Goal: Task Accomplishment & Management: Use online tool/utility

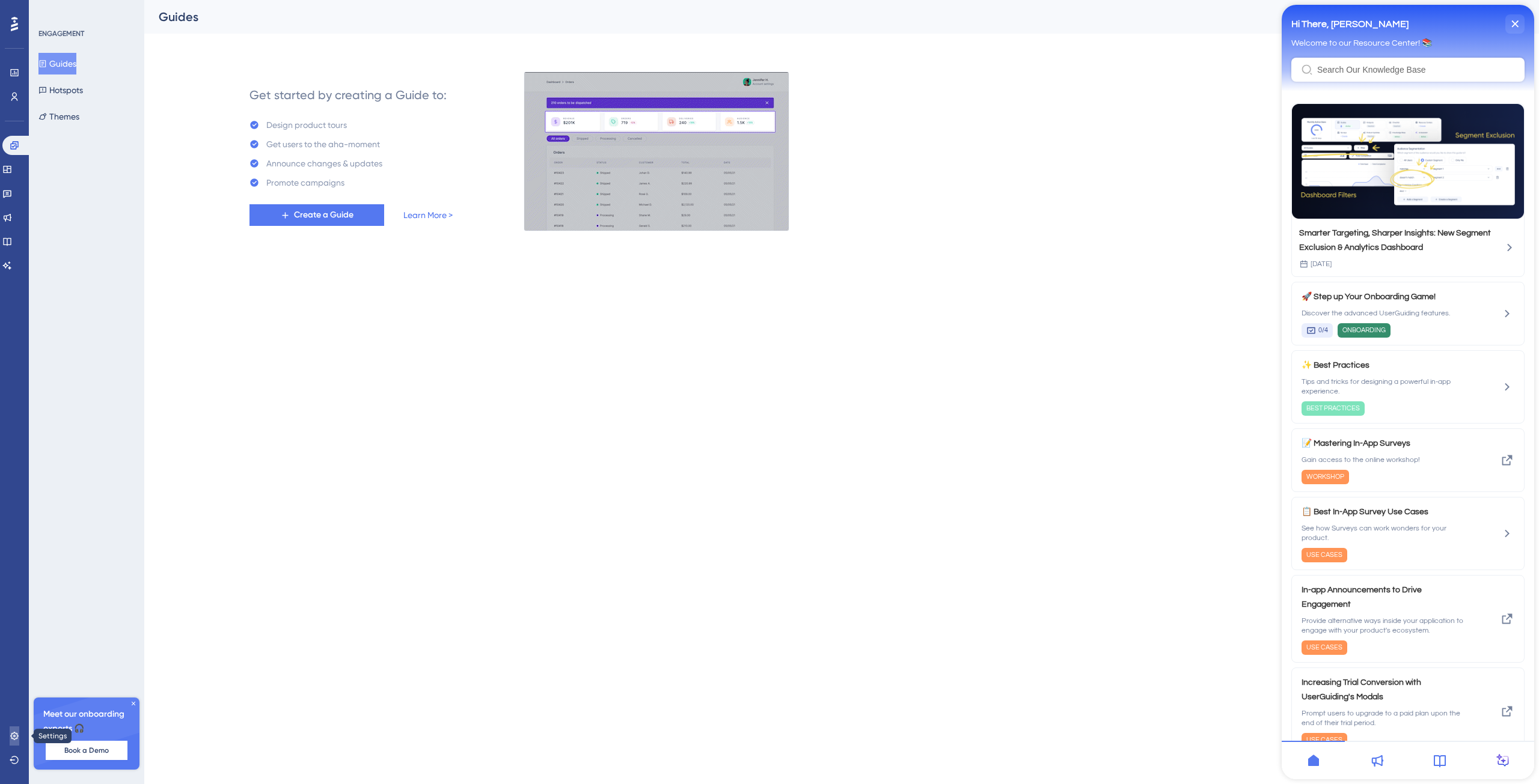
click at [13, 735] on icon at bounding box center [14, 736] width 10 height 10
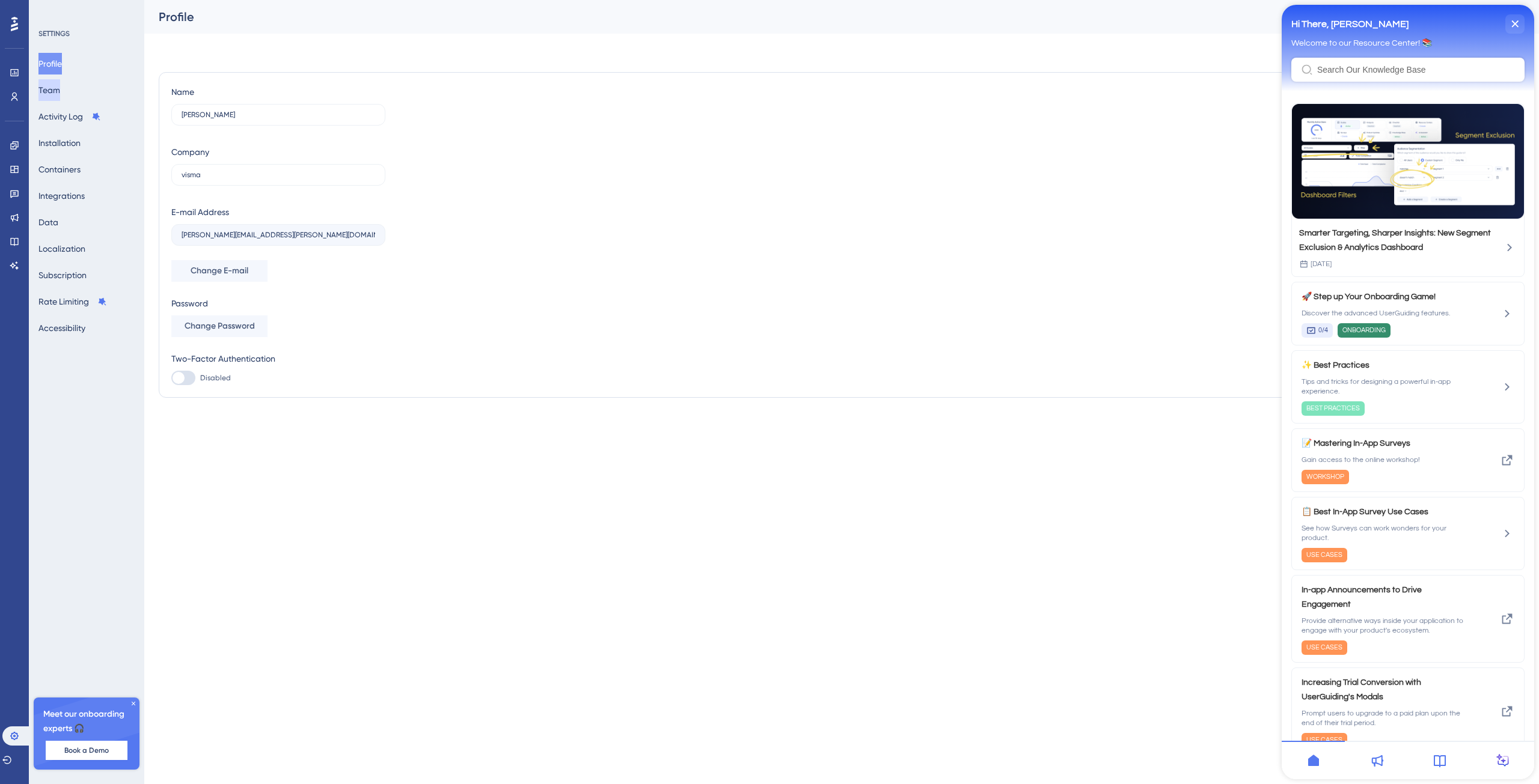
click at [59, 101] on button "Team" at bounding box center [49, 90] width 22 height 22
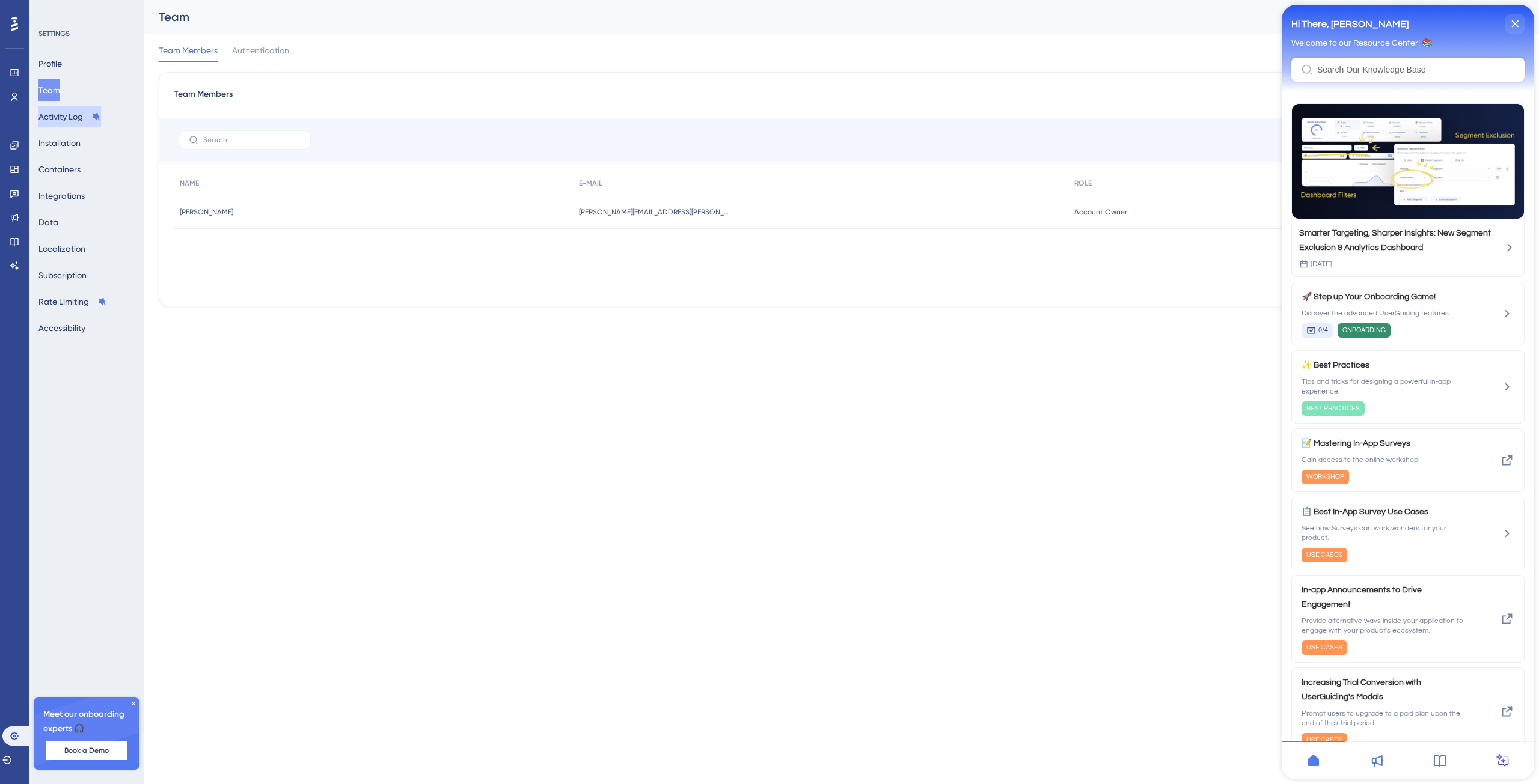
click at [59, 118] on button "Activity Log" at bounding box center [70, 116] width 63 height 22
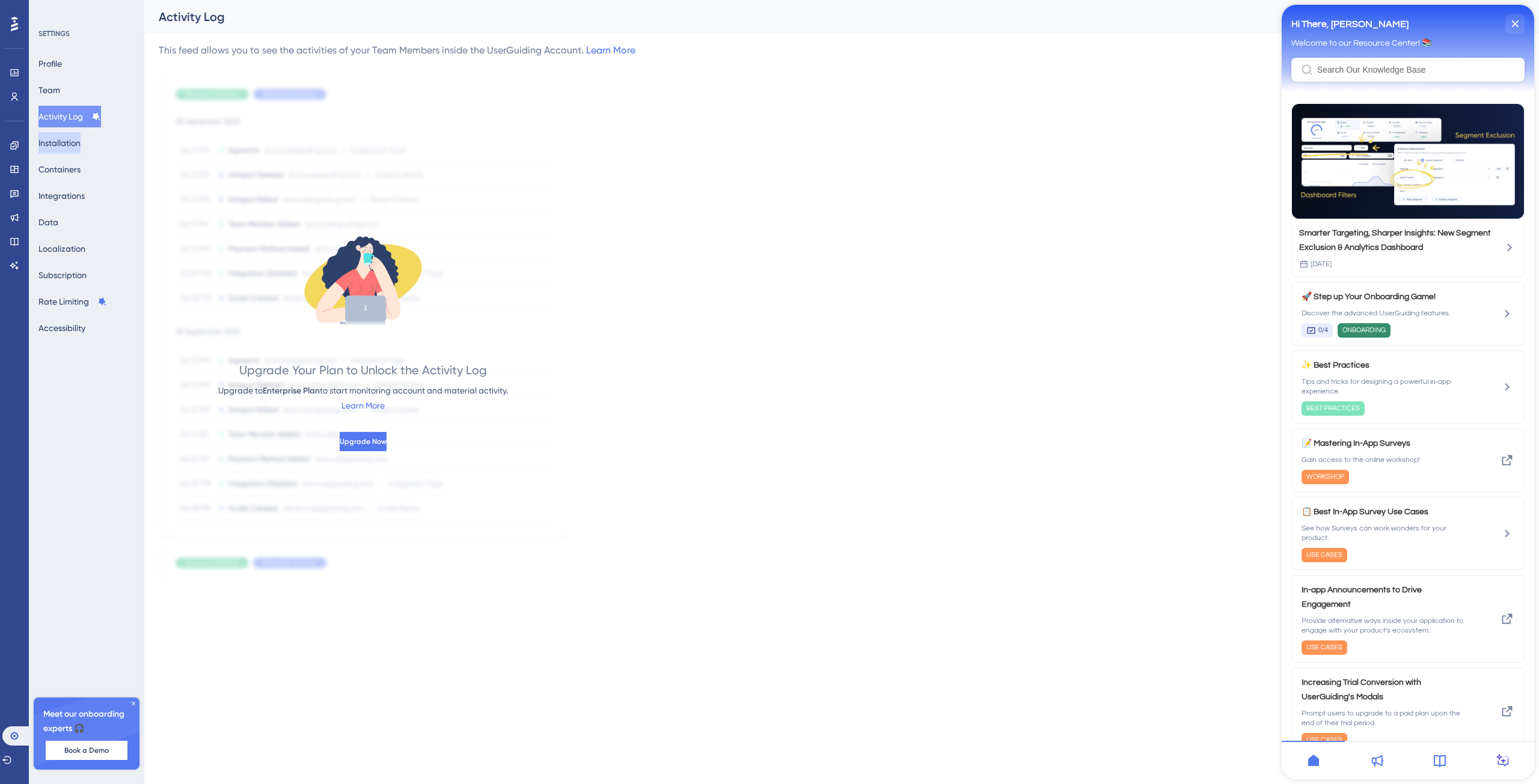
click at [63, 134] on button "Installation" at bounding box center [60, 143] width 42 height 22
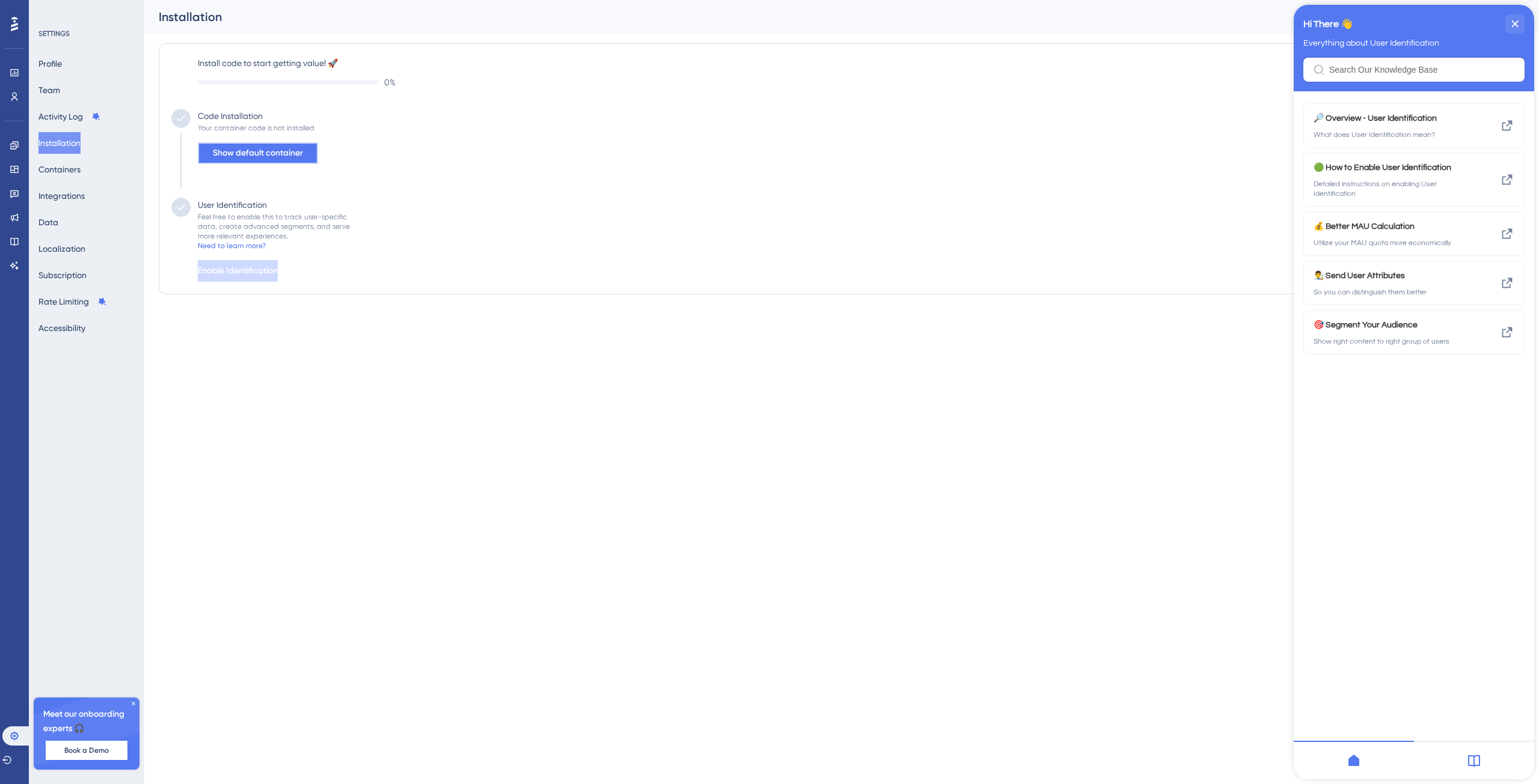
click at [288, 153] on span "Show default container" at bounding box center [258, 153] width 90 height 14
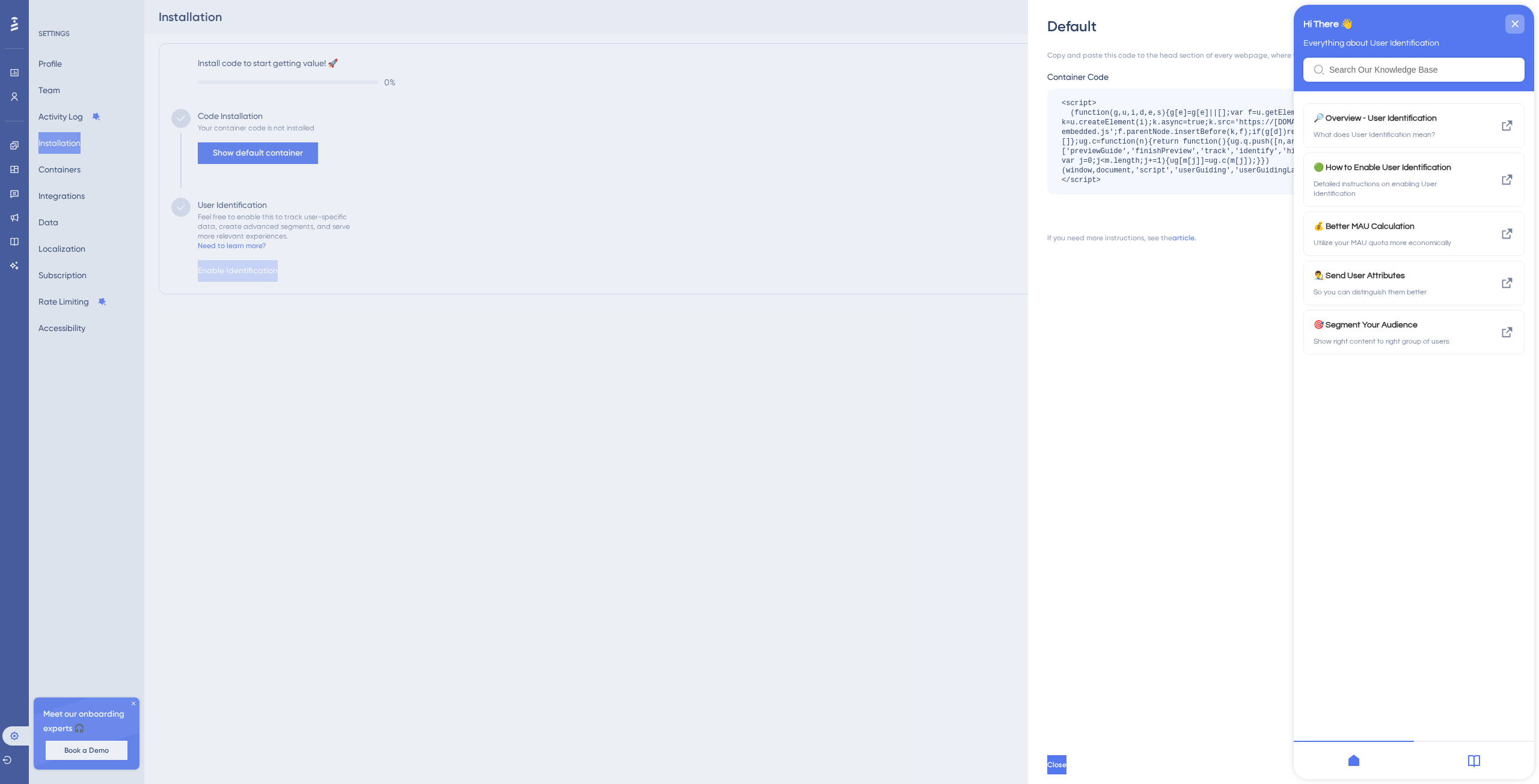
click at [1515, 25] on icon "close resource center" at bounding box center [1515, 23] width 7 height 7
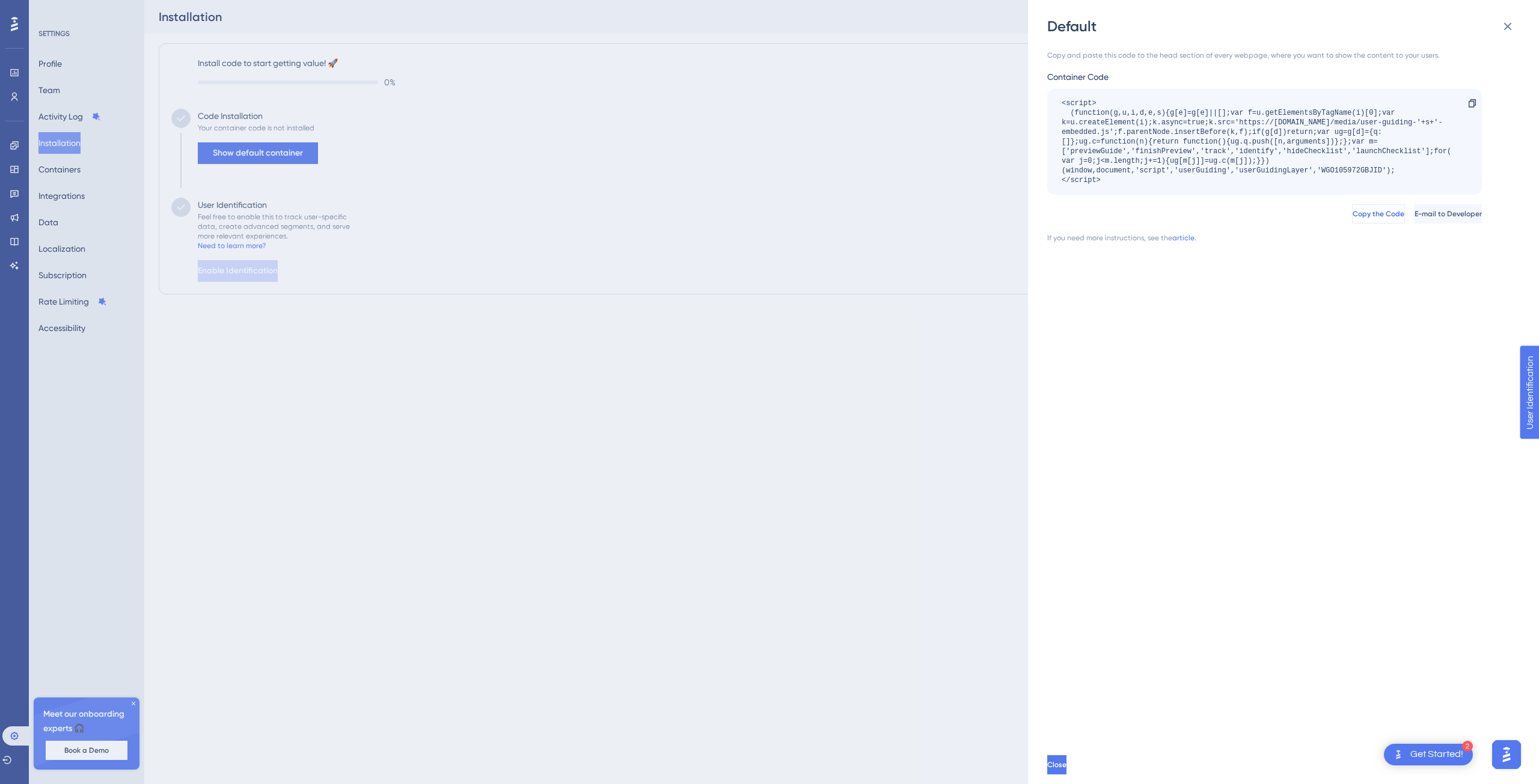
click at [1353, 210] on span "Copy the Code" at bounding box center [1378, 214] width 51 height 10
click at [1269, 354] on div "Copy and paste this code to the head section of every webpage, where you want t…" at bounding box center [1289, 390] width 485 height 710
click at [1069, 762] on button "Close" at bounding box center [1058, 765] width 22 height 19
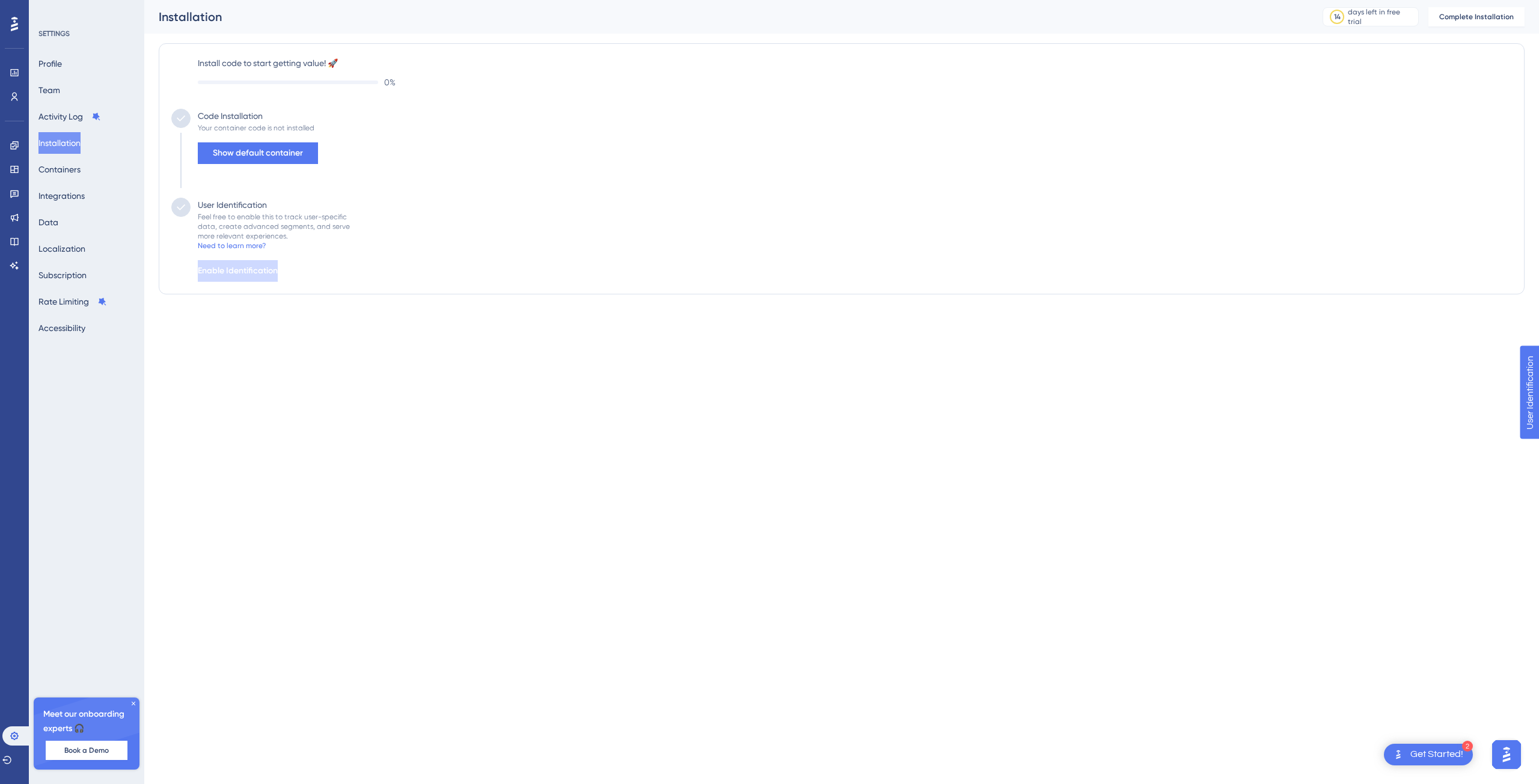
click at [185, 206] on icon at bounding box center [181, 207] width 12 height 12
click at [1454, 13] on span "Complete Installation" at bounding box center [1476, 16] width 74 height 10
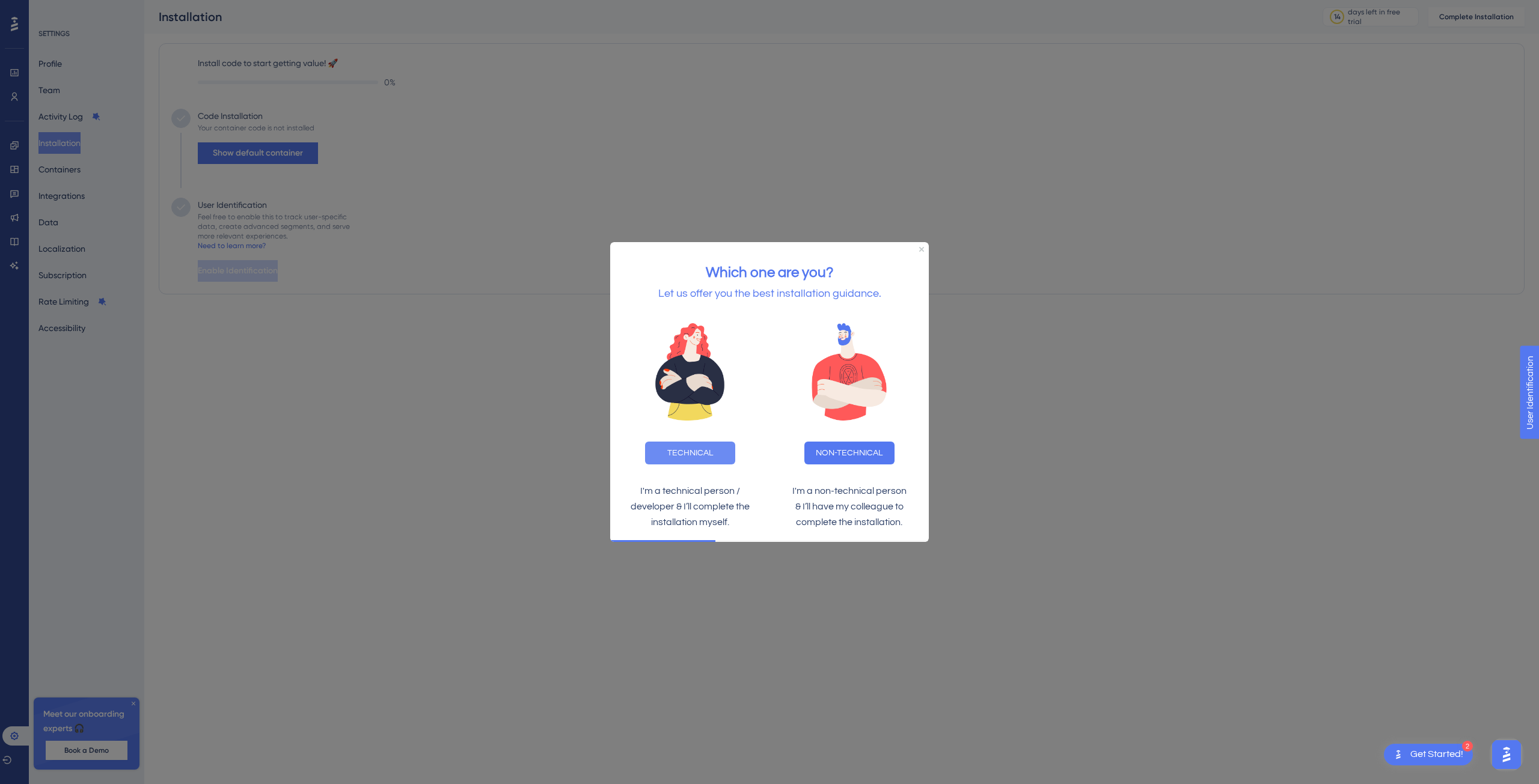
click at [725, 456] on button "TECHNICAL" at bounding box center [690, 453] width 90 height 23
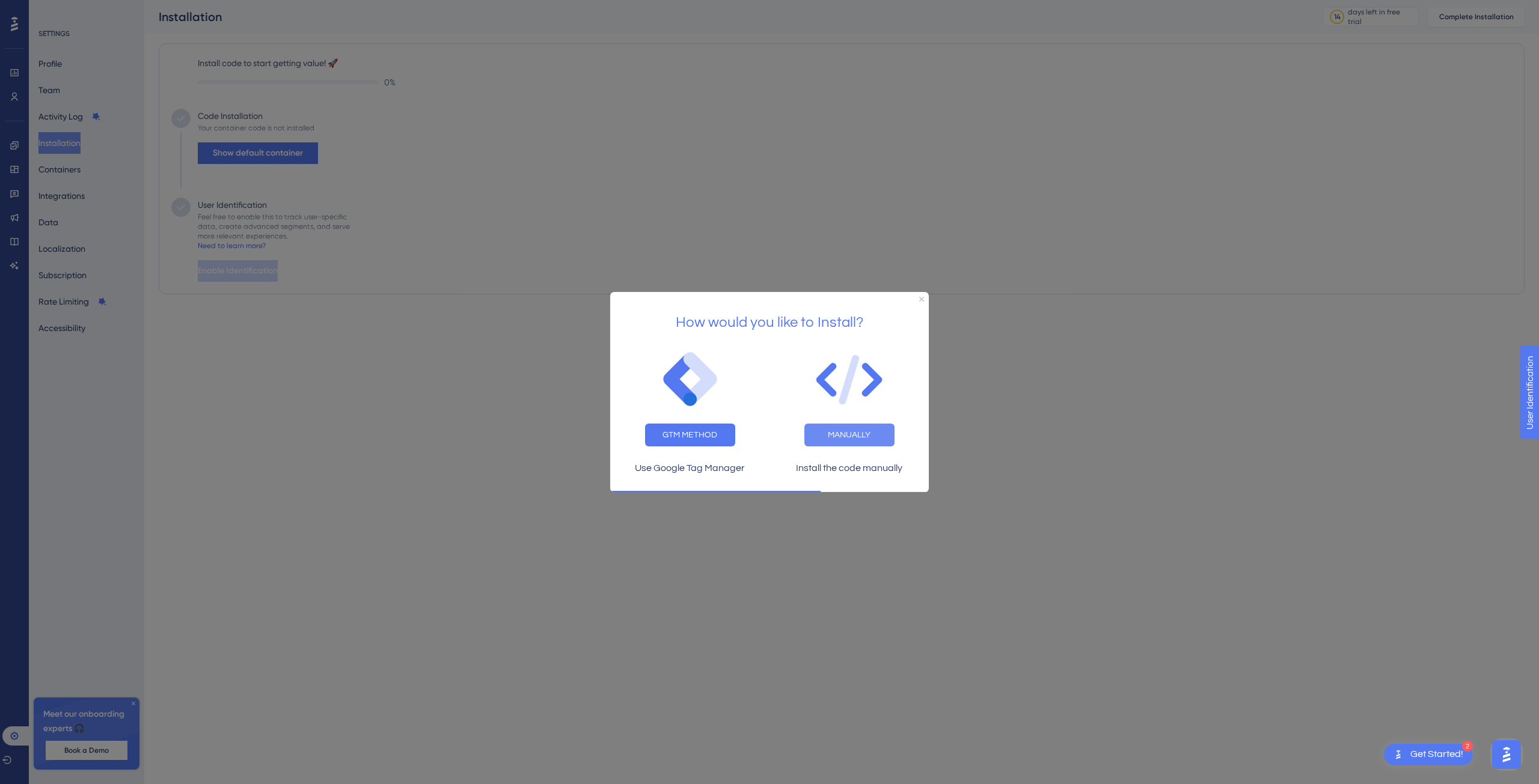
click at [879, 436] on button "MANUALLY" at bounding box center [849, 434] width 90 height 23
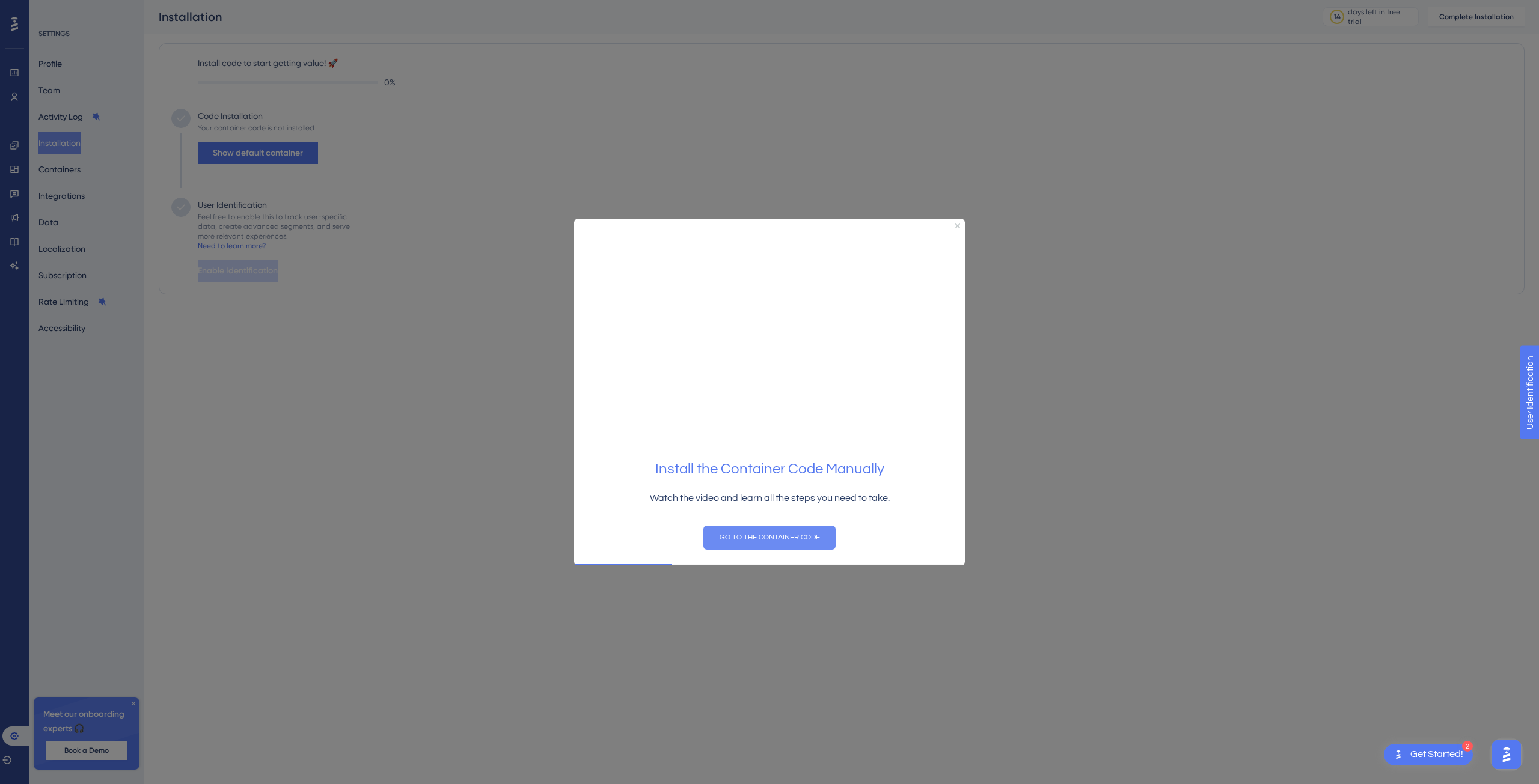
click at [750, 532] on button "GO TO THE CONTAINER CODE" at bounding box center [770, 537] width 133 height 24
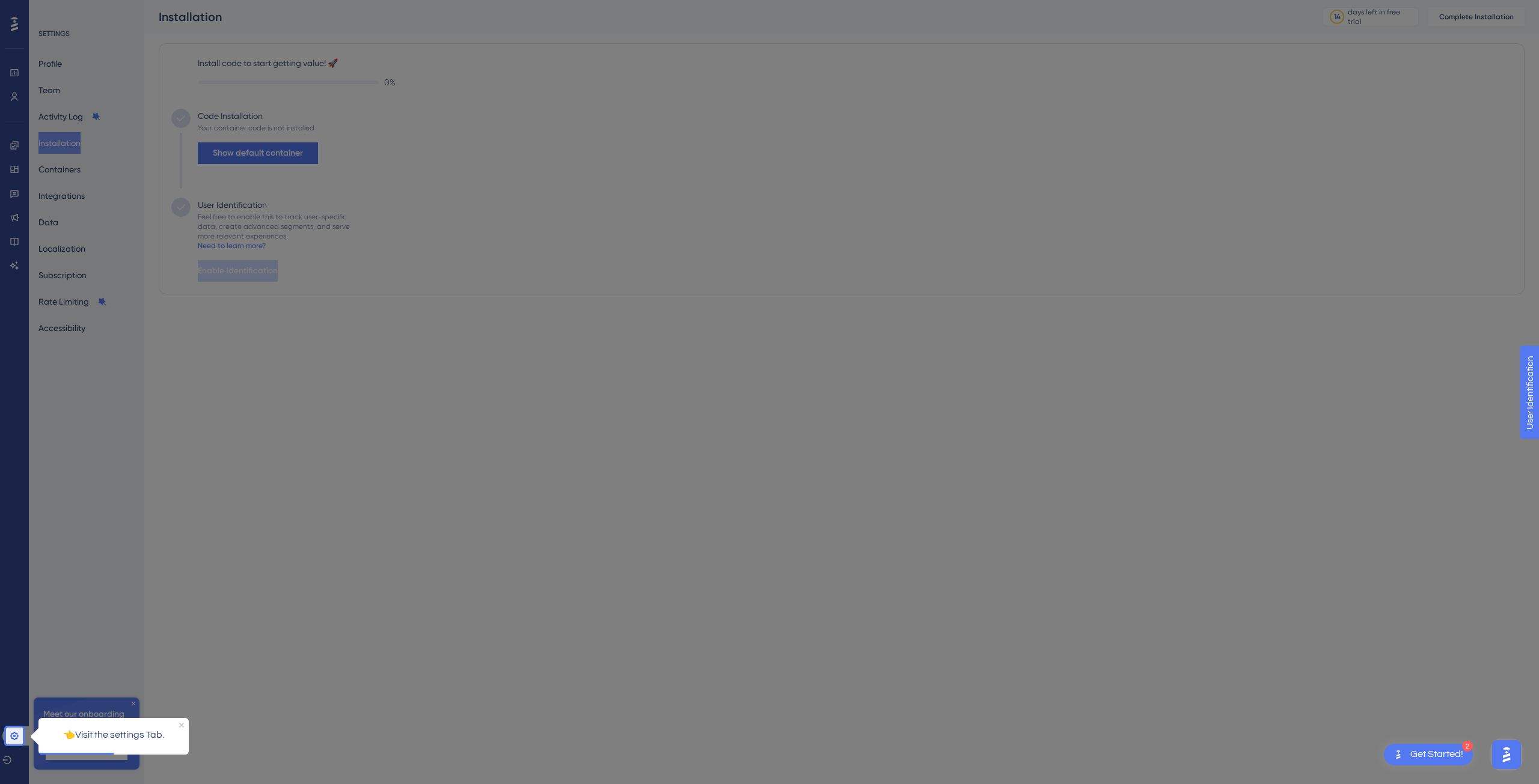
click at [180, 721] on div "👈Visit the settings Tab." at bounding box center [114, 735] width 150 height 35
click at [180, 722] on icon "Close Preview" at bounding box center [182, 724] width 4 height 4
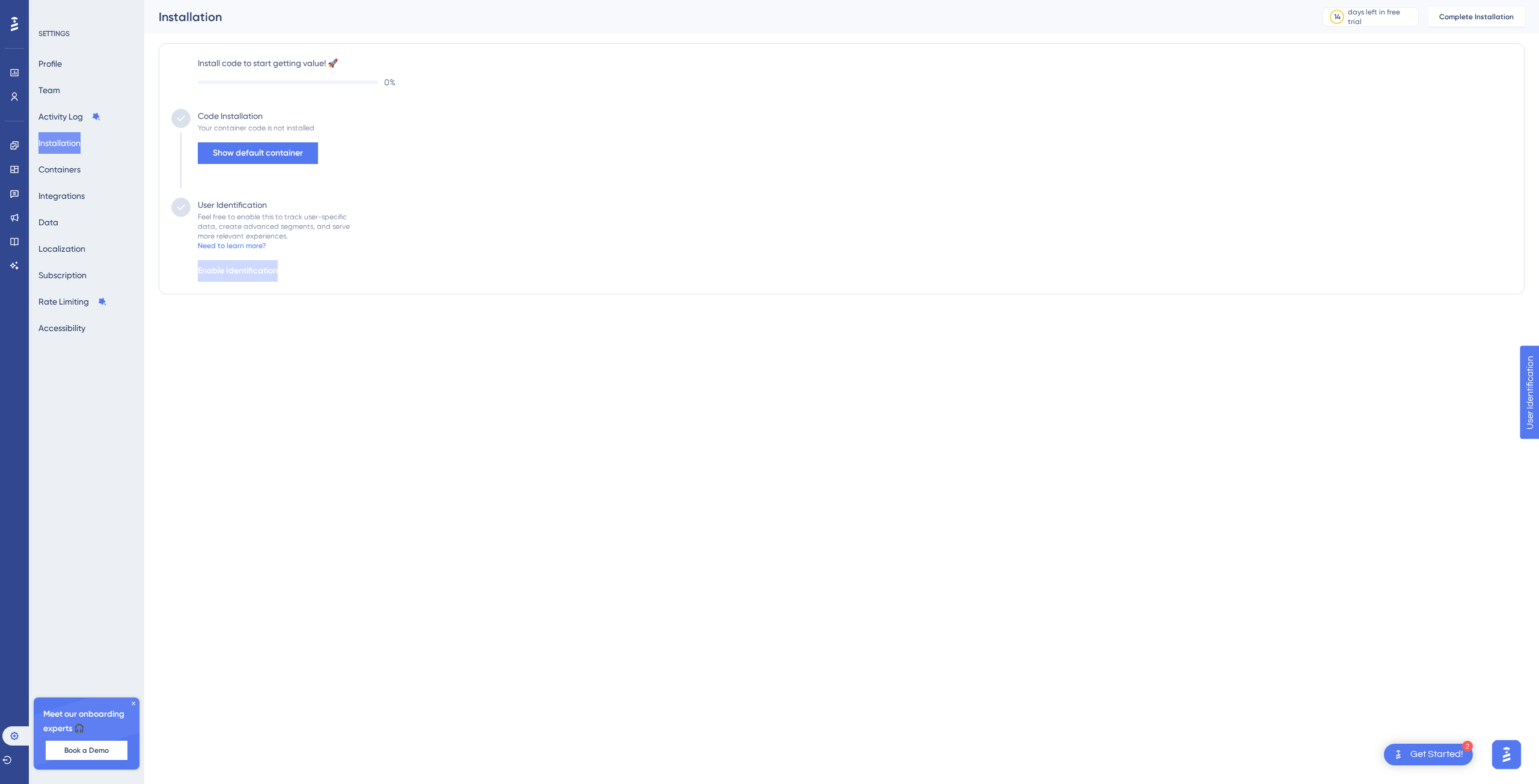
click at [404, 0] on html "2 Get Started! Performance Users Engagement Widgets Feedback Product Updates Kn…" at bounding box center [770, 0] width 1539 height 0
click at [15, 144] on icon at bounding box center [14, 145] width 7 height 7
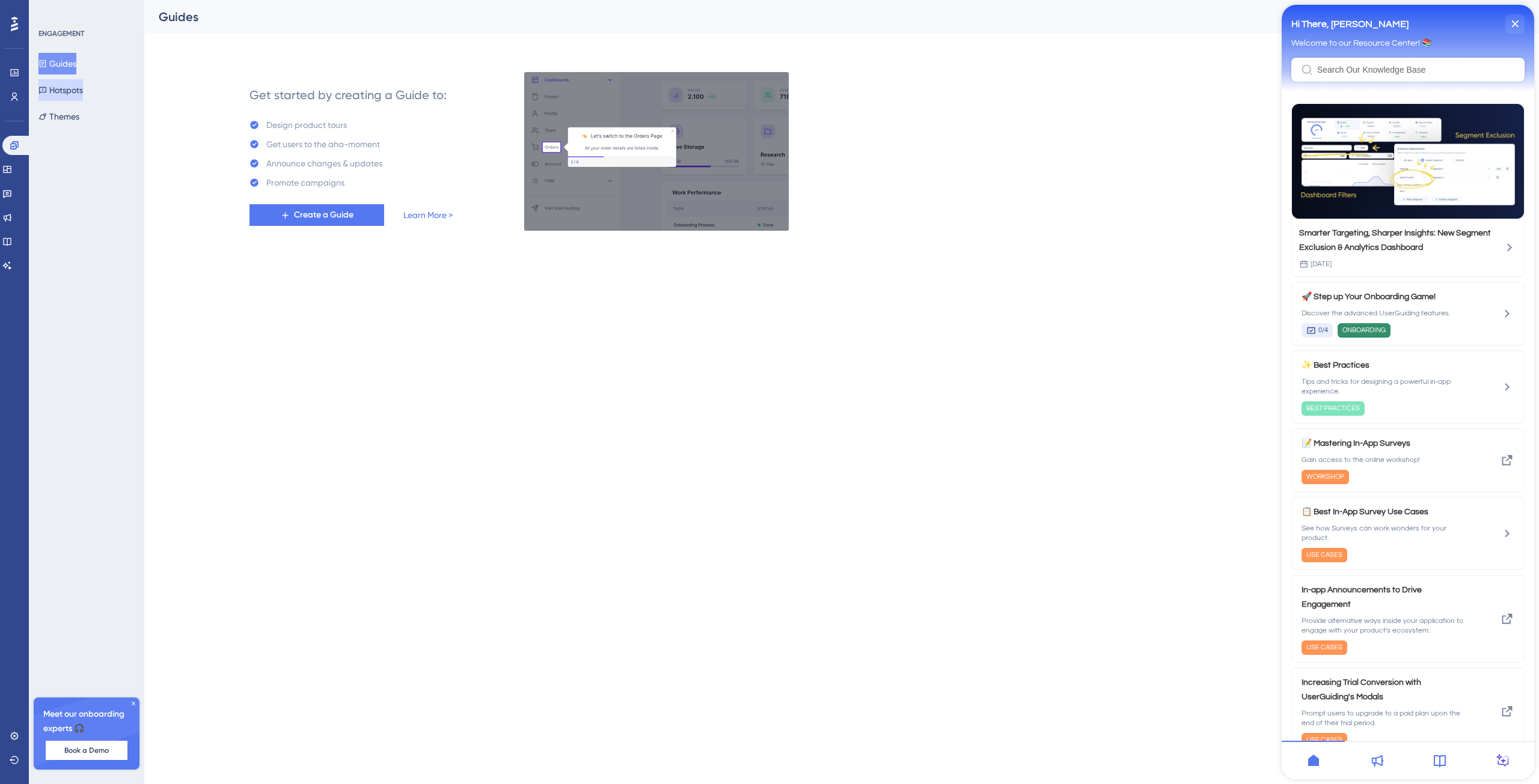
click at [73, 95] on button "Hotspots" at bounding box center [61, 90] width 45 height 22
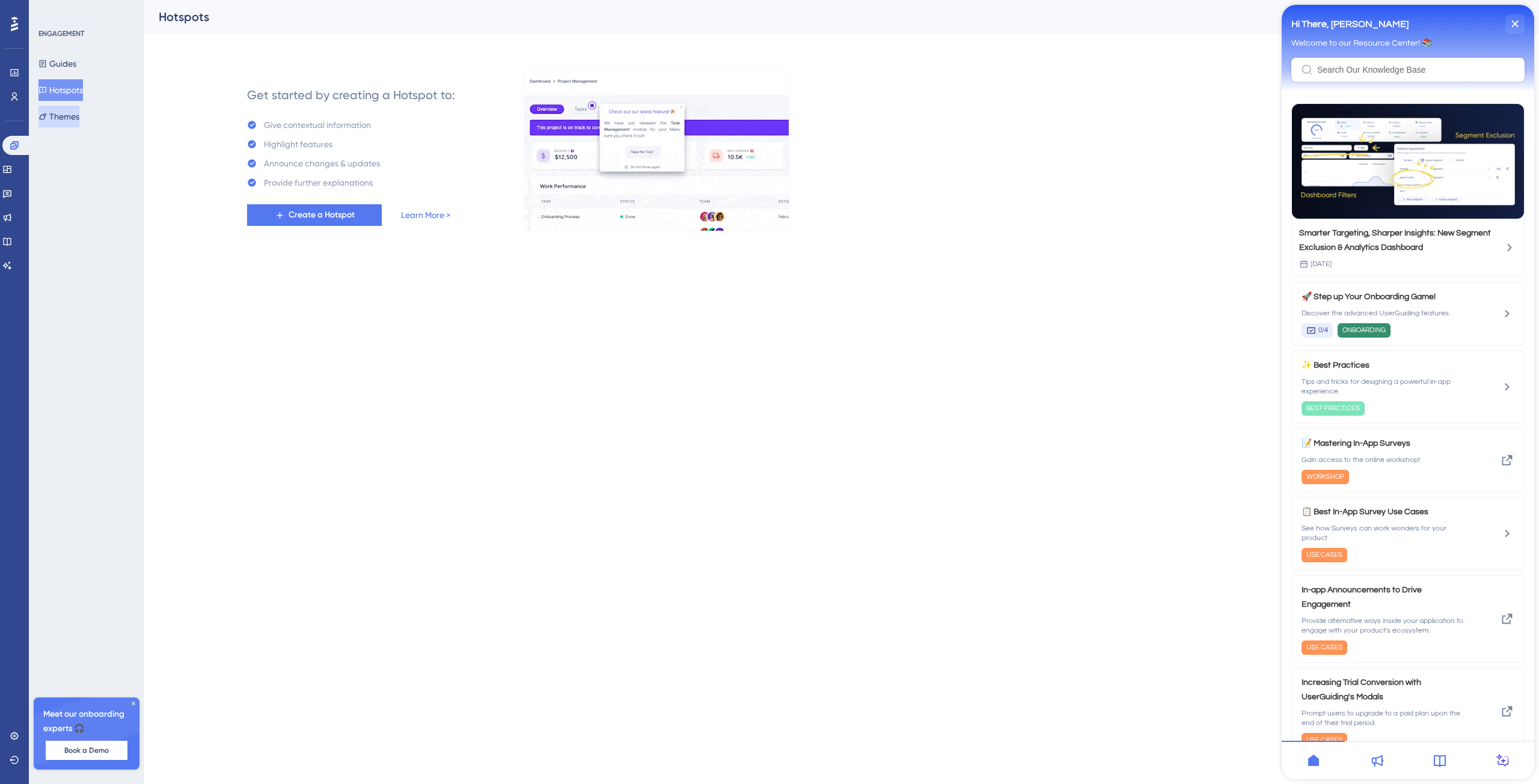
click at [47, 123] on button "Themes" at bounding box center [59, 116] width 41 height 22
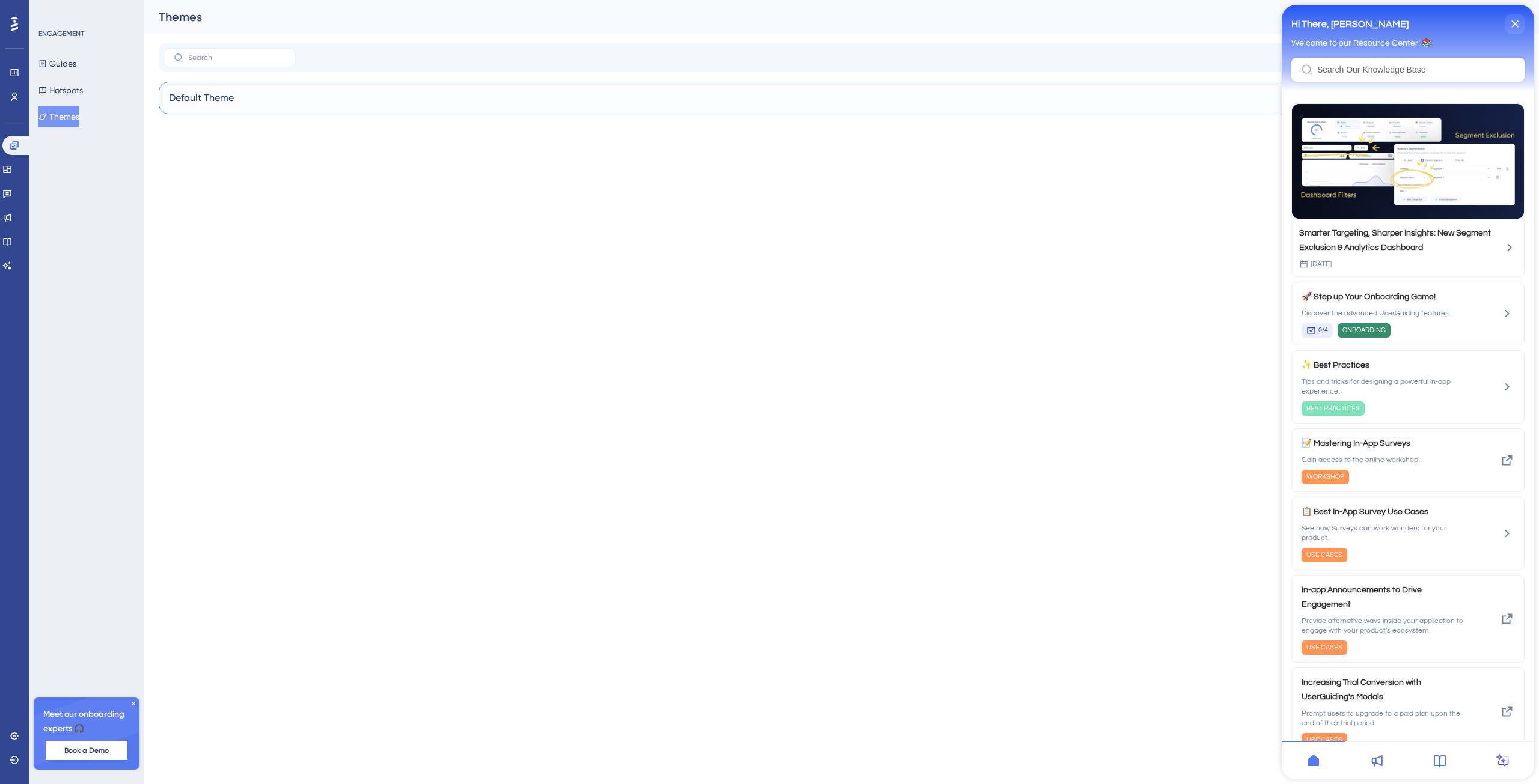
click at [238, 98] on div "Default Theme Clone Settings" at bounding box center [842, 98] width 1366 height 33
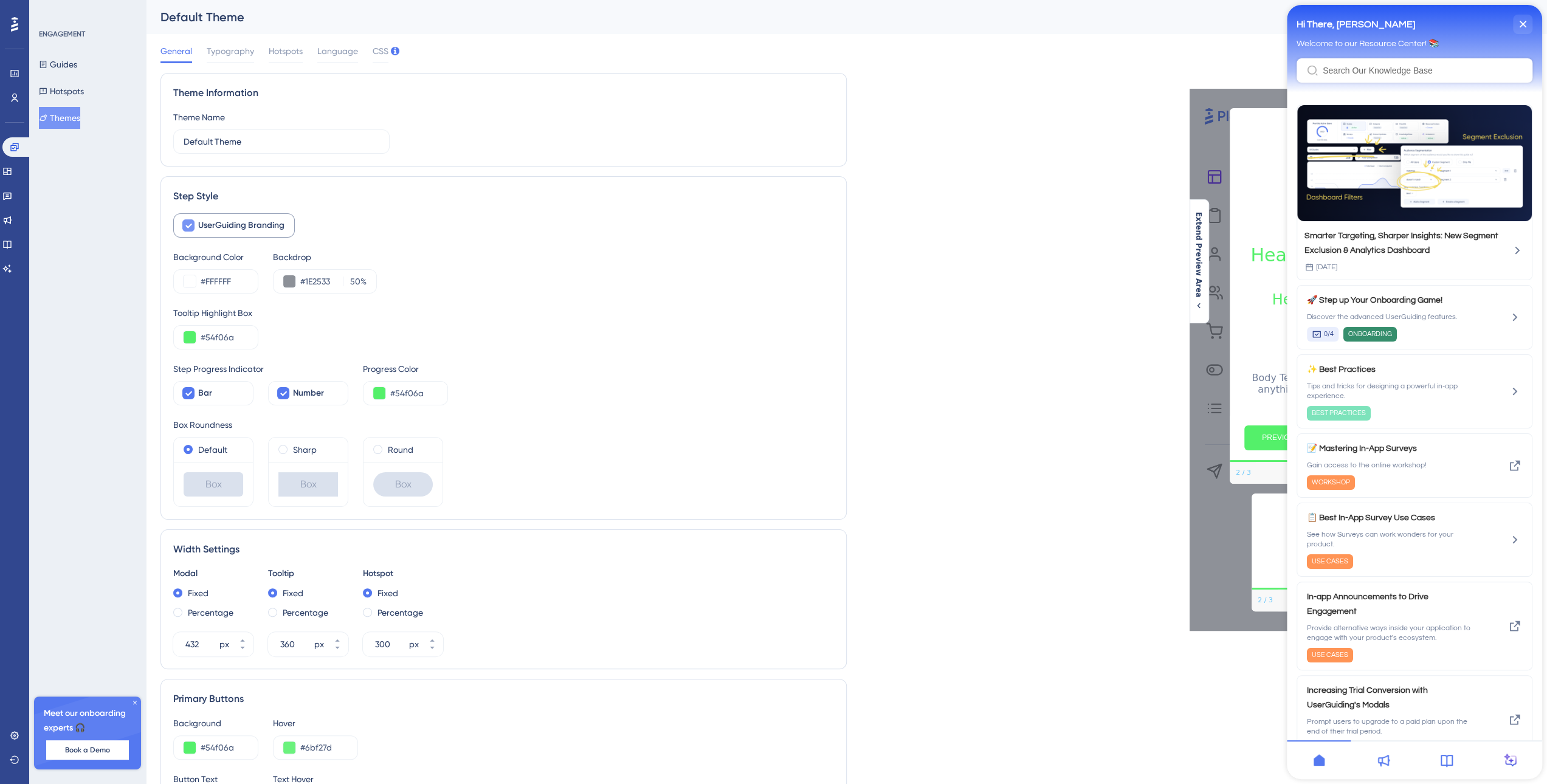
click at [230, 227] on span "UserGuiding Branding" at bounding box center [241, 225] width 87 height 14
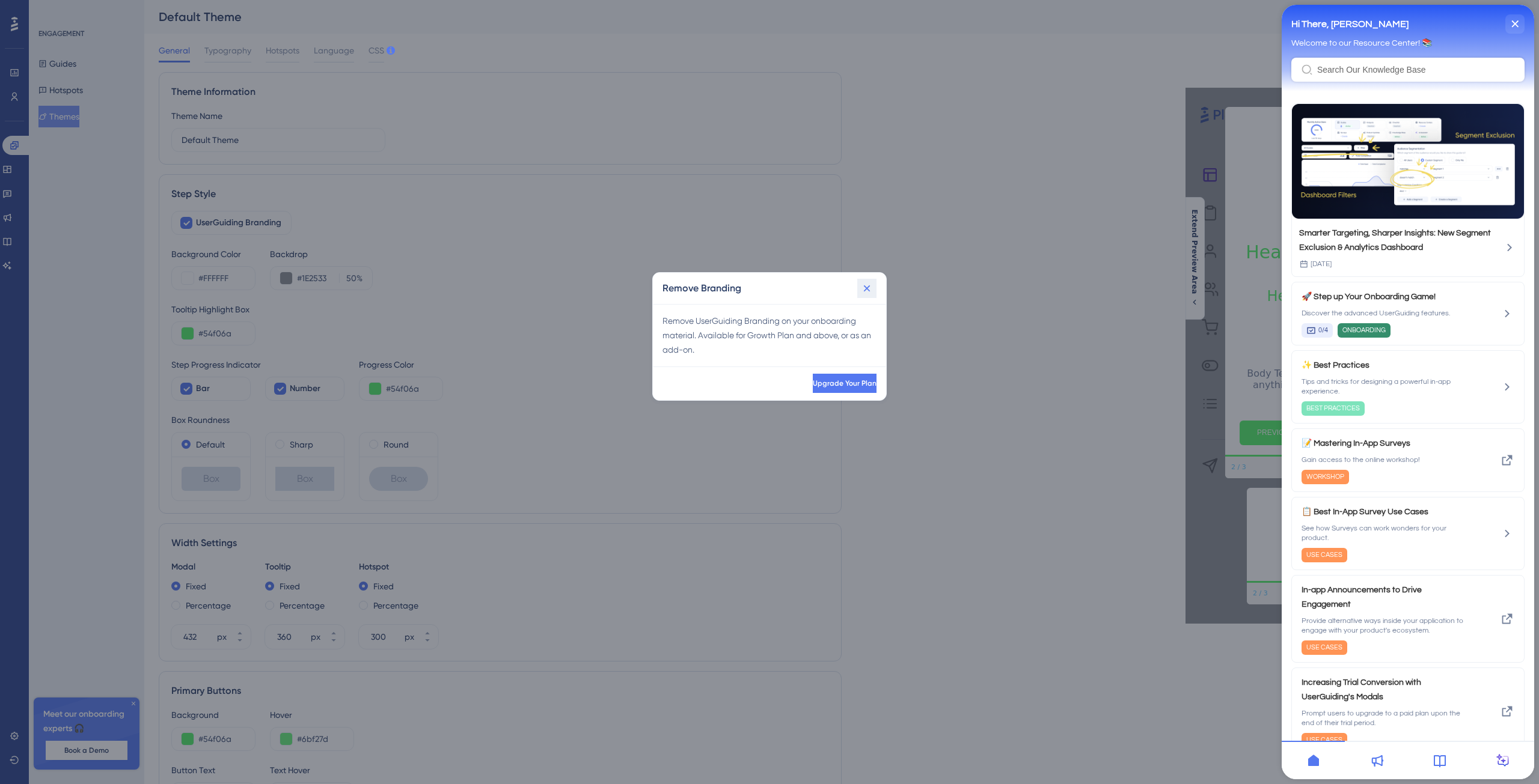
click at [865, 285] on icon at bounding box center [867, 288] width 7 height 7
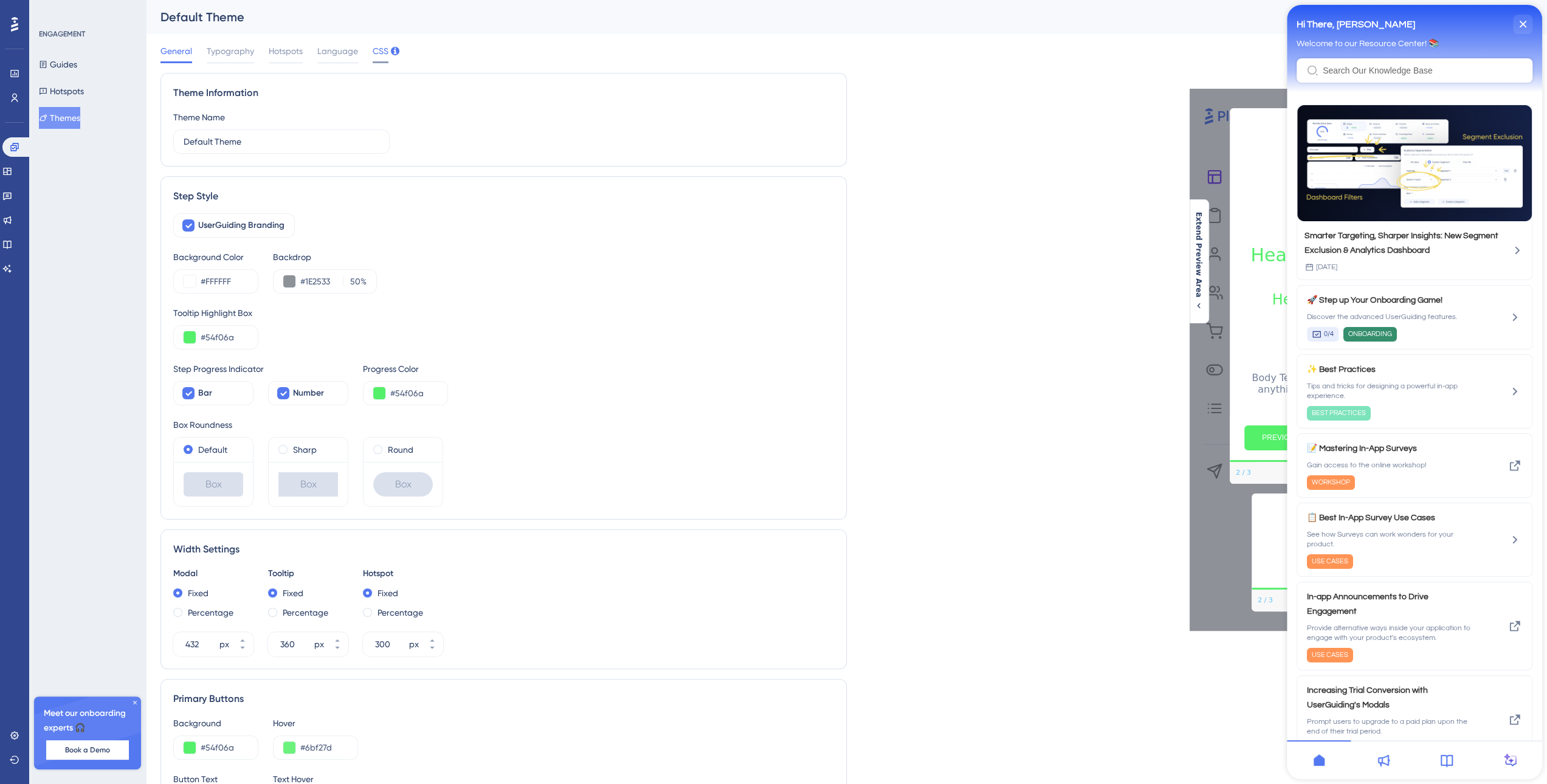
click at [381, 53] on span "CSS" at bounding box center [380, 50] width 16 height 14
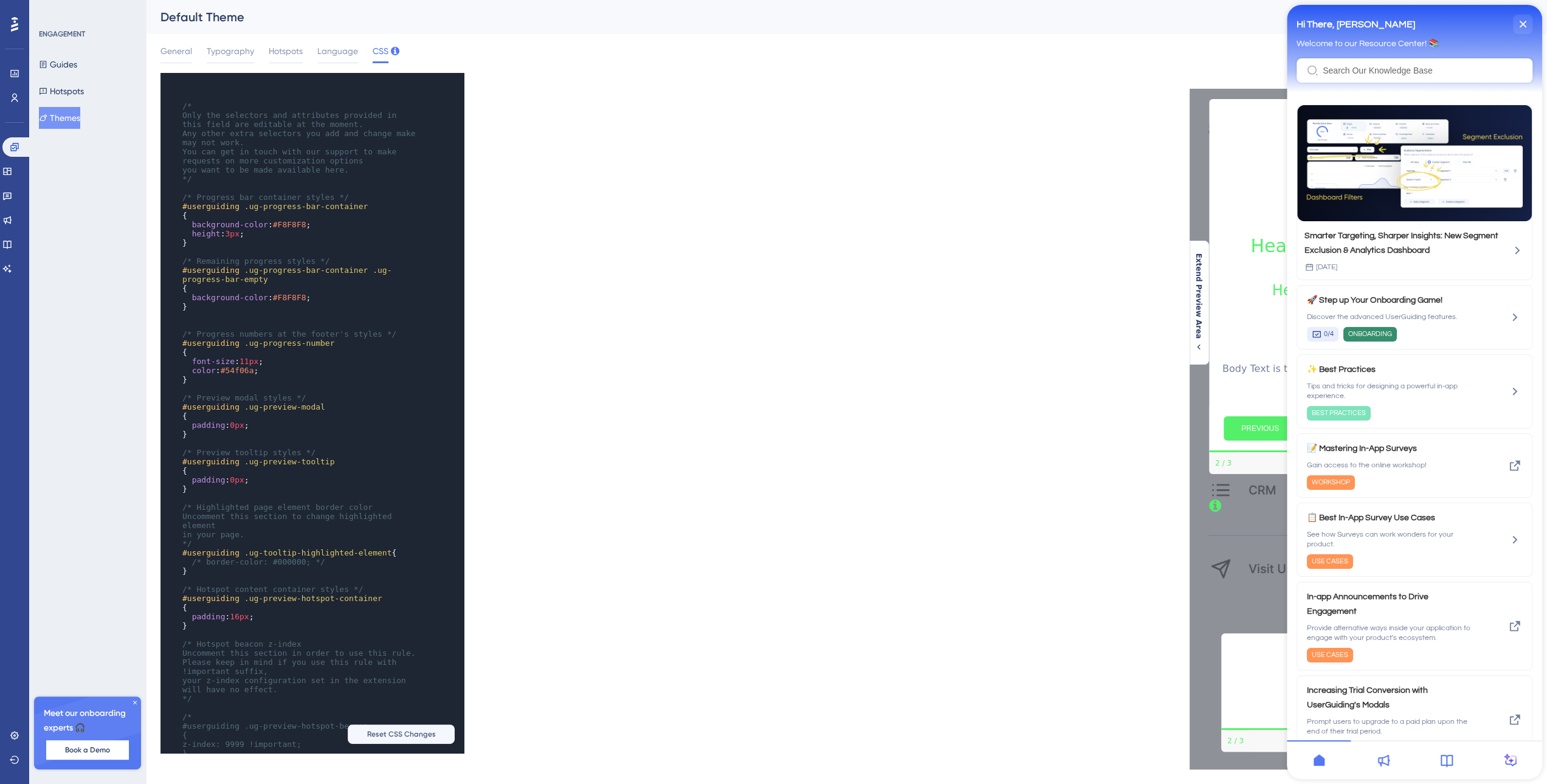
click at [725, 145] on div "​ x ​ ​ /* Only the selectors and attributes provided in this field are editabl…" at bounding box center [503, 413] width 686 height 681
click at [182, 53] on span "General" at bounding box center [176, 50] width 32 height 14
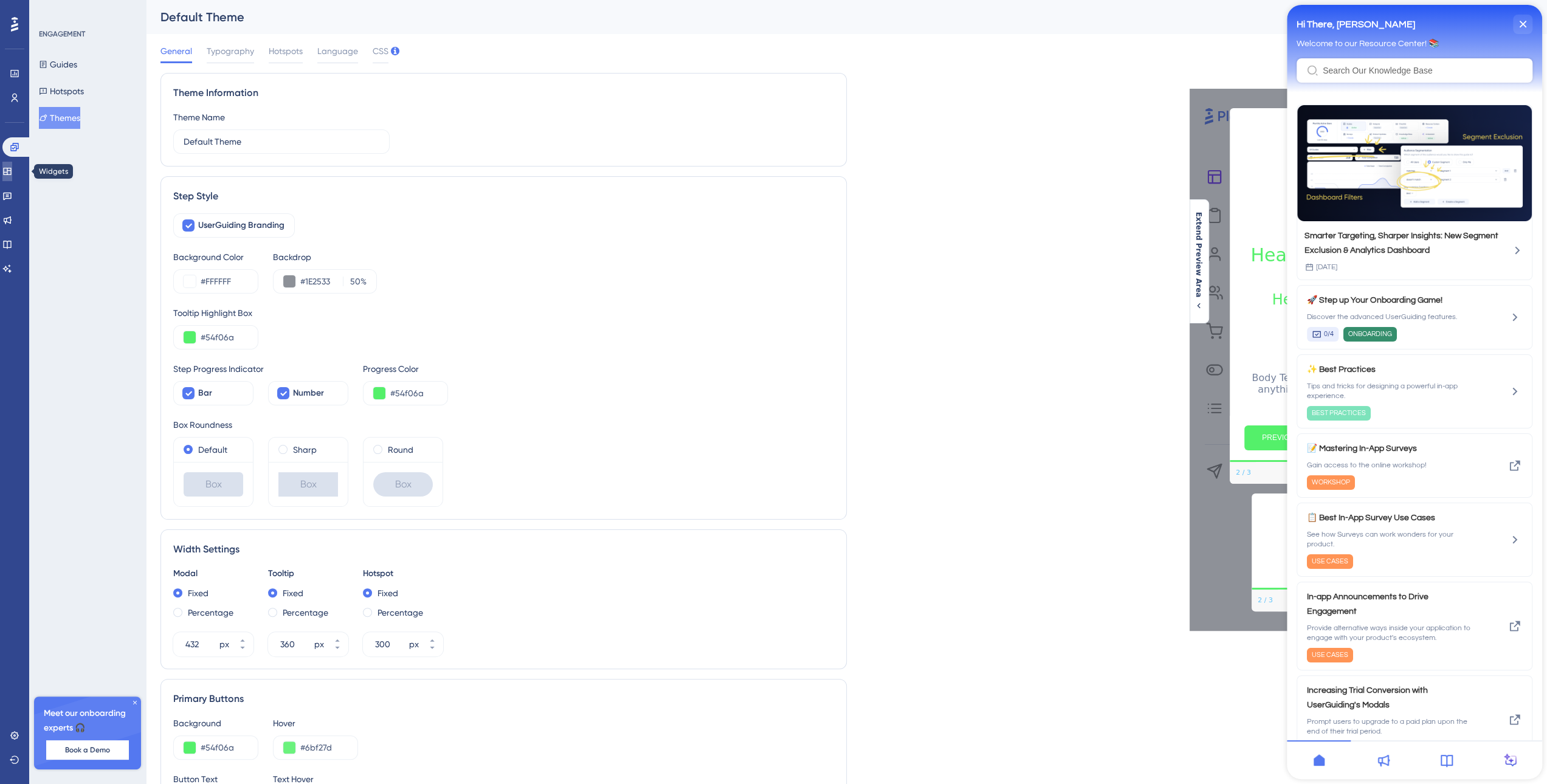
click at [11, 171] on icon at bounding box center [7, 172] width 8 height 8
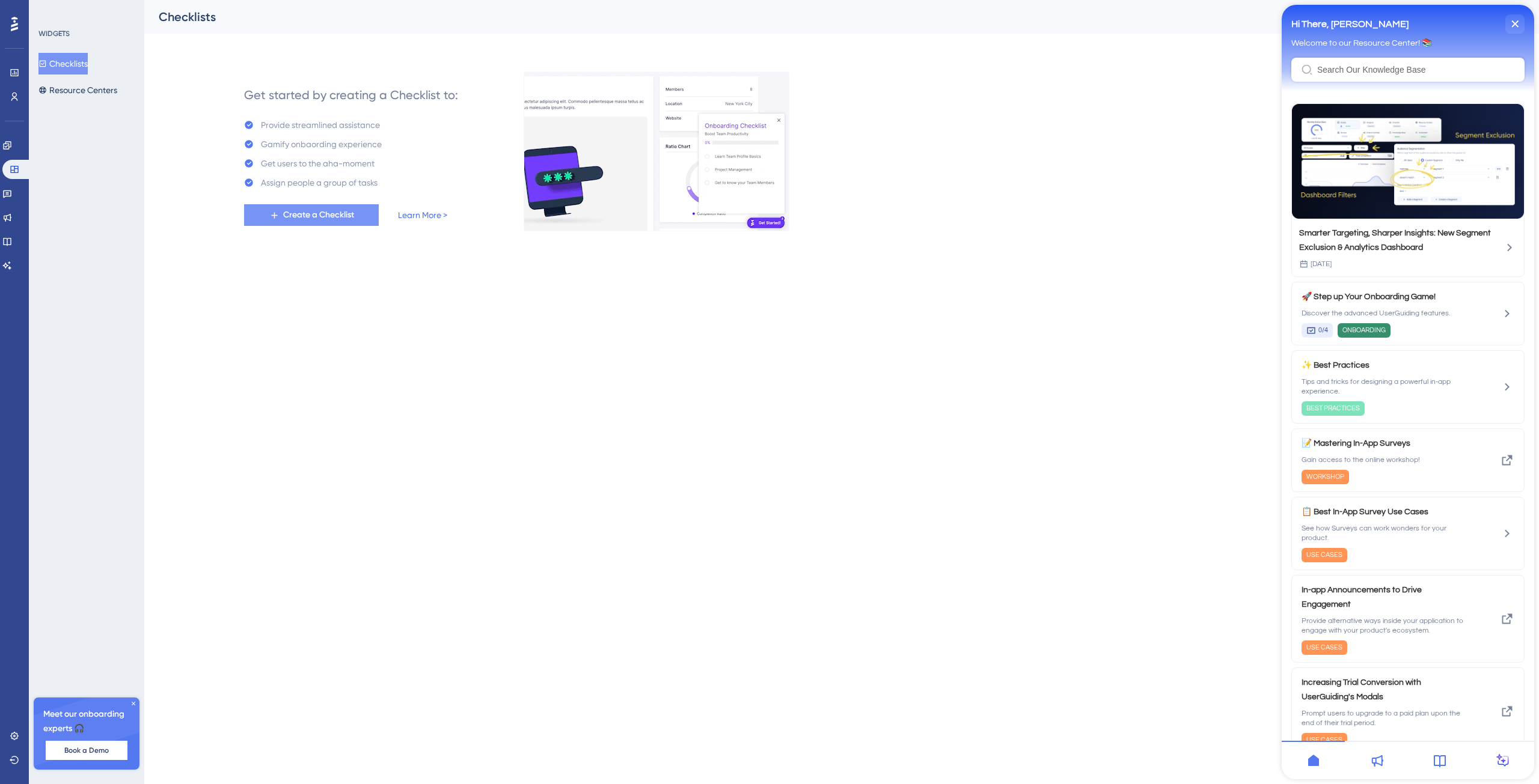
click at [337, 220] on span "Create a Checklist" at bounding box center [318, 214] width 71 height 14
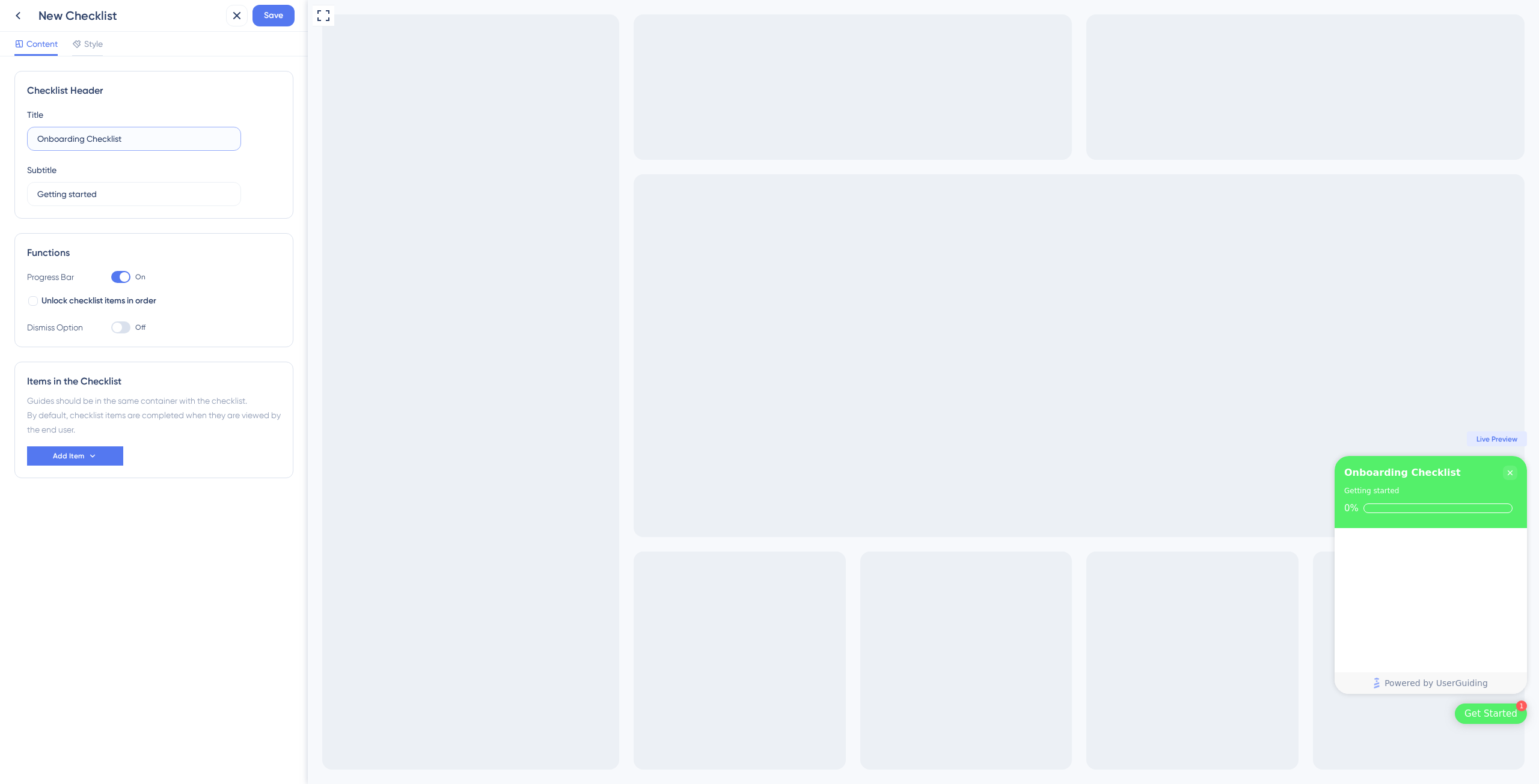
click at [148, 138] on input "Onboarding Checklist" at bounding box center [134, 139] width 194 height 13
drag, startPoint x: 160, startPoint y: 138, endPoint x: -1, endPoint y: 141, distance: 161.0
click at [0, 0] on html "New Checklist Save Content Style Checklist Header Title Onboarding Checklist Su…" at bounding box center [770, 0] width 1539 height 0
type input "Welcome to PreCount"
click at [108, 457] on button "Add Item" at bounding box center [74, 456] width 96 height 19
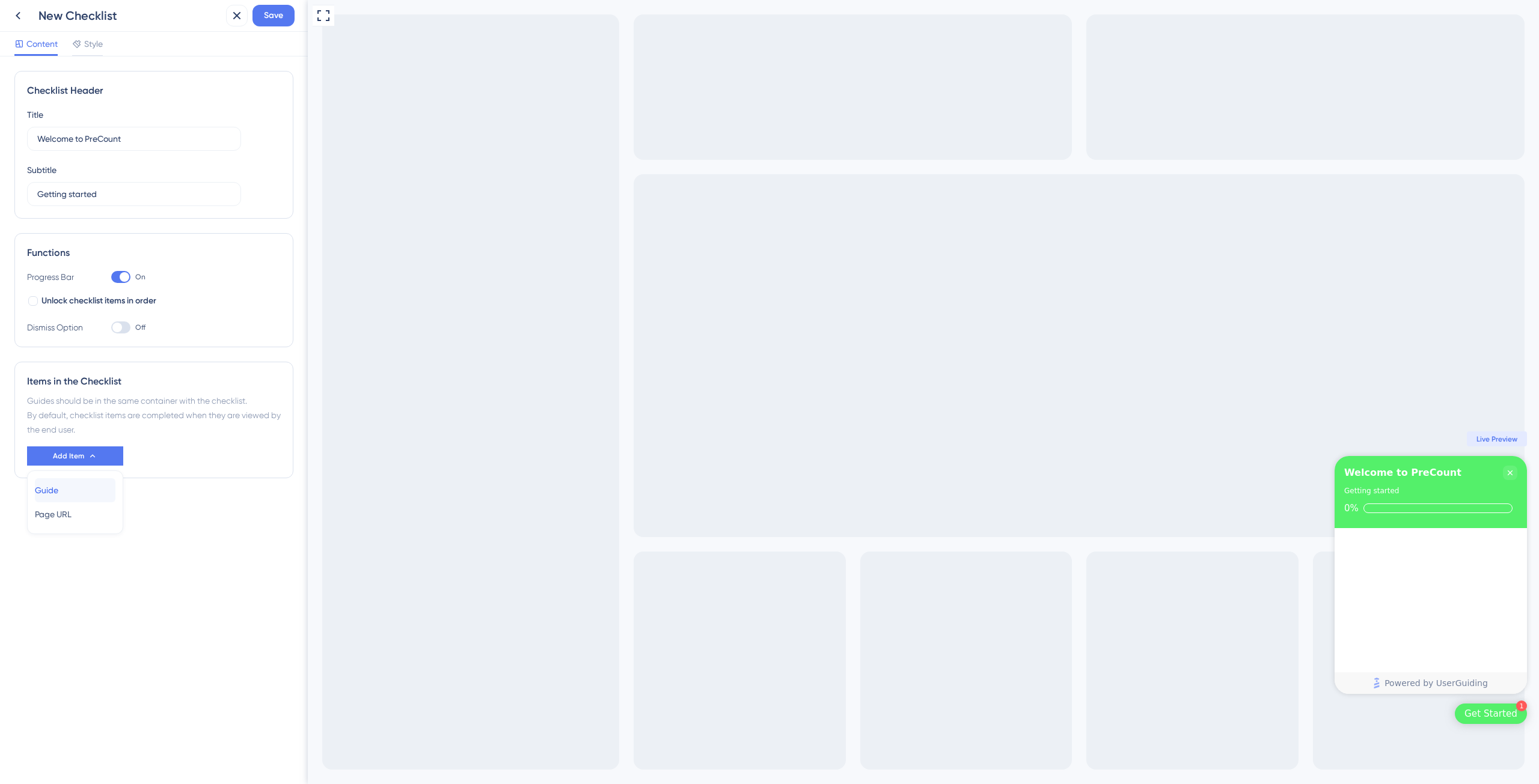
click at [89, 491] on div "Guide Guide" at bounding box center [75, 490] width 80 height 24
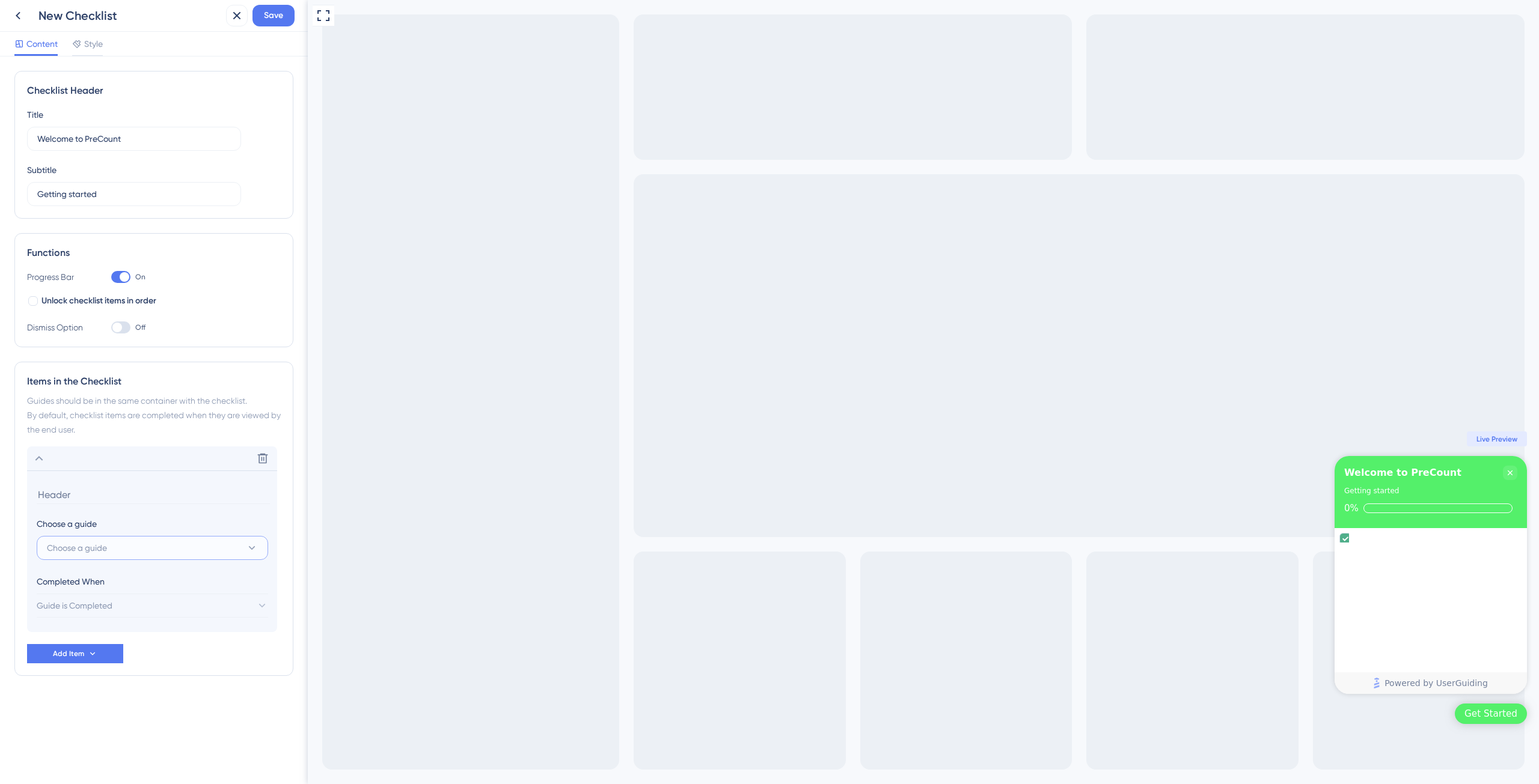
click at [150, 541] on button "Choose a guide" at bounding box center [152, 548] width 232 height 24
click at [165, 523] on div "Choose a guide" at bounding box center [152, 523] width 231 height 14
click at [232, 553] on button "Choose a guide" at bounding box center [152, 548] width 232 height 24
click at [274, 20] on span "Save" at bounding box center [273, 15] width 19 height 14
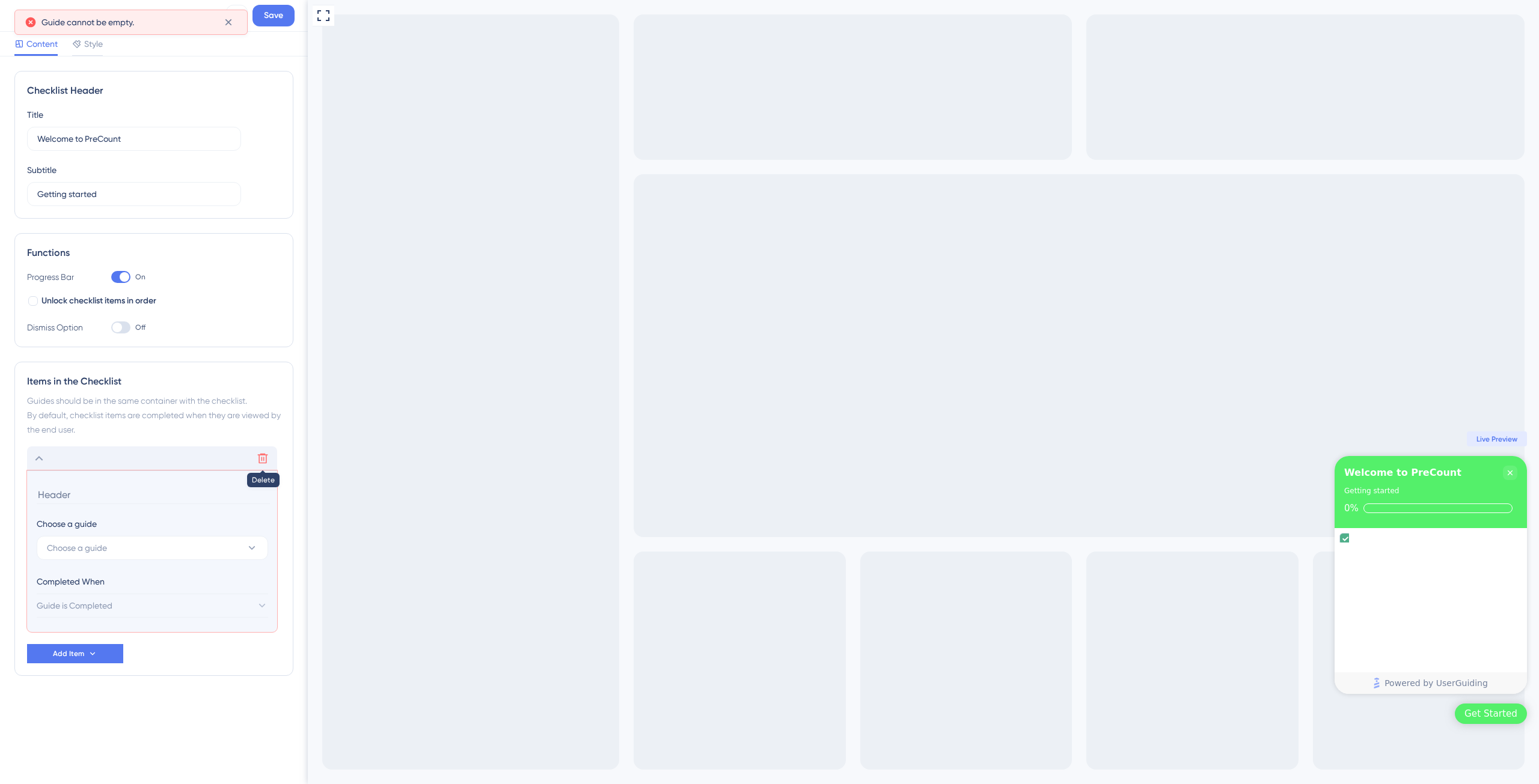
click at [258, 461] on icon at bounding box center [263, 459] width 10 height 10
click at [265, 456] on icon at bounding box center [263, 459] width 12 height 12
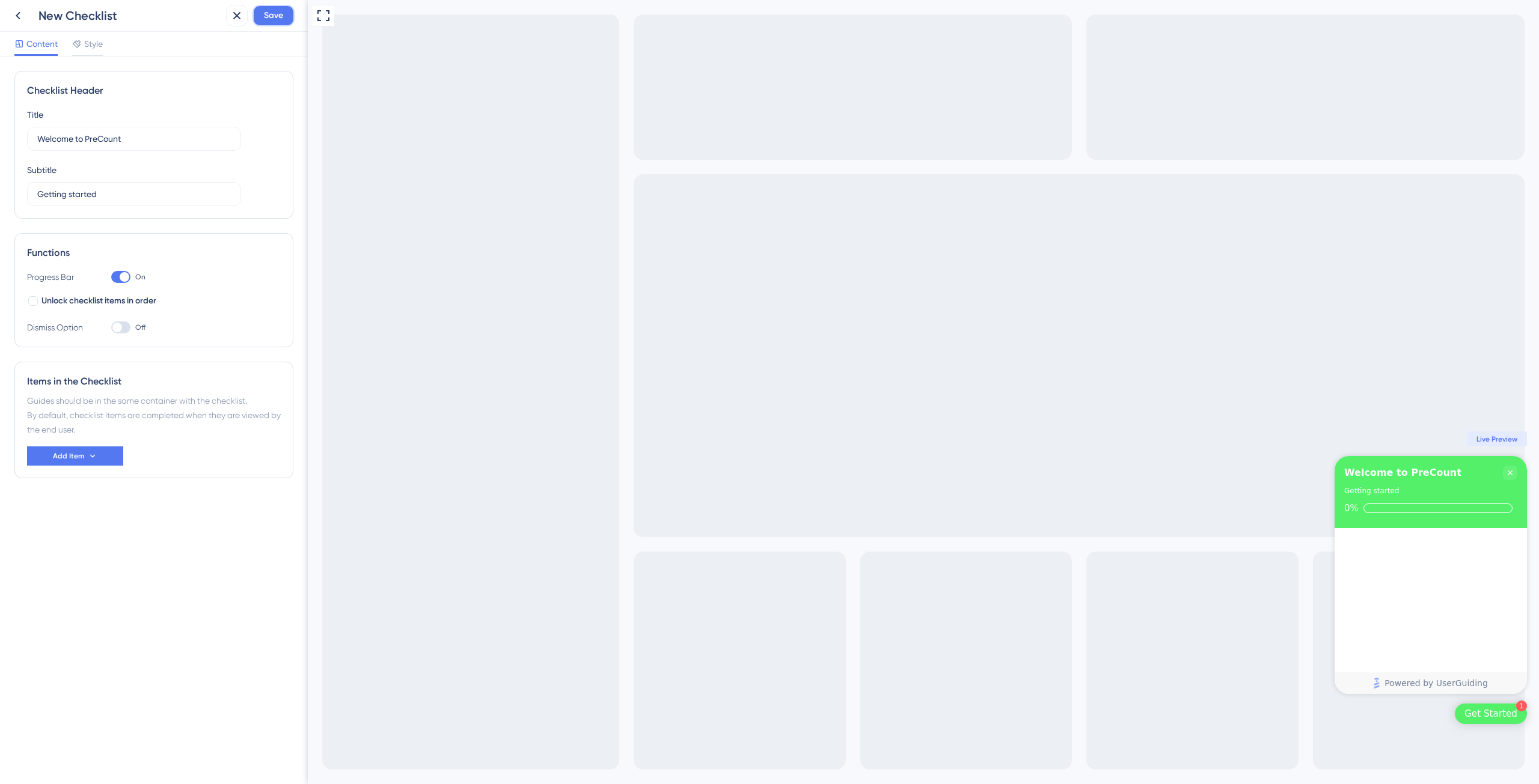
click at [285, 18] on button "Save" at bounding box center [273, 15] width 42 height 22
click at [1503, 437] on span "Live Preview" at bounding box center [1497, 439] width 41 height 10
click at [23, 14] on icon at bounding box center [18, 15] width 14 height 14
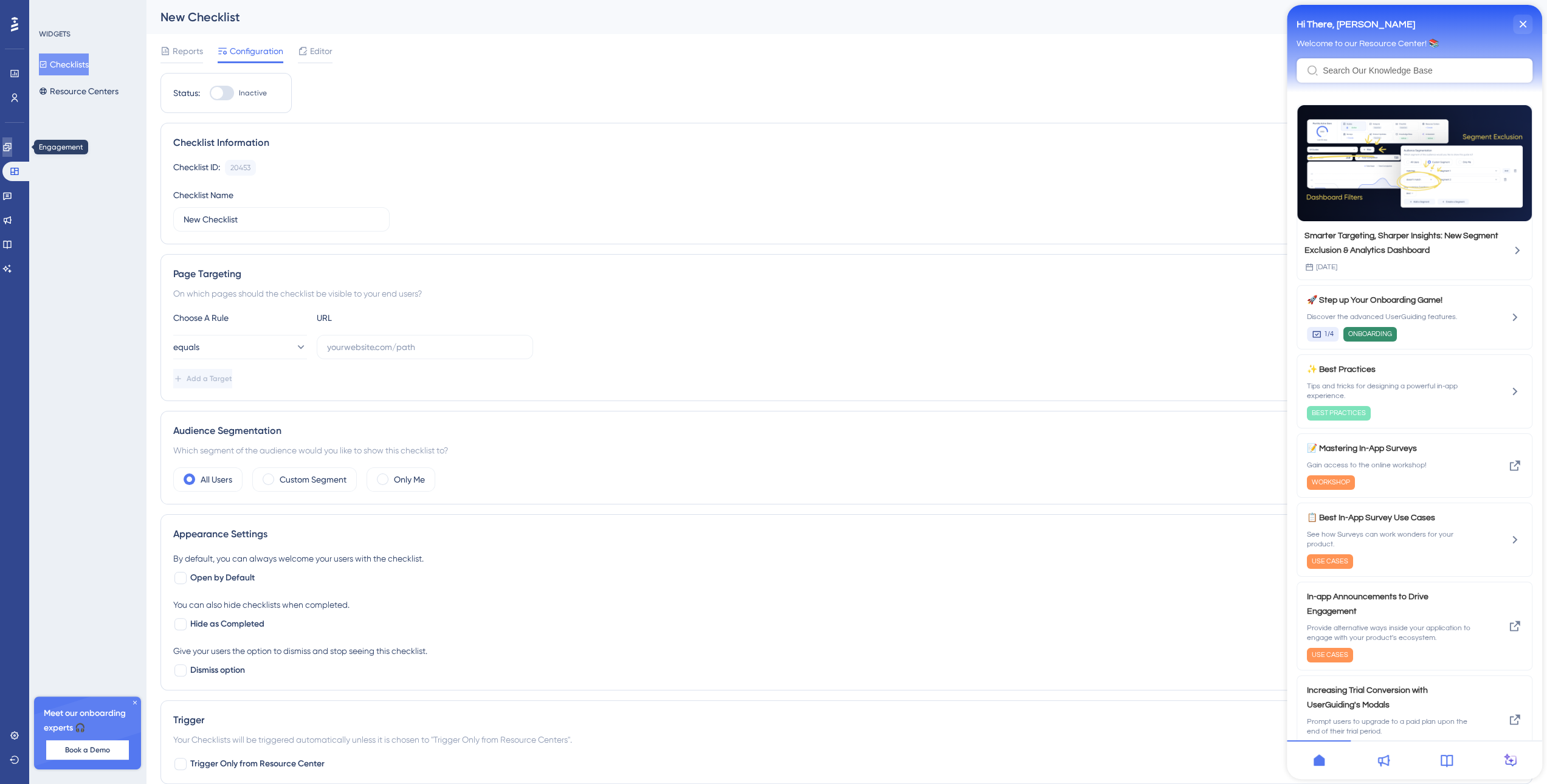
click at [11, 150] on icon at bounding box center [7, 147] width 8 height 8
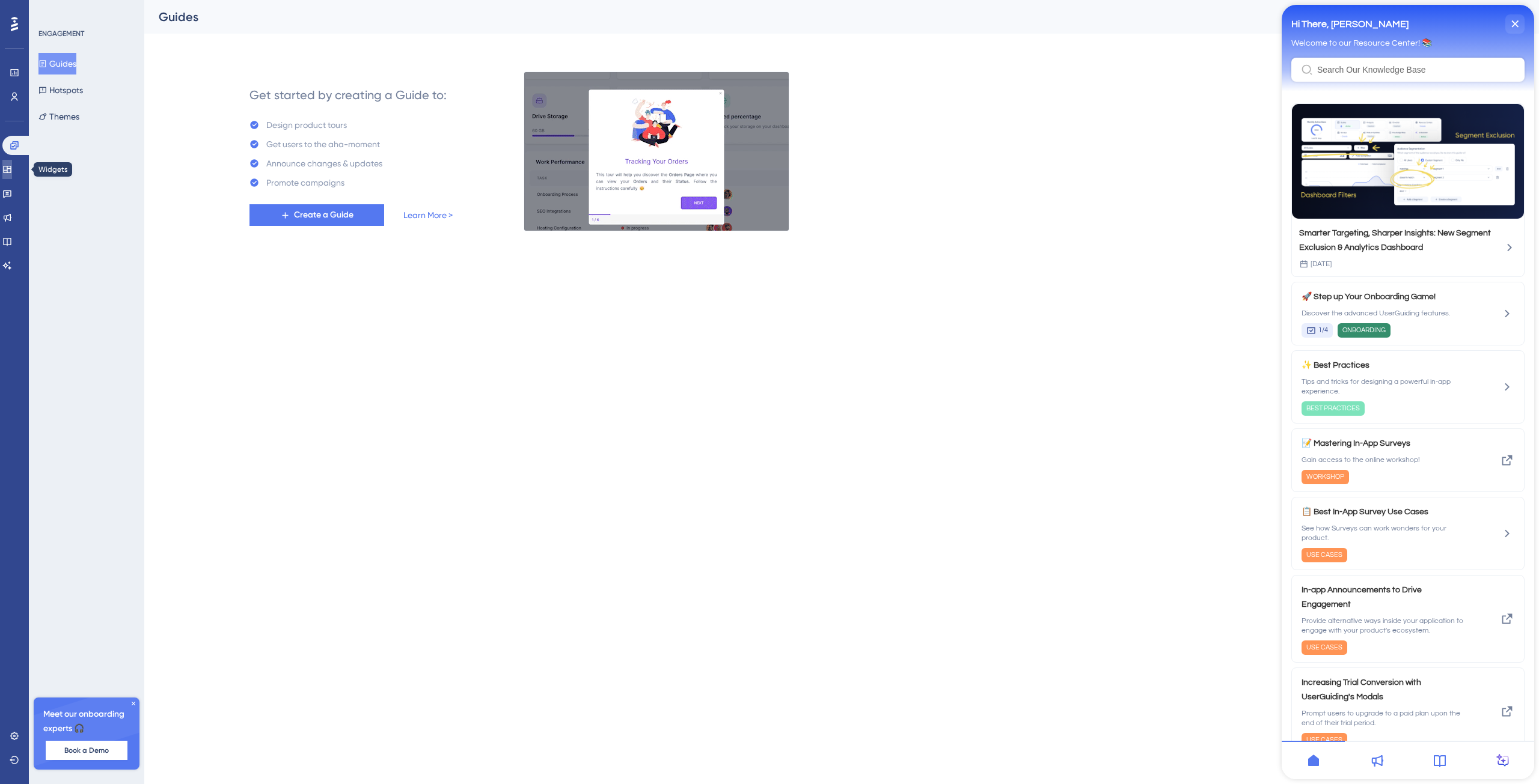
click at [12, 165] on icon at bounding box center [7, 169] width 10 height 10
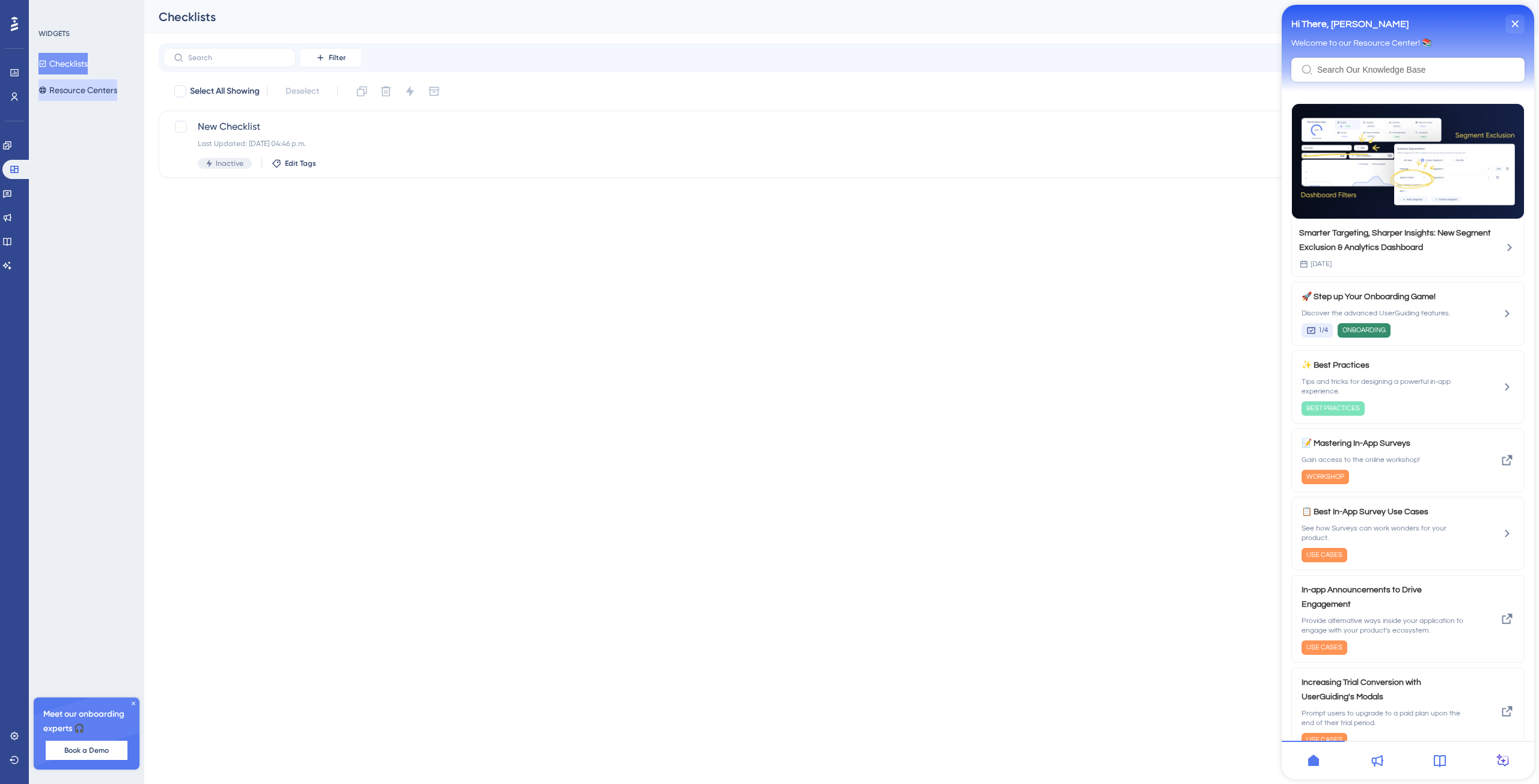
click at [84, 86] on button "Resource Centers" at bounding box center [78, 90] width 79 height 22
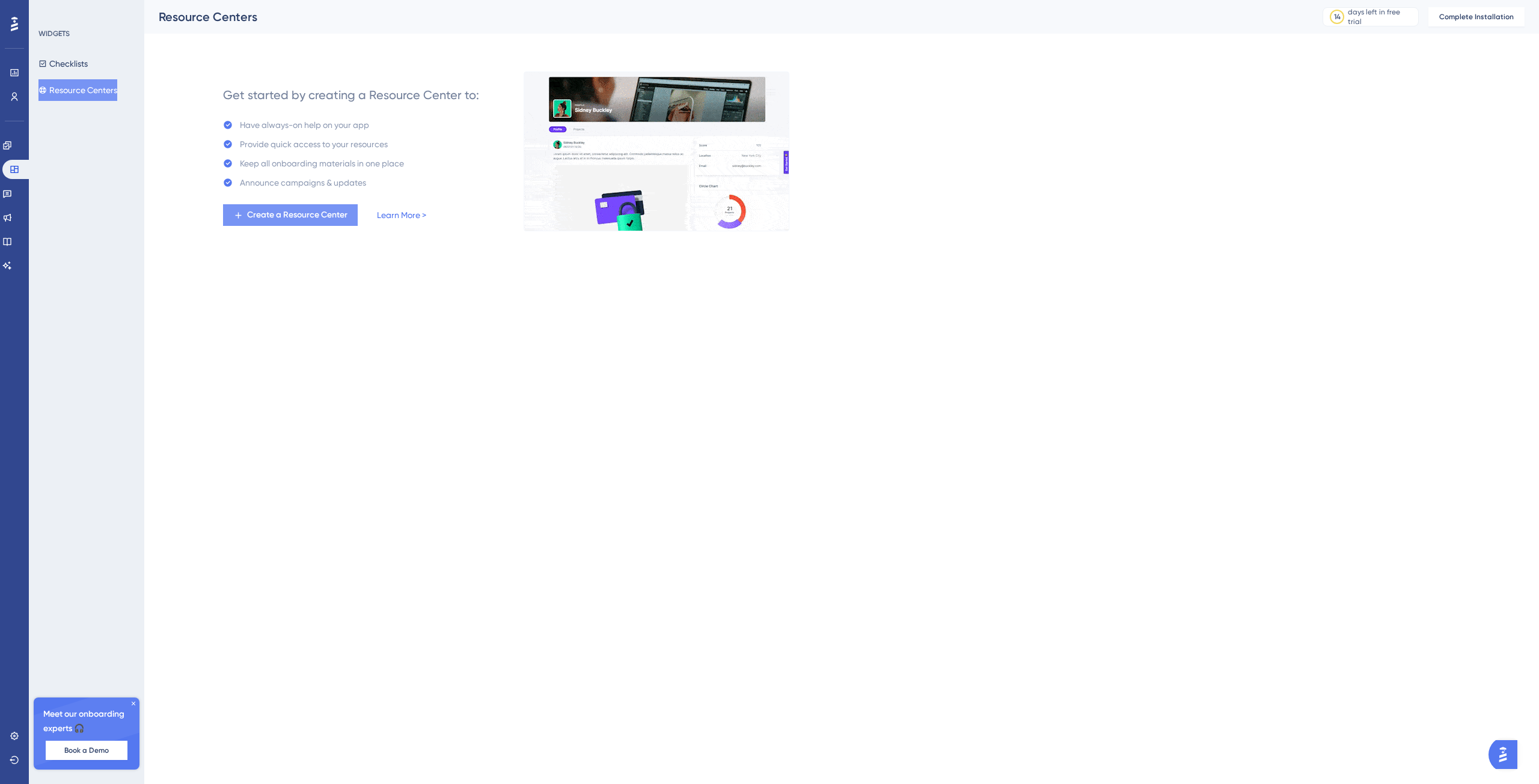
click at [318, 217] on span "Create a Resource Center" at bounding box center [297, 214] width 101 height 14
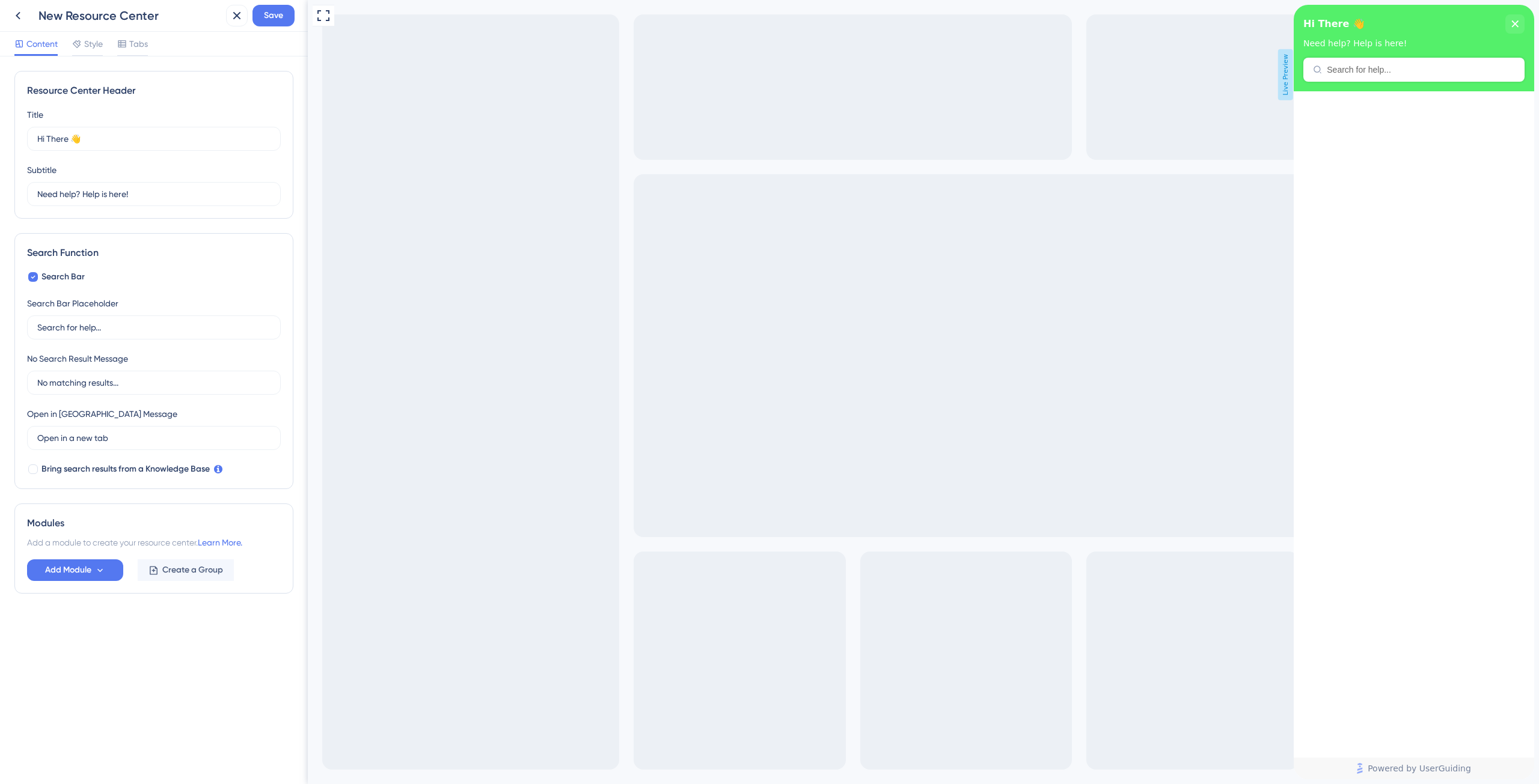
click at [1421, 59] on div "Resource Center Header" at bounding box center [1414, 69] width 221 height 24
click at [1420, 64] on div "Resource Center Header" at bounding box center [1414, 69] width 221 height 24
click at [1372, 73] on div "Hi There 👋 Need help? Help is here!" at bounding box center [1414, 48] width 241 height 86
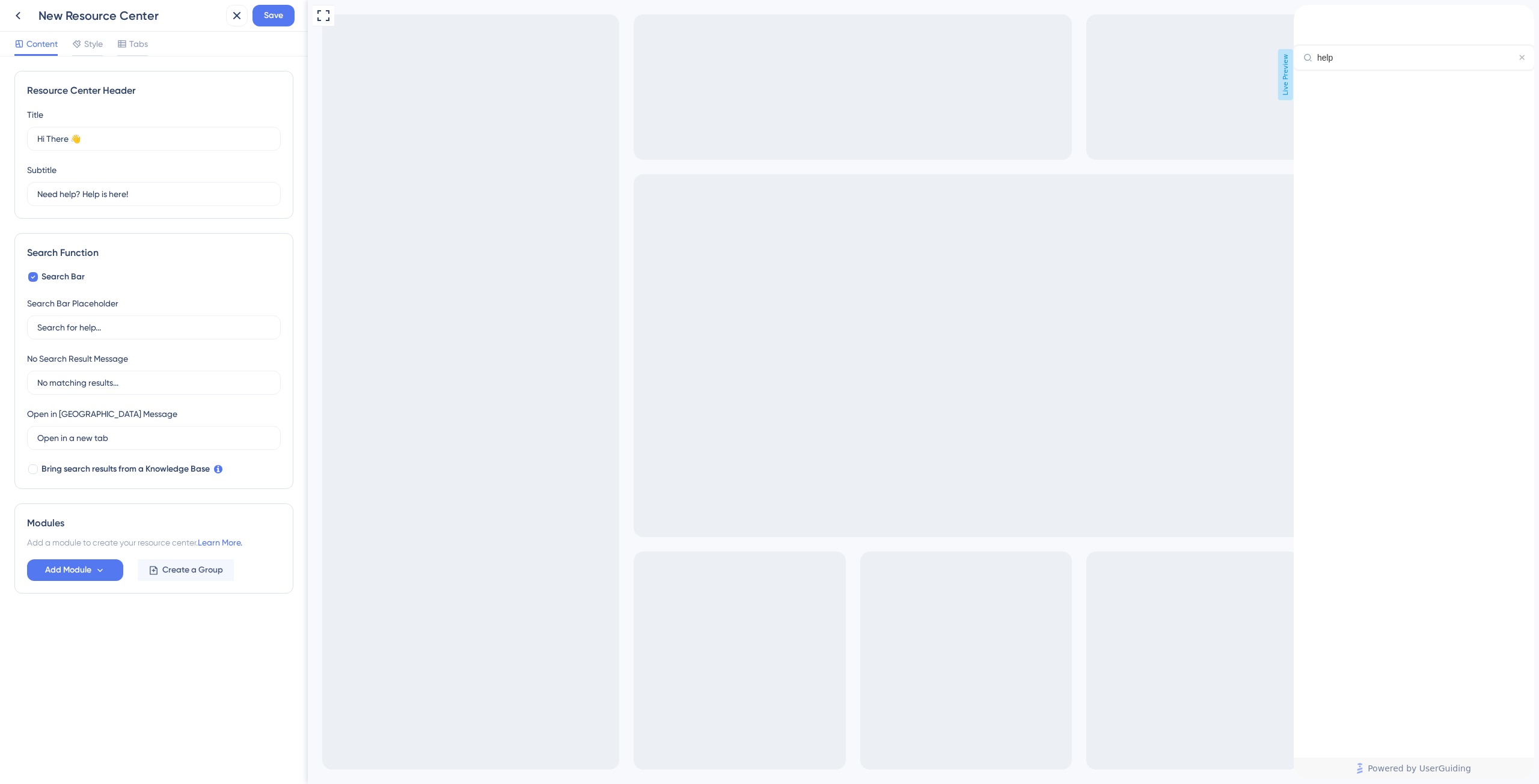
type input "help"
click at [1429, 141] on div at bounding box center [1414, 414] width 241 height 688
click at [76, 576] on span "Add Module" at bounding box center [69, 570] width 46 height 14
click at [58, 625] on span "Guide" at bounding box center [46, 629] width 23 height 14
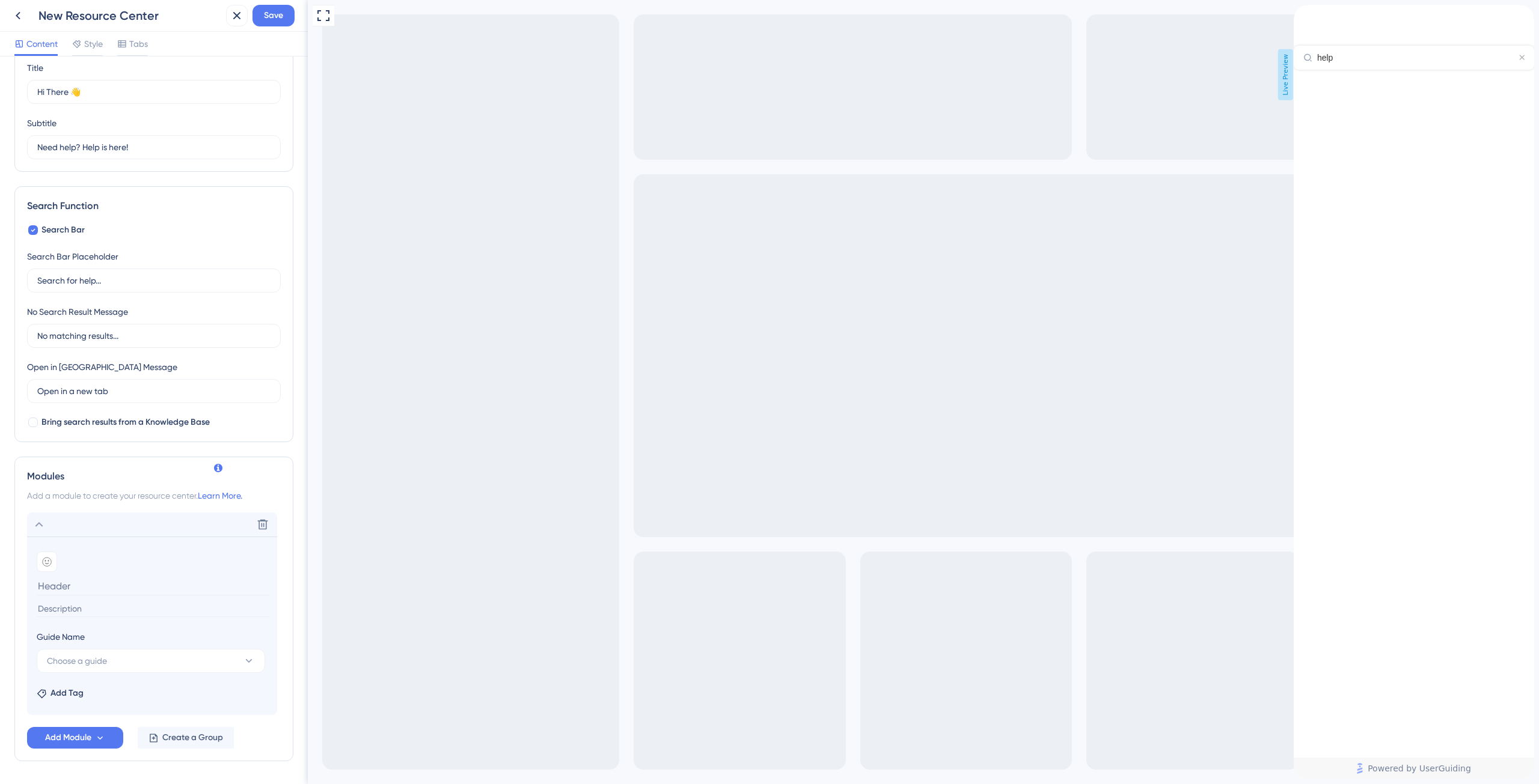
scroll to position [84, 0]
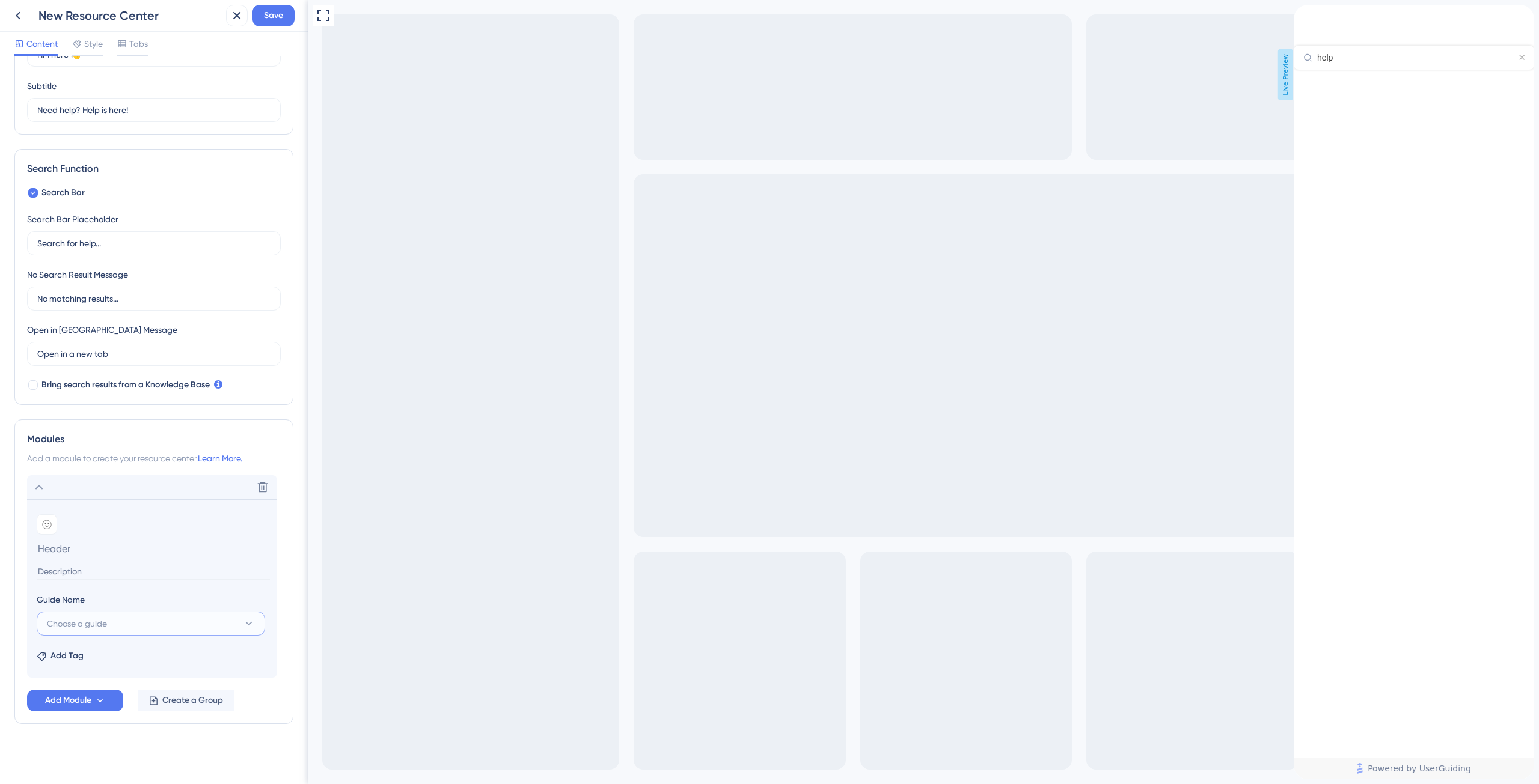
click at [179, 618] on button "Choose a guide" at bounding box center [150, 624] width 229 height 24
click at [200, 572] on input at bounding box center [153, 572] width 233 height 16
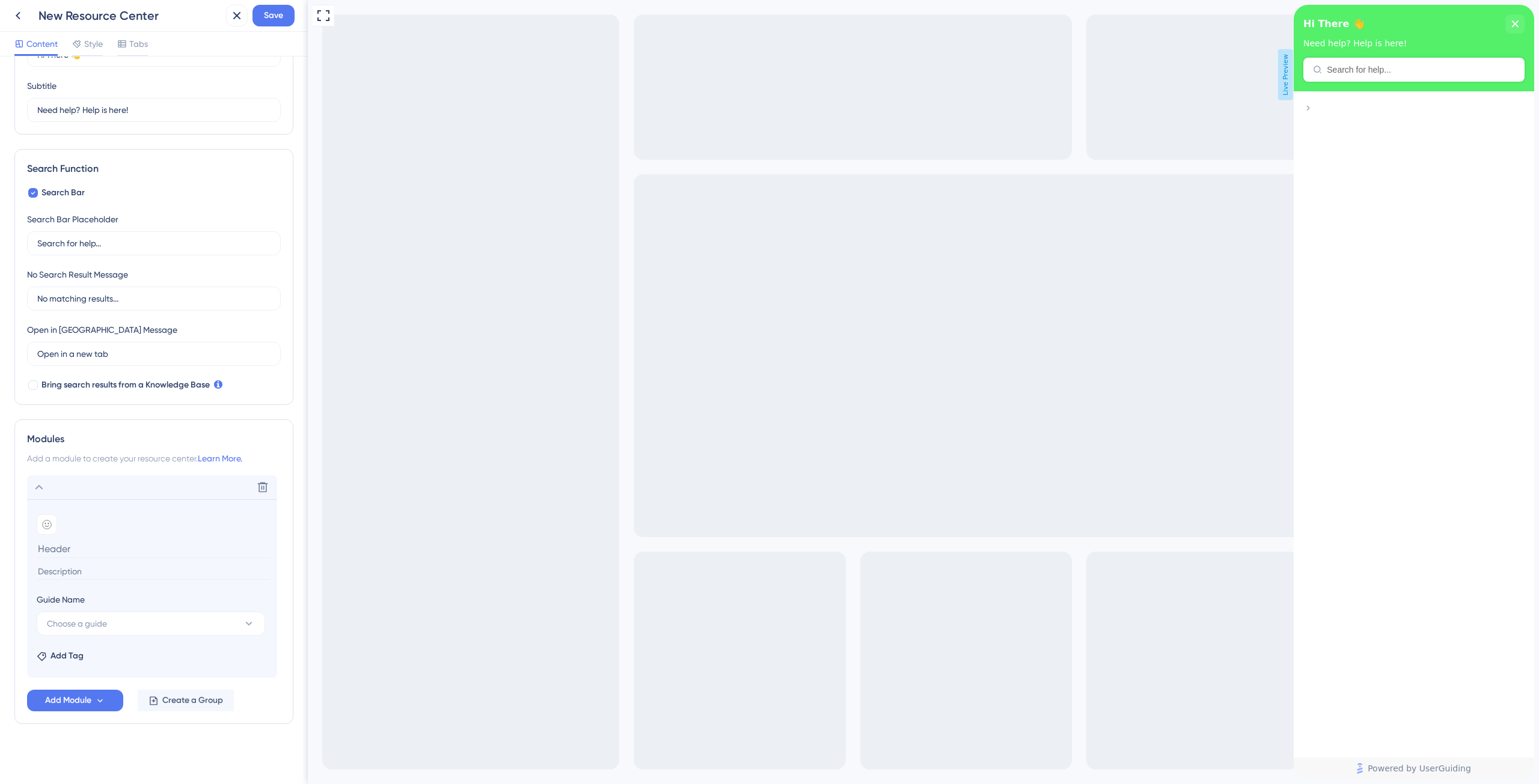
click at [60, 545] on input at bounding box center [153, 549] width 233 height 19
click at [71, 559] on section "Add emoji" at bounding box center [152, 546] width 231 height 64
click at [261, 484] on icon at bounding box center [263, 487] width 12 height 12
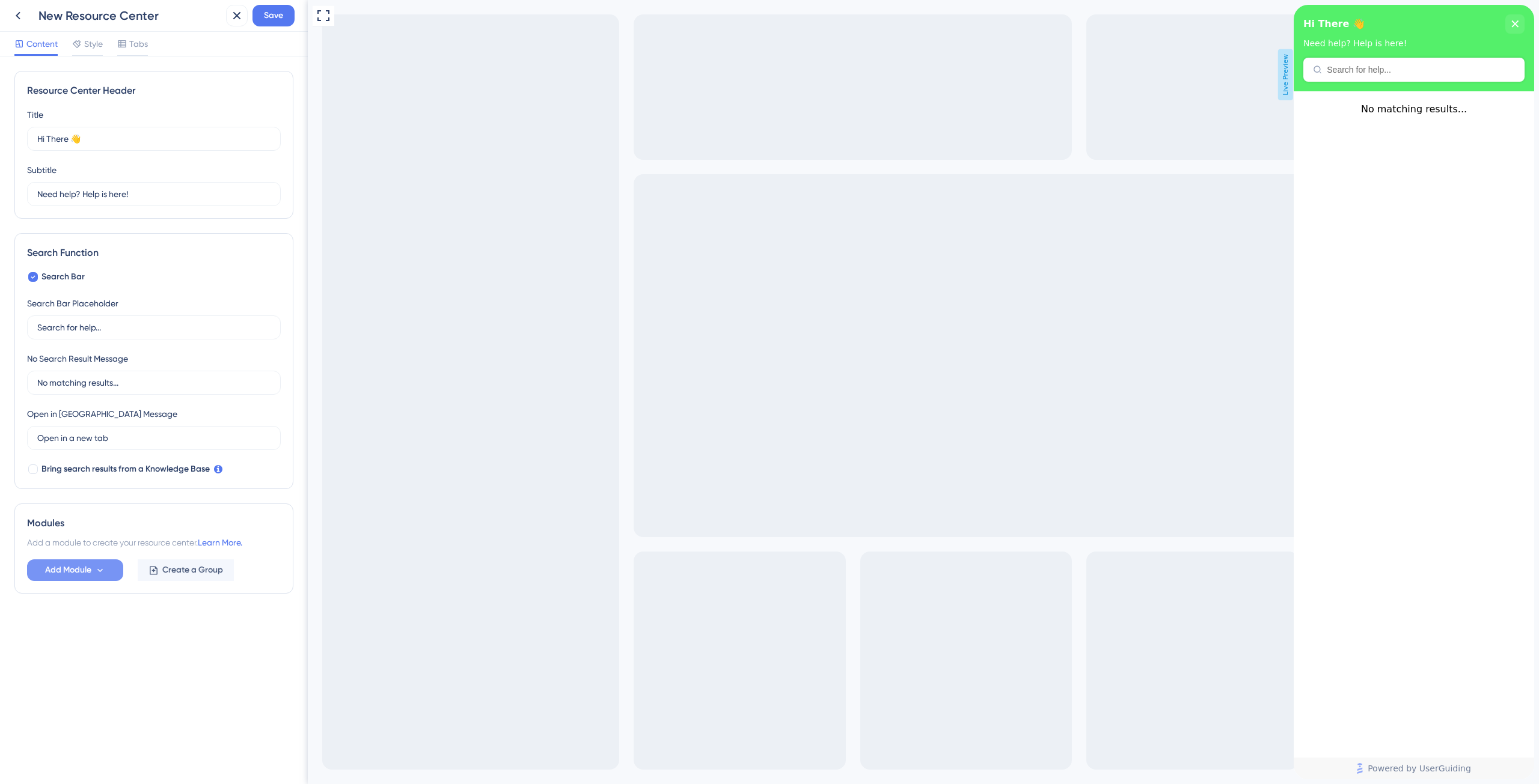
click at [98, 573] on icon at bounding box center [101, 570] width 10 height 10
click at [78, 680] on span "Code Snippet" at bounding box center [61, 678] width 53 height 14
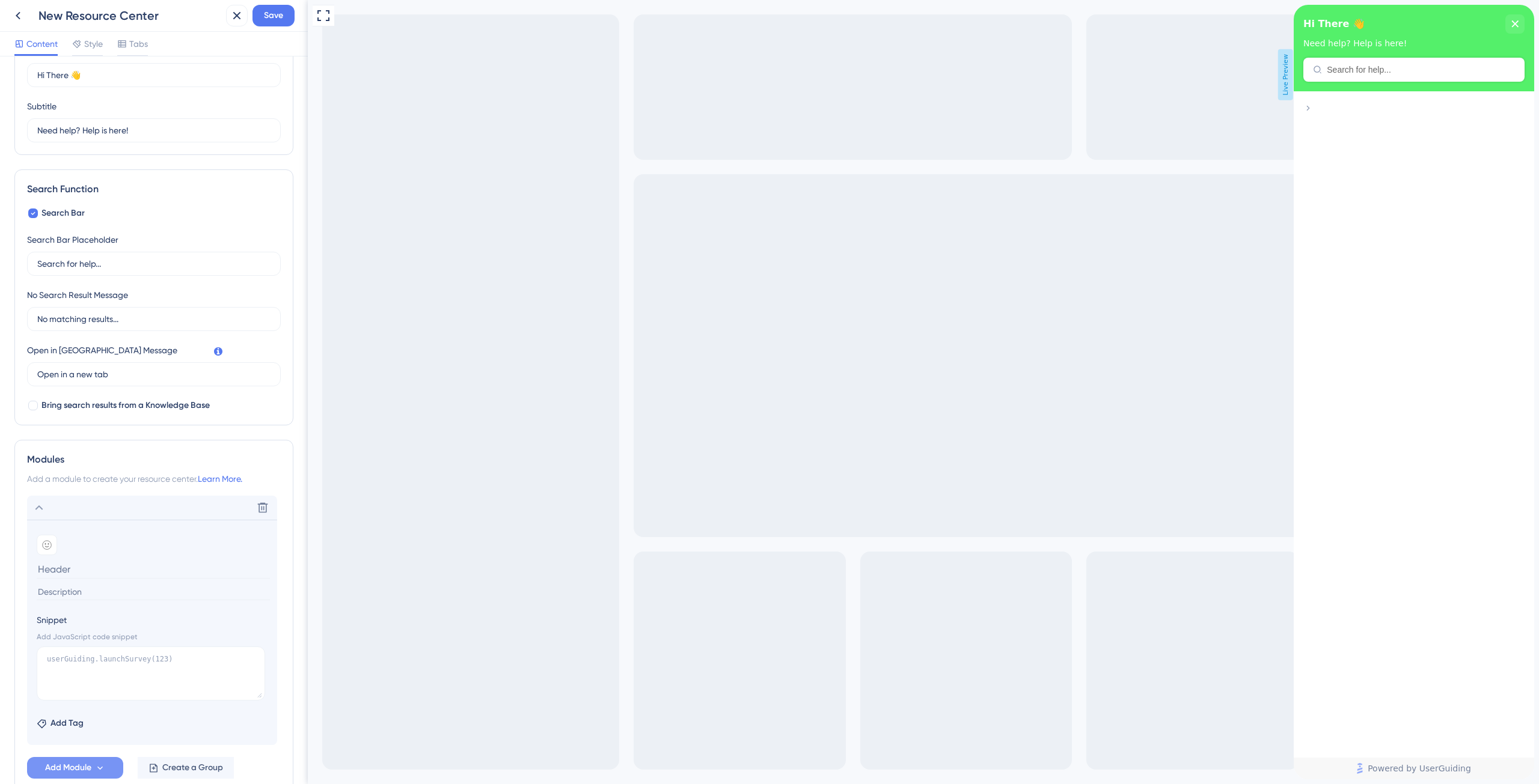
scroll to position [131, 0]
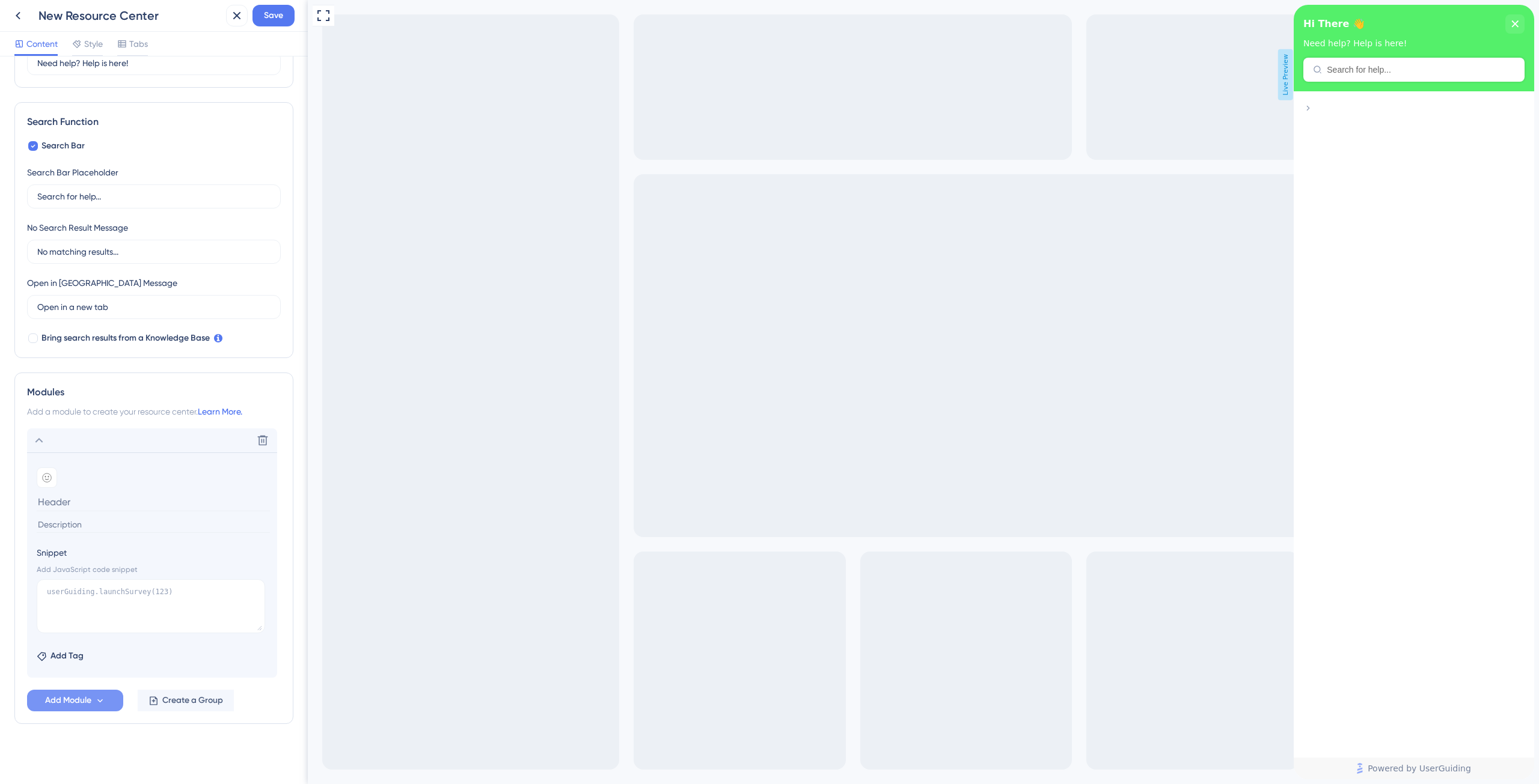
click at [229, 410] on link "Learn More." at bounding box center [220, 411] width 45 height 10
click at [108, 698] on button "Add Module" at bounding box center [74, 701] width 96 height 22
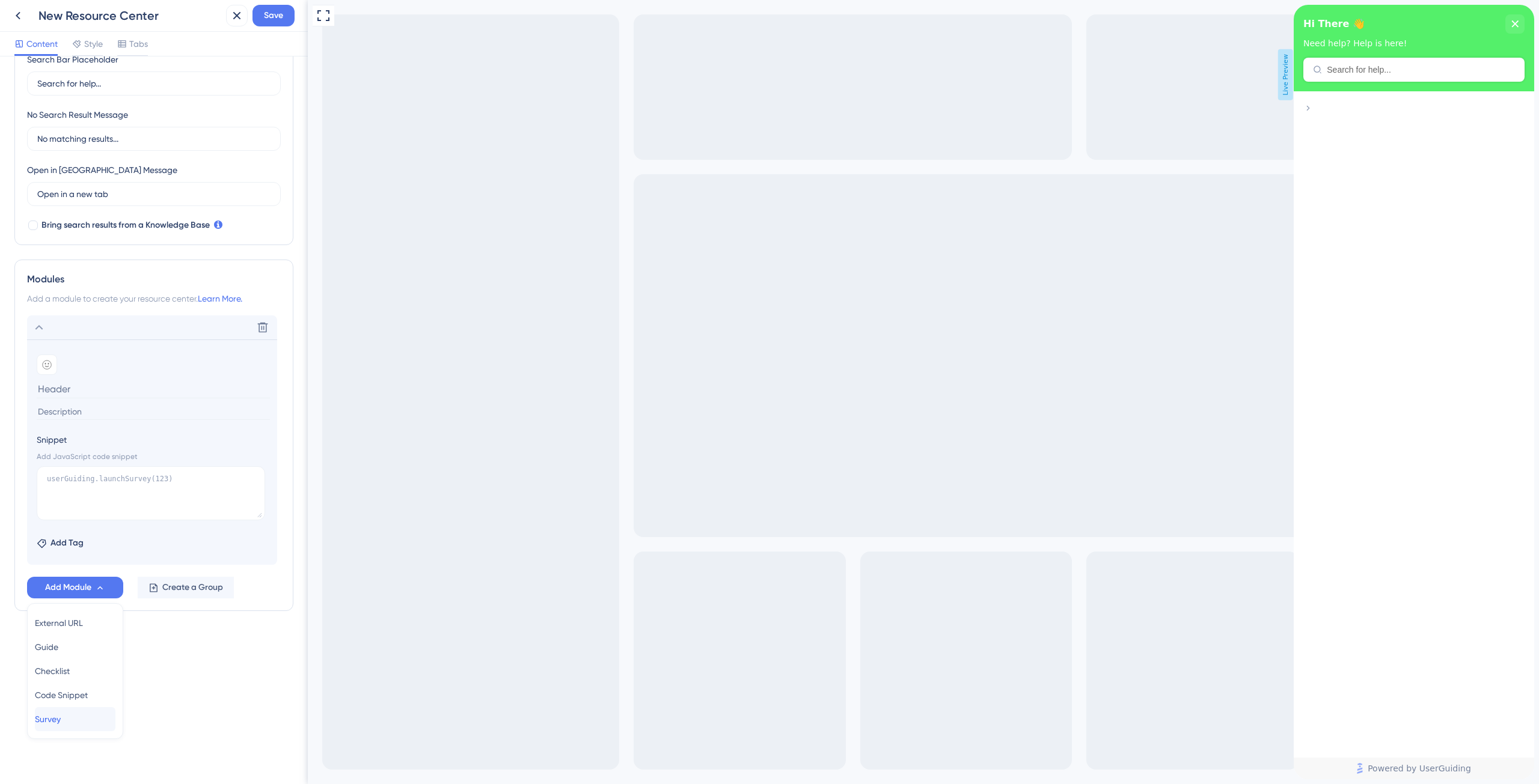
click at [76, 713] on div "Survey Survey" at bounding box center [75, 719] width 80 height 24
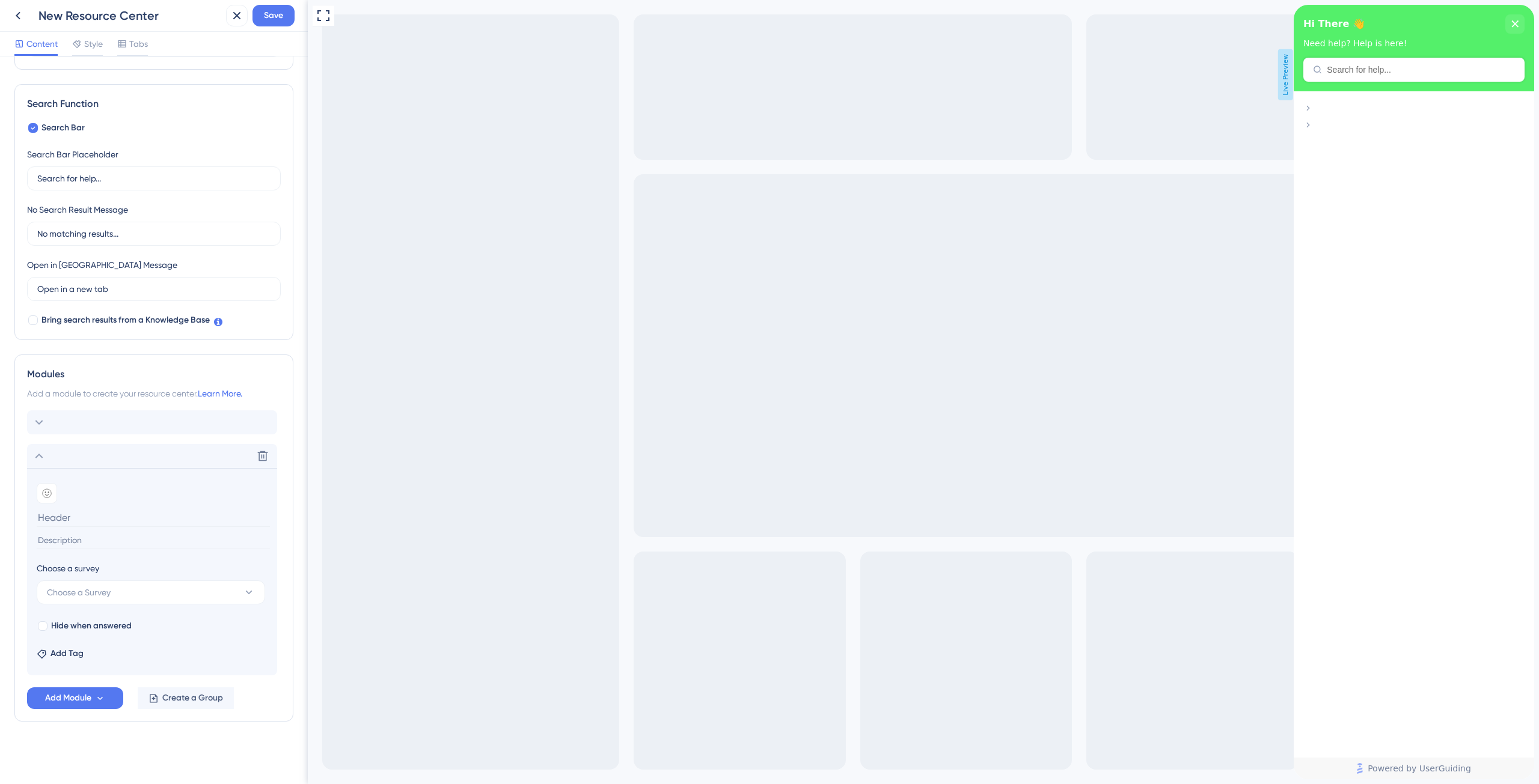
scroll to position [147, 0]
type input "Do you like PreCount?"
click at [148, 578] on div "Choose a survey Choose a Survey" at bounding box center [152, 585] width 231 height 43
click at [205, 433] on div "Delete" at bounding box center [152, 424] width 250 height 24
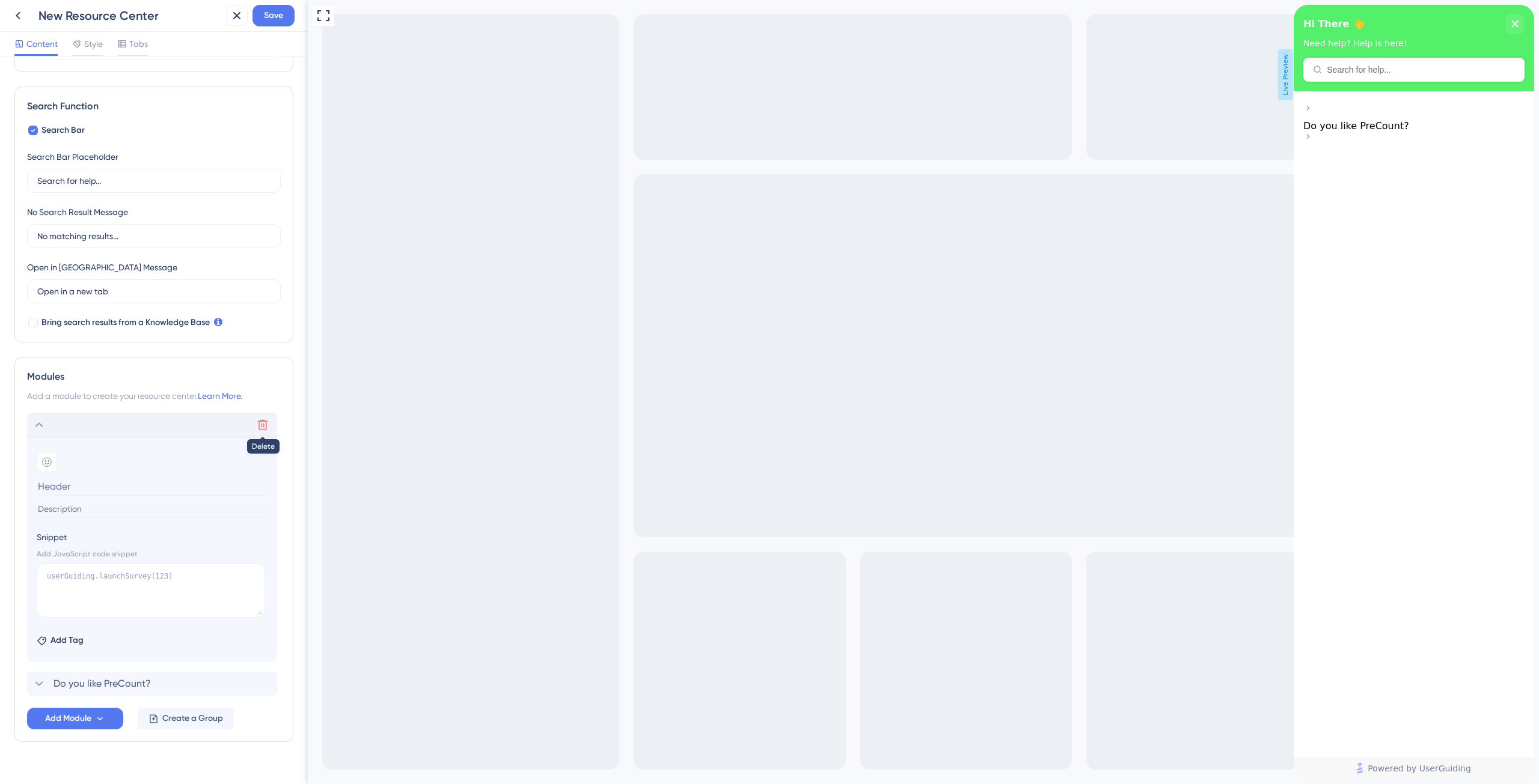
click at [264, 421] on icon at bounding box center [263, 425] width 12 height 12
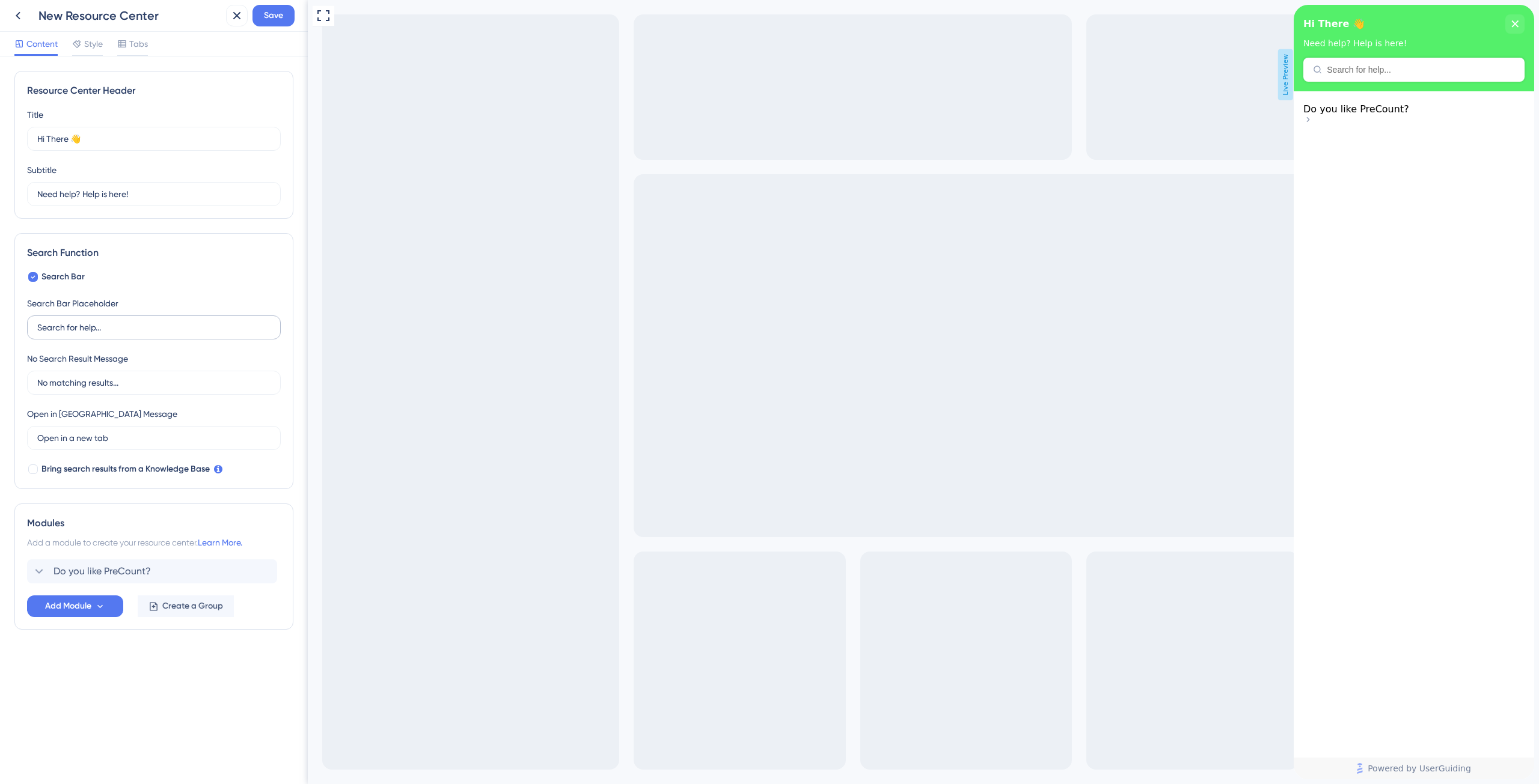
scroll to position [0, 0]
click at [157, 580] on div "Do you like PreCount? Delete" at bounding box center [152, 571] width 250 height 24
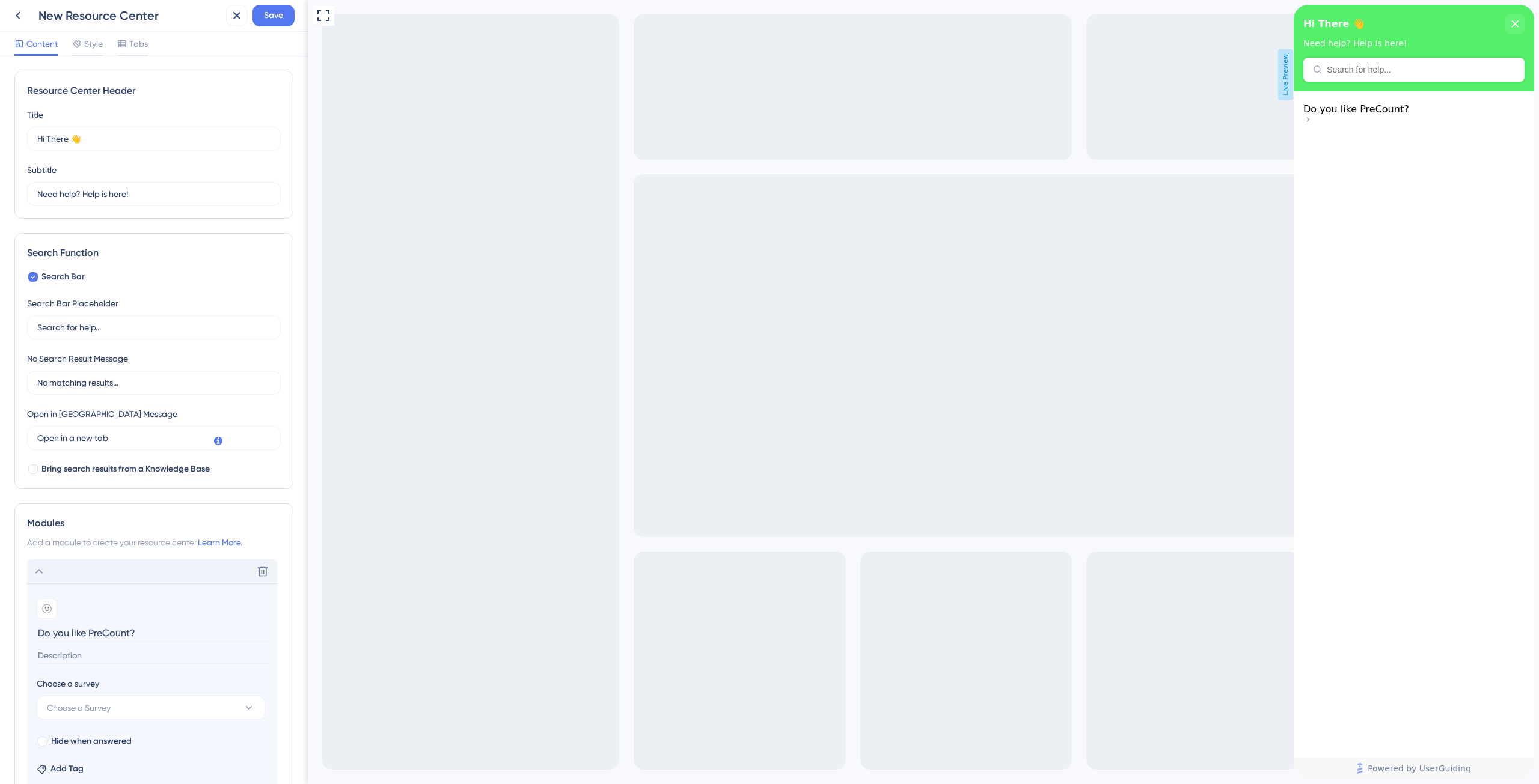
scroll to position [113, 0]
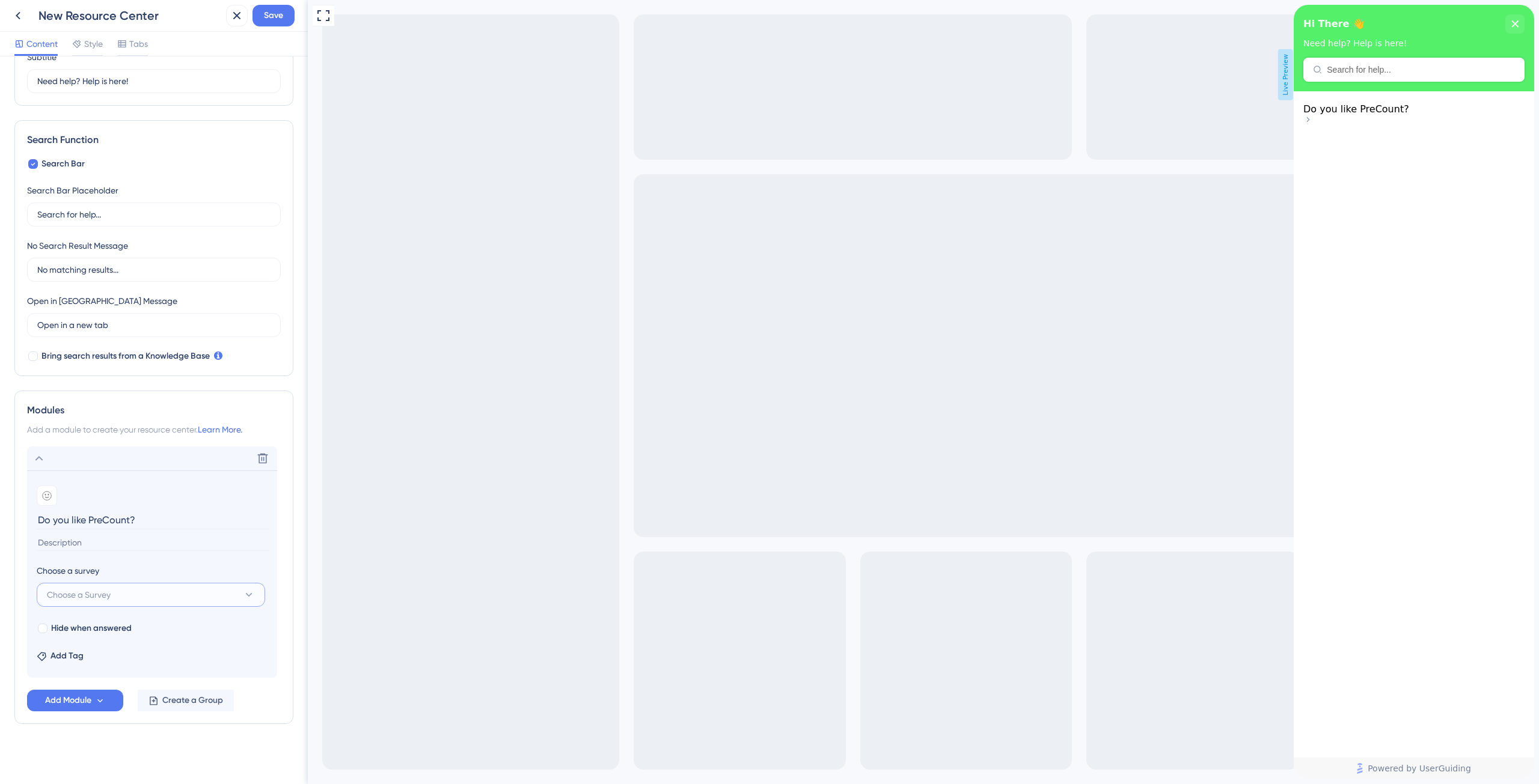
click at [180, 602] on button "Choose a Survey" at bounding box center [150, 595] width 229 height 24
click at [270, 20] on span "Save" at bounding box center [273, 15] width 19 height 14
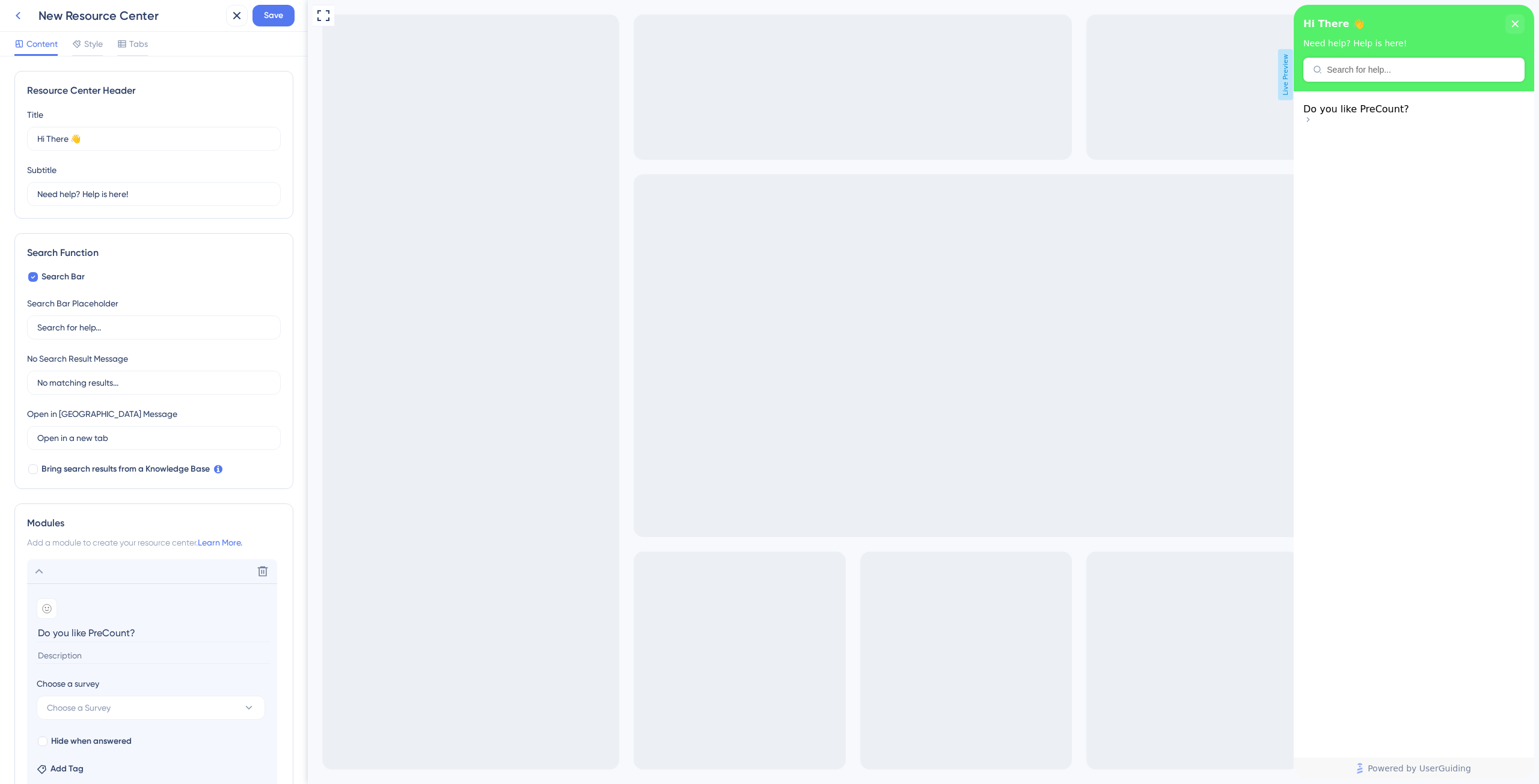
click at [20, 14] on icon at bounding box center [18, 15] width 14 height 14
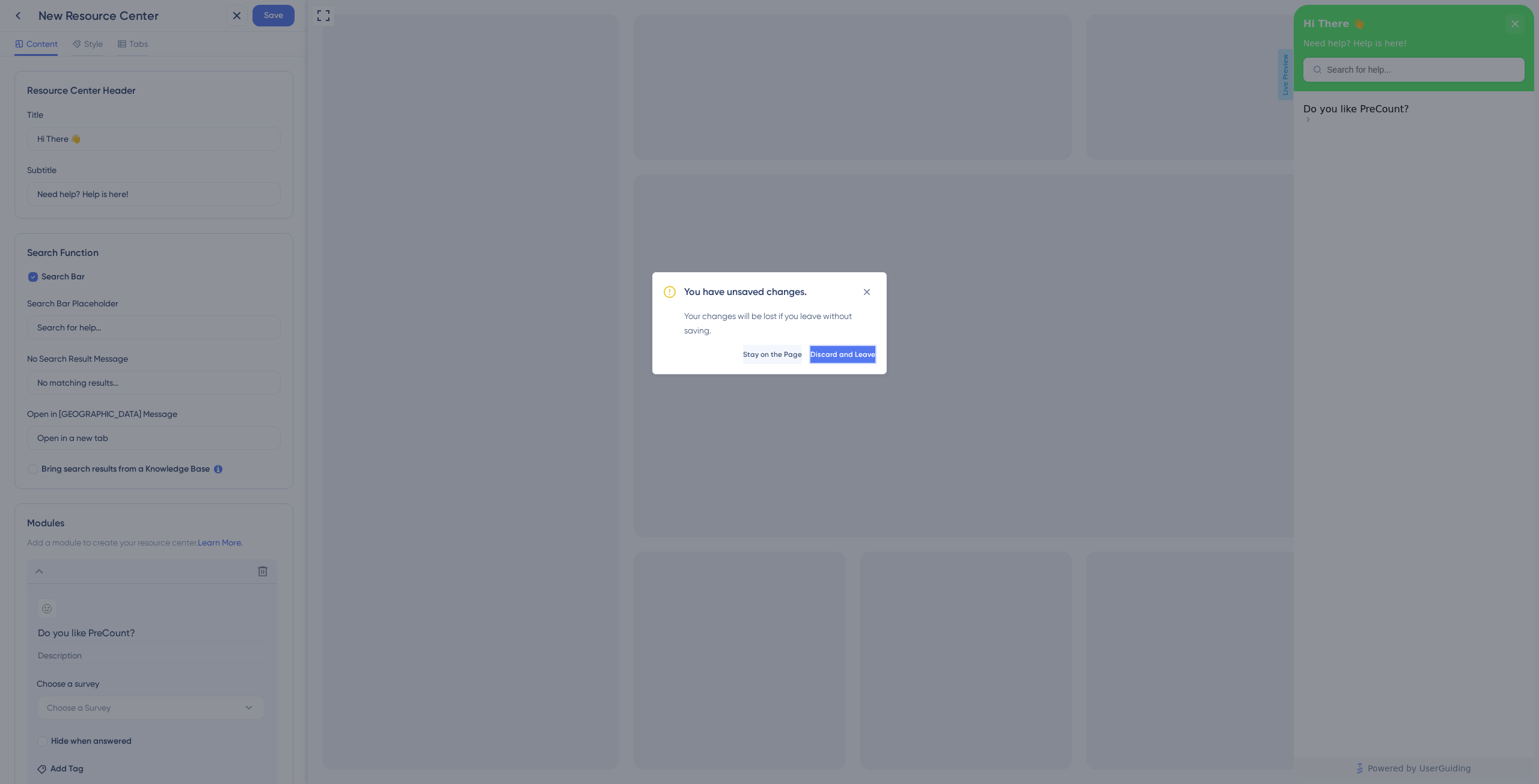
click at [843, 354] on span "Discard and Leave" at bounding box center [843, 354] width 65 height 10
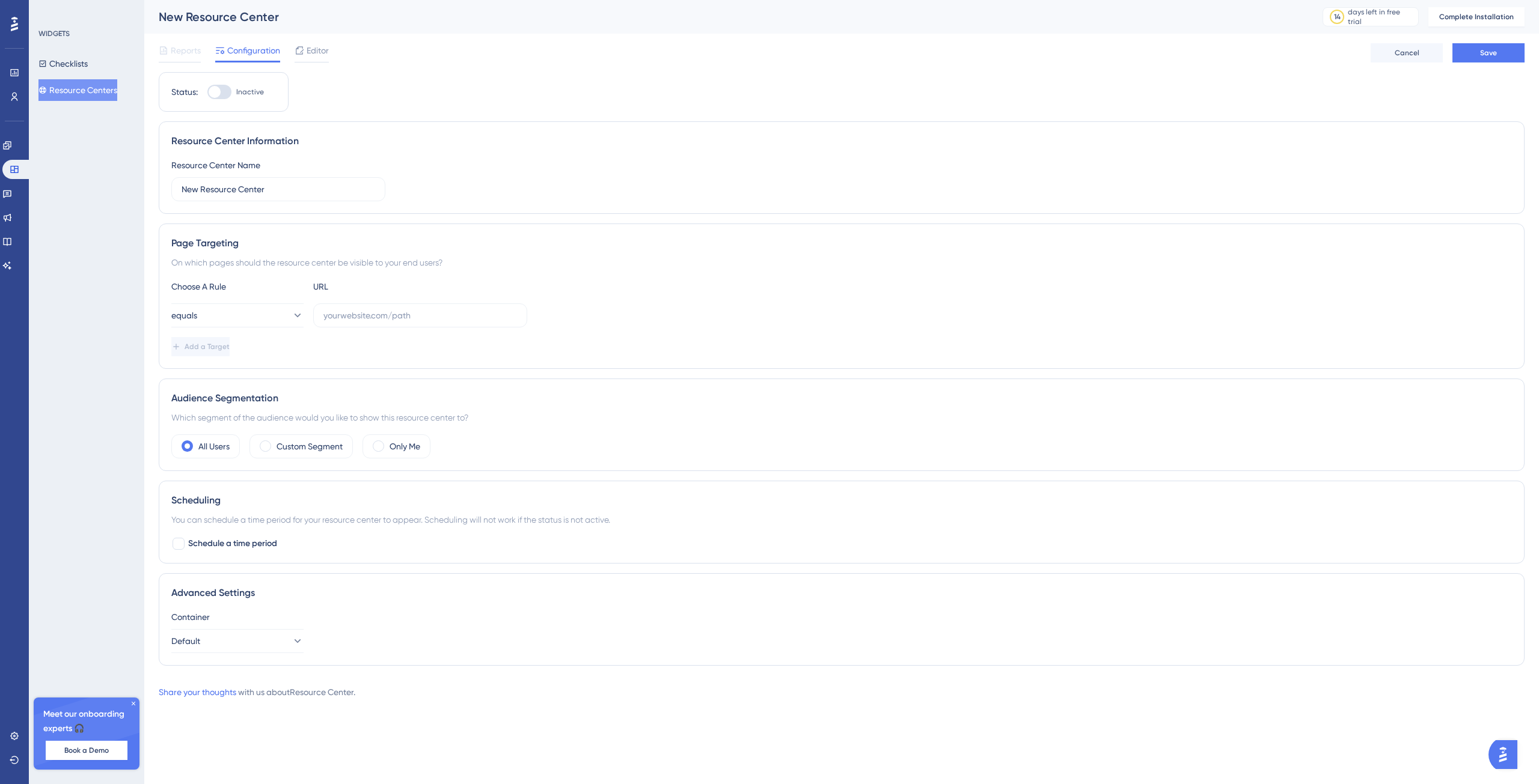
click at [218, 89] on div at bounding box center [215, 92] width 12 height 12
click at [207, 92] on input "Inactive" at bounding box center [207, 92] width 1 height 1
checkbox input "false"
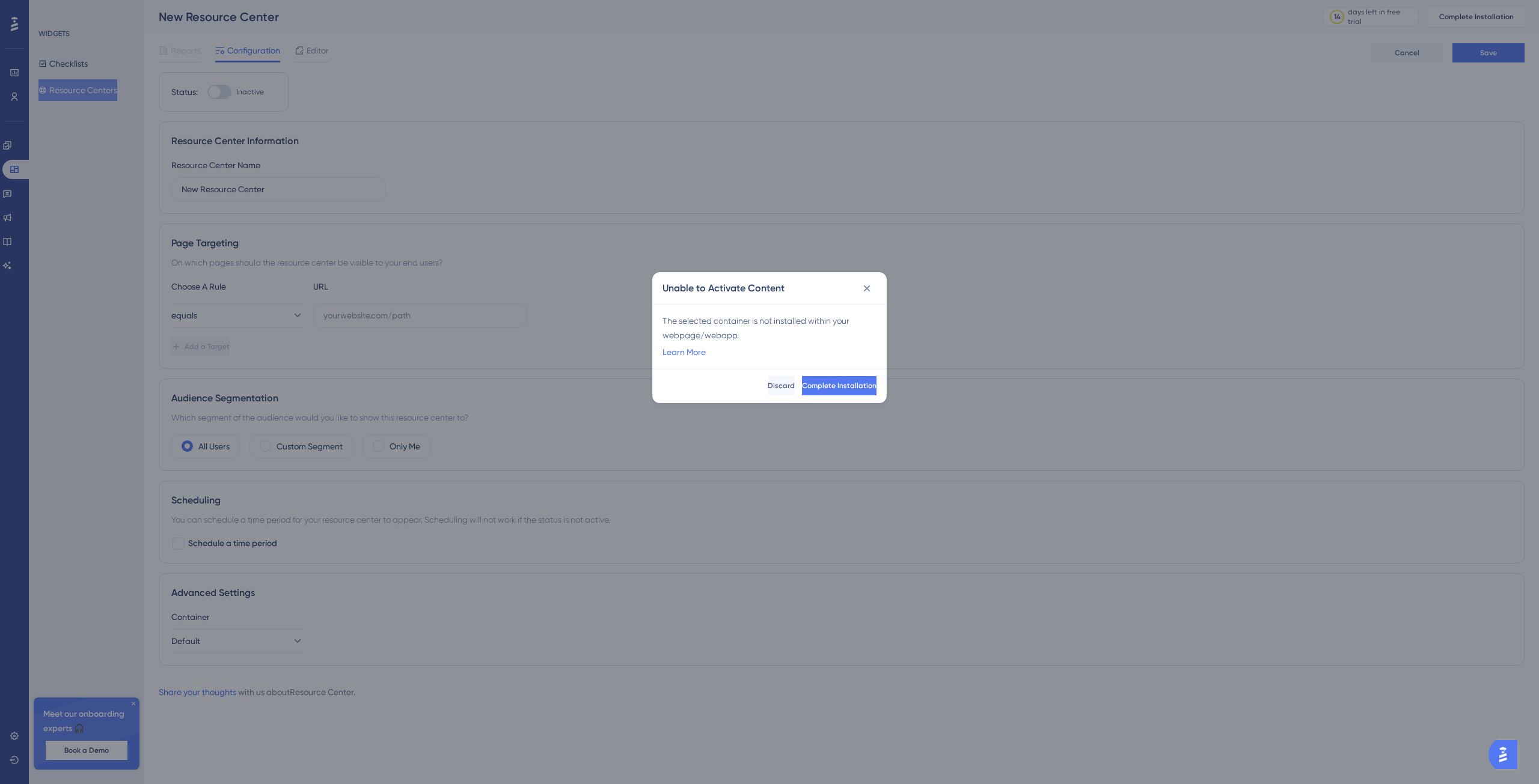
click at [879, 288] on div "Unable to Activate Content" at bounding box center [769, 288] width 233 height 31
click at [862, 287] on icon at bounding box center [867, 288] width 12 height 12
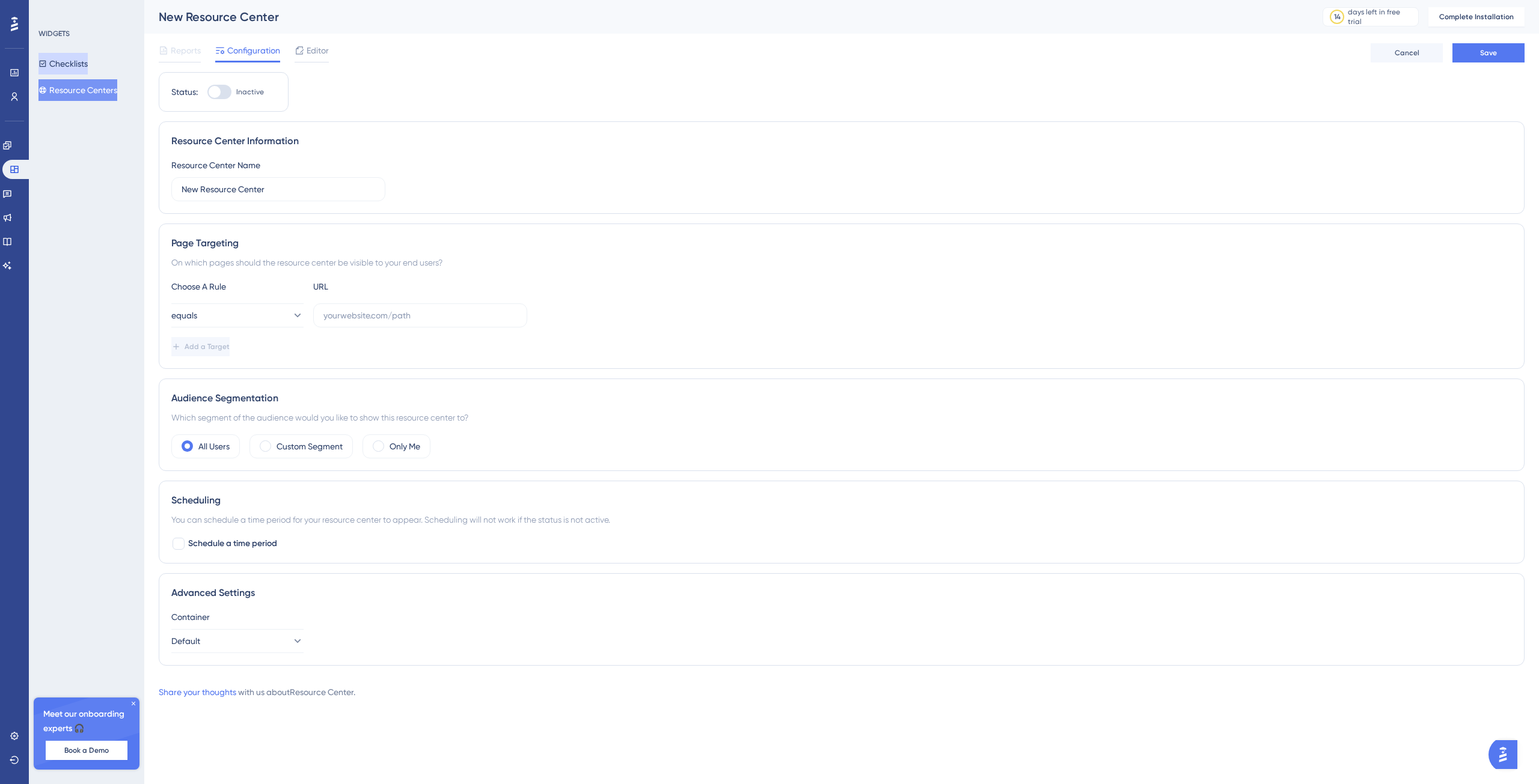
click at [60, 61] on button "Checklists" at bounding box center [63, 63] width 49 height 22
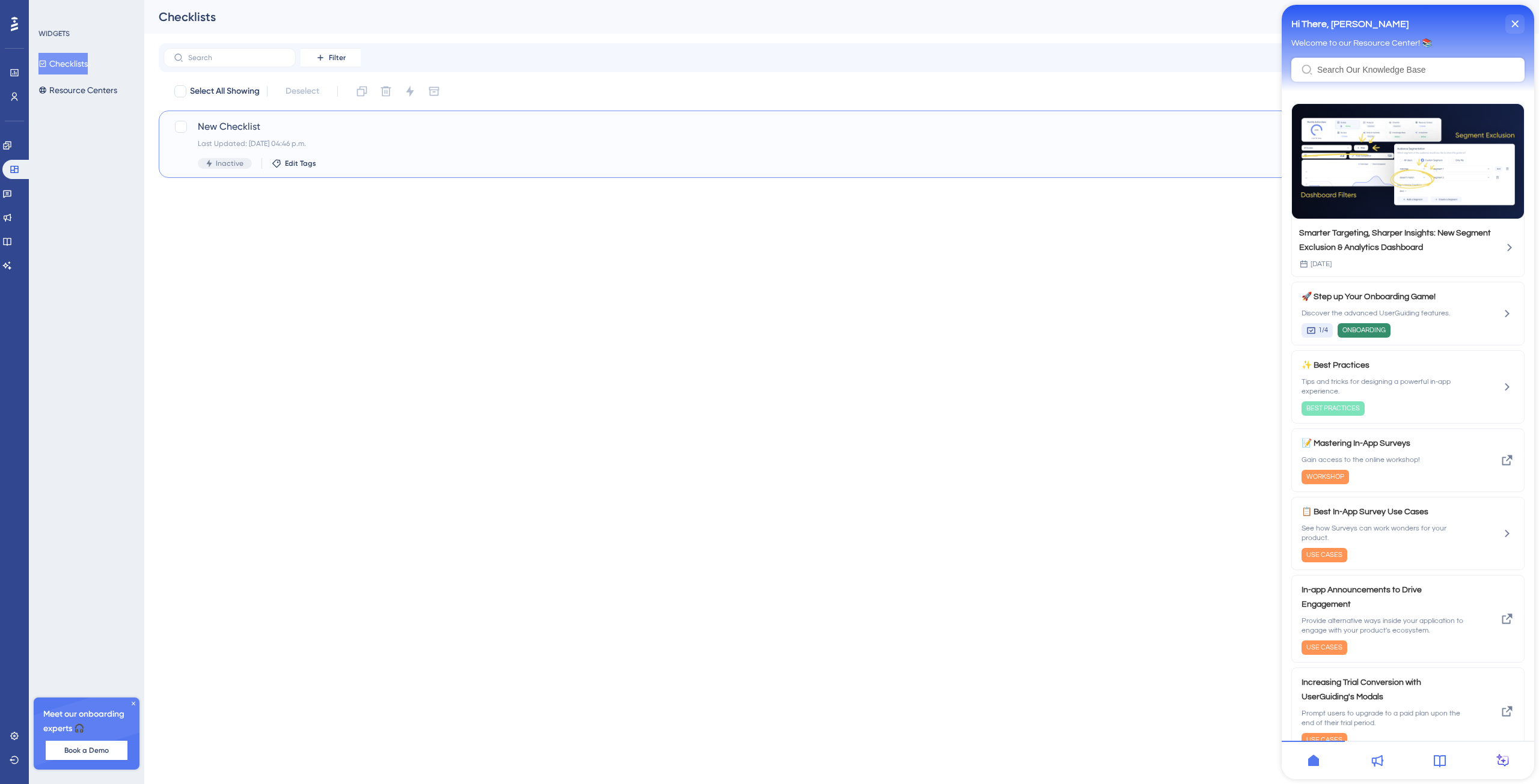
click at [257, 145] on div "Last Updated: [DATE] 04:46 p.m." at bounding box center [794, 143] width 1192 height 10
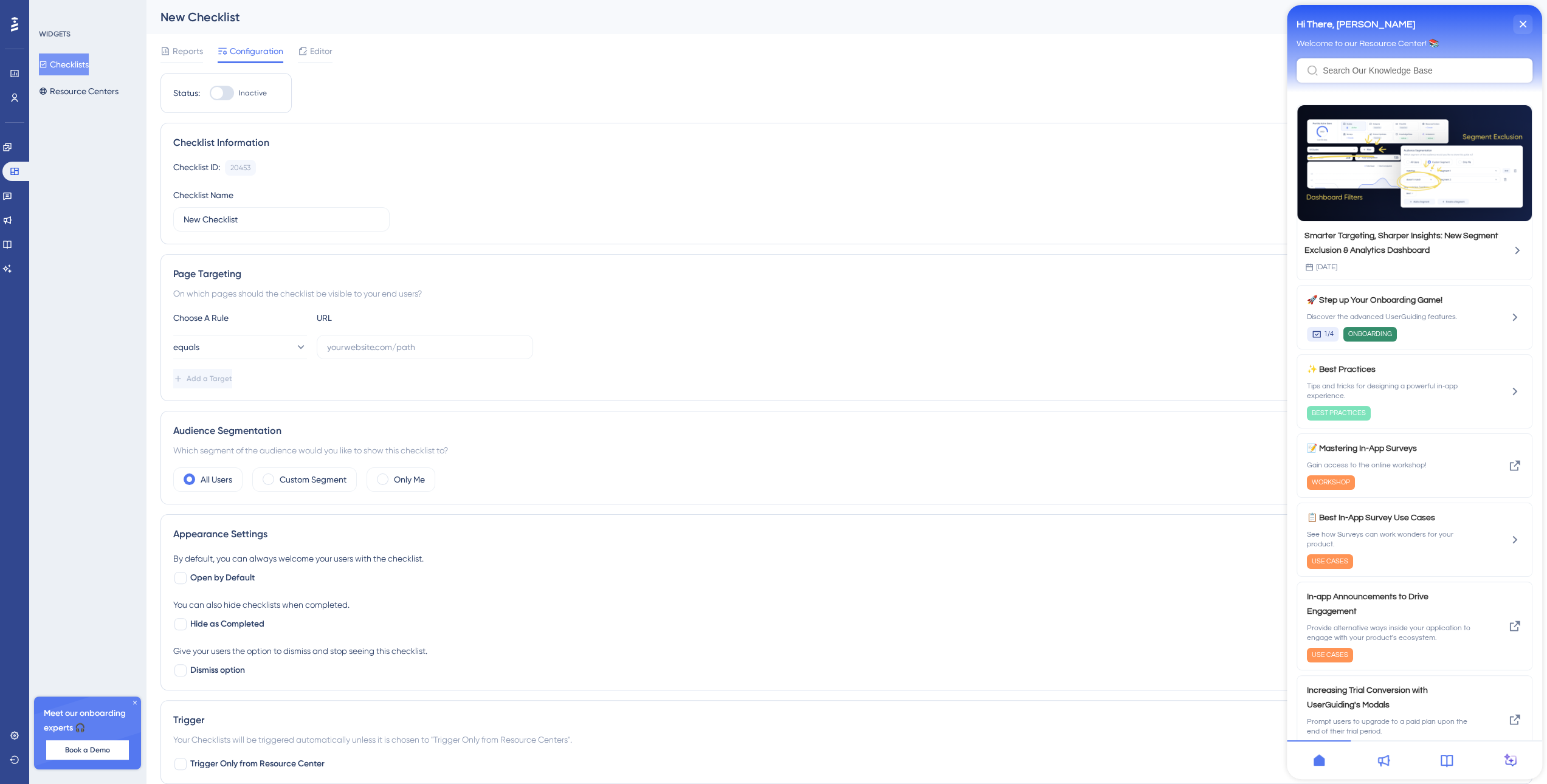
click at [249, 96] on span "Inactive" at bounding box center [252, 93] width 28 height 10
click at [209, 93] on input "Inactive" at bounding box center [209, 93] width 1 height 1
checkbox input "false"
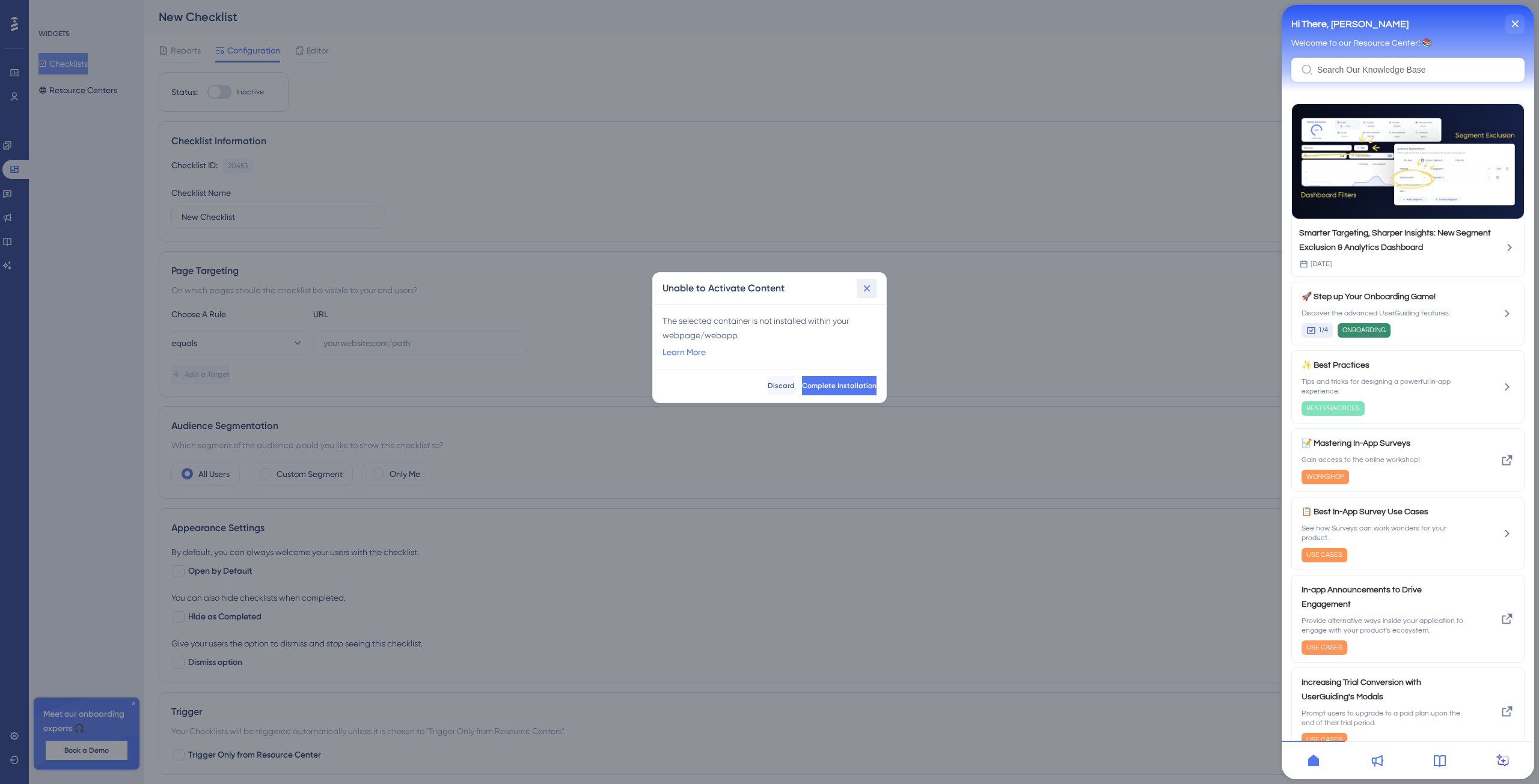
click at [866, 288] on icon at bounding box center [867, 288] width 7 height 7
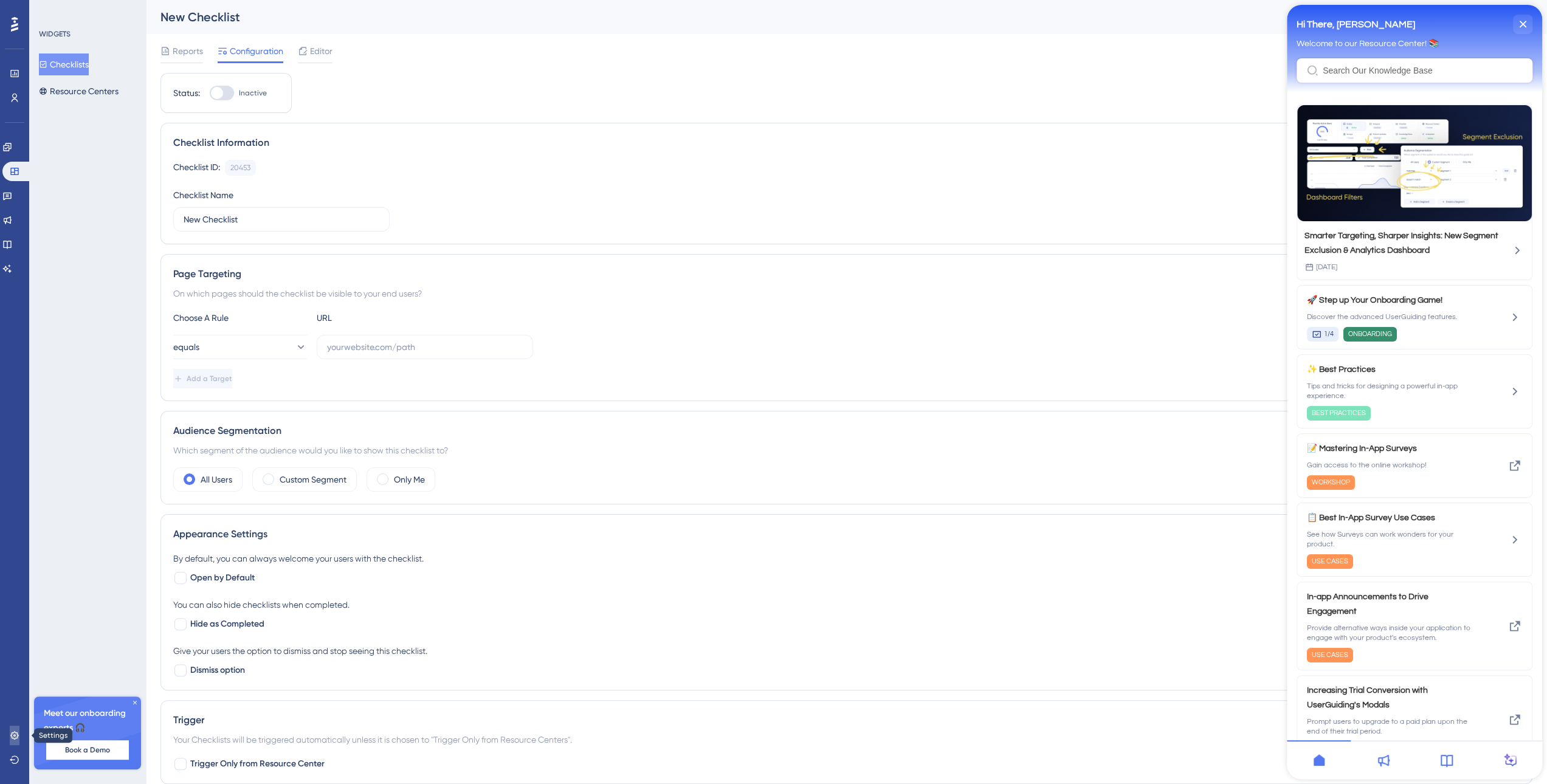
drag, startPoint x: 12, startPoint y: 734, endPoint x: 43, endPoint y: 700, distance: 46.0
click at [12, 734] on icon at bounding box center [14, 735] width 8 height 8
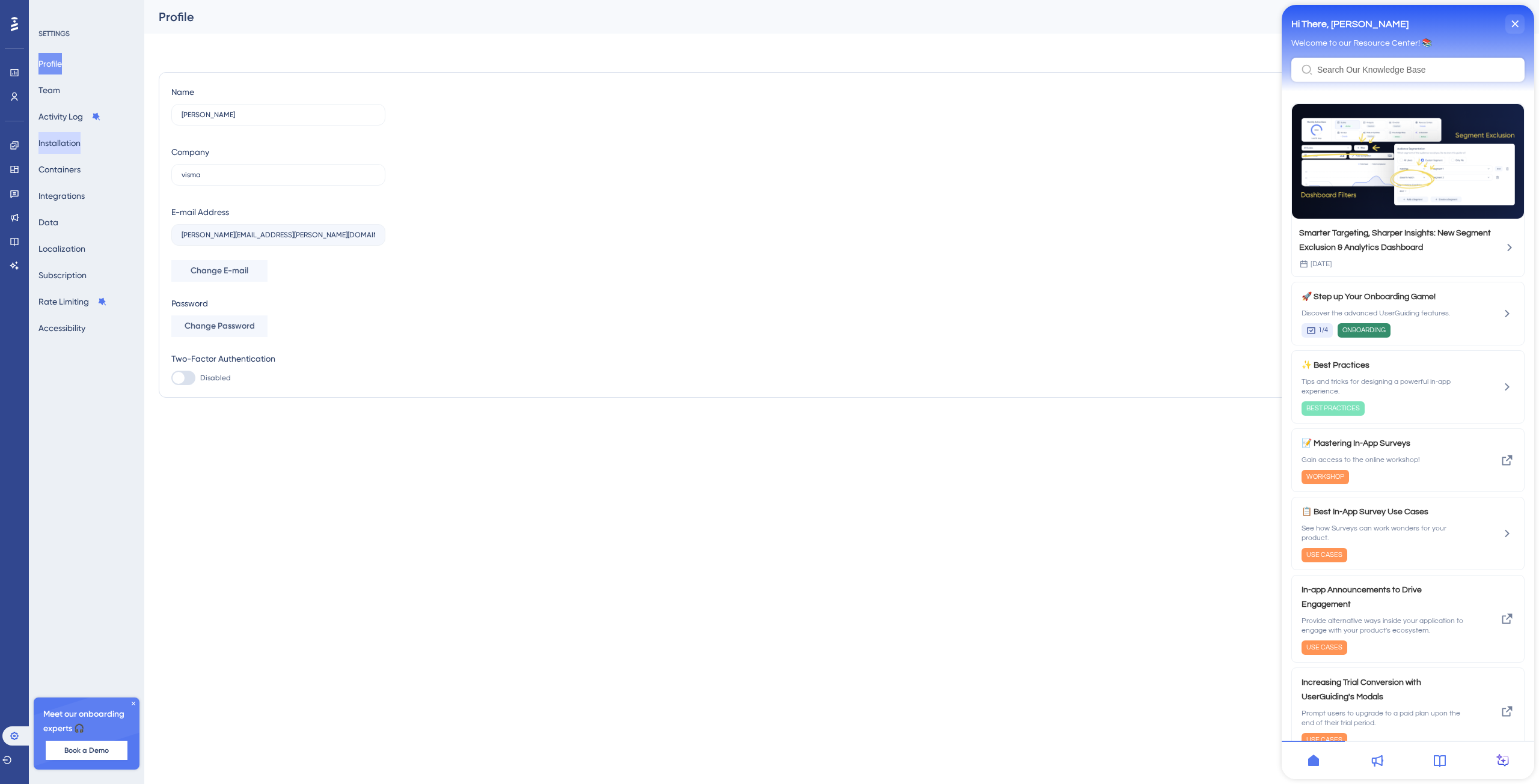
click at [77, 146] on button "Installation" at bounding box center [60, 143] width 42 height 22
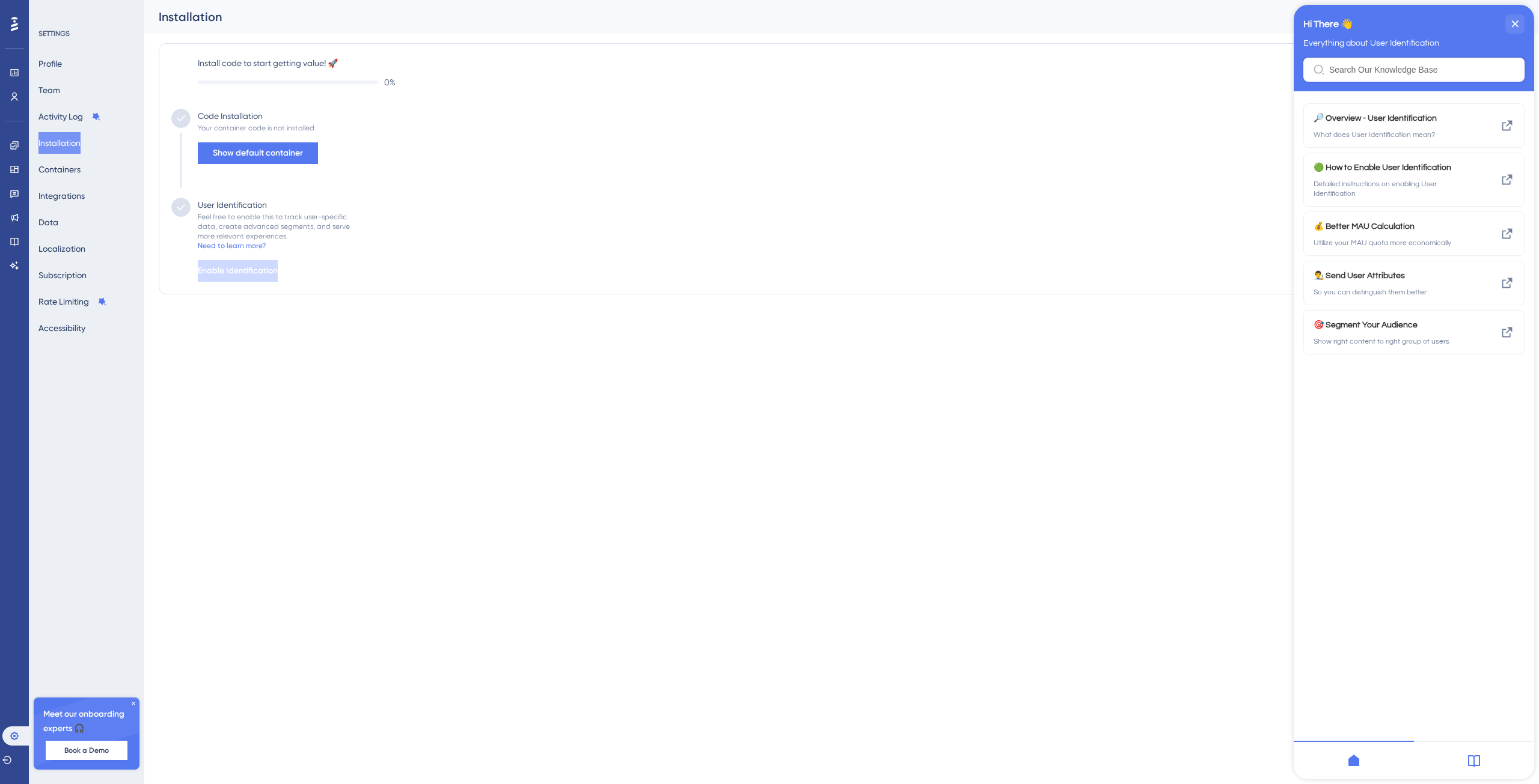
click at [553, 152] on div "Code Installation Your container code is not installed Show default container" at bounding box center [842, 153] width 1341 height 89
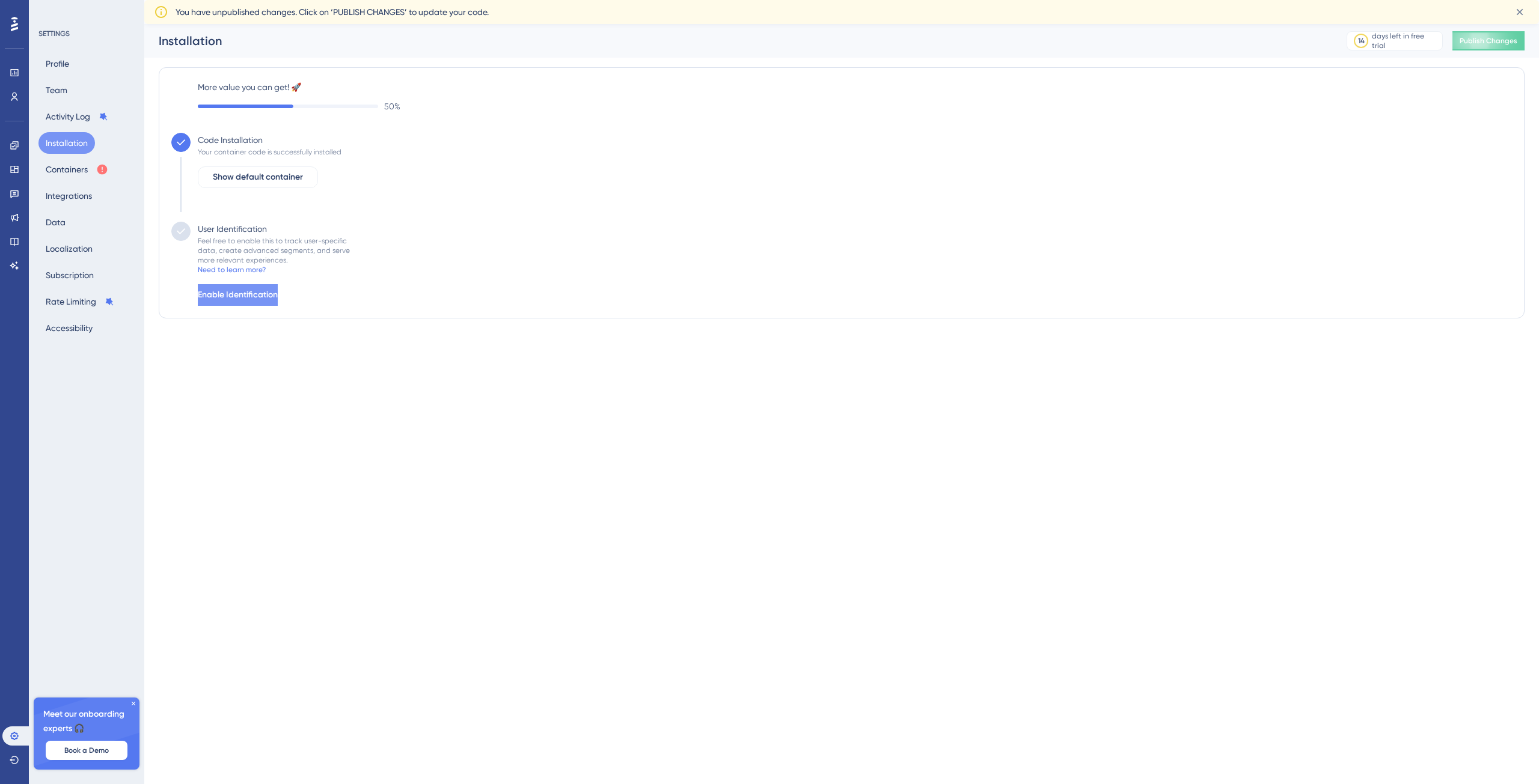
click at [278, 293] on span "Enable Identification" at bounding box center [238, 295] width 80 height 14
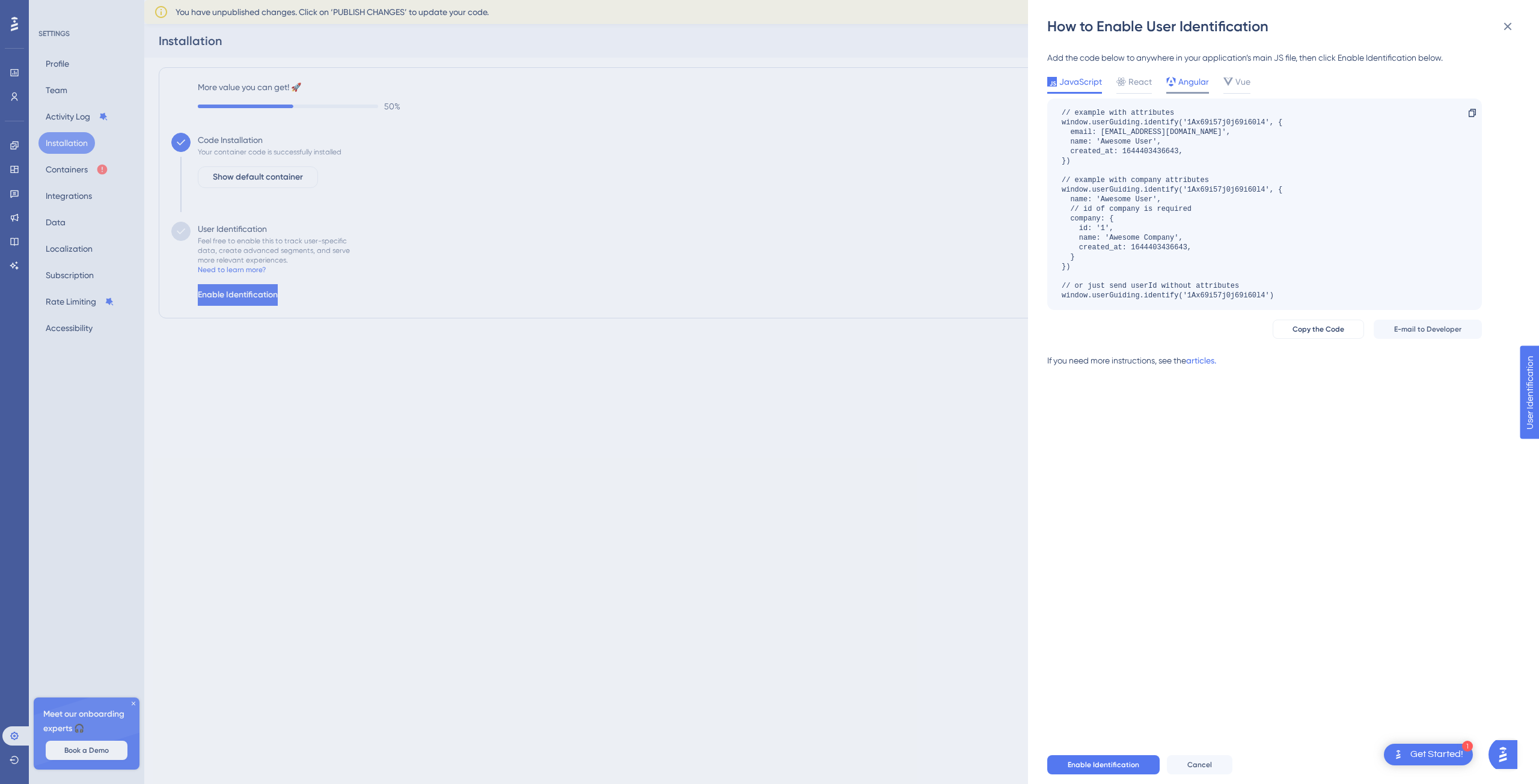
click at [1190, 83] on span "Angular" at bounding box center [1193, 81] width 31 height 14
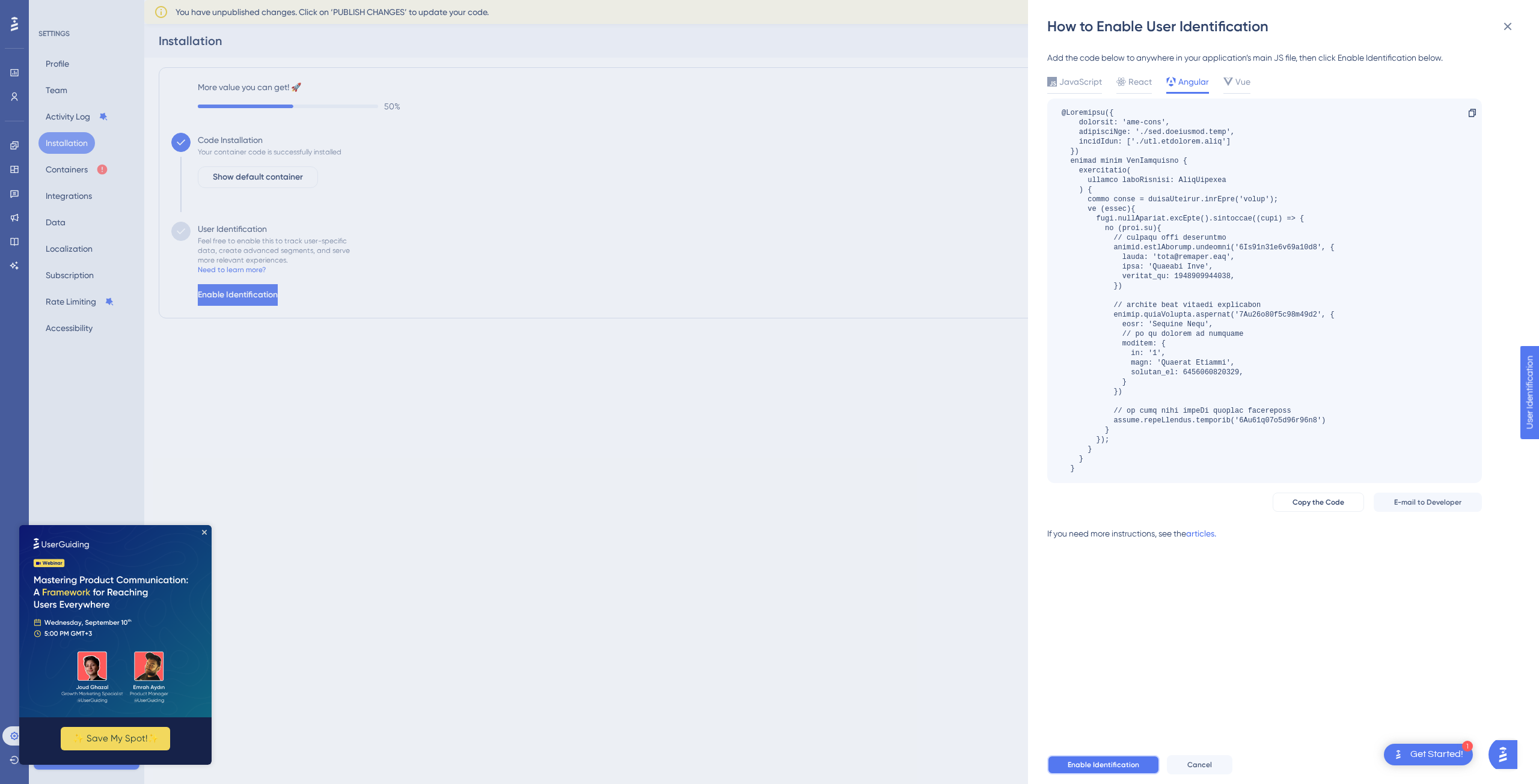
click at [1108, 766] on span "Enable Identification" at bounding box center [1103, 765] width 72 height 10
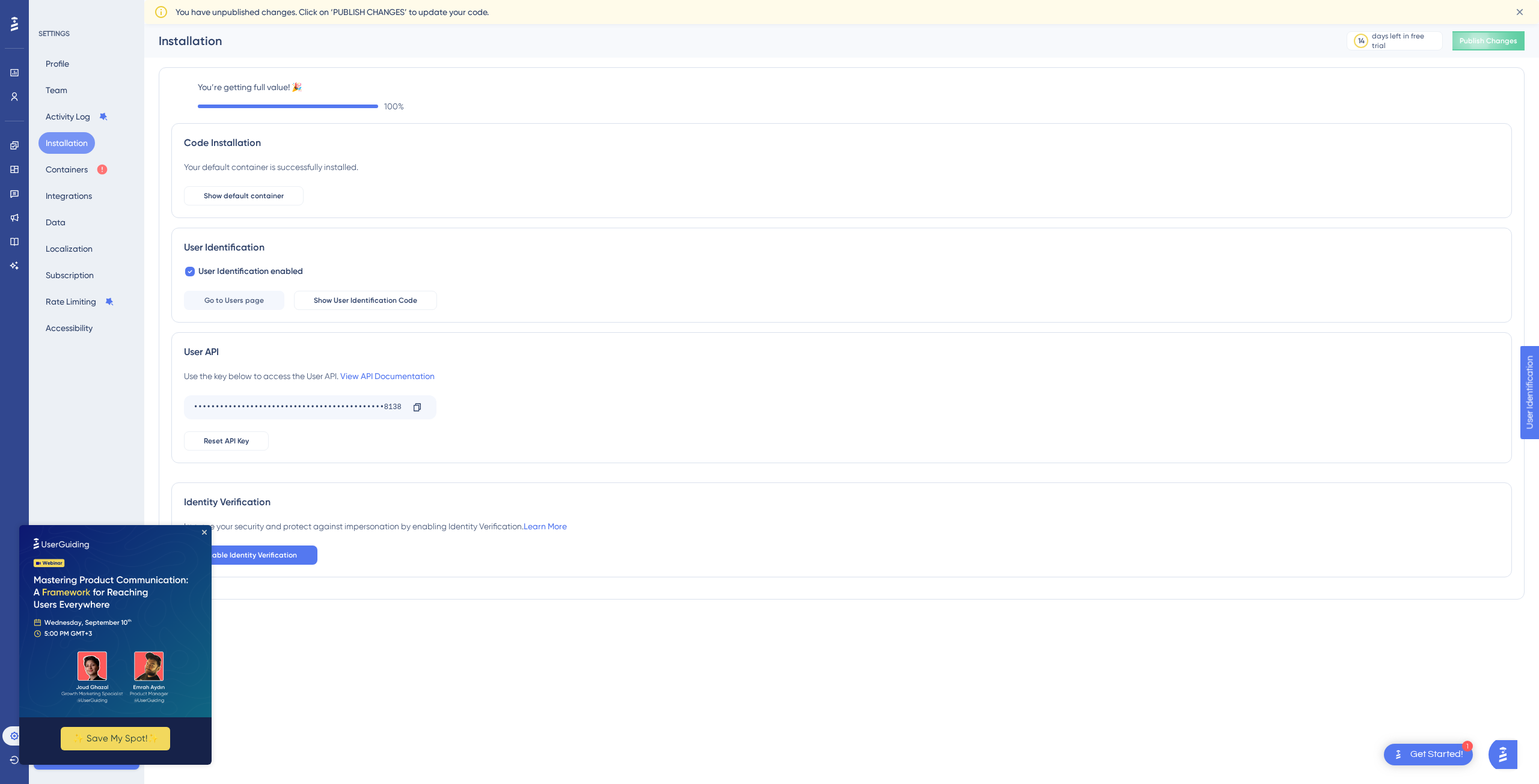
click at [200, 534] on img at bounding box center [115, 621] width 192 height 192
click at [74, 173] on button "Containers" at bounding box center [77, 169] width 77 height 22
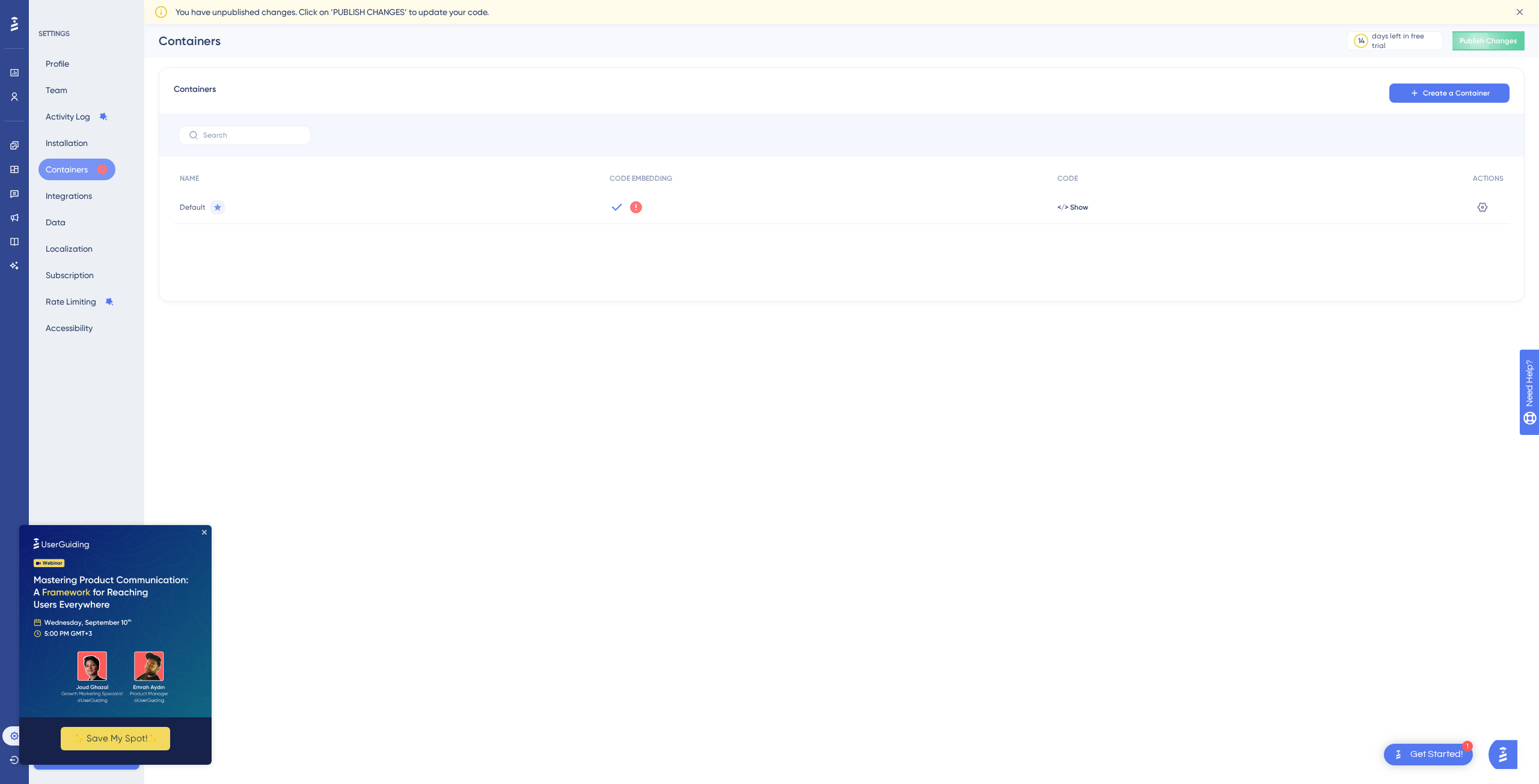
click at [634, 208] on icon at bounding box center [636, 207] width 12 height 12
click at [204, 534] on icon "Close Preview" at bounding box center [204, 532] width 4 height 4
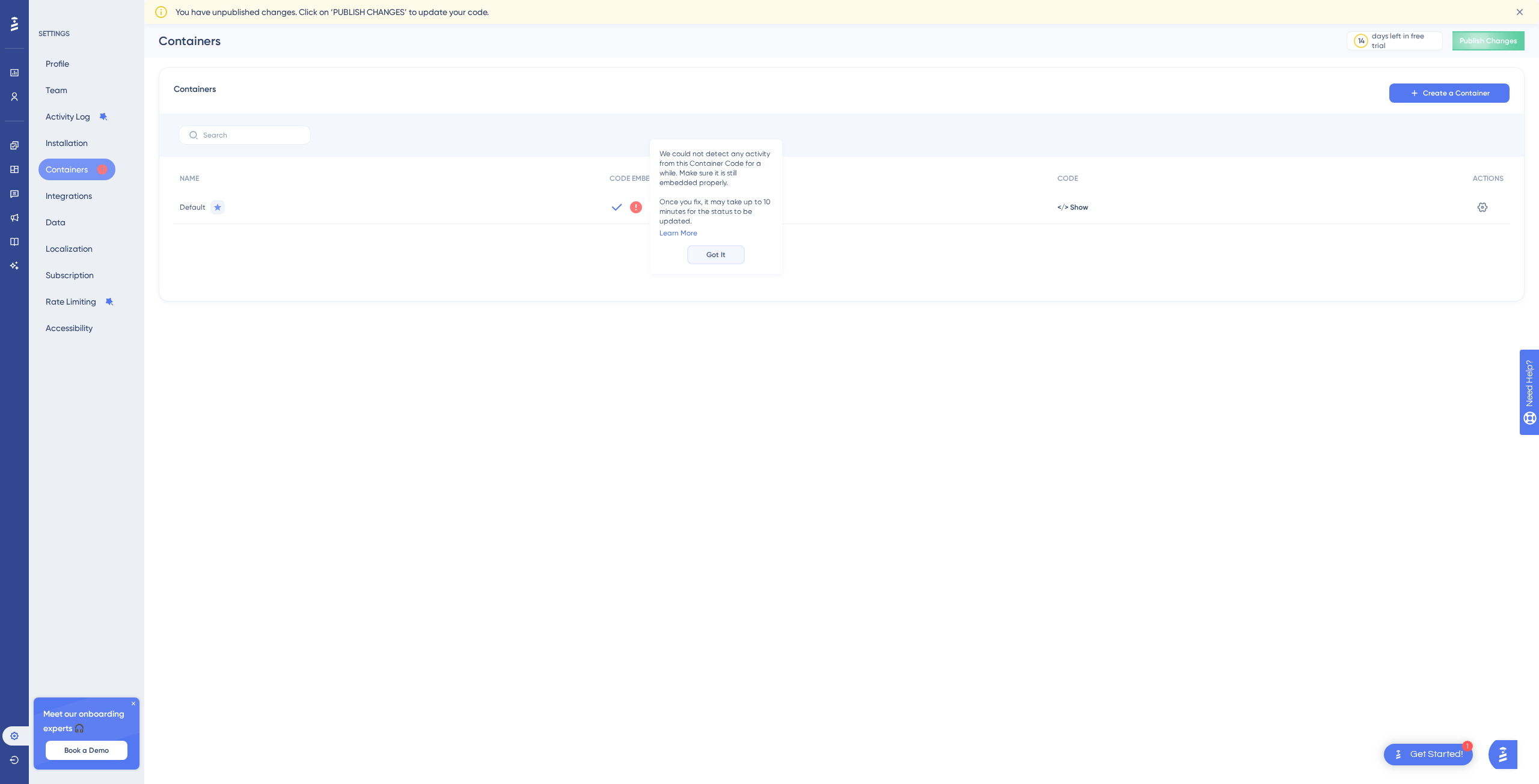
click at [717, 256] on span "Got It" at bounding box center [716, 255] width 19 height 10
click at [1491, 42] on span "Publish Changes" at bounding box center [1488, 40] width 57 height 10
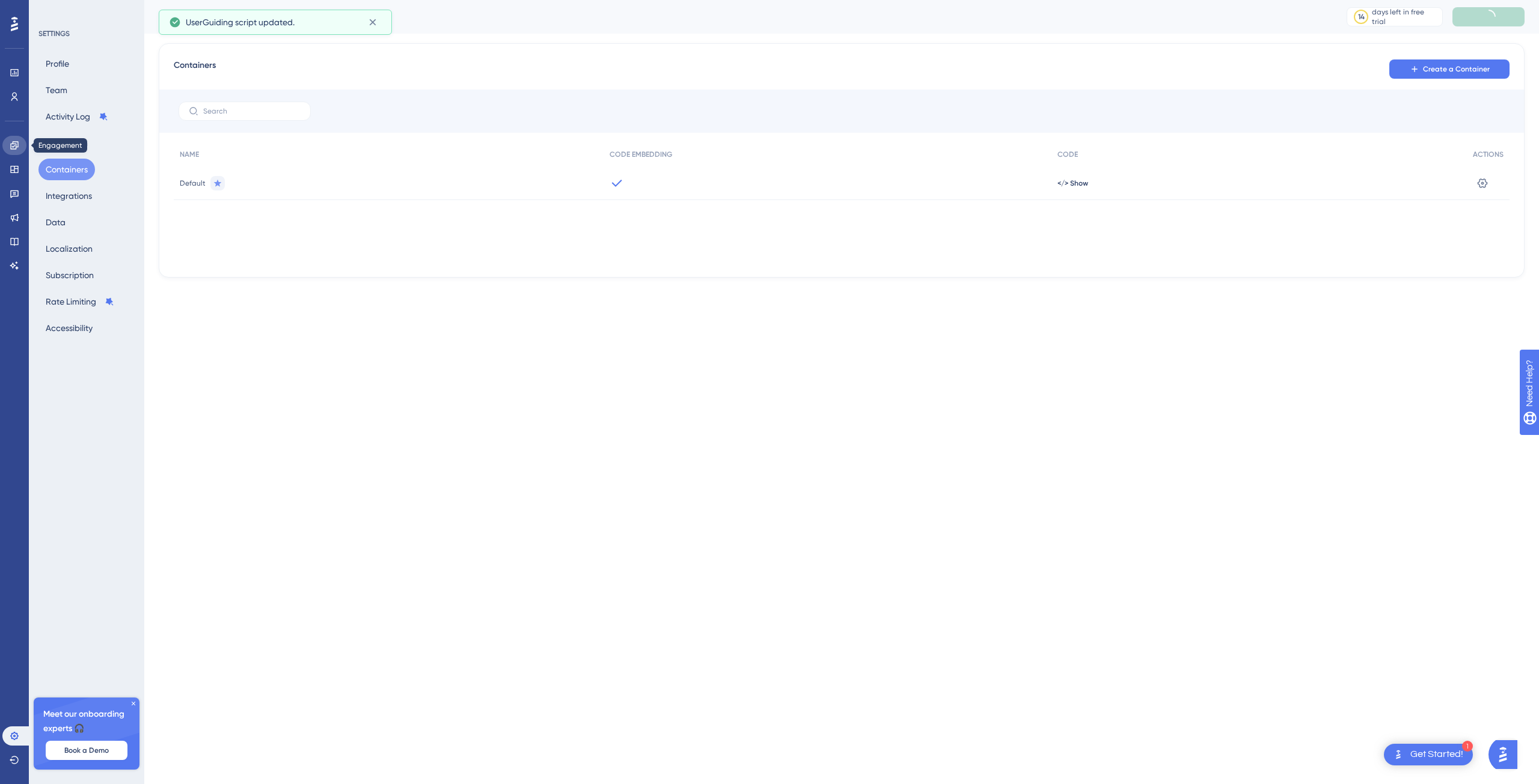
click at [17, 150] on icon at bounding box center [14, 145] width 10 height 10
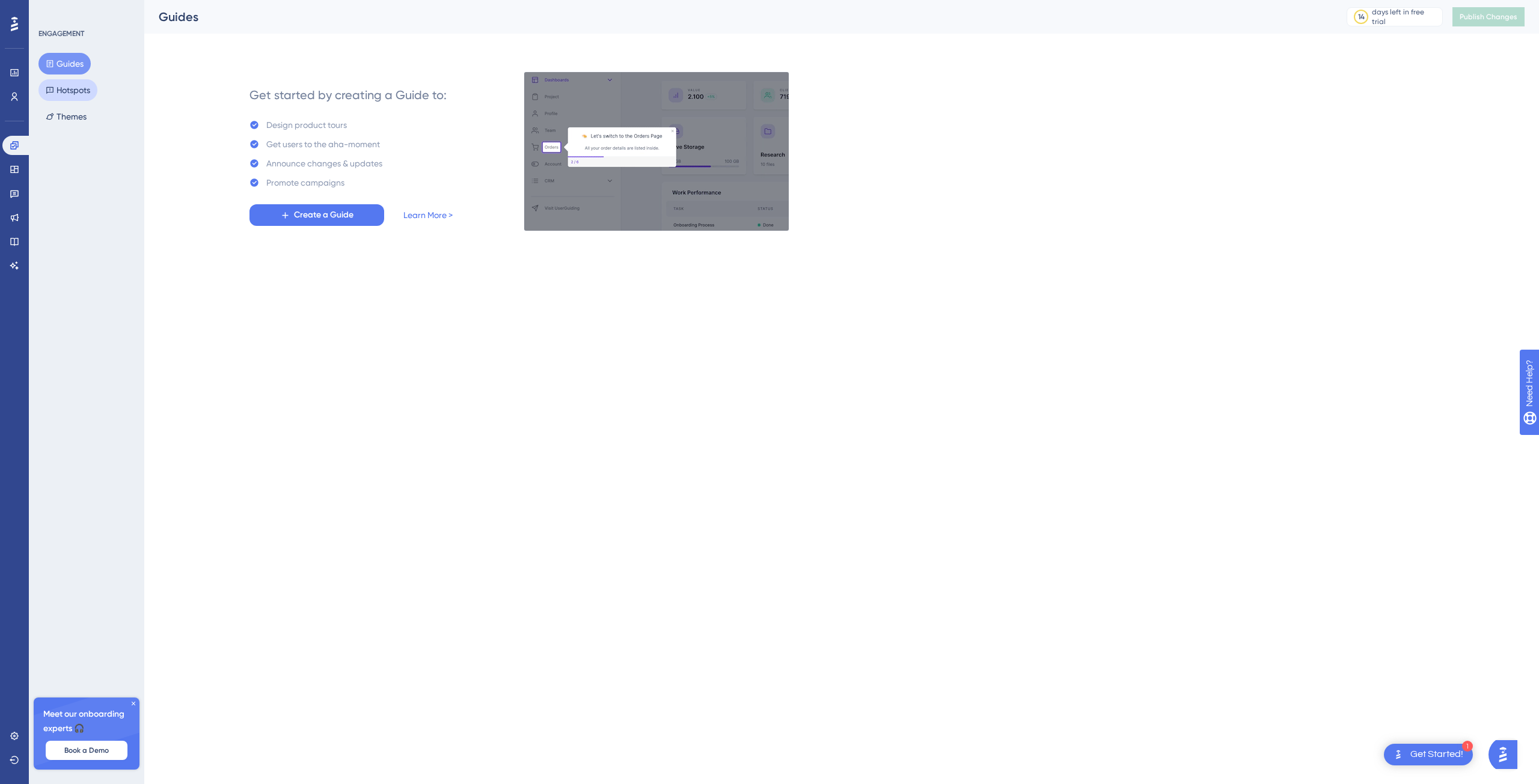
click at [67, 98] on button "Hotspots" at bounding box center [68, 90] width 59 height 22
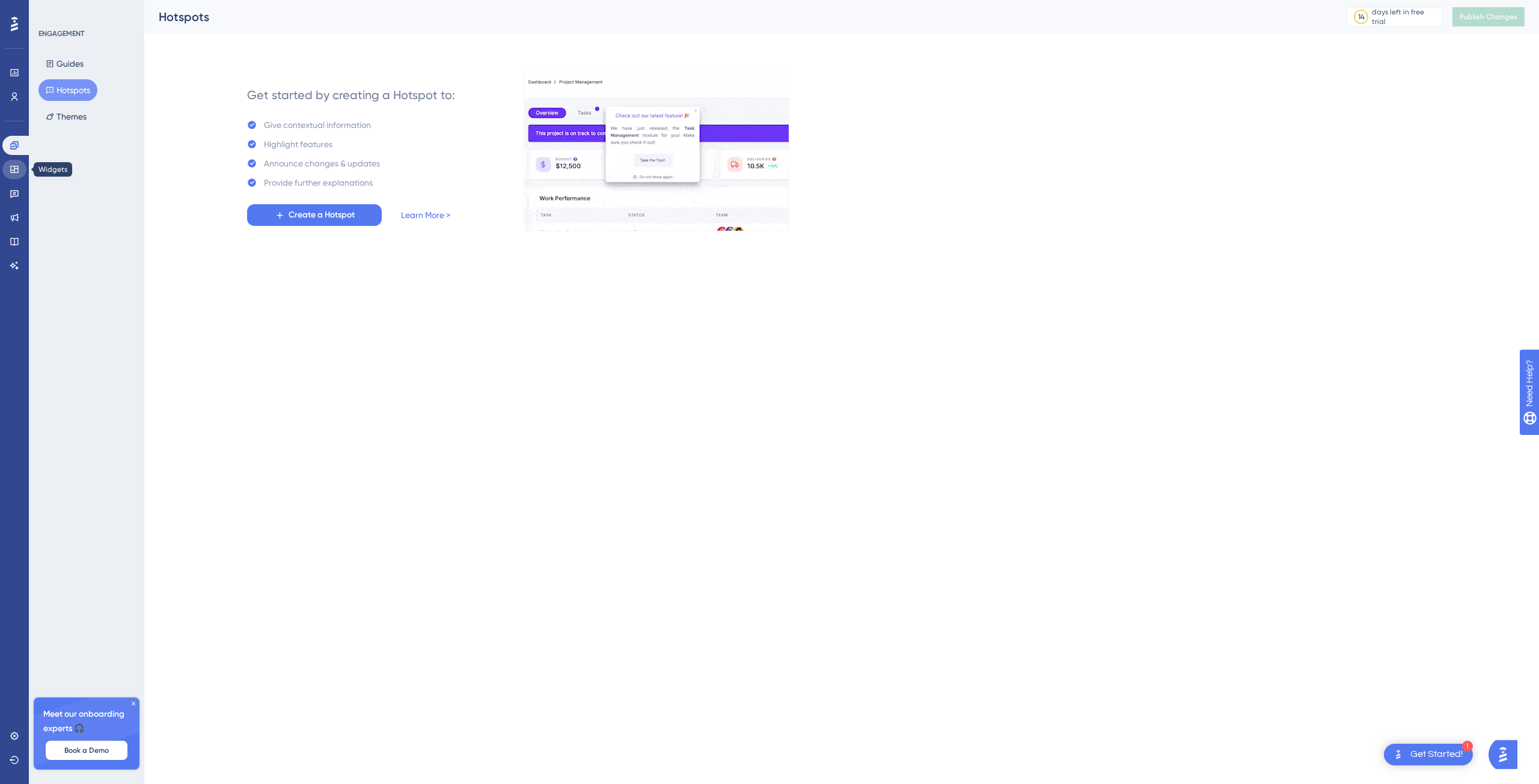
click at [20, 171] on link at bounding box center [14, 170] width 24 height 19
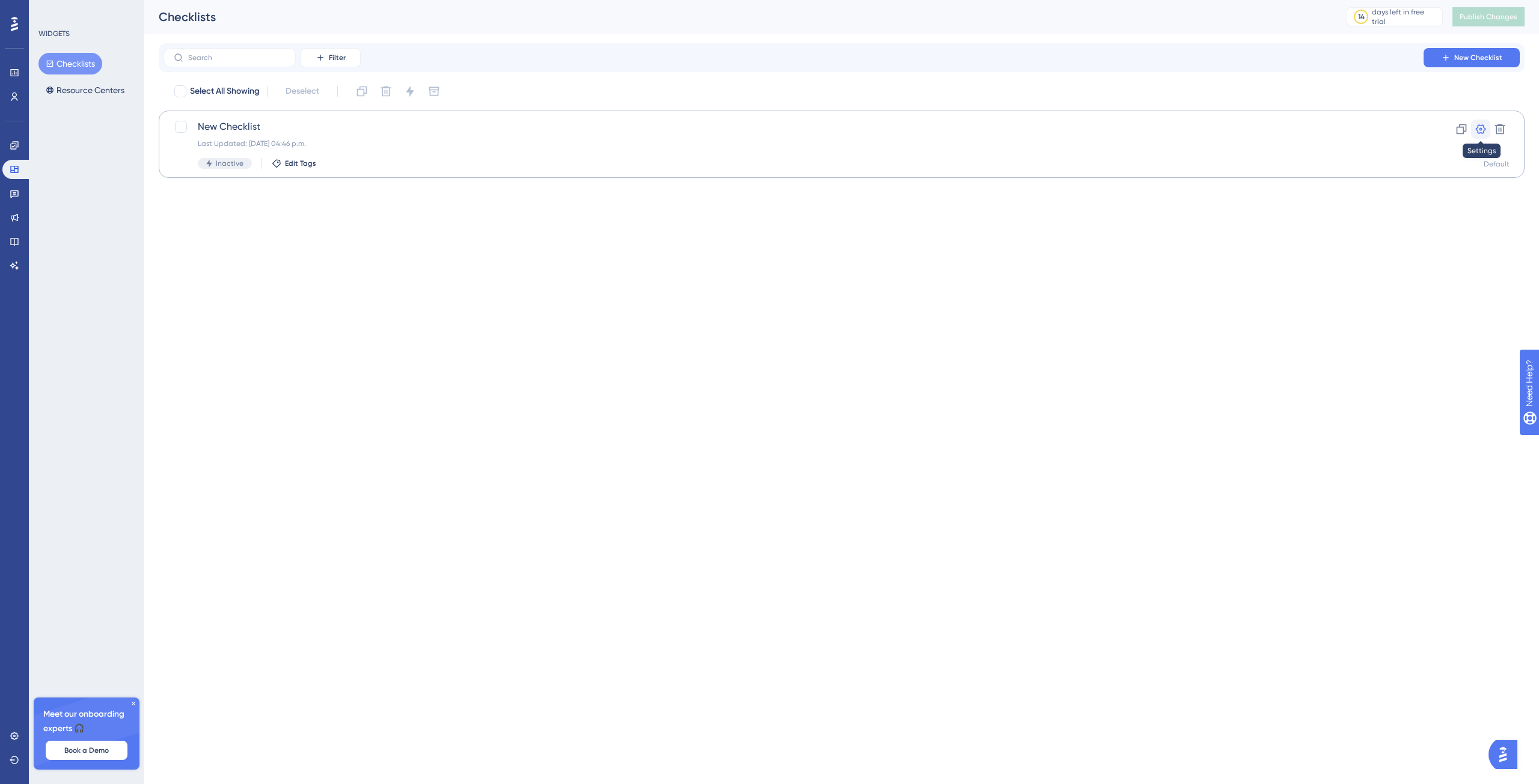
click at [1482, 135] on icon at bounding box center [1481, 129] width 12 height 12
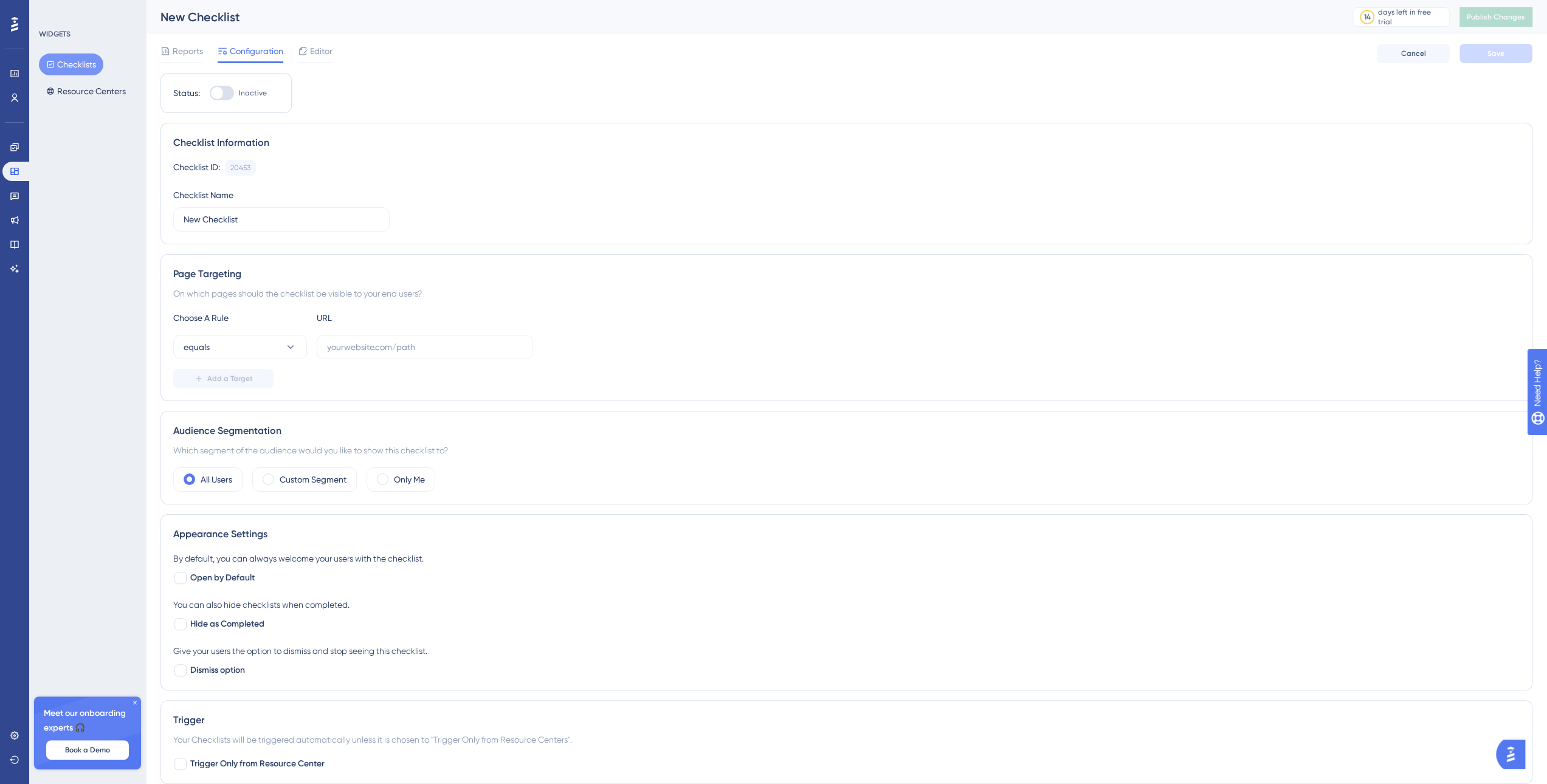
click at [225, 92] on div at bounding box center [221, 93] width 24 height 14
click at [209, 93] on input "Inactive" at bounding box center [209, 93] width 1 height 1
checkbox input "false"
click at [276, 345] on button "equals" at bounding box center [240, 347] width 134 height 24
click at [790, 231] on div "Checklist Information Checklist ID: 20453 Copy Checklist Name New Checklist" at bounding box center [847, 183] width 1372 height 121
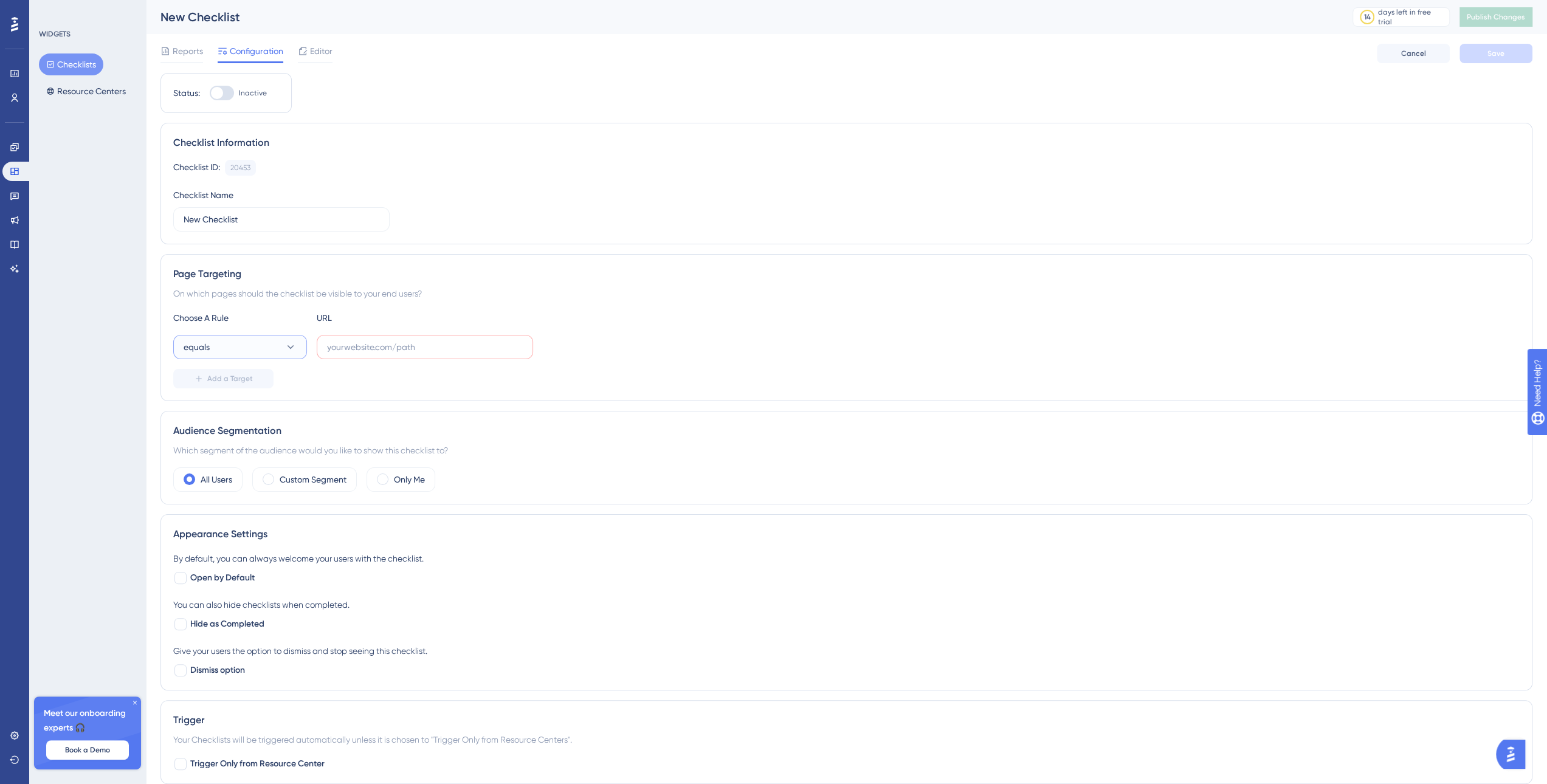
click at [294, 345] on icon at bounding box center [291, 347] width 12 height 12
click at [238, 454] on span "not contains" at bounding box center [215, 456] width 48 height 14
click at [355, 349] on input "text" at bounding box center [425, 347] width 196 height 14
type input "~"
type input "`"
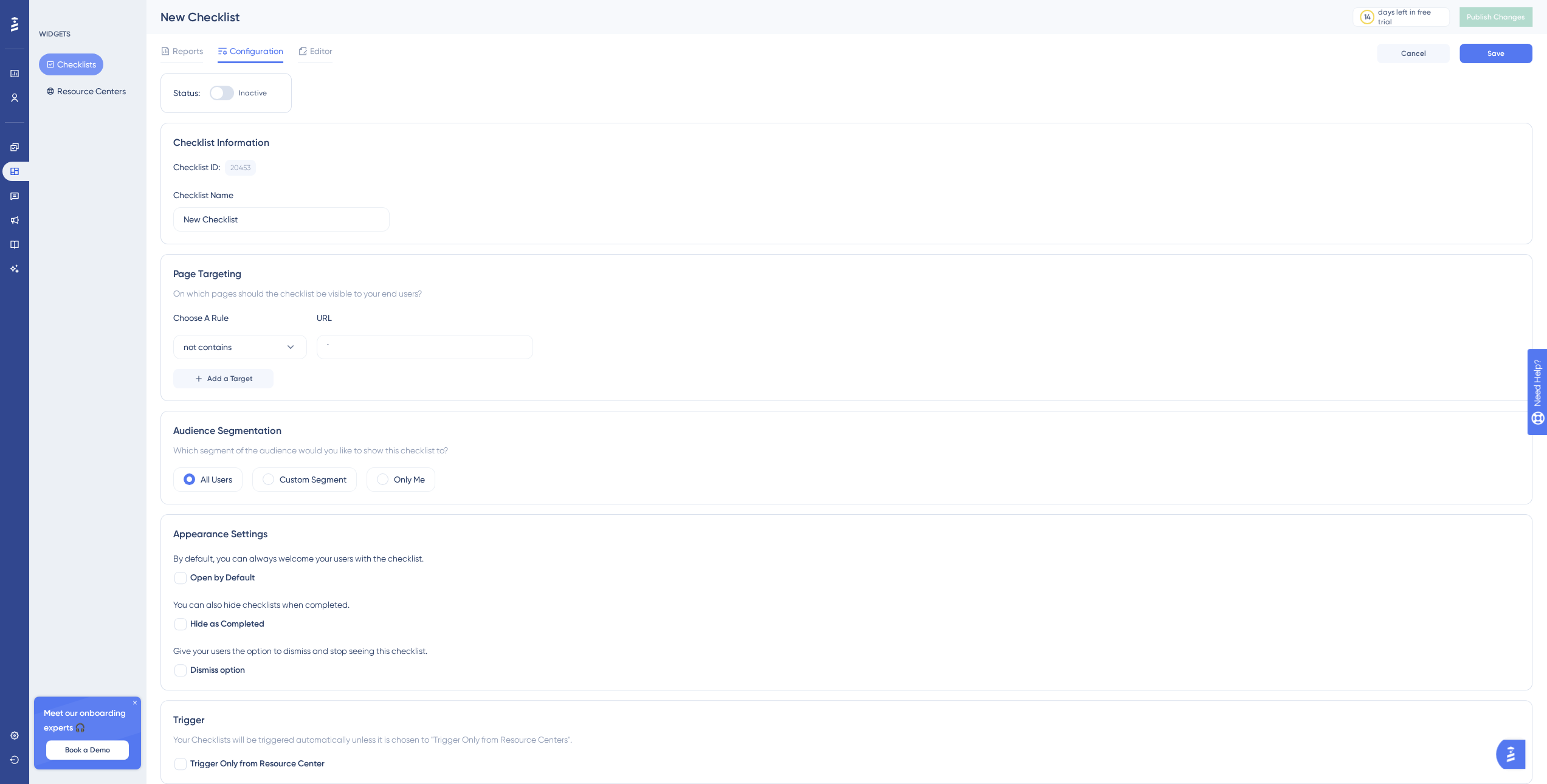
click at [634, 345] on div "not contains `" at bounding box center [847, 347] width 1347 height 24
click at [1514, 60] on button "Save" at bounding box center [1496, 53] width 73 height 20
click at [1495, 25] on button "Publish Changes" at bounding box center [1496, 17] width 73 height 20
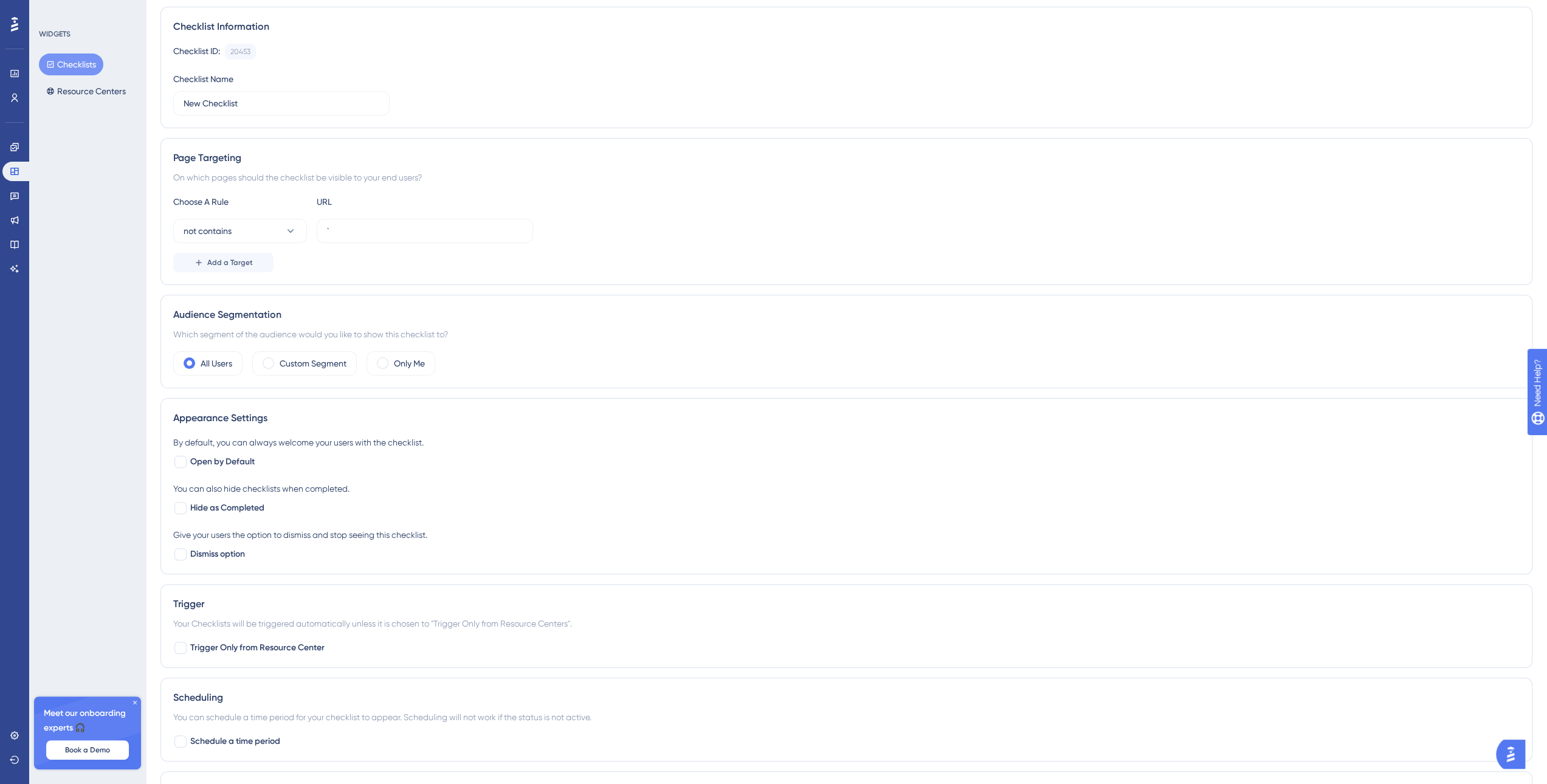
scroll to position [121, 0]
click at [175, 459] on div at bounding box center [181, 461] width 12 height 12
checkbox input "true"
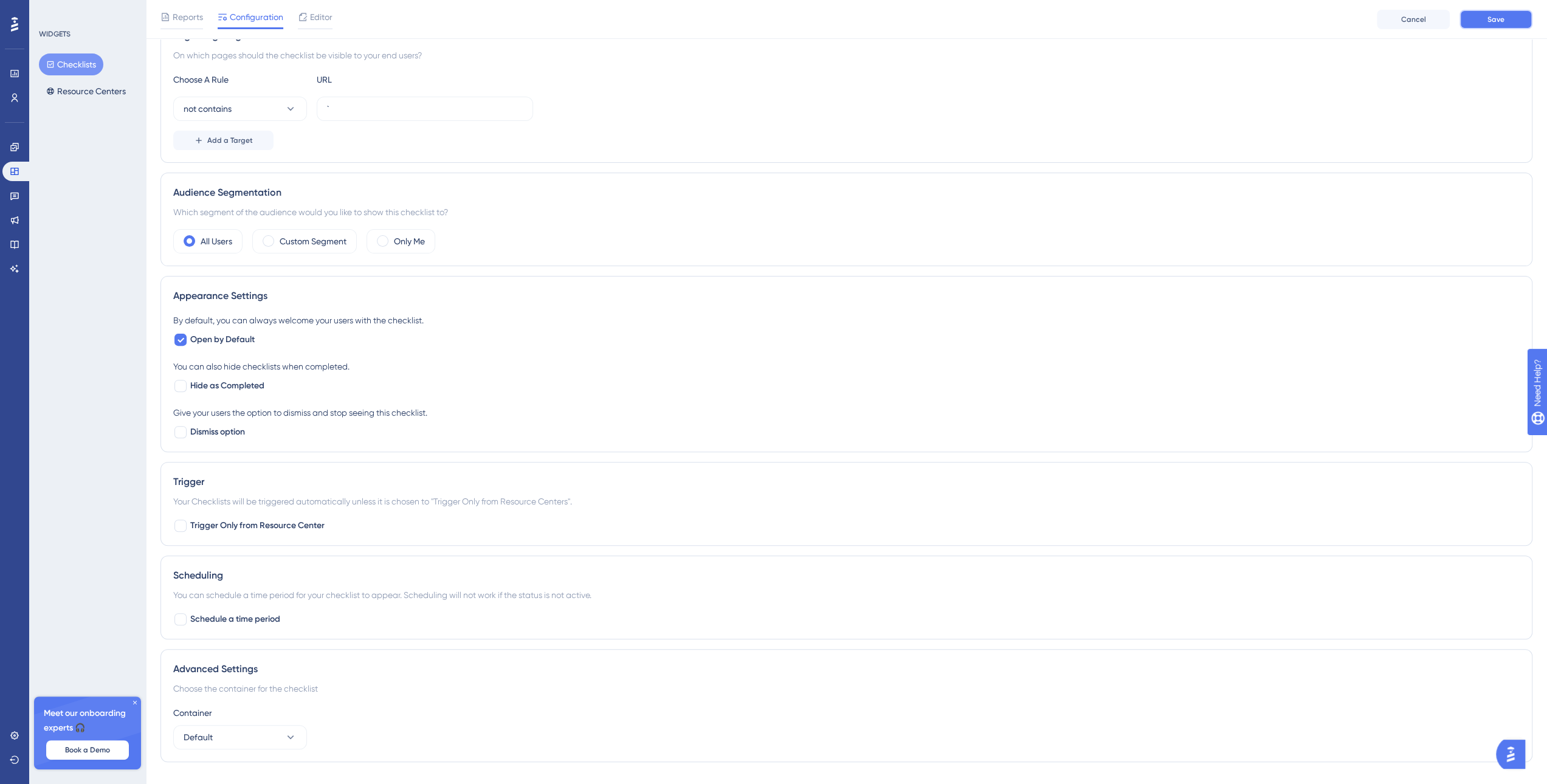
click at [1508, 19] on button "Save" at bounding box center [1496, 20] width 73 height 20
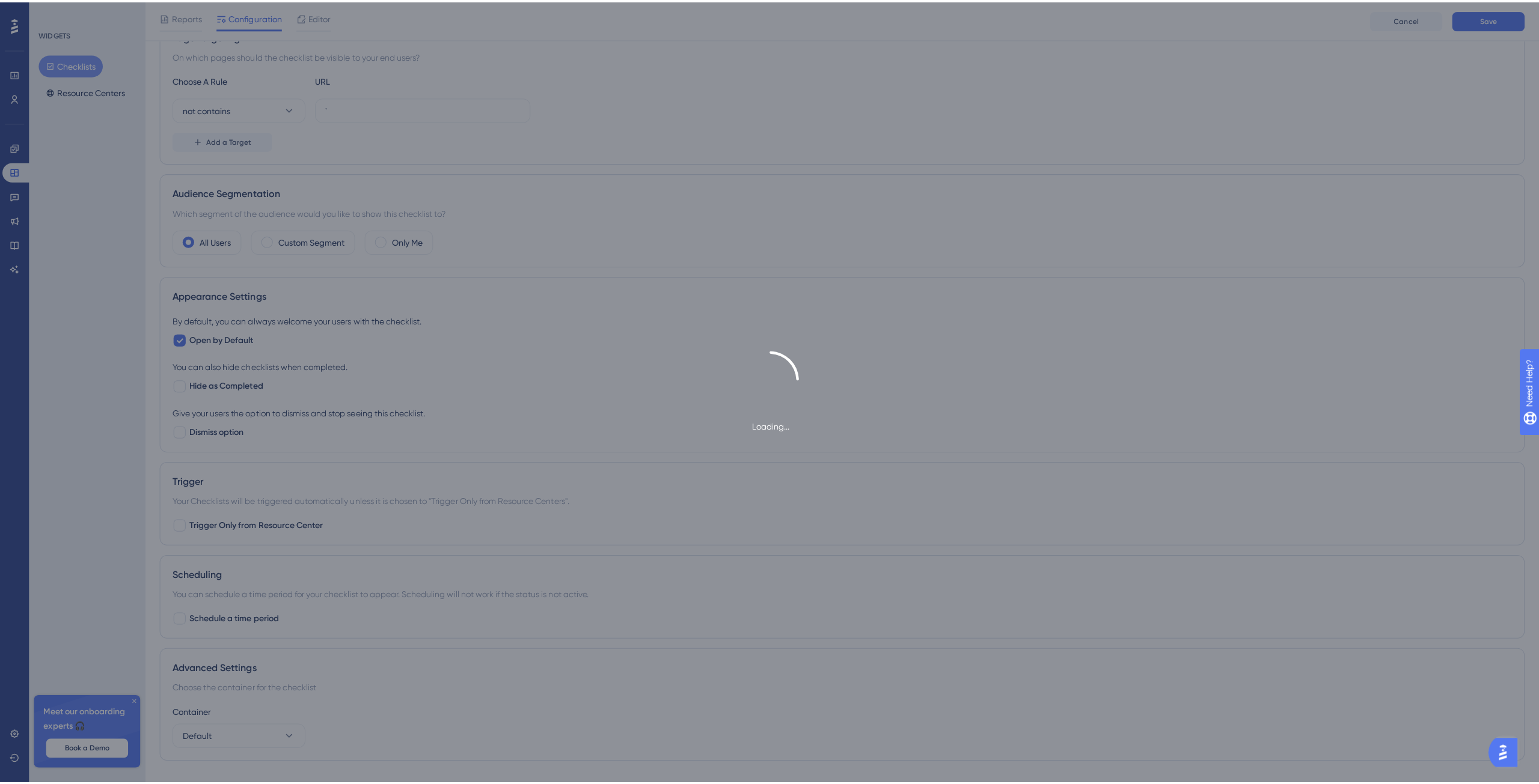
scroll to position [0, 0]
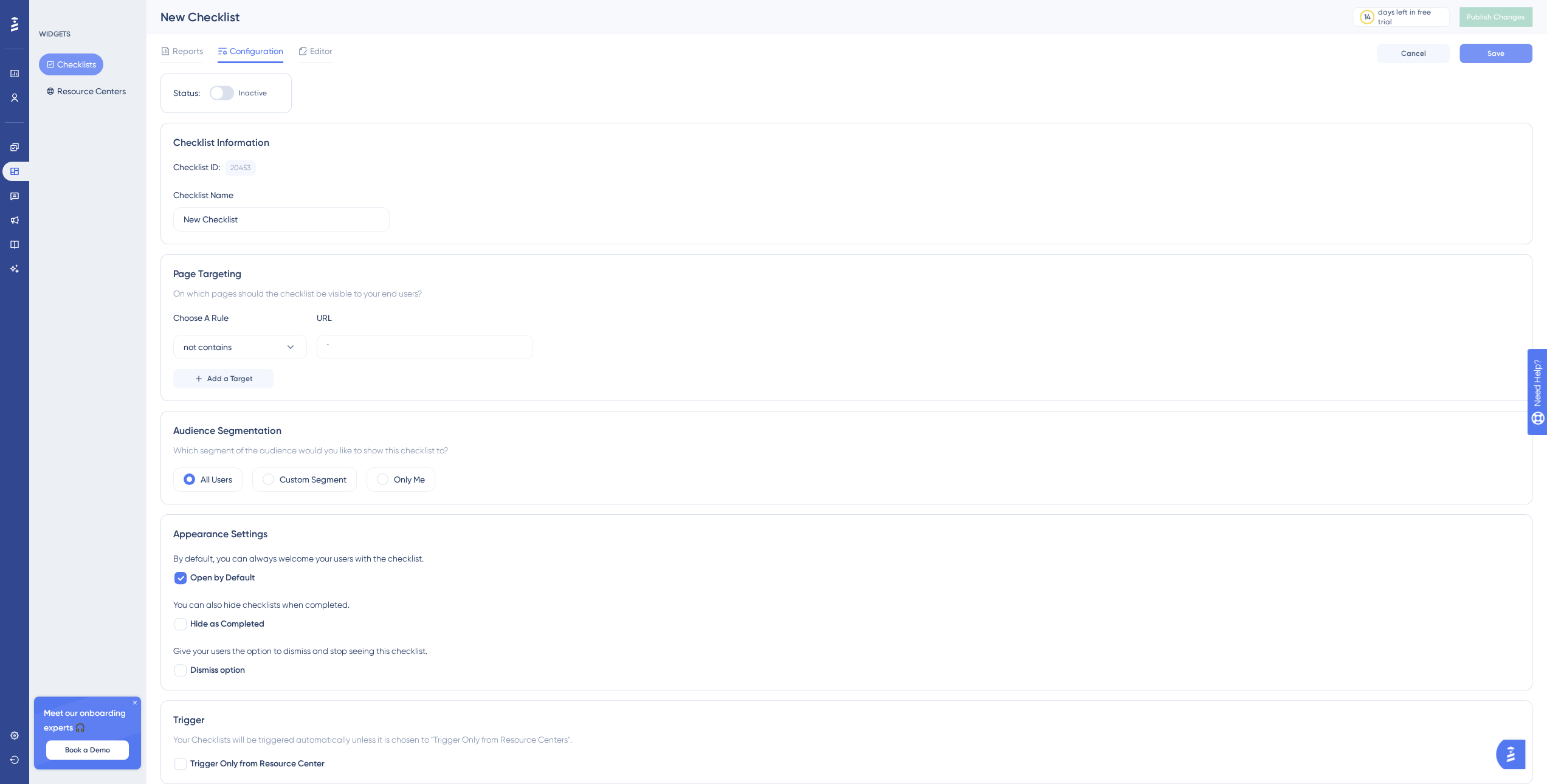
click at [1492, 56] on span "Save" at bounding box center [1496, 53] width 17 height 10
click at [1527, 23] on button "Publish Changes" at bounding box center [1496, 17] width 73 height 20
click at [108, 93] on button "Resource Centers" at bounding box center [86, 91] width 94 height 22
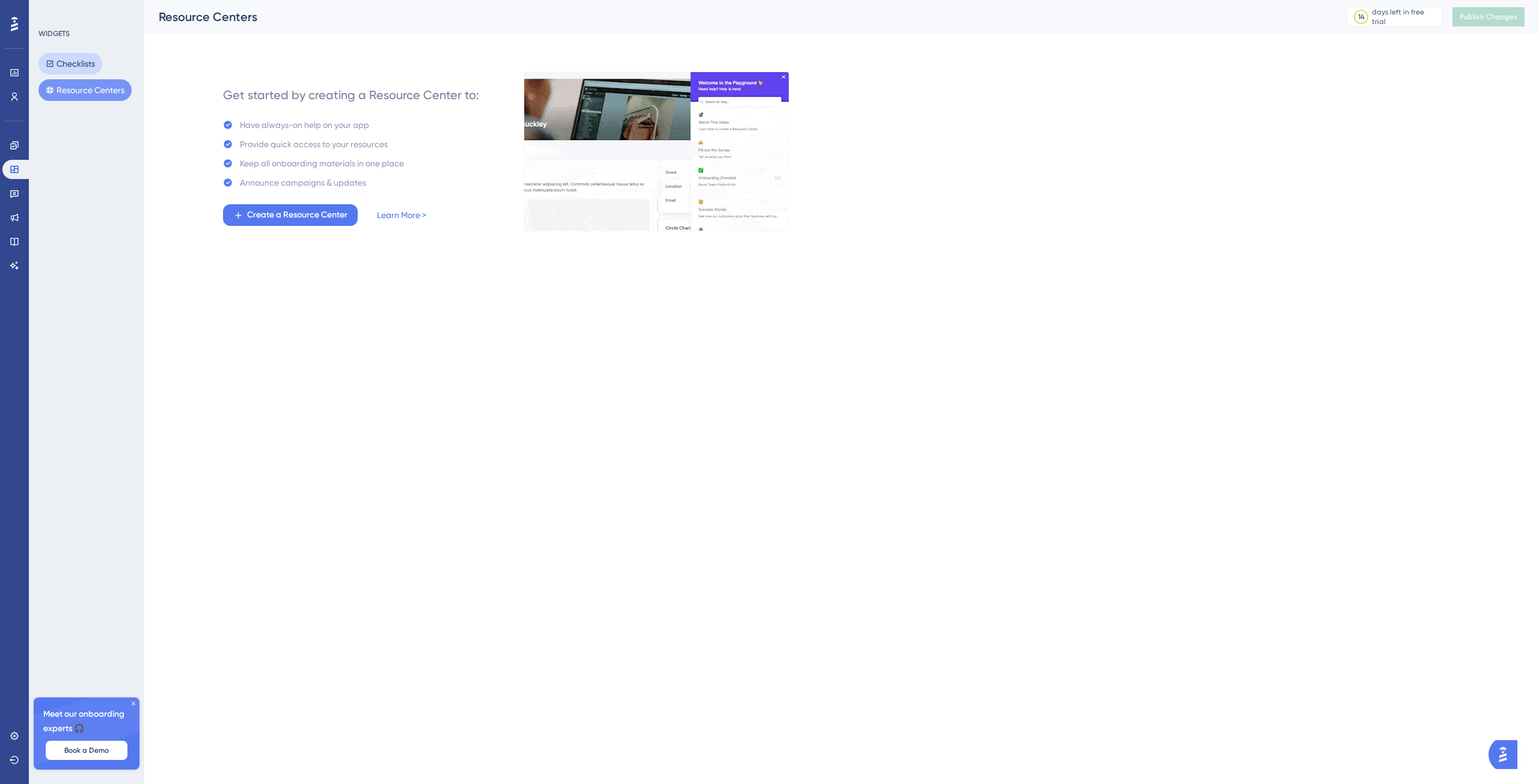
click at [65, 70] on button "Checklists" at bounding box center [71, 63] width 64 height 22
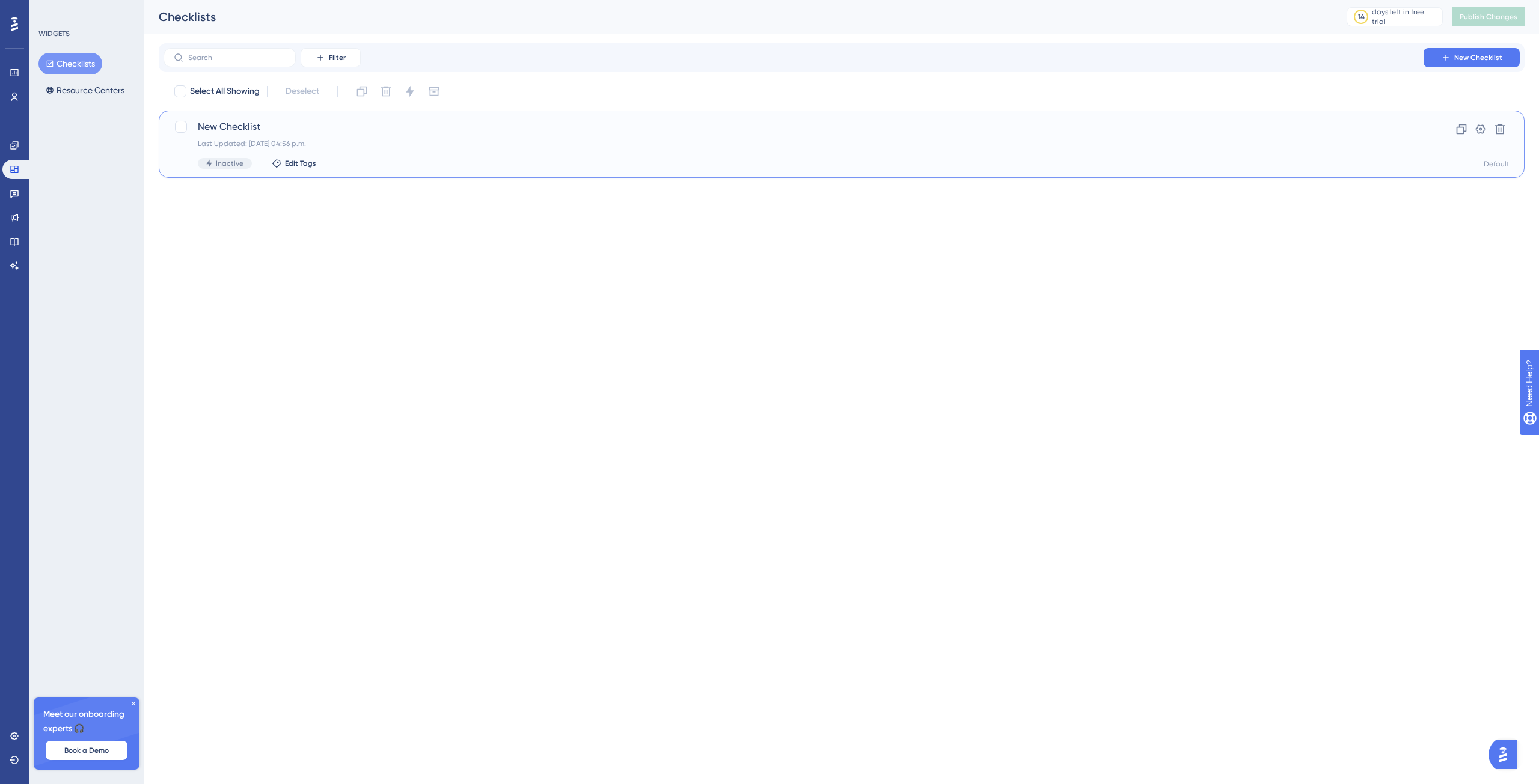
click at [372, 148] on div "Last Updated: [DATE] 04:56 p.m." at bounding box center [794, 143] width 1192 height 10
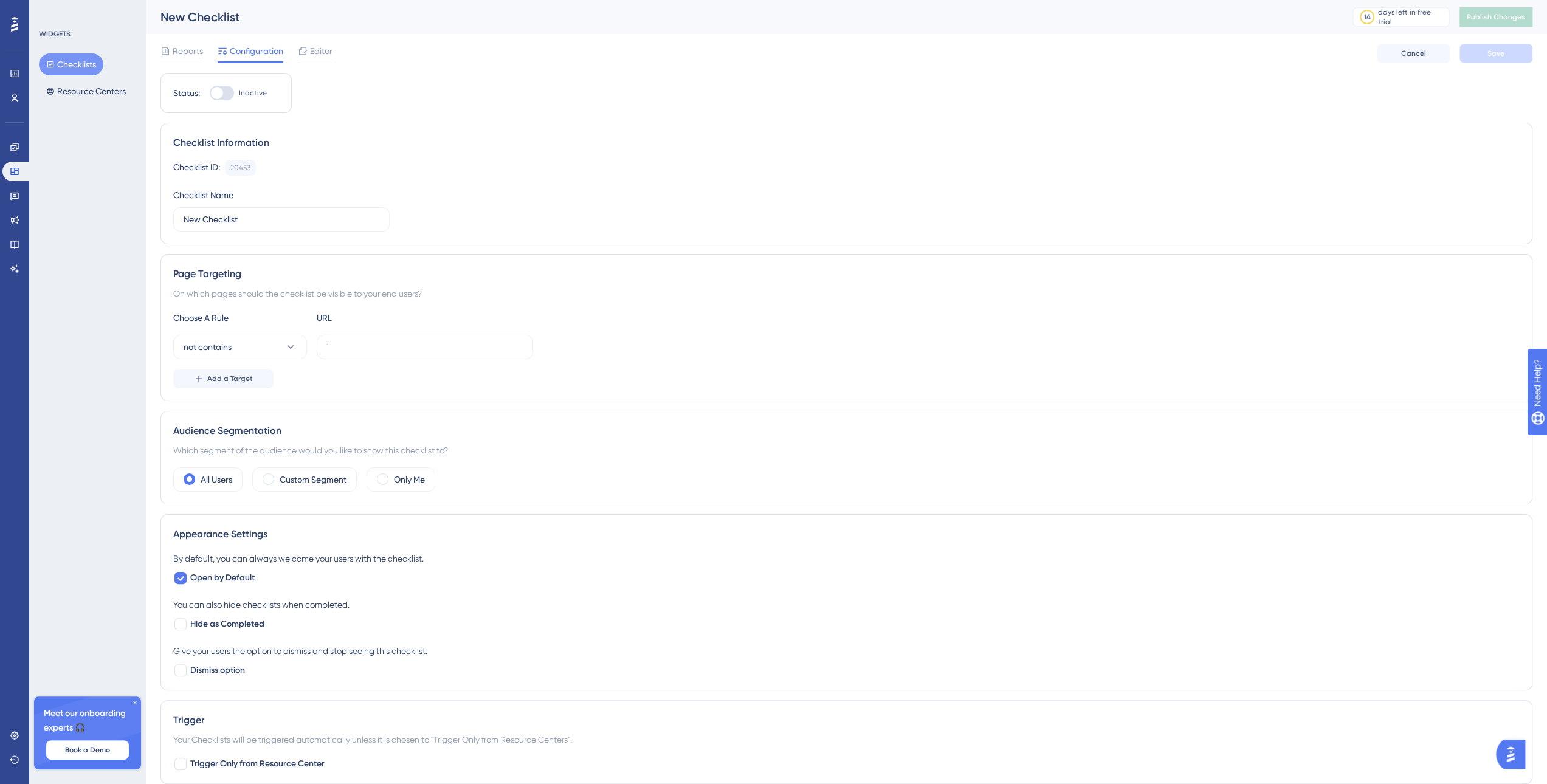
click at [224, 99] on div at bounding box center [221, 93] width 24 height 14
click at [209, 93] on input "Inactive" at bounding box center [209, 93] width 1 height 1
checkbox input "true"
click at [1497, 46] on button "Save" at bounding box center [1496, 53] width 73 height 20
click at [1523, 14] on span "Publish Changes" at bounding box center [1495, 17] width 58 height 10
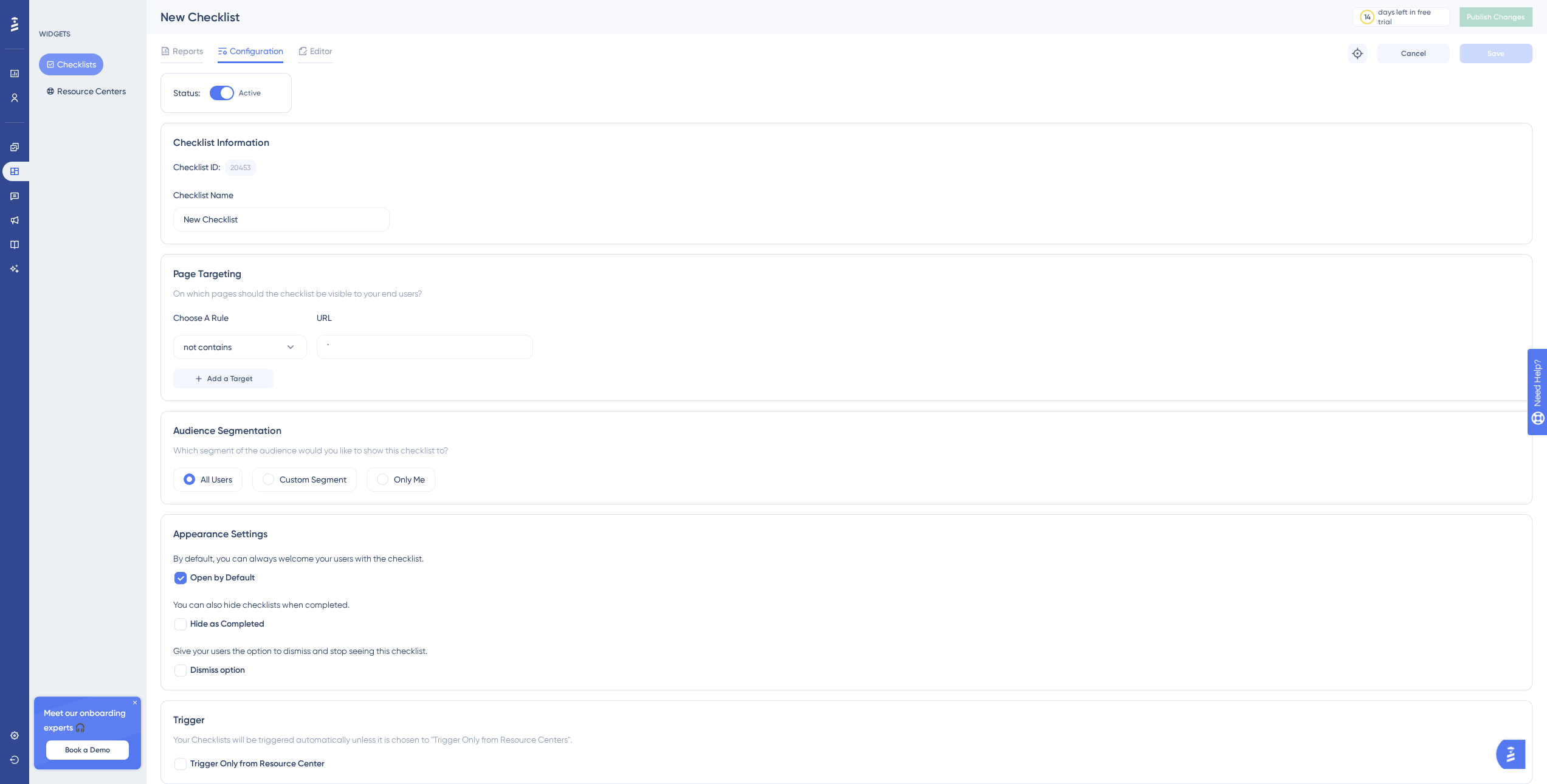
click at [334, 54] on div "Reports Configuration Editor Troubleshoot Cancel Save" at bounding box center [847, 53] width 1372 height 39
click at [318, 53] on span "Editor" at bounding box center [322, 50] width 23 height 14
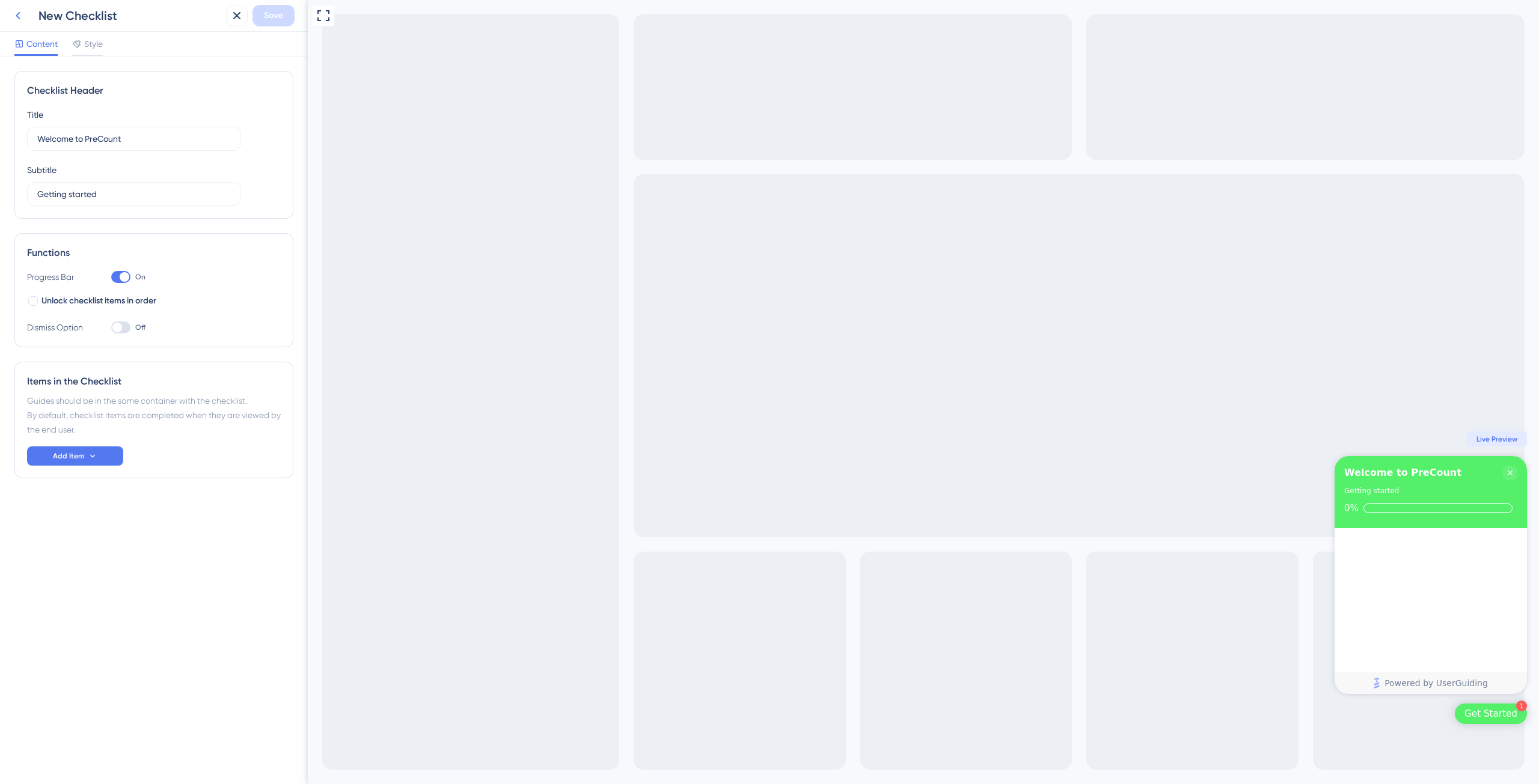
click at [19, 20] on icon at bounding box center [18, 15] width 14 height 14
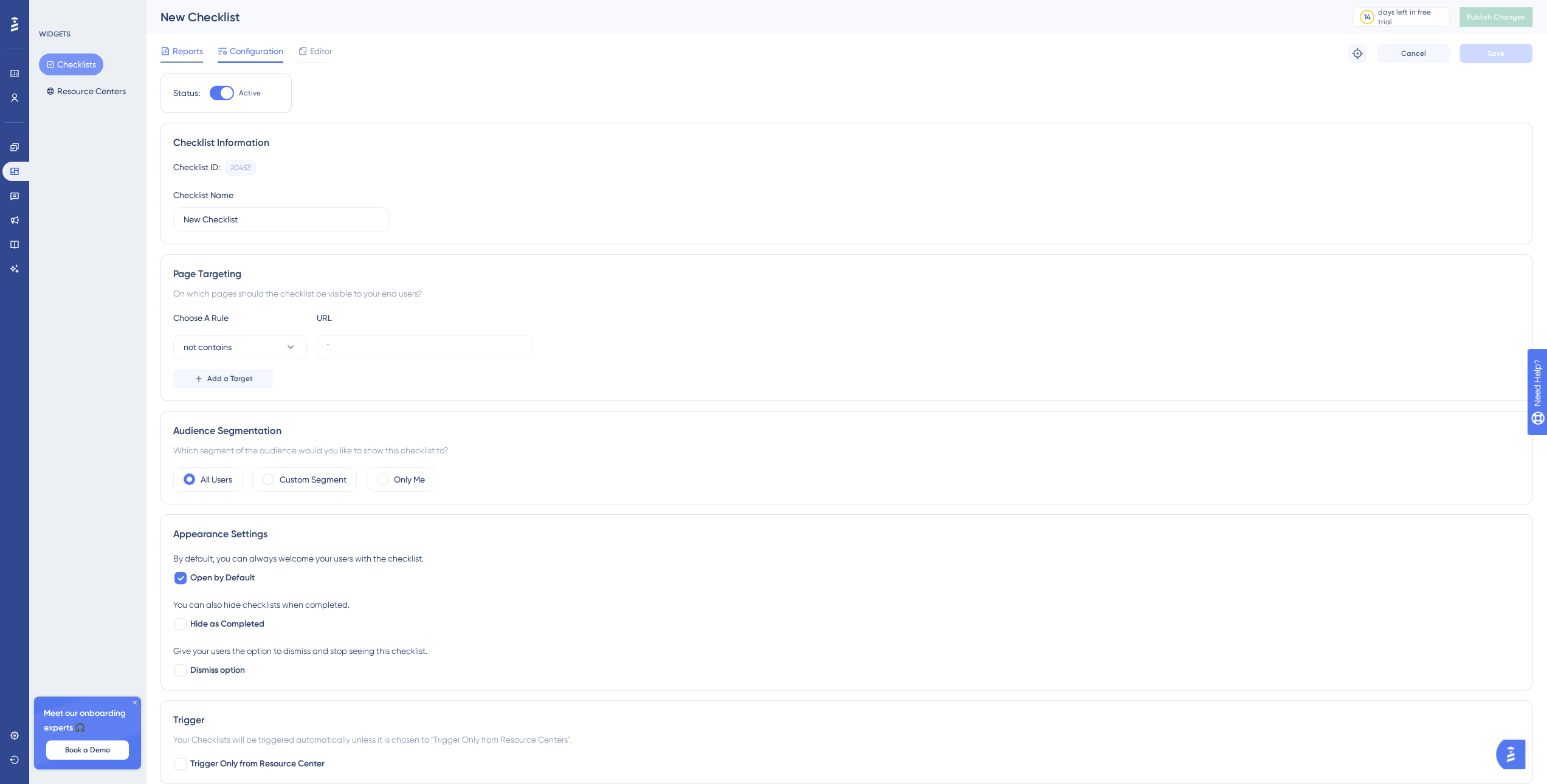
click at [164, 46] on icon at bounding box center [165, 50] width 10 height 10
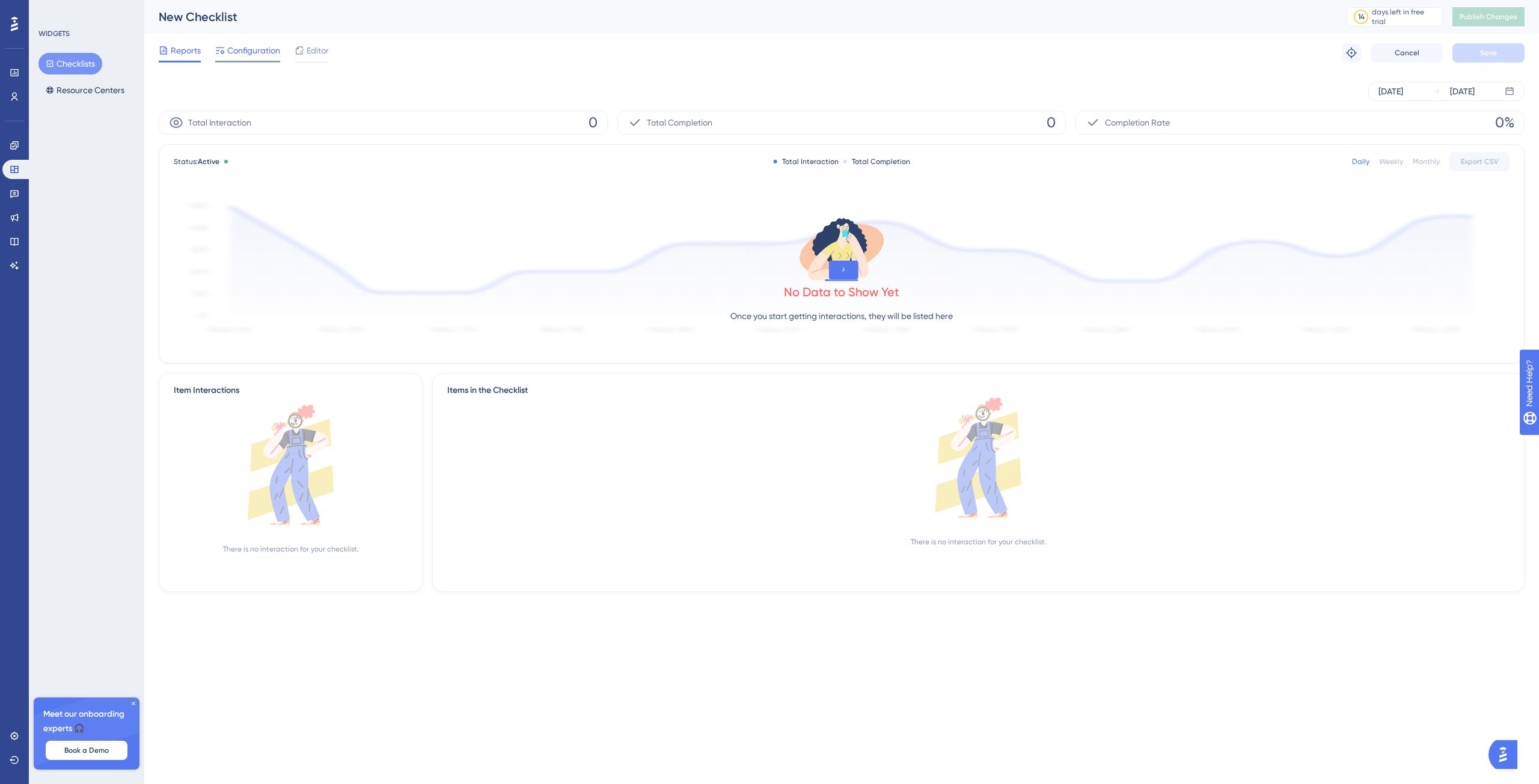
click at [257, 50] on span "Configuration" at bounding box center [253, 50] width 53 height 14
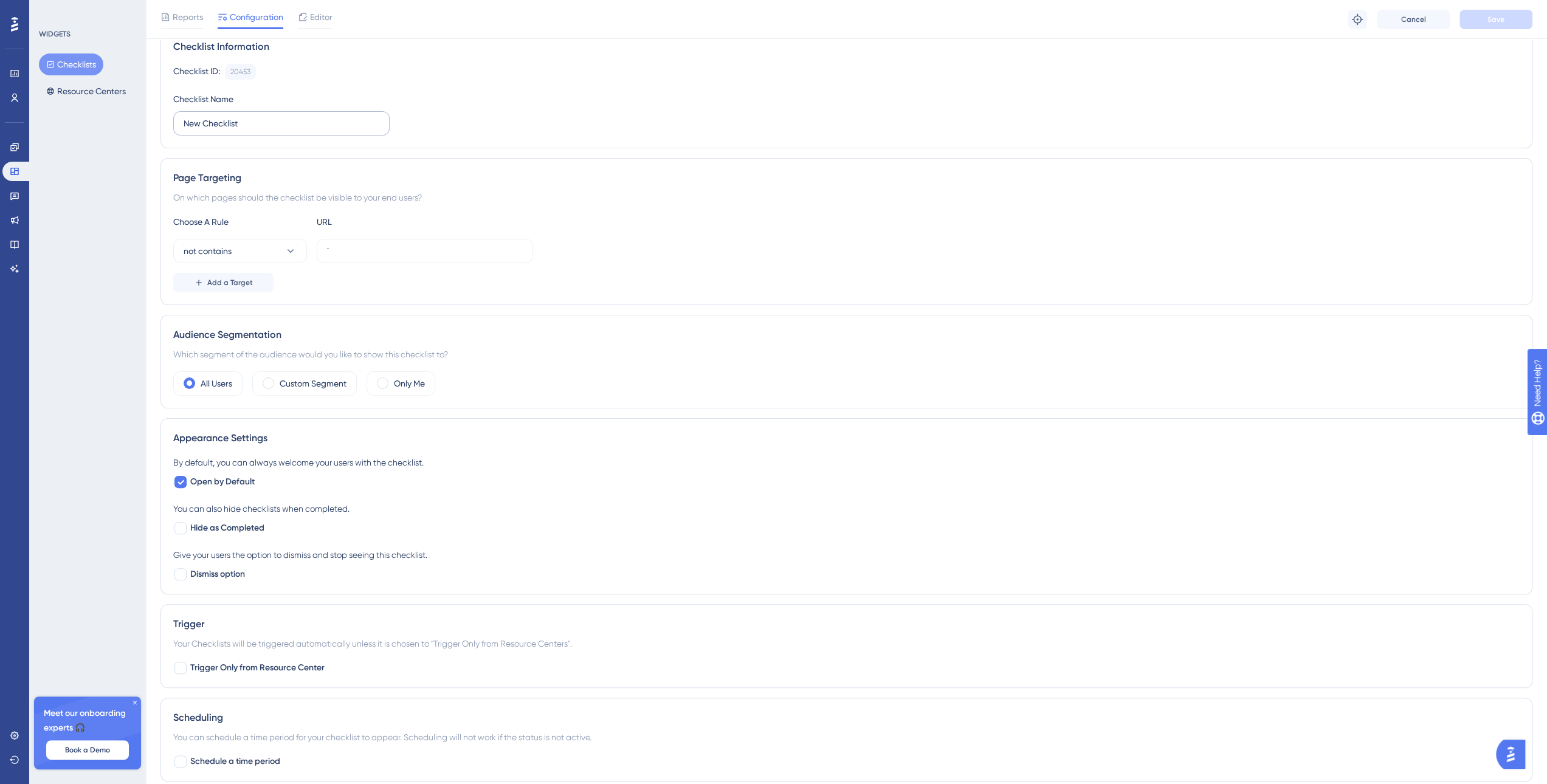
scroll to position [23, 0]
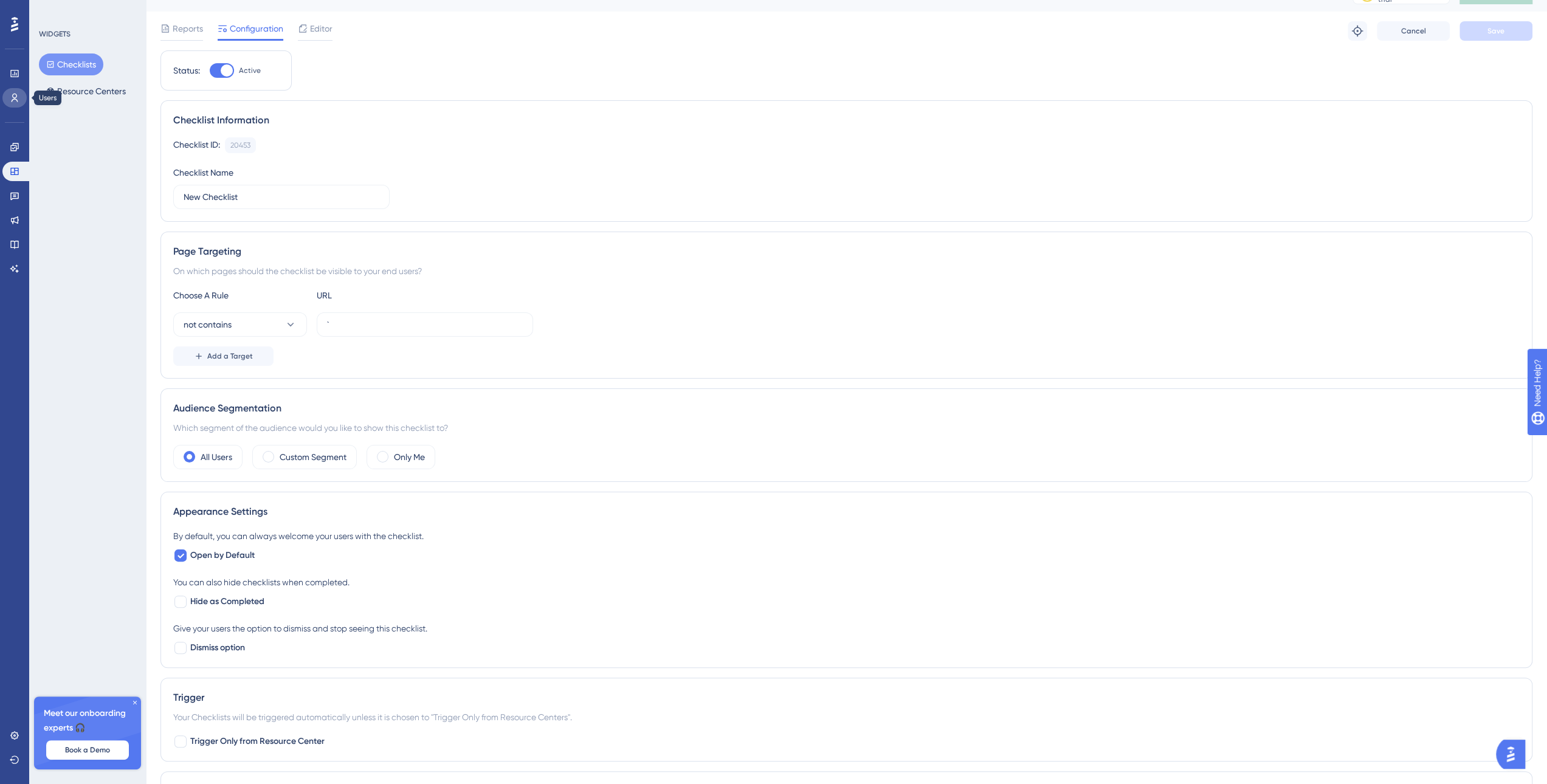
click at [8, 97] on link at bounding box center [14, 98] width 24 height 20
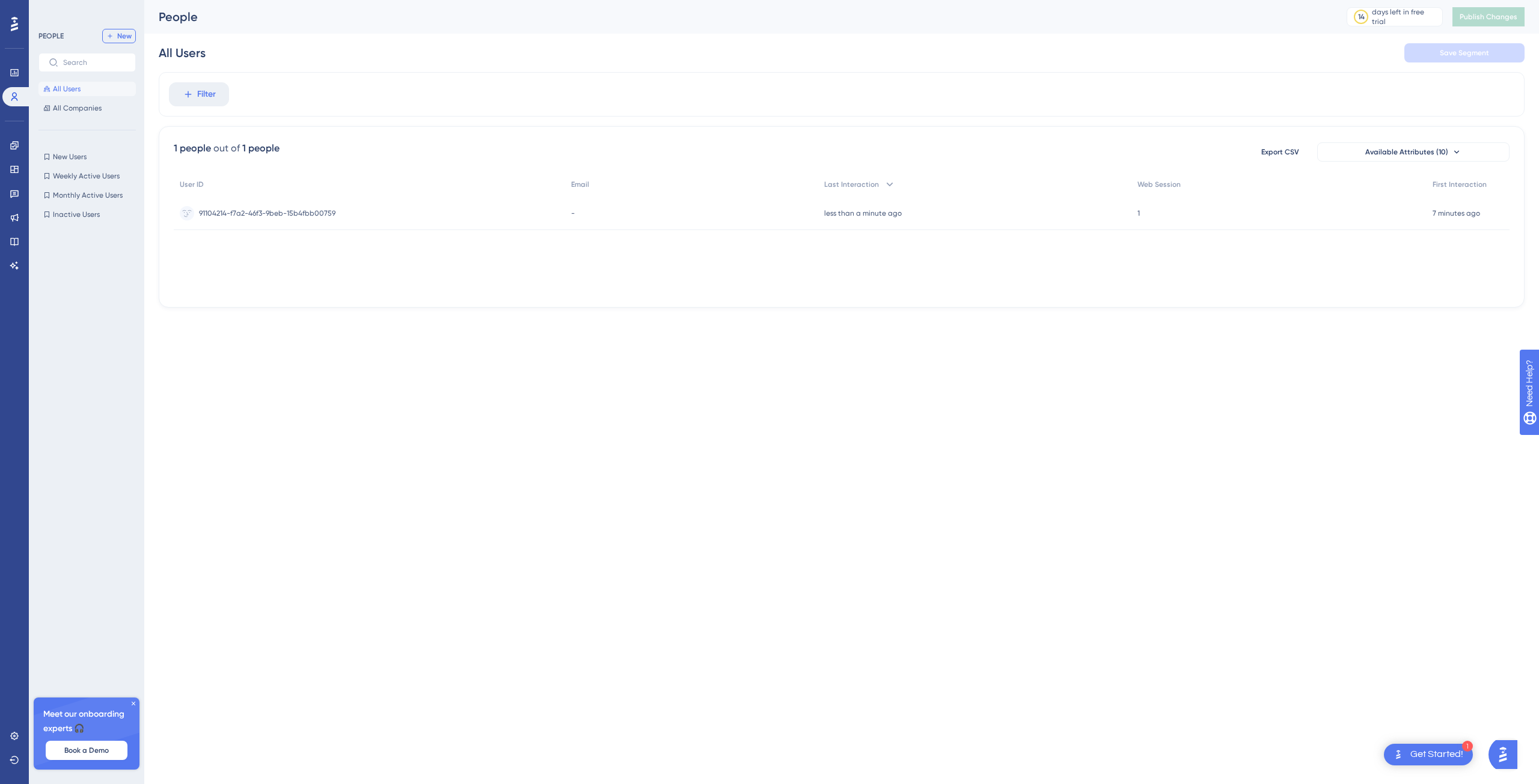
click at [118, 38] on span "New" at bounding box center [124, 36] width 14 height 10
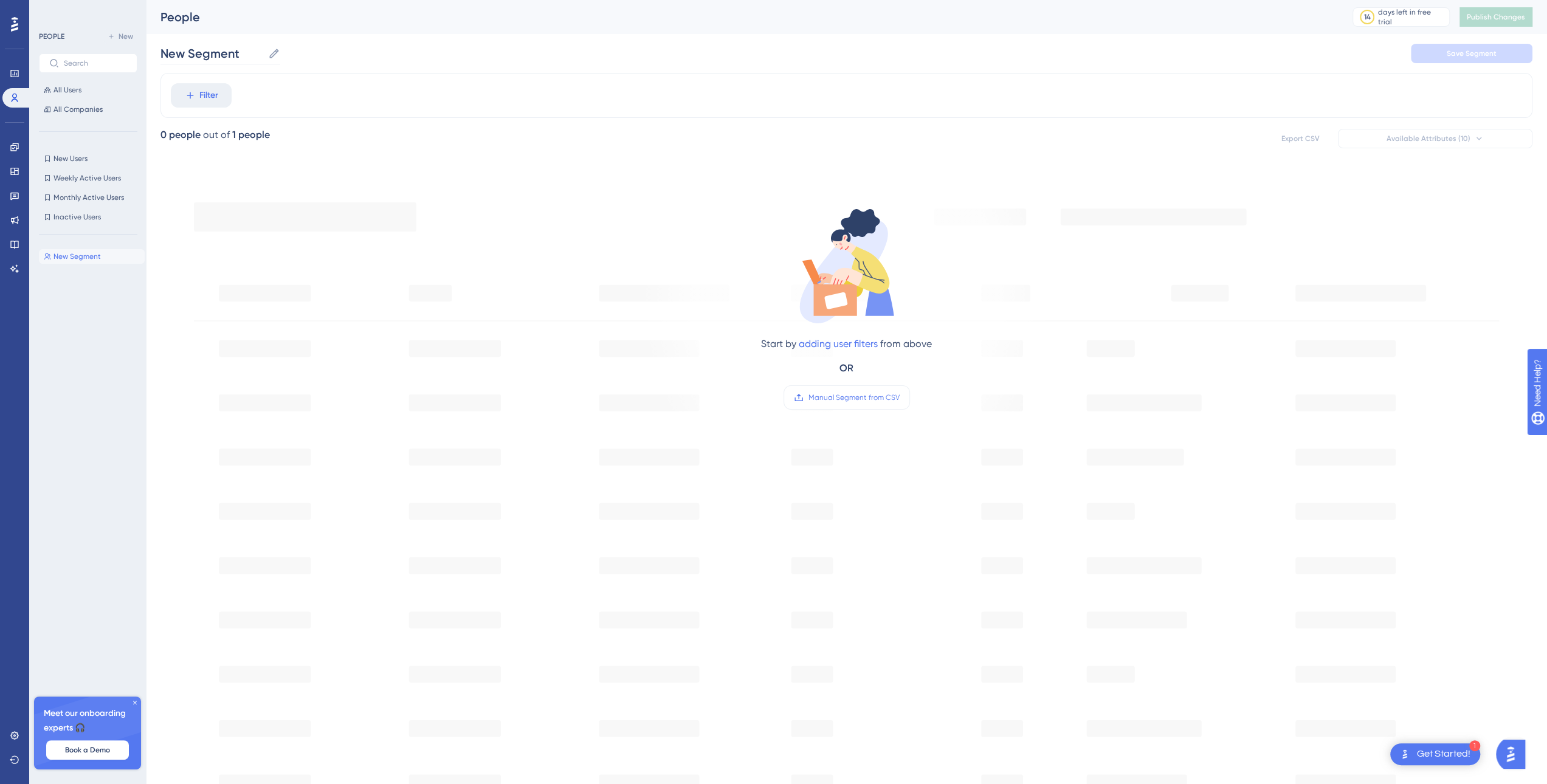
click at [273, 54] on icon at bounding box center [274, 53] width 12 height 12
click at [263, 54] on input "New Segment" at bounding box center [212, 53] width 102 height 17
click at [188, 90] on icon at bounding box center [190, 95] width 11 height 11
type input "U"
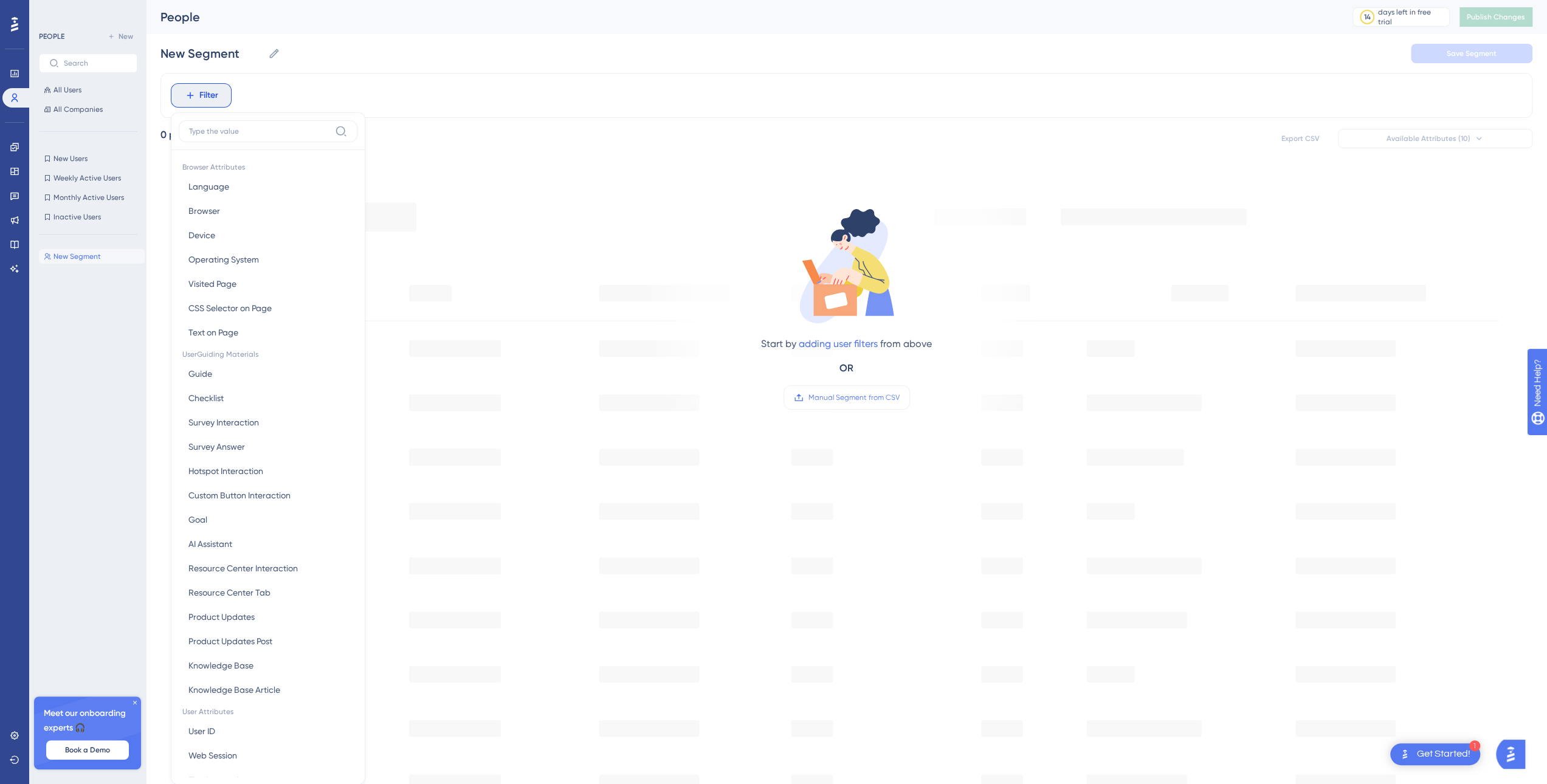
click at [638, 100] on div "Filter Browser Attributes Language Language Browser Browser Device Device Opera…" at bounding box center [847, 96] width 1372 height 45
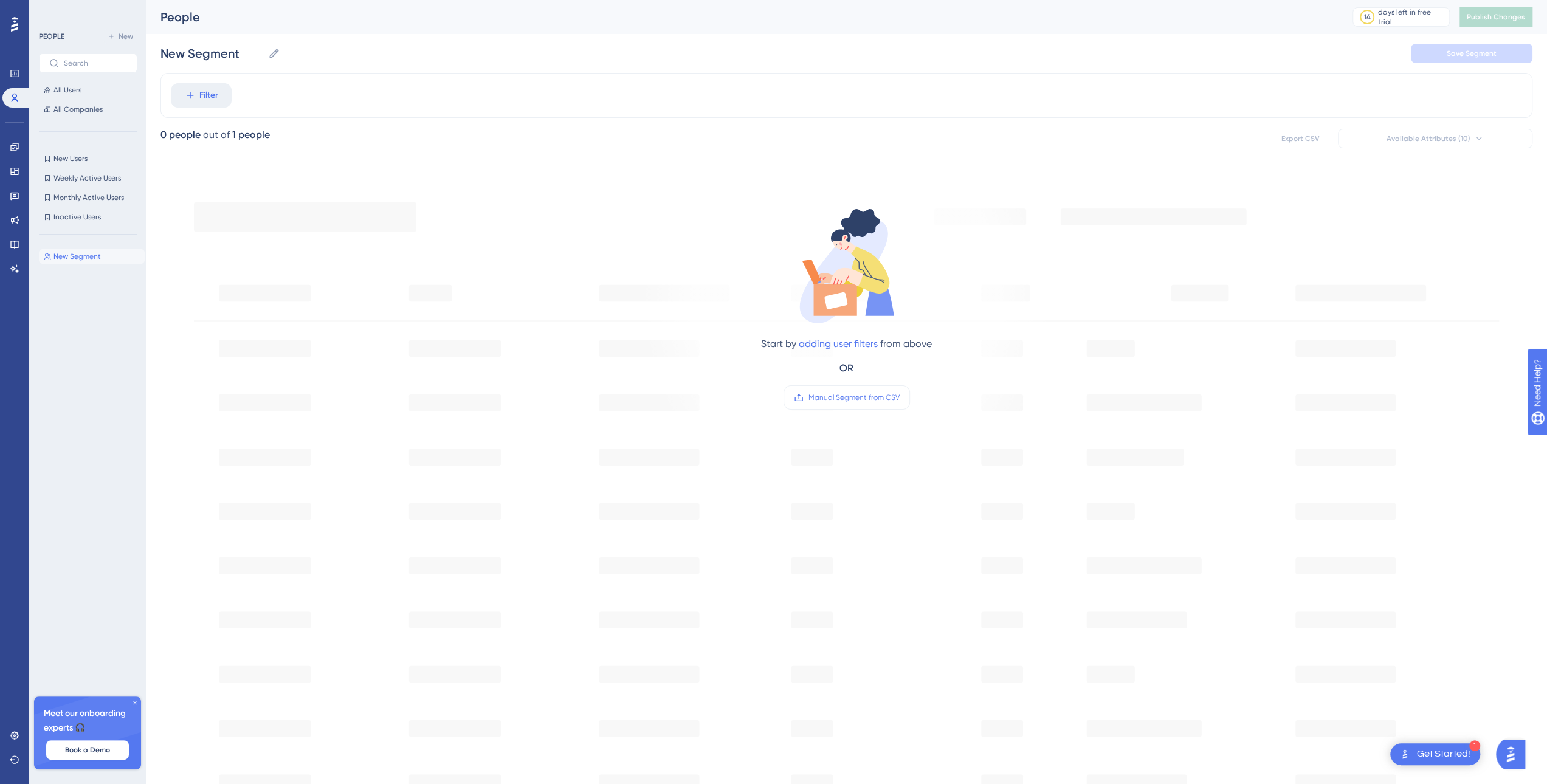
click at [276, 54] on icon at bounding box center [274, 53] width 12 height 12
click at [263, 54] on input "New Segment" at bounding box center [212, 53] width 102 height 17
click at [355, 65] on div "New Segment New Segment Save Segment" at bounding box center [847, 53] width 1372 height 39
click at [216, 65] on div "New Segment New Segment Save Segment" at bounding box center [847, 53] width 1372 height 39
click at [218, 60] on input "New Segment" at bounding box center [212, 53] width 102 height 17
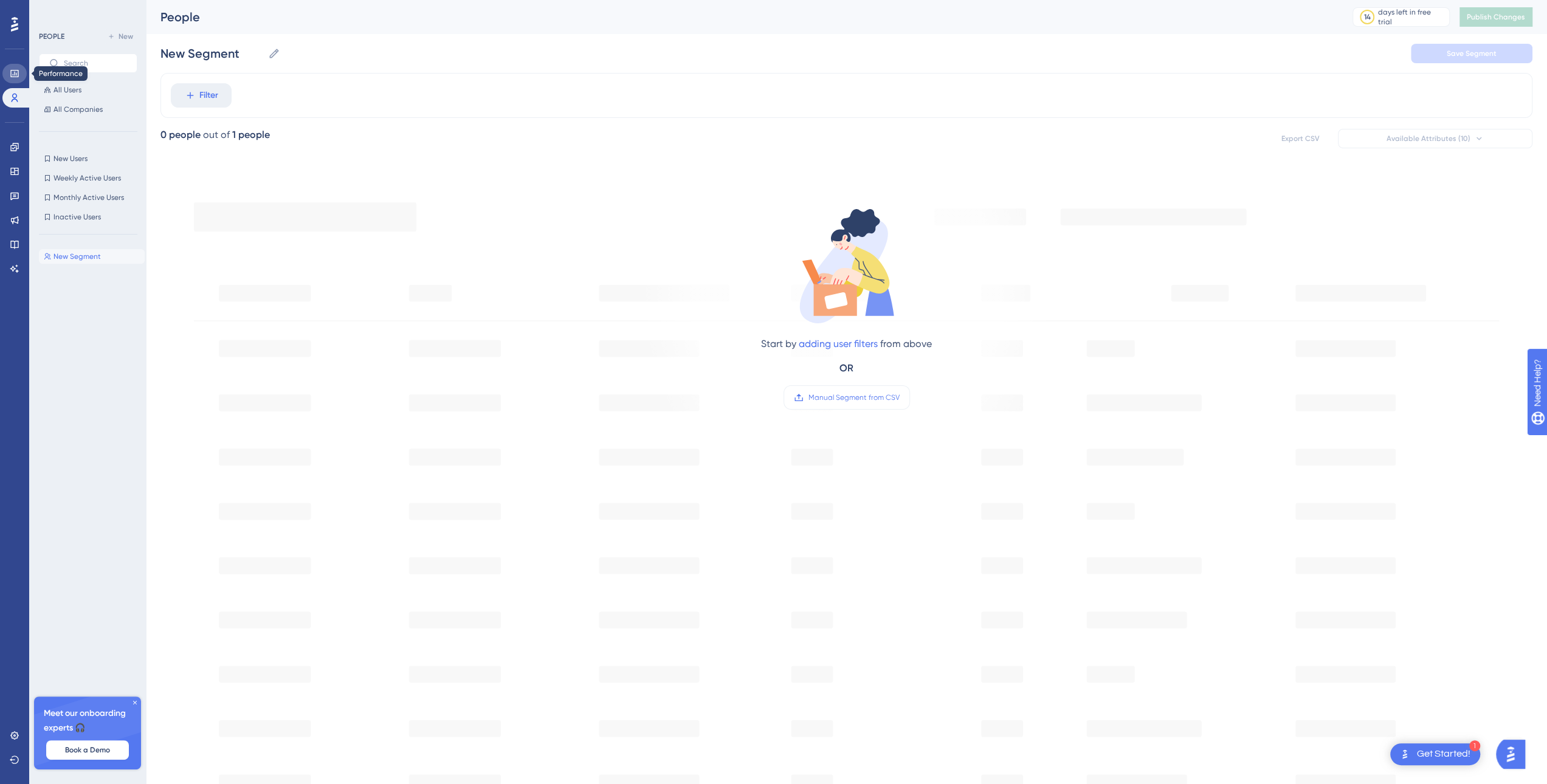
click at [20, 69] on link at bounding box center [14, 74] width 24 height 20
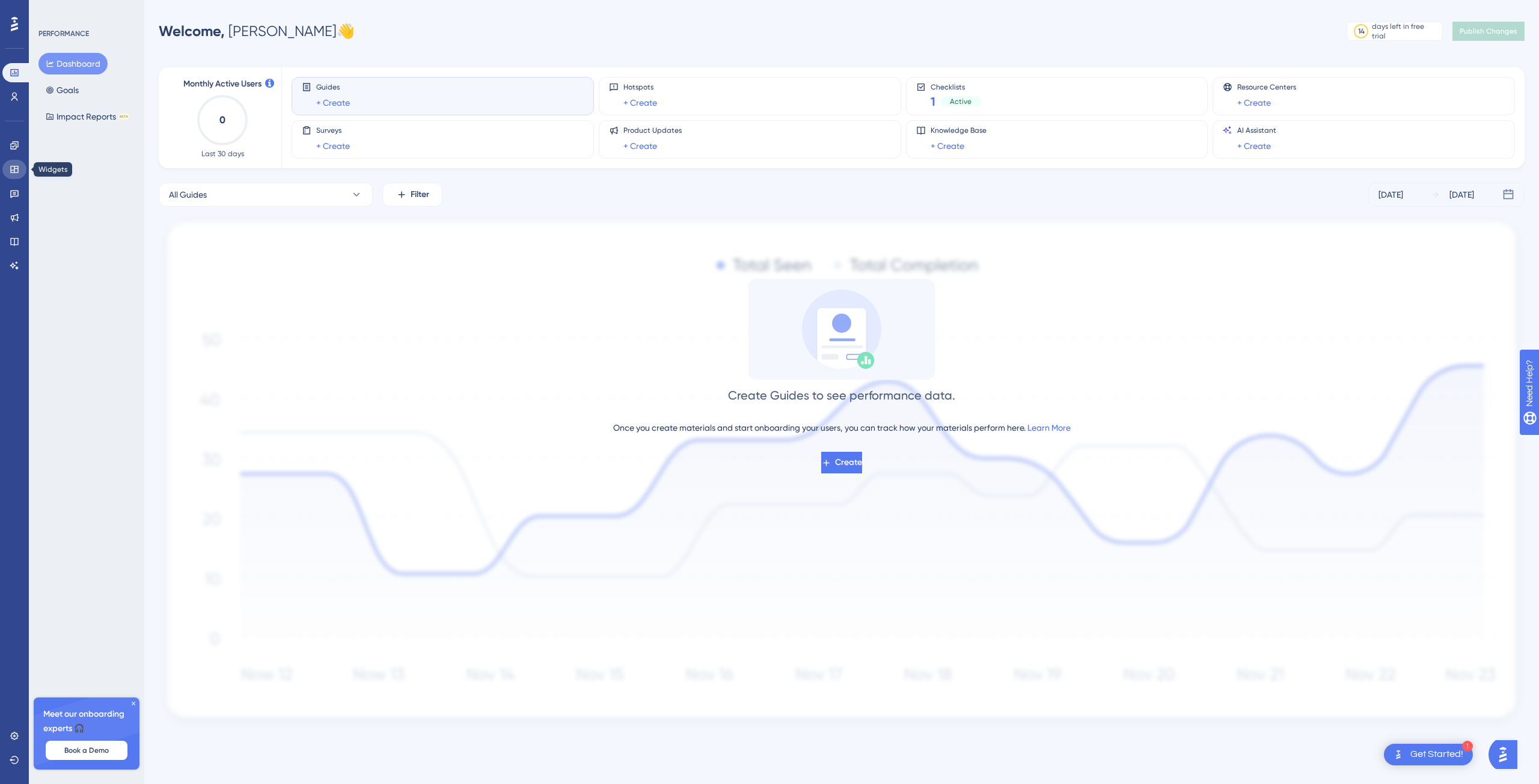
click at [14, 172] on icon at bounding box center [14, 170] width 7 height 7
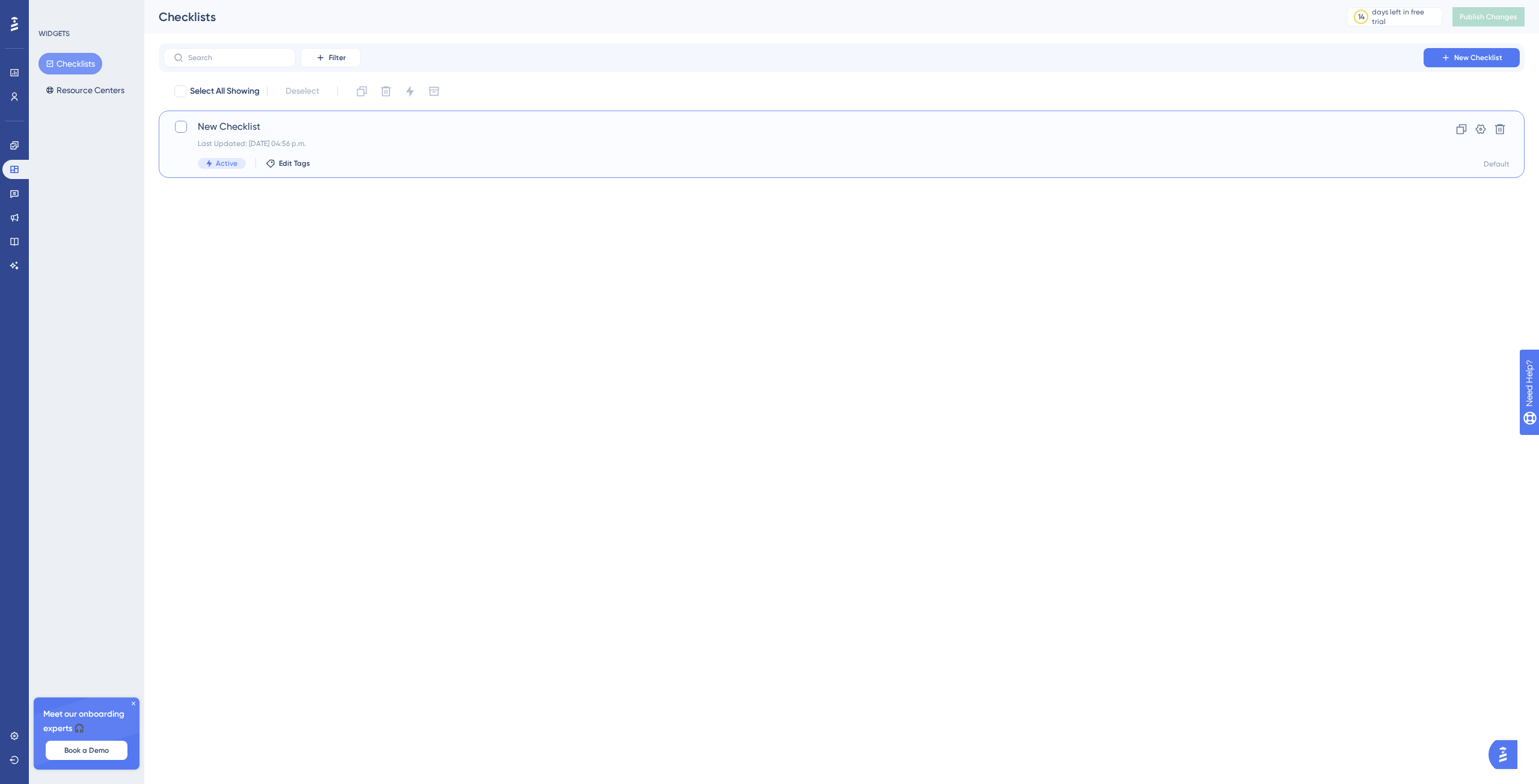
click at [181, 128] on div at bounding box center [181, 127] width 12 height 12
checkbox input "true"
click at [1479, 130] on icon at bounding box center [1481, 129] width 12 height 12
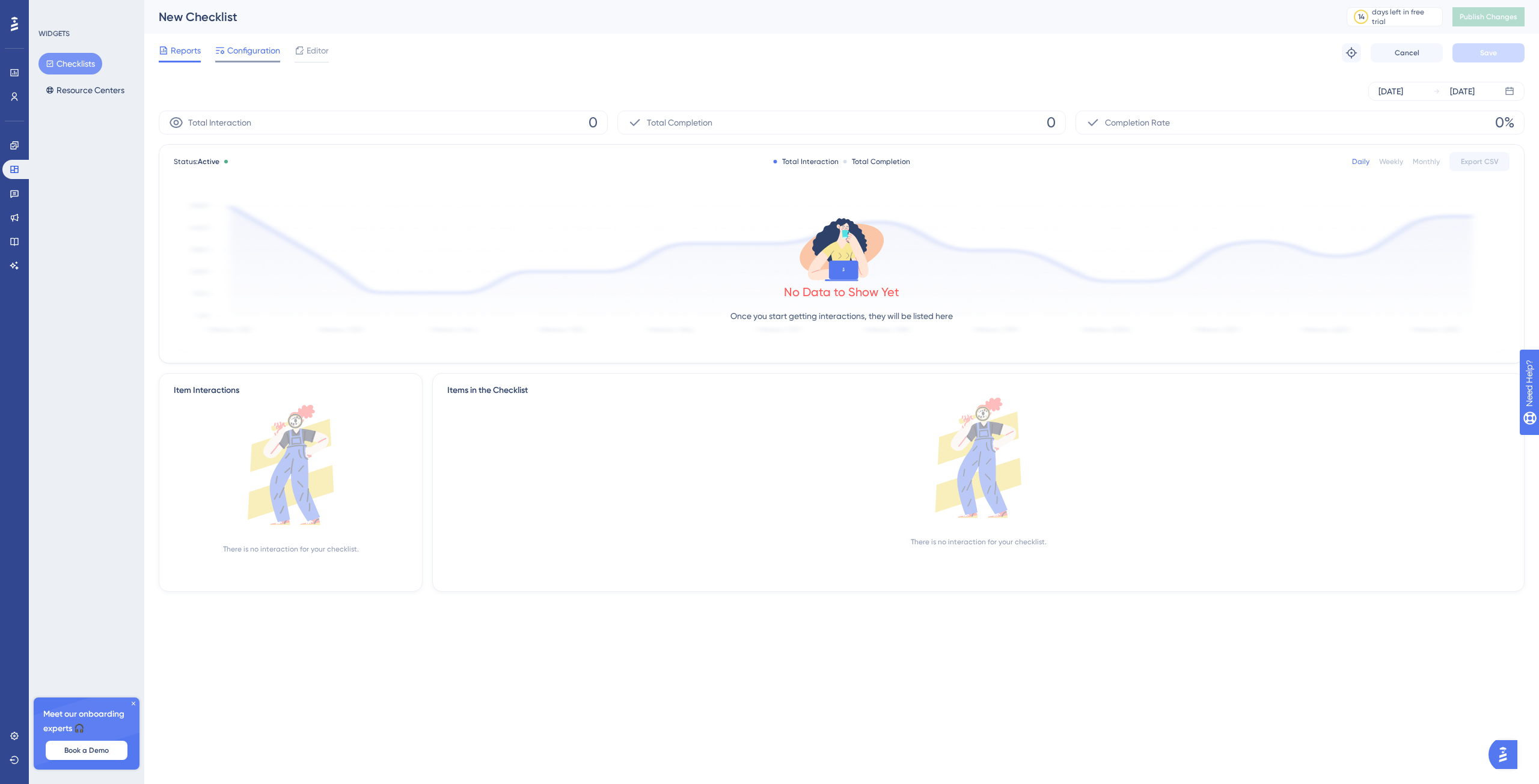
click at [251, 54] on span "Configuration" at bounding box center [253, 50] width 53 height 14
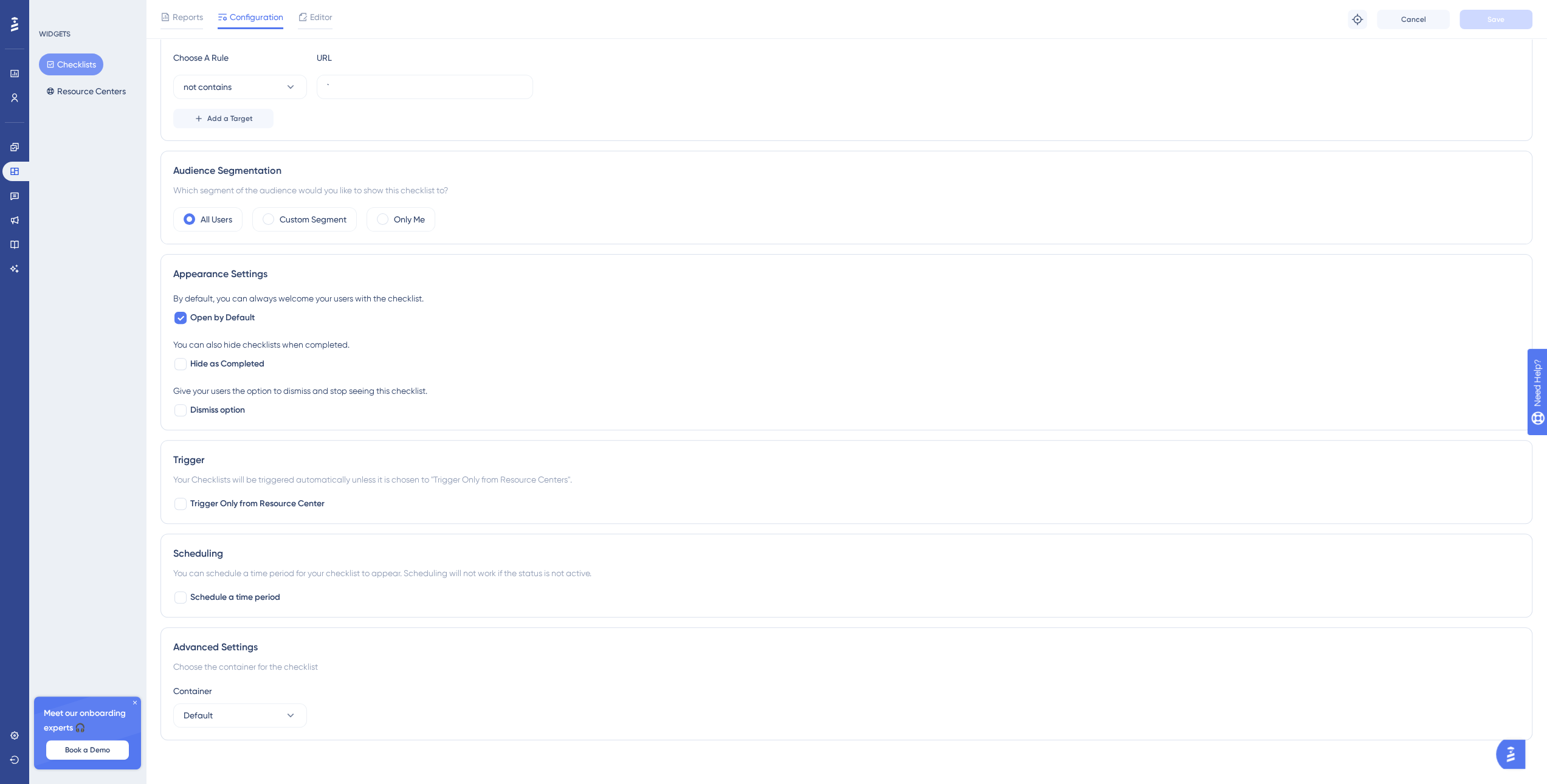
scroll to position [266, 0]
click at [282, 717] on button "Default" at bounding box center [240, 715] width 134 height 24
click at [703, 659] on div "Choose the container for the checklist" at bounding box center [847, 666] width 1347 height 14
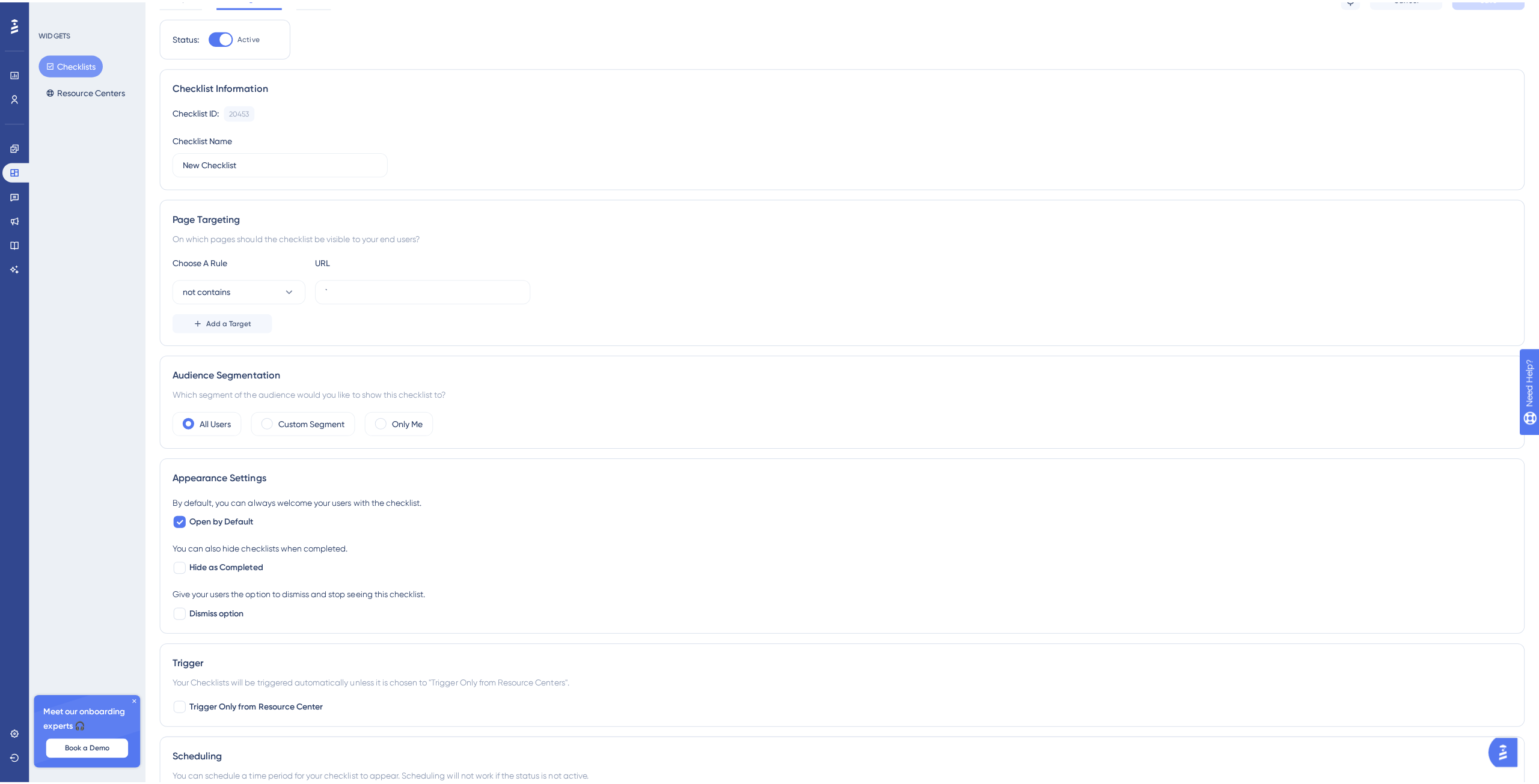
scroll to position [0, 0]
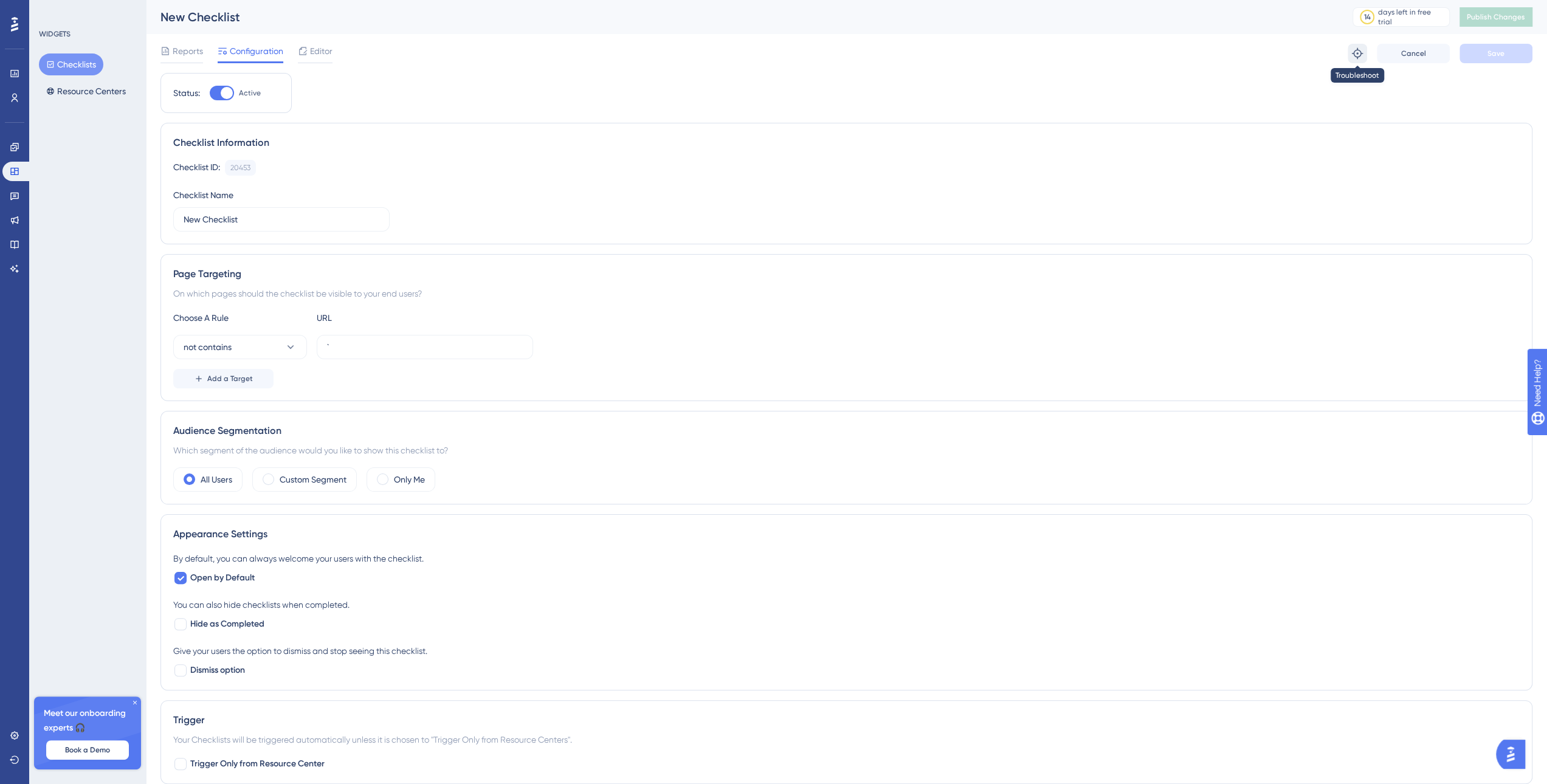
click at [1351, 55] on icon at bounding box center [1357, 53] width 12 height 12
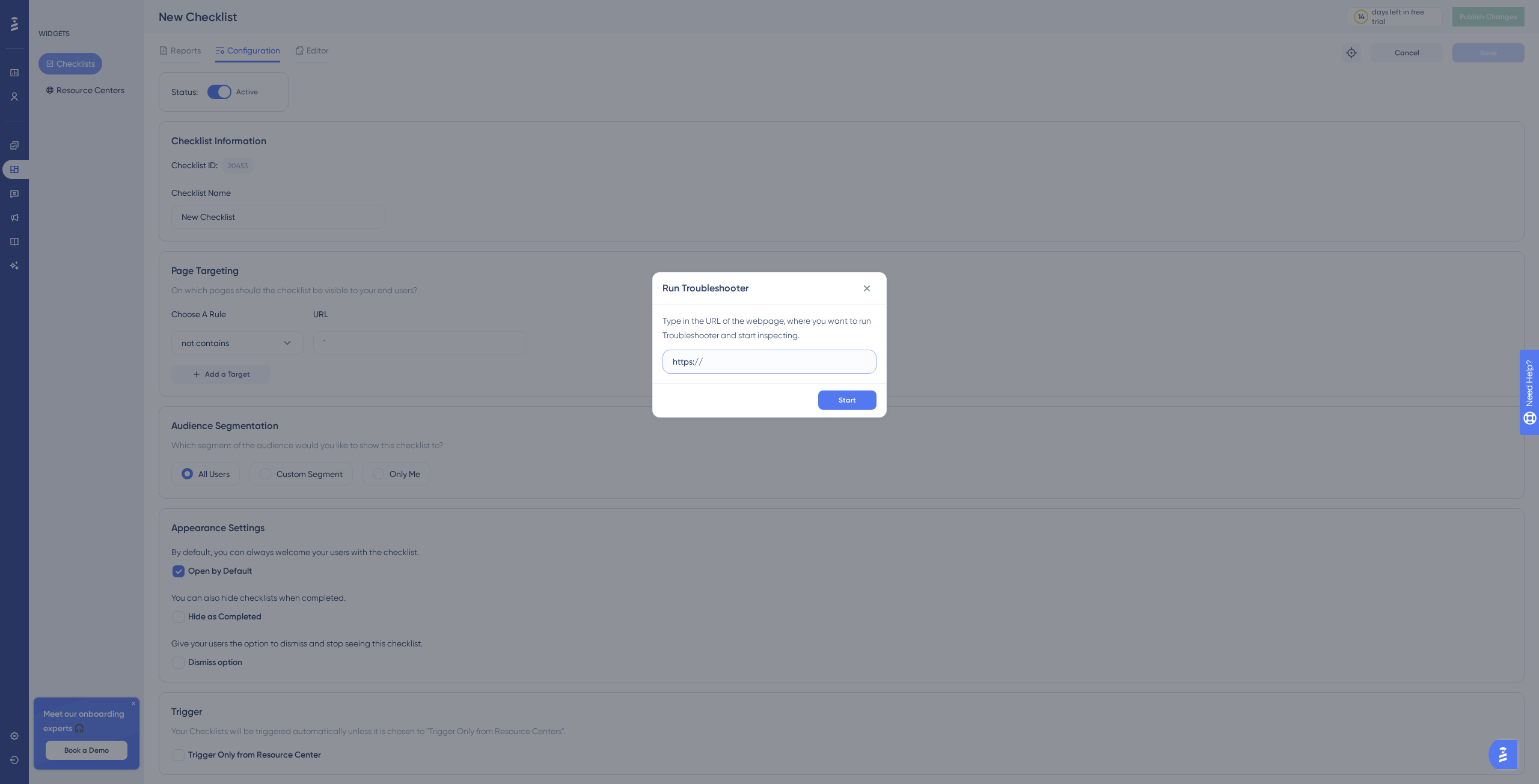
paste input "[URL][DOMAIN_NAME]"
drag, startPoint x: 699, startPoint y: 363, endPoint x: 597, endPoint y: 363, distance: 102.0
click at [597, 363] on div "Run Troubleshooter Type in the URL of the webpage, where you want to run Troubl…" at bounding box center [770, 392] width 1539 height 784
type input "[URL][DOMAIN_NAME]"
click at [846, 405] on button "Start" at bounding box center [847, 401] width 58 height 19
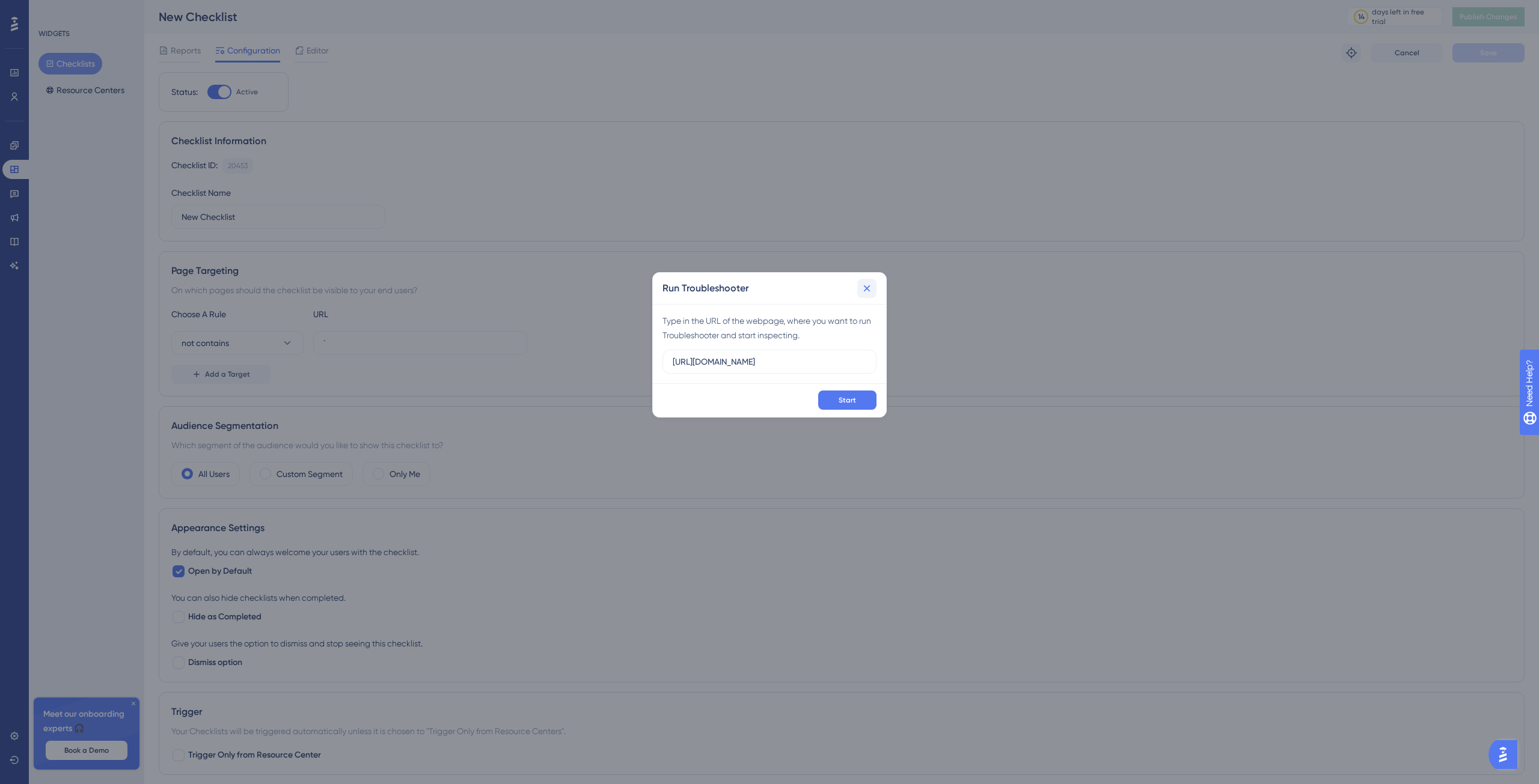
click at [877, 288] on button at bounding box center [867, 288] width 19 height 19
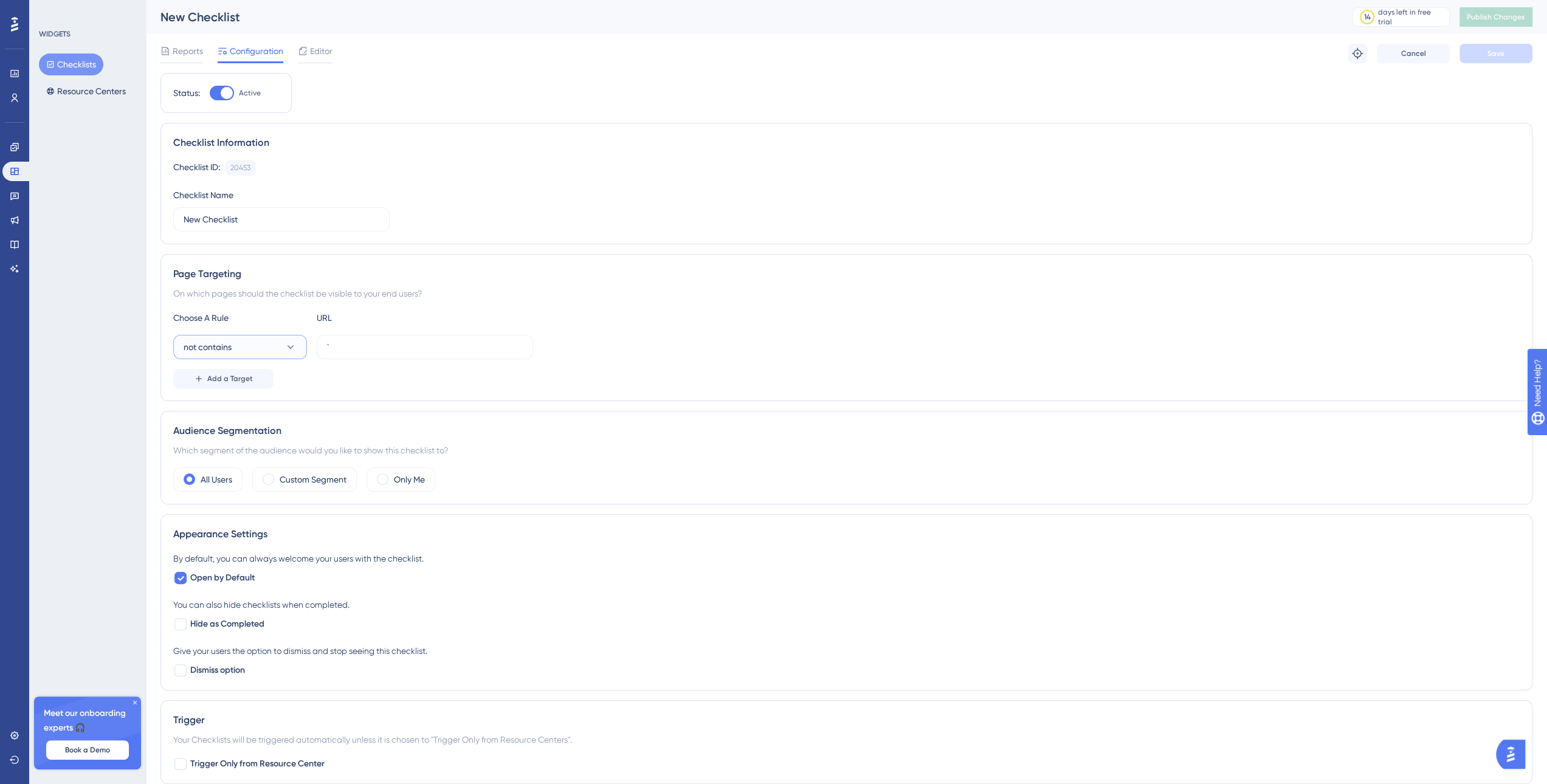
click at [285, 347] on icon at bounding box center [291, 347] width 12 height 12
click at [493, 239] on div "Checklist Information Checklist ID: 20453 Copy Checklist Name New Checklist" at bounding box center [847, 183] width 1372 height 121
click at [75, 87] on button "Resource Centers" at bounding box center [86, 91] width 94 height 22
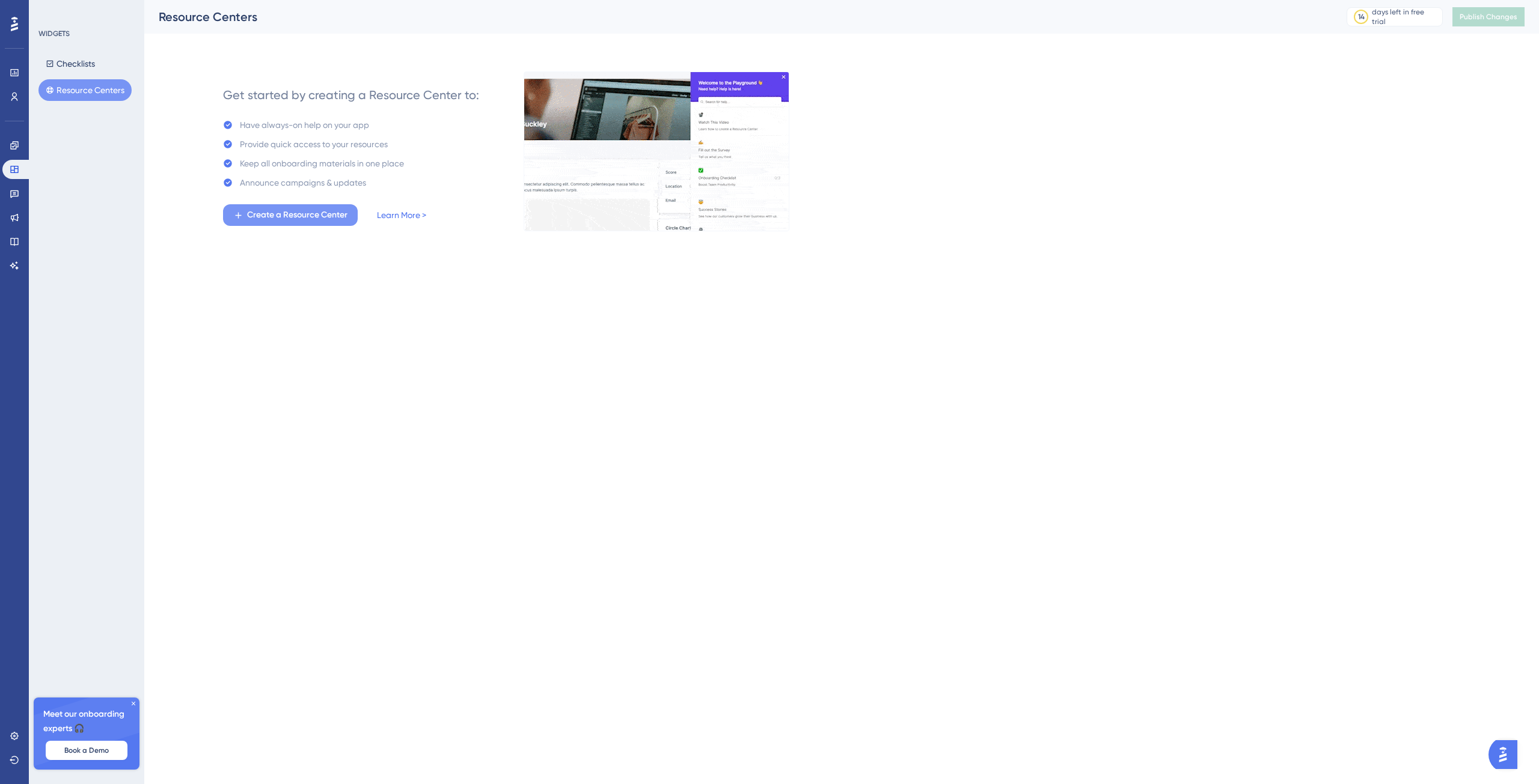
click at [276, 212] on span "Create a Resource Center" at bounding box center [297, 214] width 101 height 14
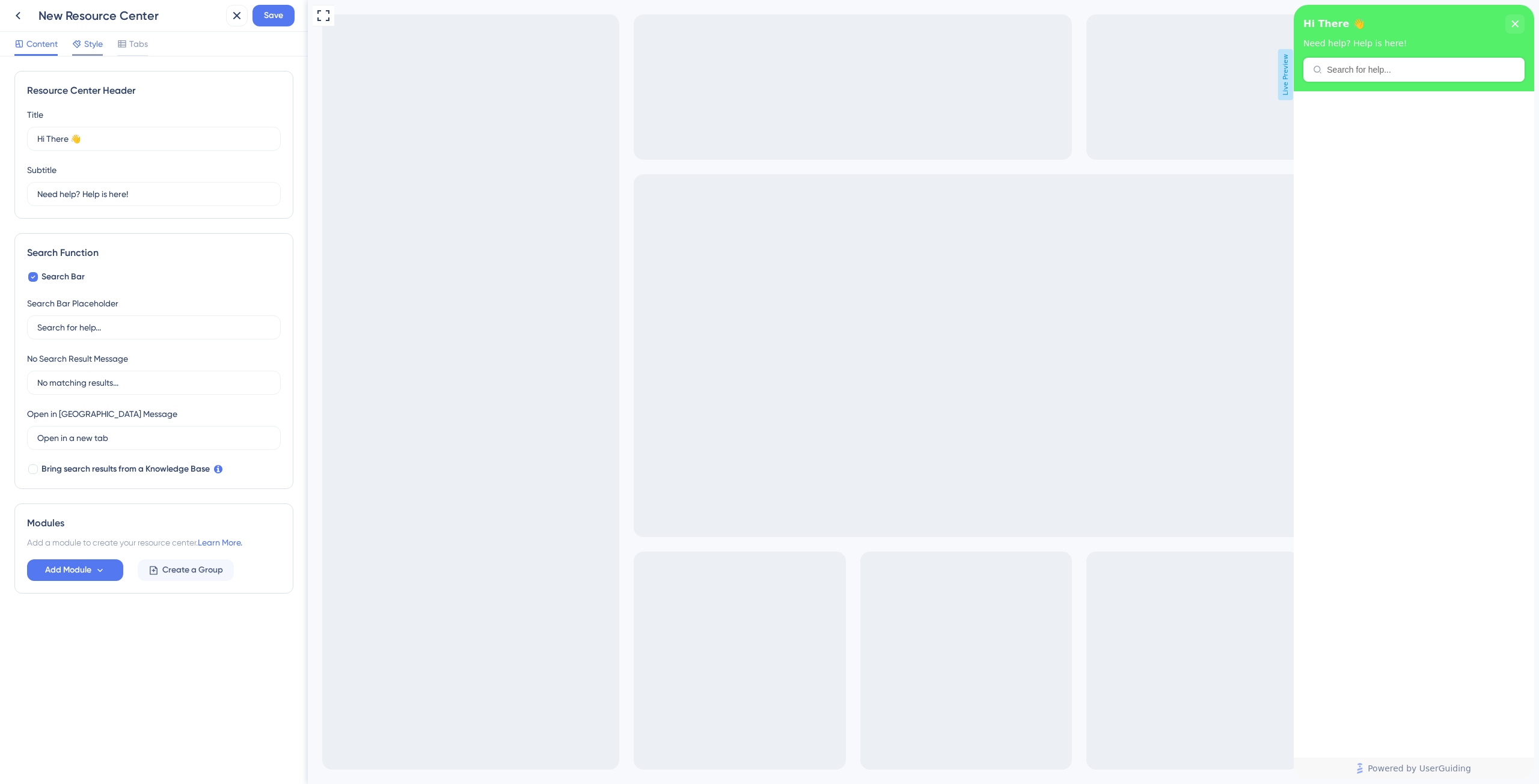
click at [89, 44] on span "Style" at bounding box center [93, 43] width 19 height 14
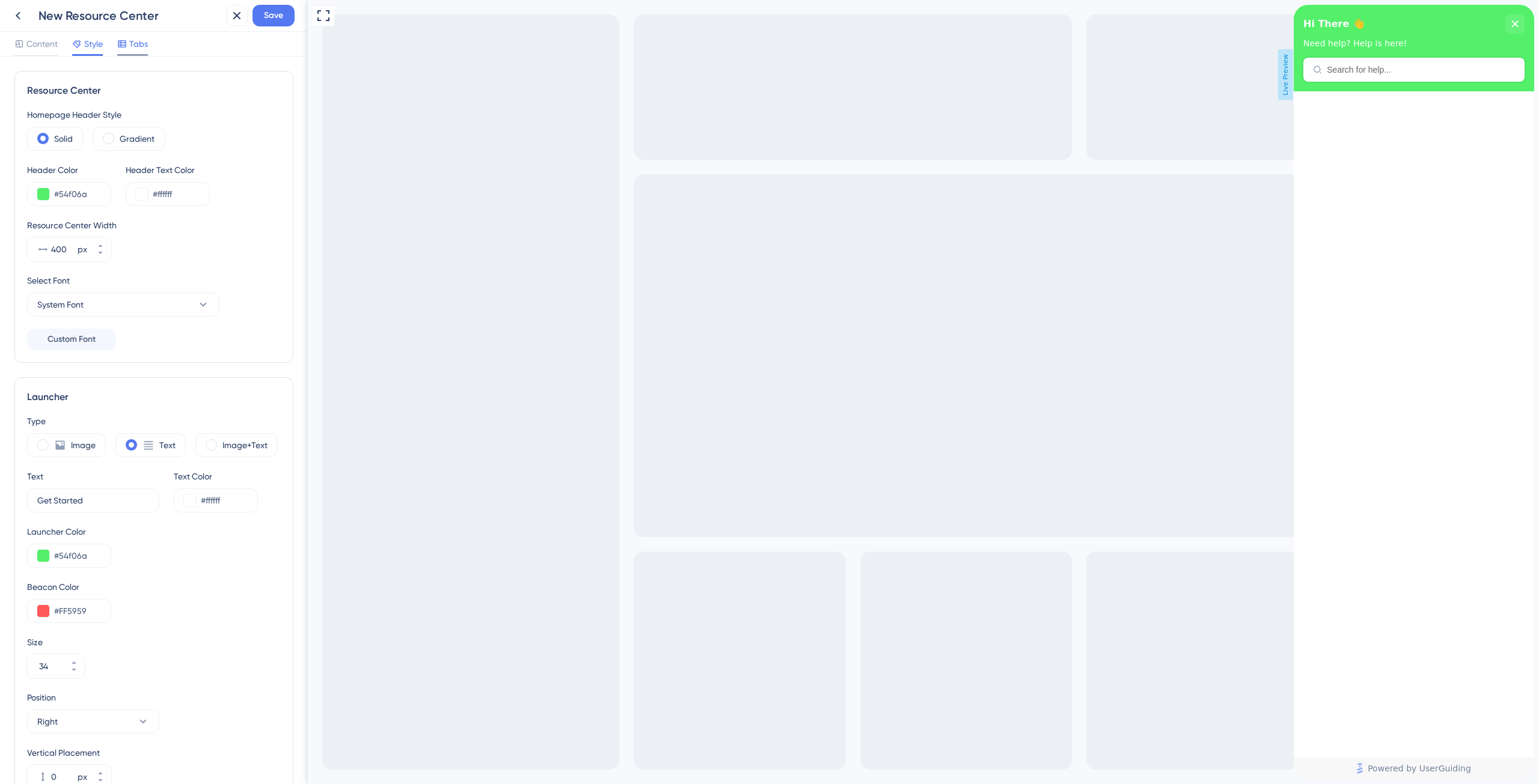
click at [128, 45] on div "Tabs" at bounding box center [132, 43] width 31 height 14
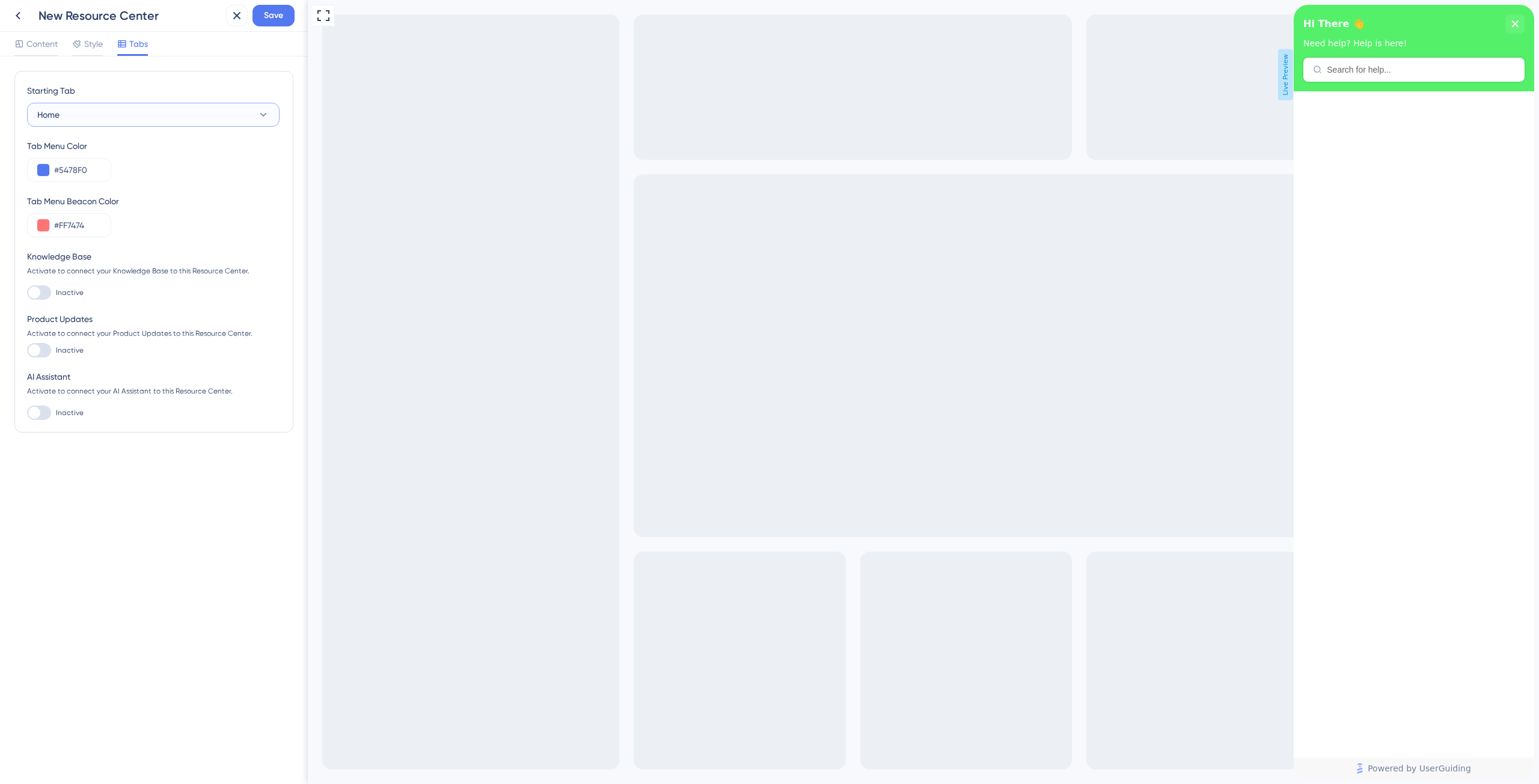
click at [207, 106] on button "Home" at bounding box center [153, 115] width 253 height 24
click at [43, 290] on div at bounding box center [39, 292] width 24 height 14
click at [27, 293] on input "Inactive" at bounding box center [27, 293] width 1 height 1
checkbox input "false"
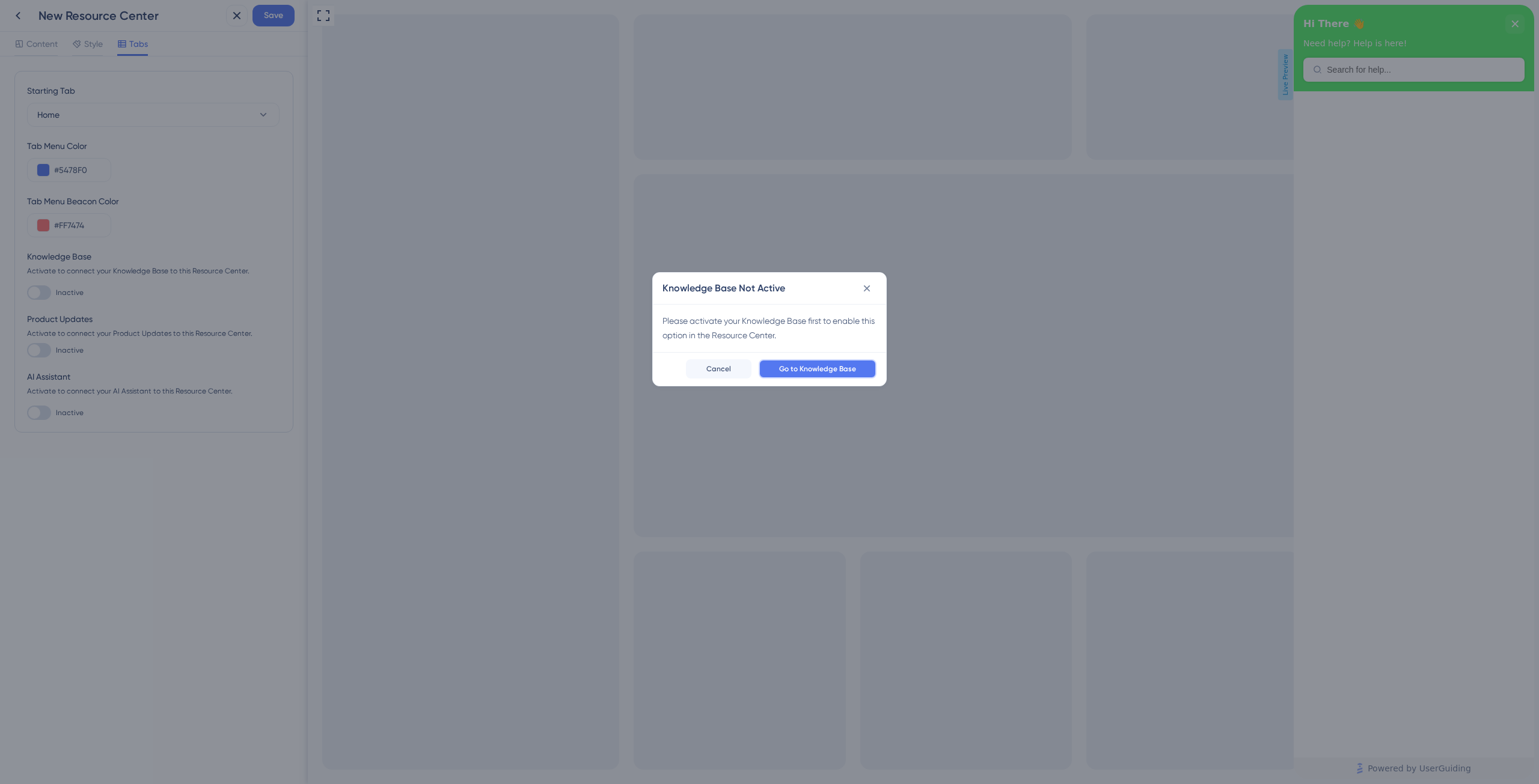
click at [845, 369] on span "Go to Knowledge Base" at bounding box center [817, 369] width 77 height 10
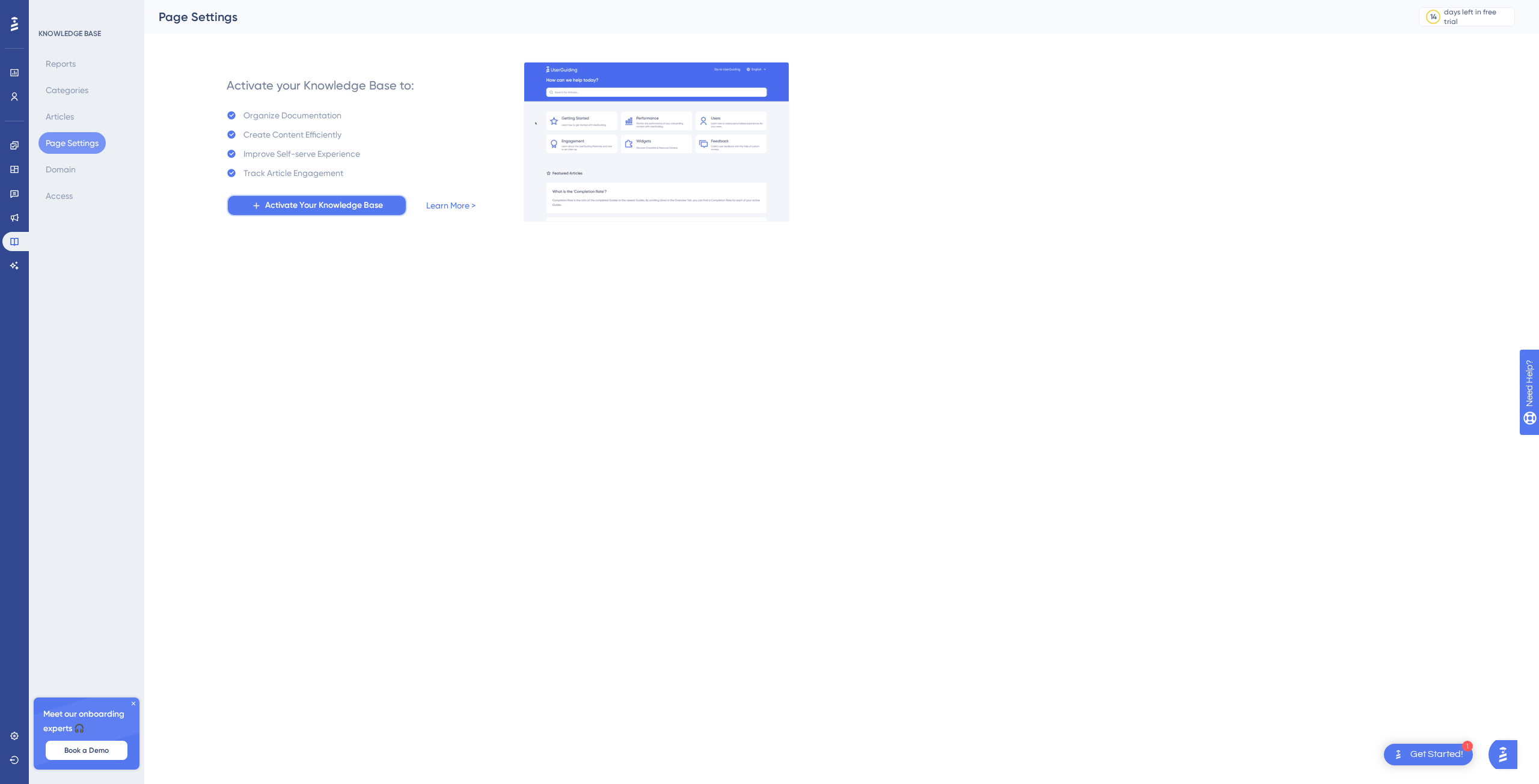
click at [369, 203] on span "Activate Your Knowledge Base" at bounding box center [324, 205] width 118 height 14
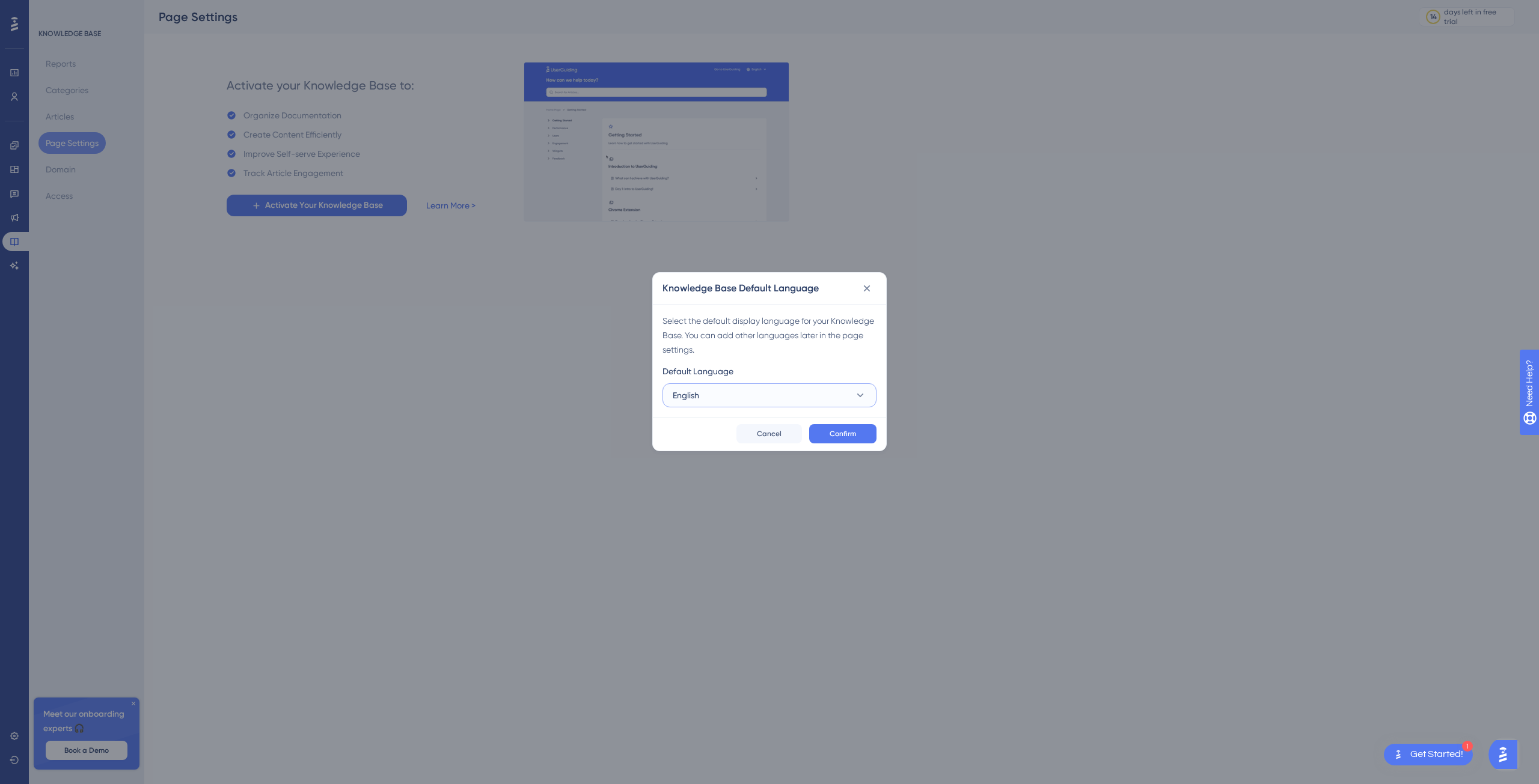
click at [791, 395] on button "English" at bounding box center [769, 395] width 214 height 24
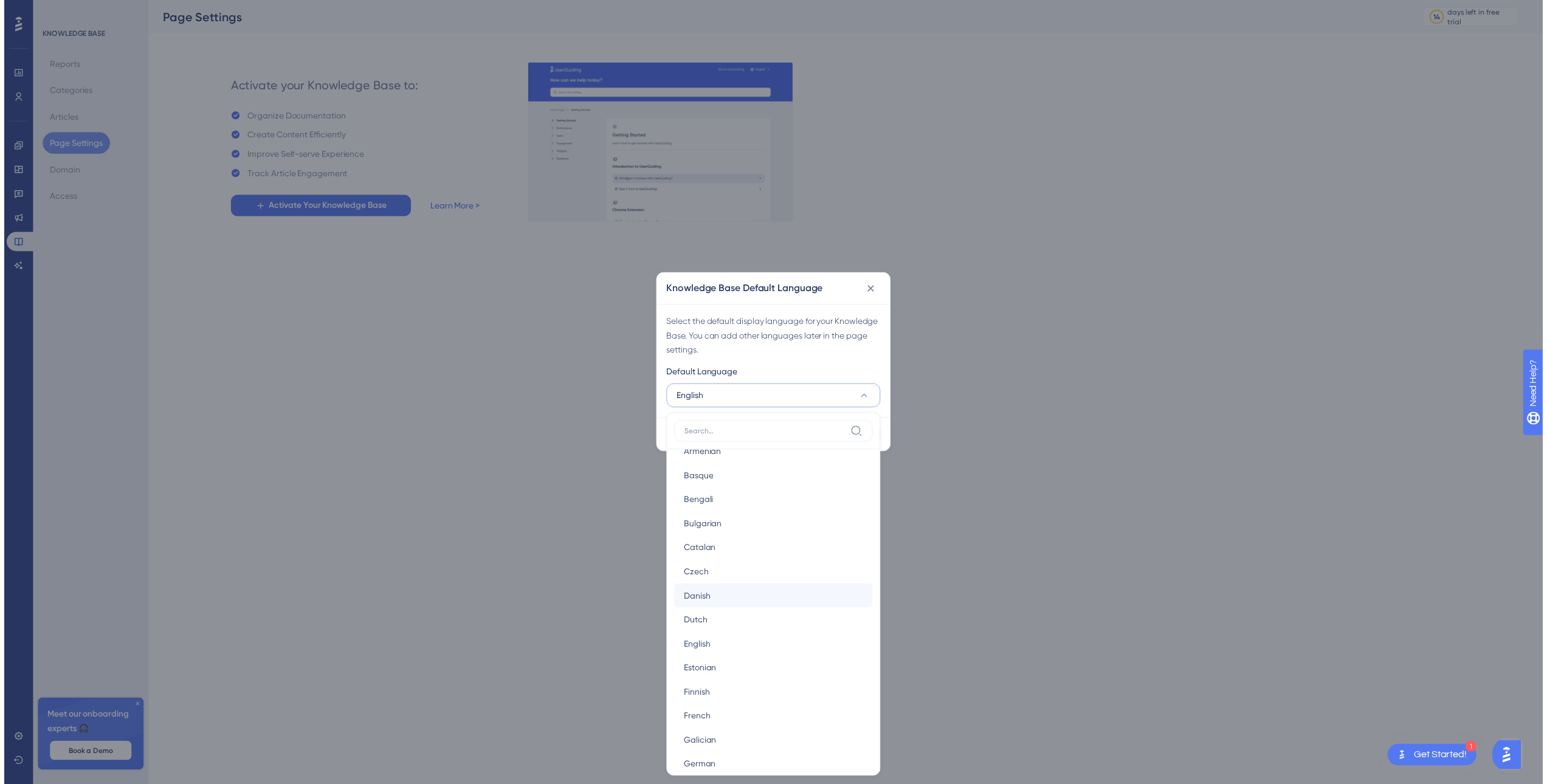
scroll to position [61, 0]
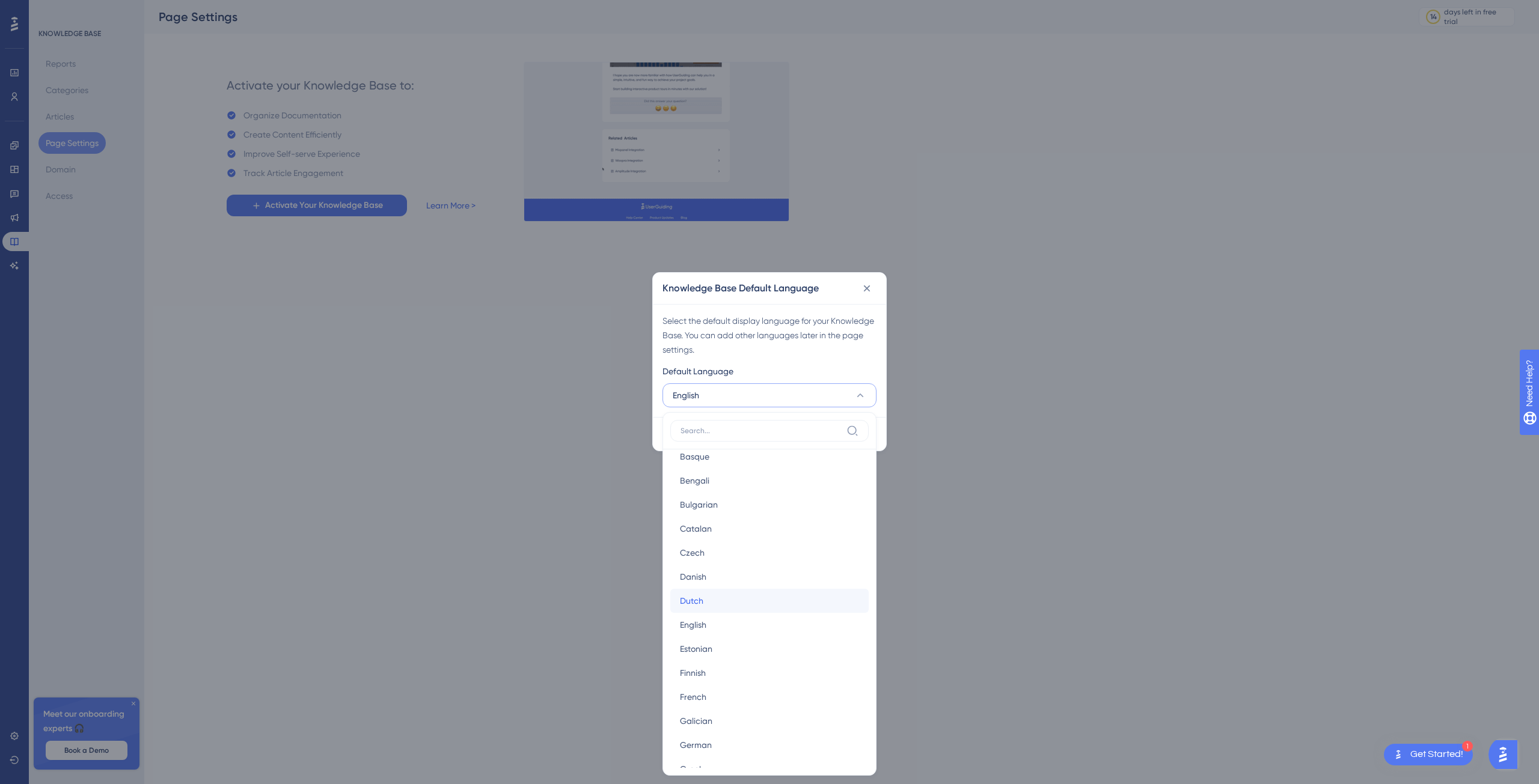
click at [713, 599] on div "Dutch Dutch" at bounding box center [770, 601] width 180 height 24
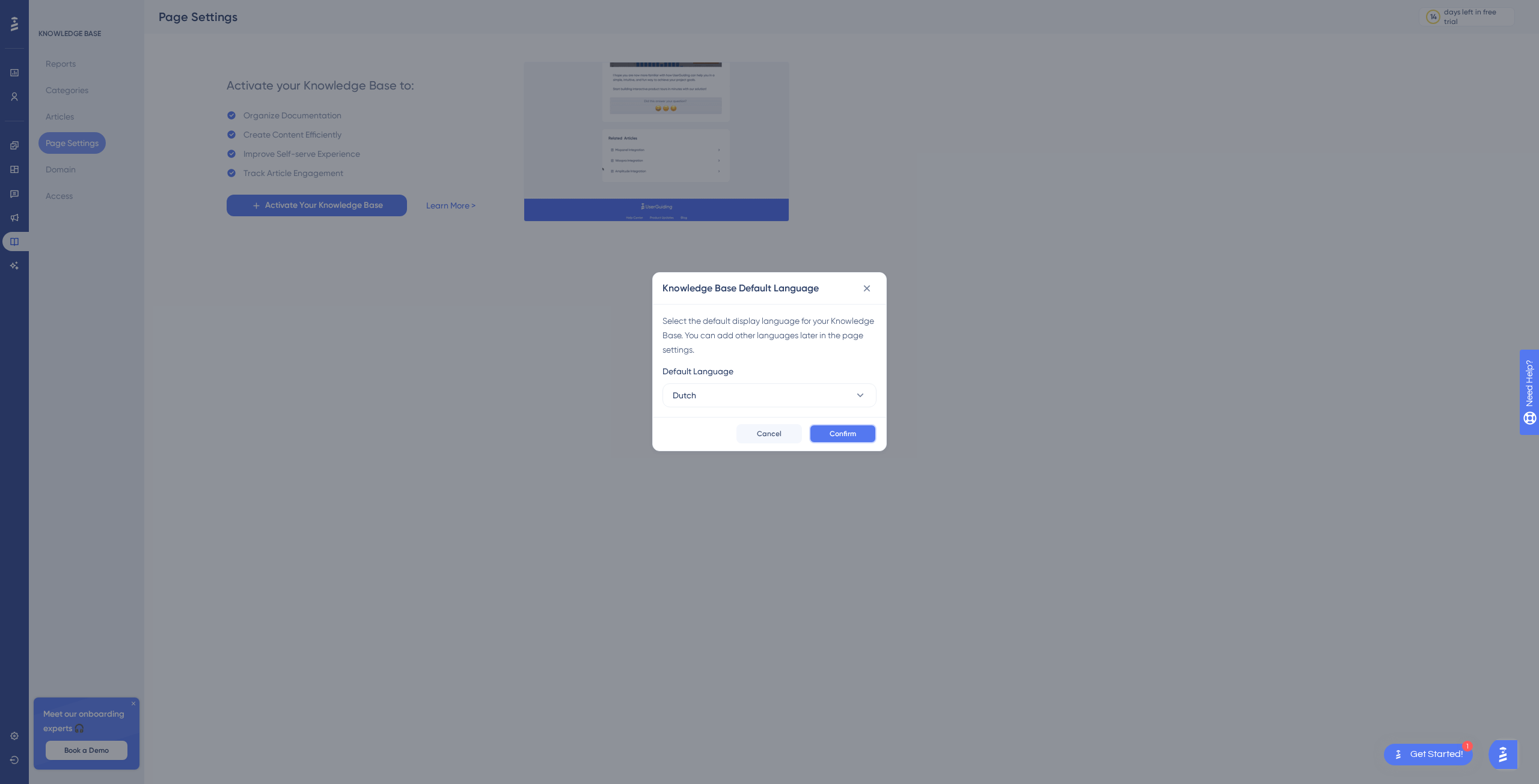
click at [857, 431] on button "Confirm" at bounding box center [843, 434] width 67 height 19
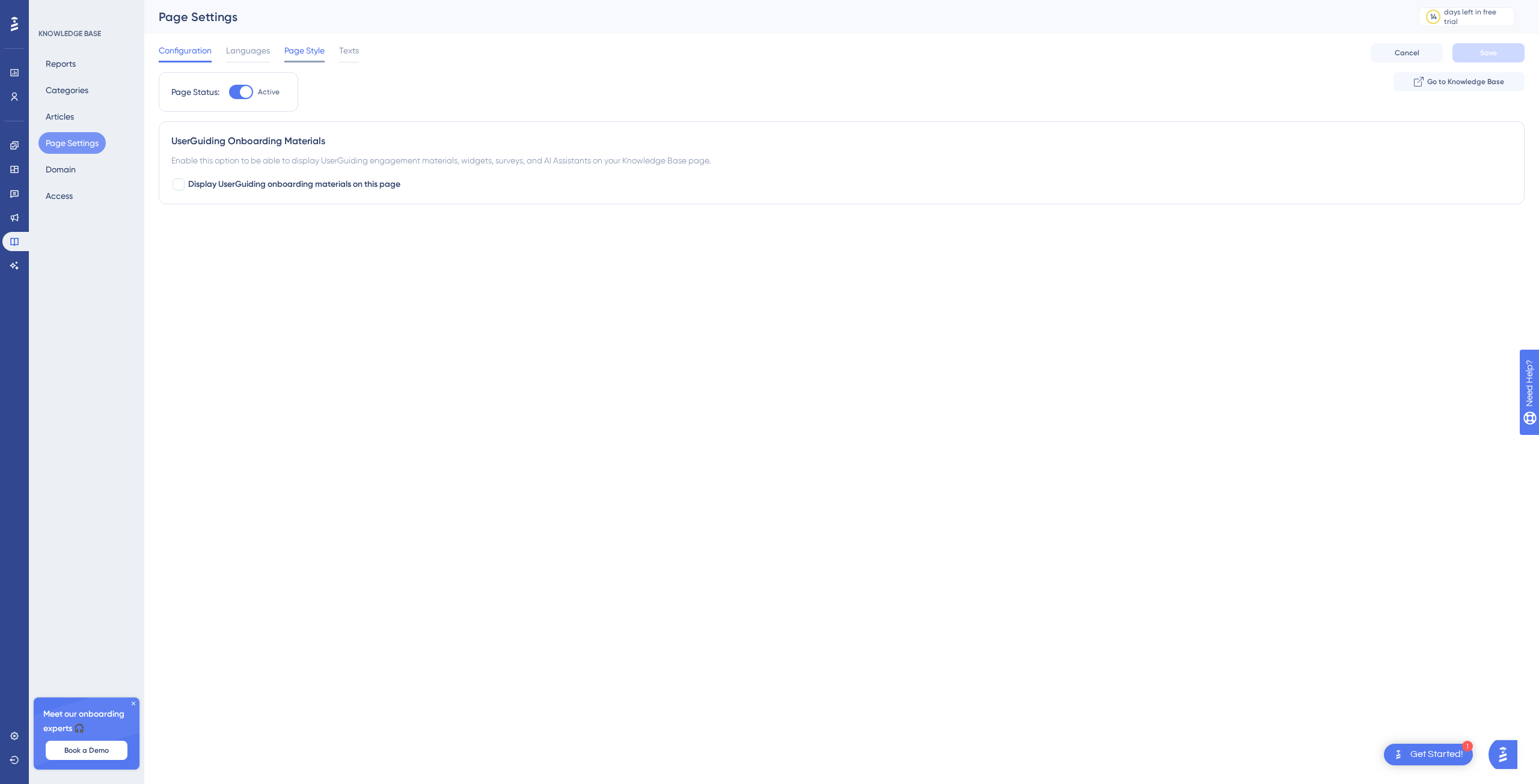
click at [307, 54] on span "Page Style" at bounding box center [305, 50] width 40 height 14
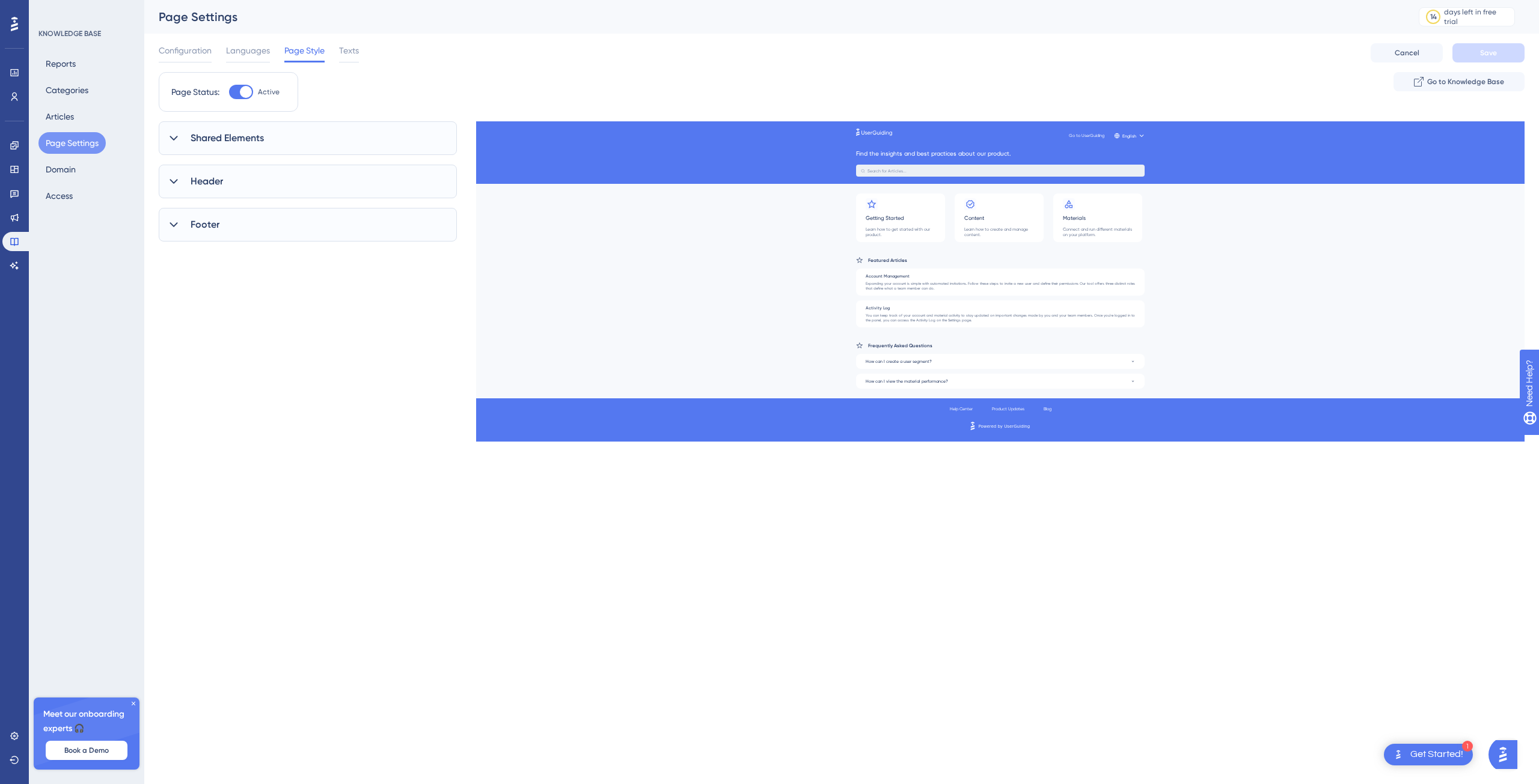
click at [244, 140] on span "Shared Elements" at bounding box center [227, 138] width 73 height 14
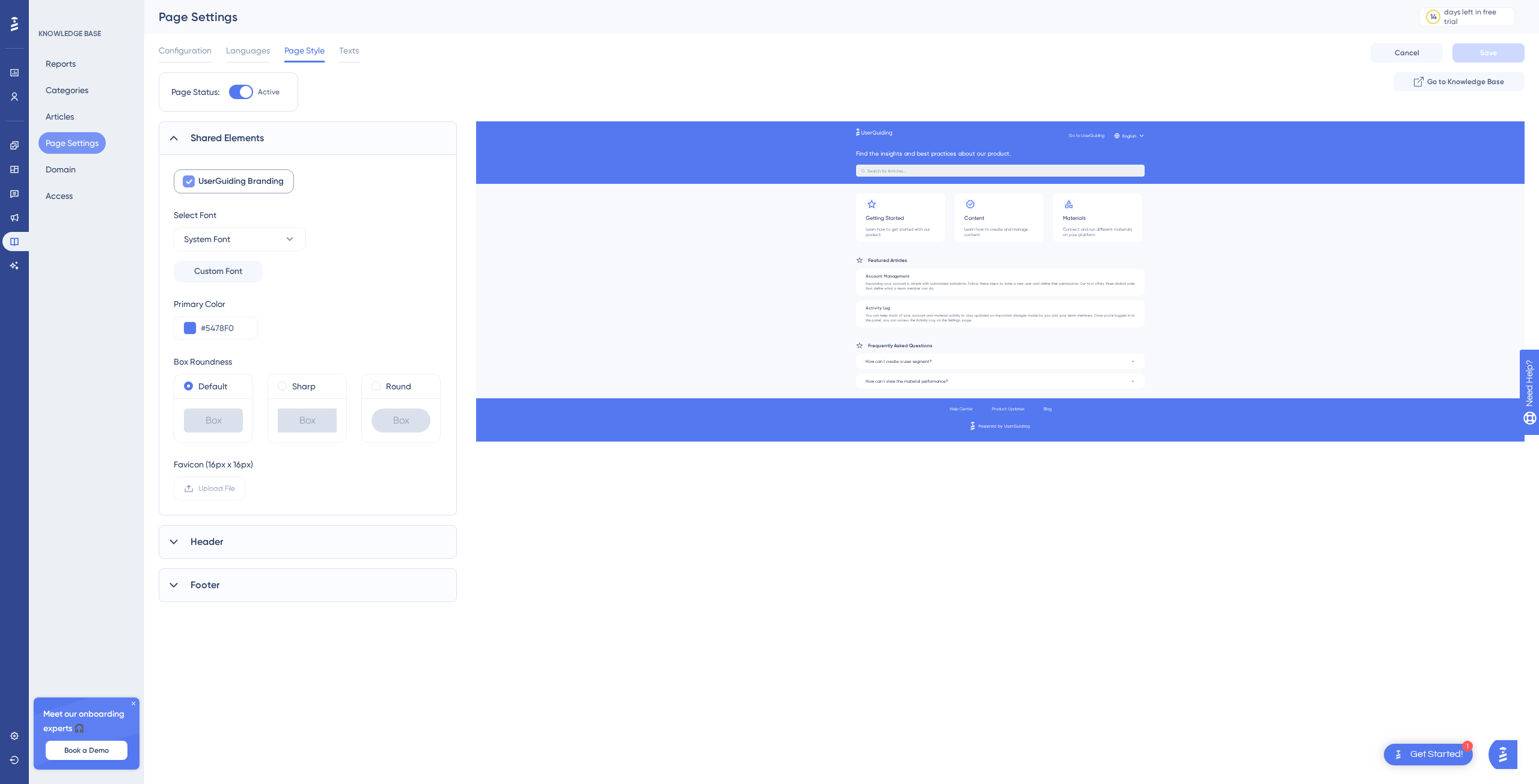
click at [184, 179] on div at bounding box center [188, 182] width 12 height 12
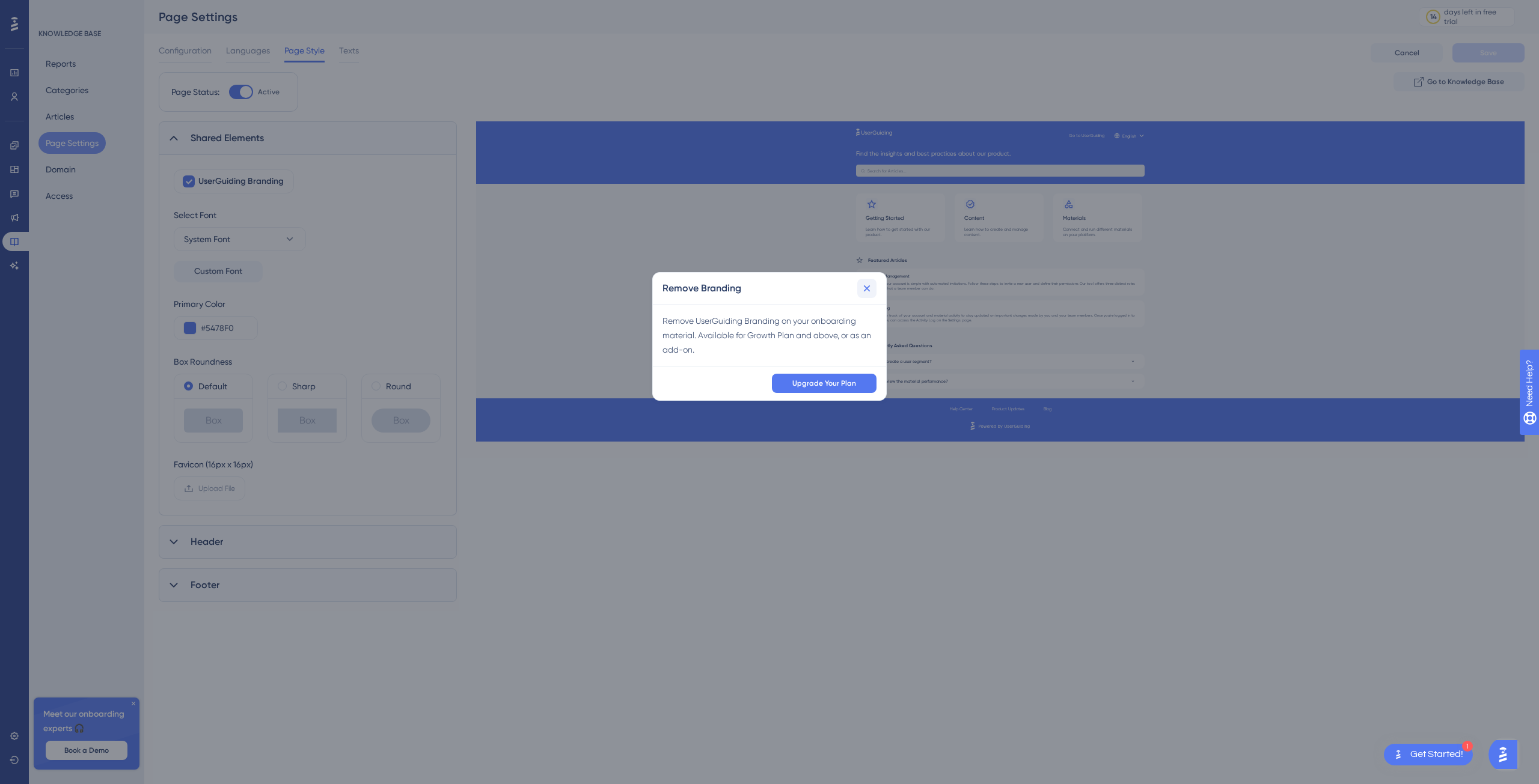
click at [865, 290] on icon at bounding box center [867, 288] width 7 height 7
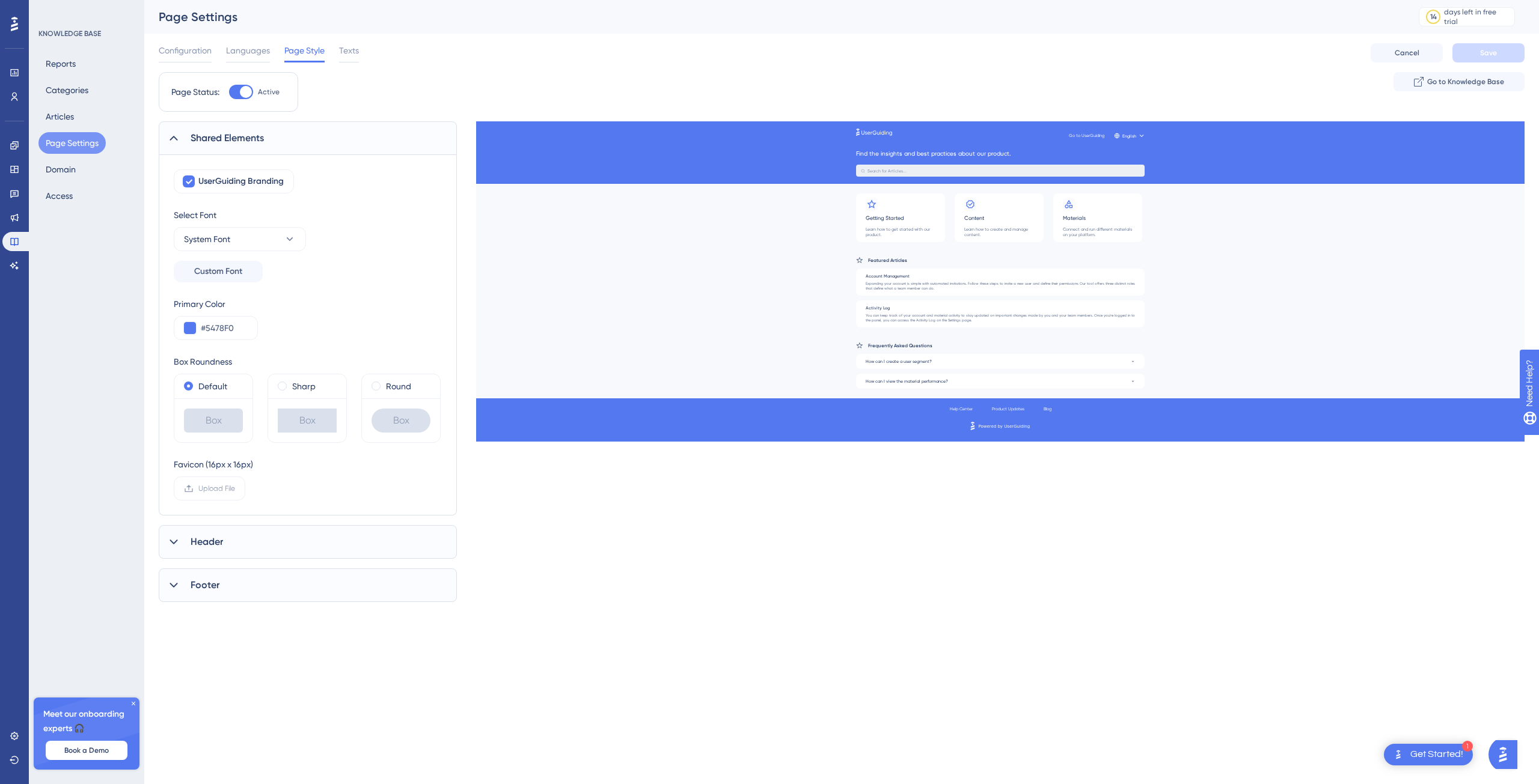
click at [214, 541] on span "Header" at bounding box center [207, 541] width 33 height 14
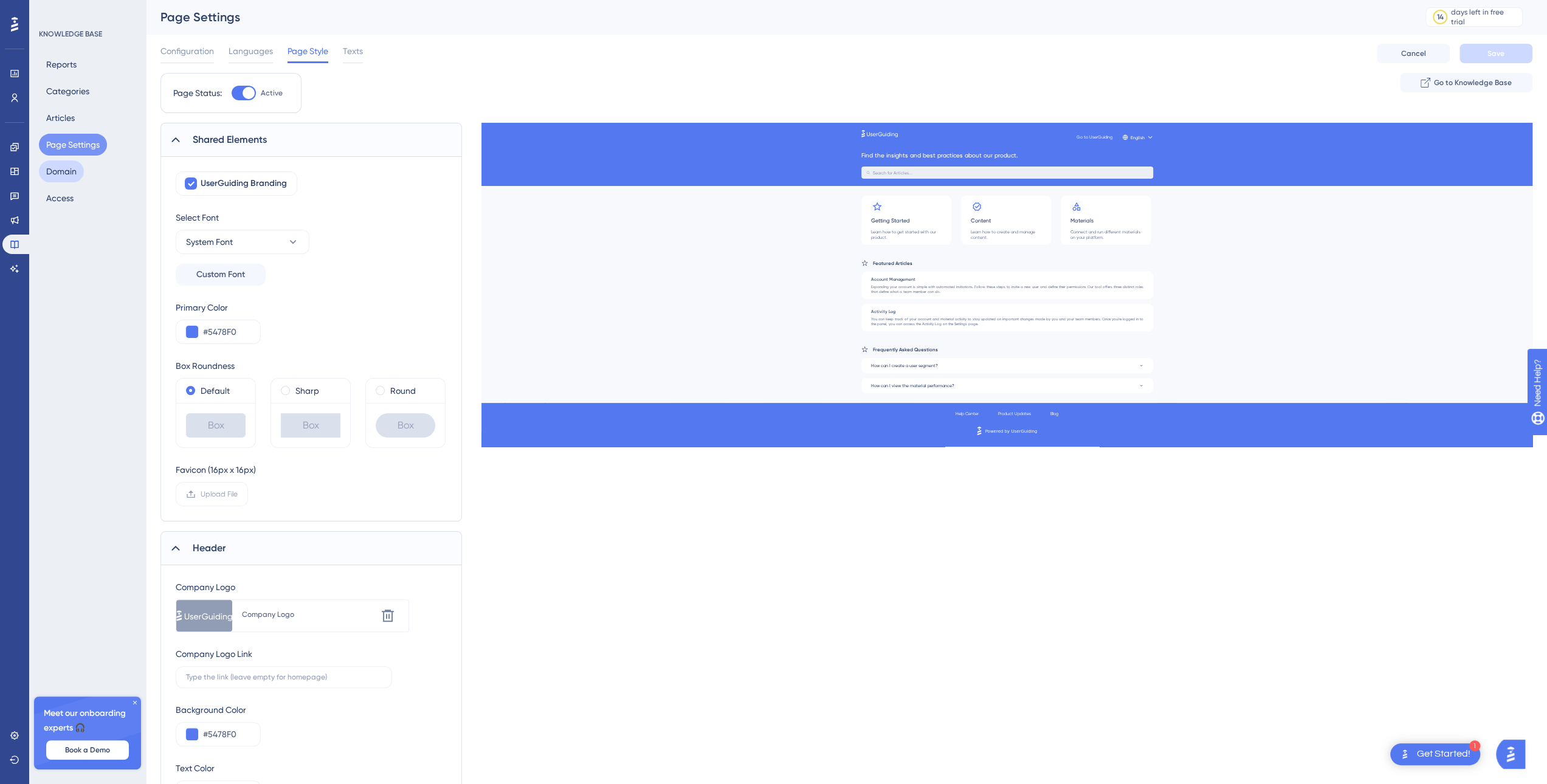
click at [57, 178] on button "Domain" at bounding box center [62, 171] width 45 height 22
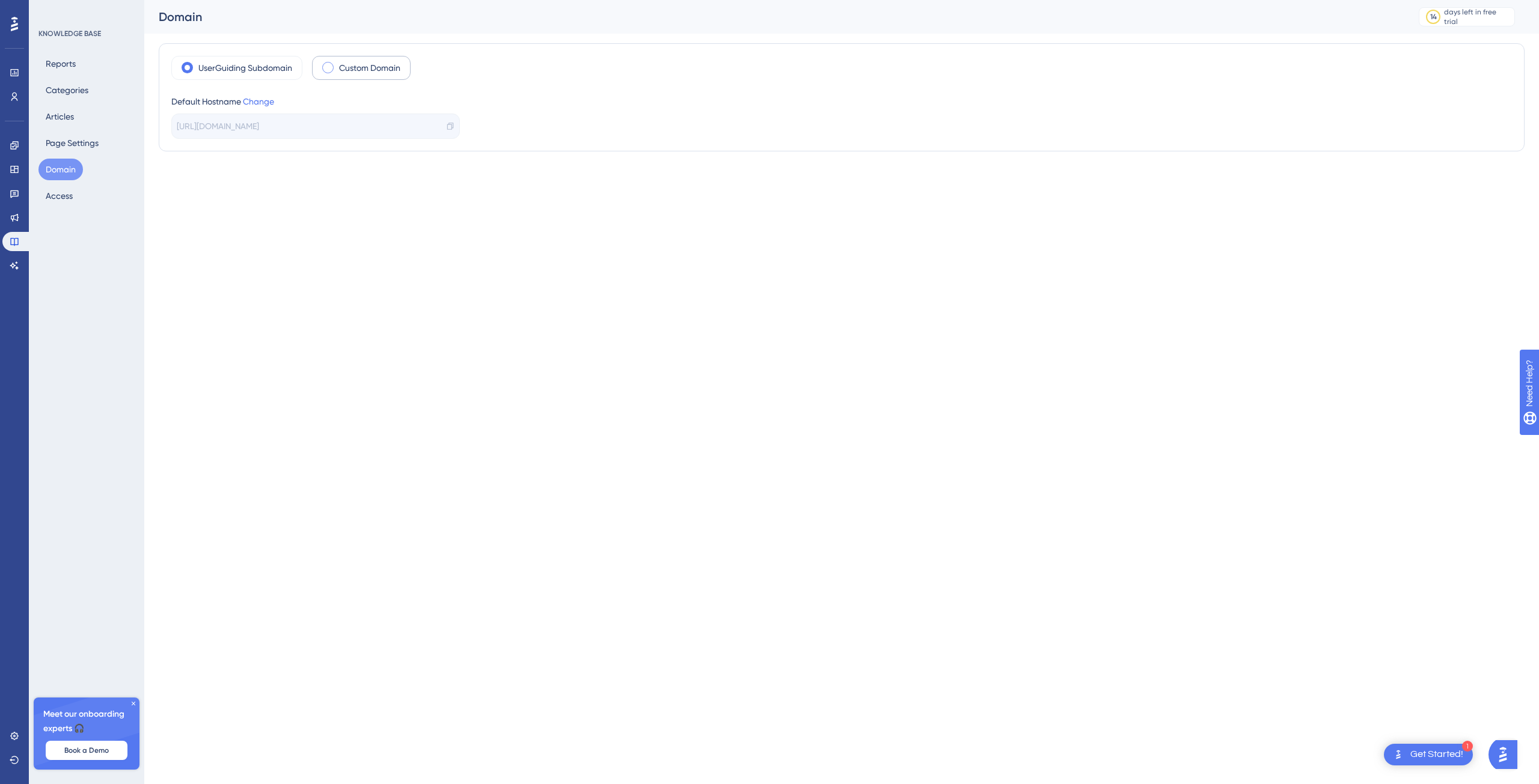
click at [345, 69] on label "Custom Domain" at bounding box center [369, 68] width 61 height 14
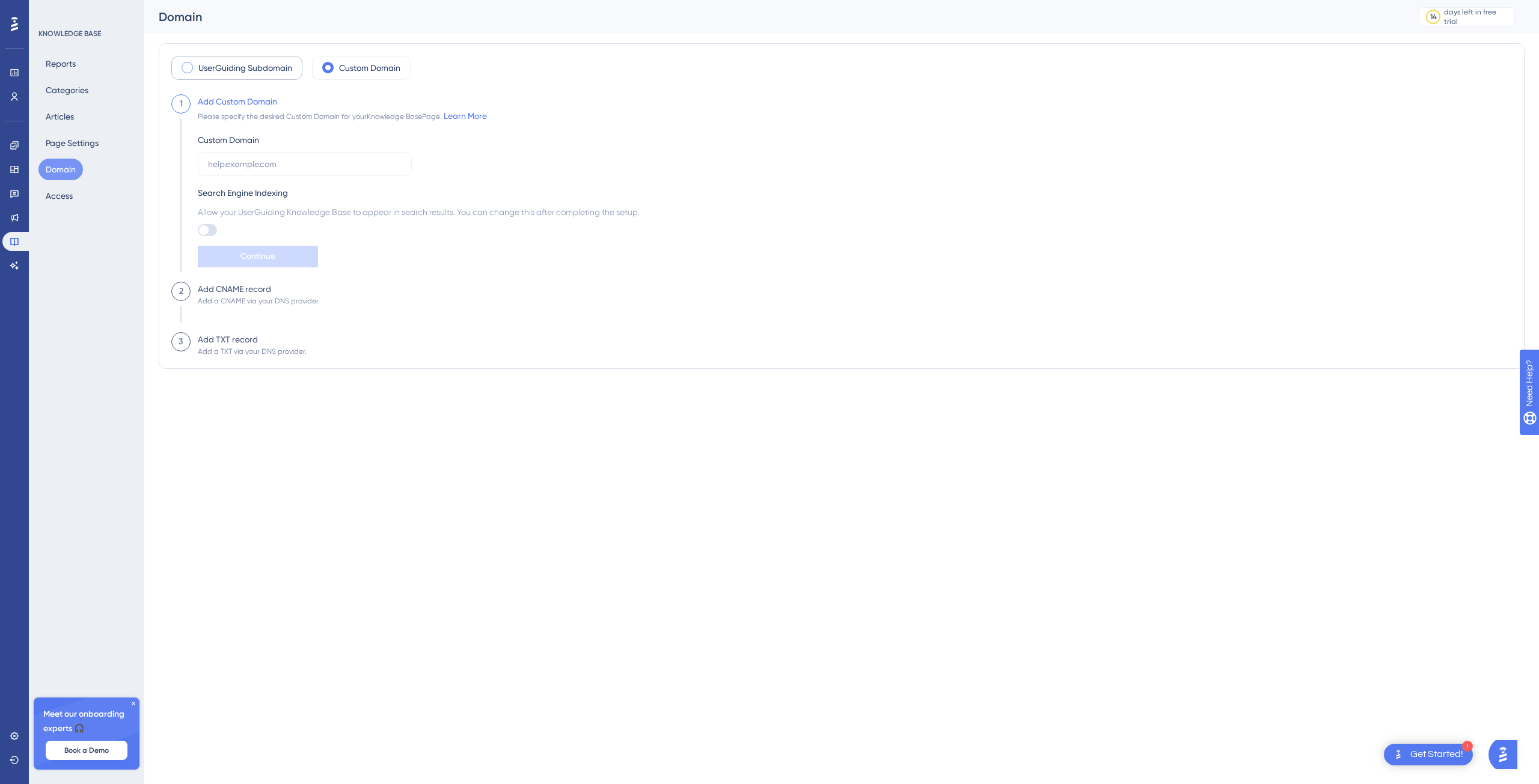
click at [259, 71] on label "UserGuiding Subdomain" at bounding box center [245, 68] width 94 height 14
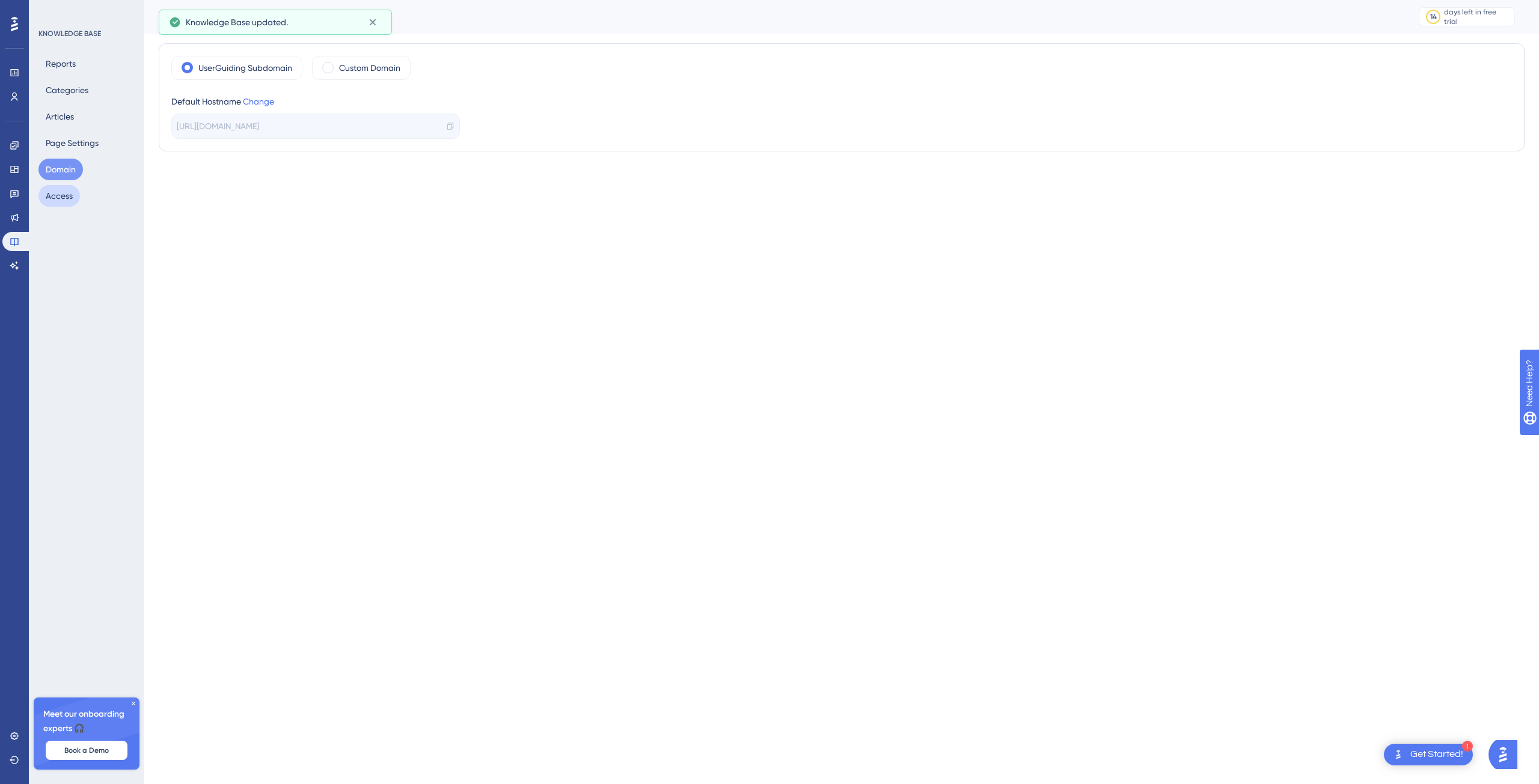
click at [63, 197] on button "Access" at bounding box center [60, 196] width 42 height 22
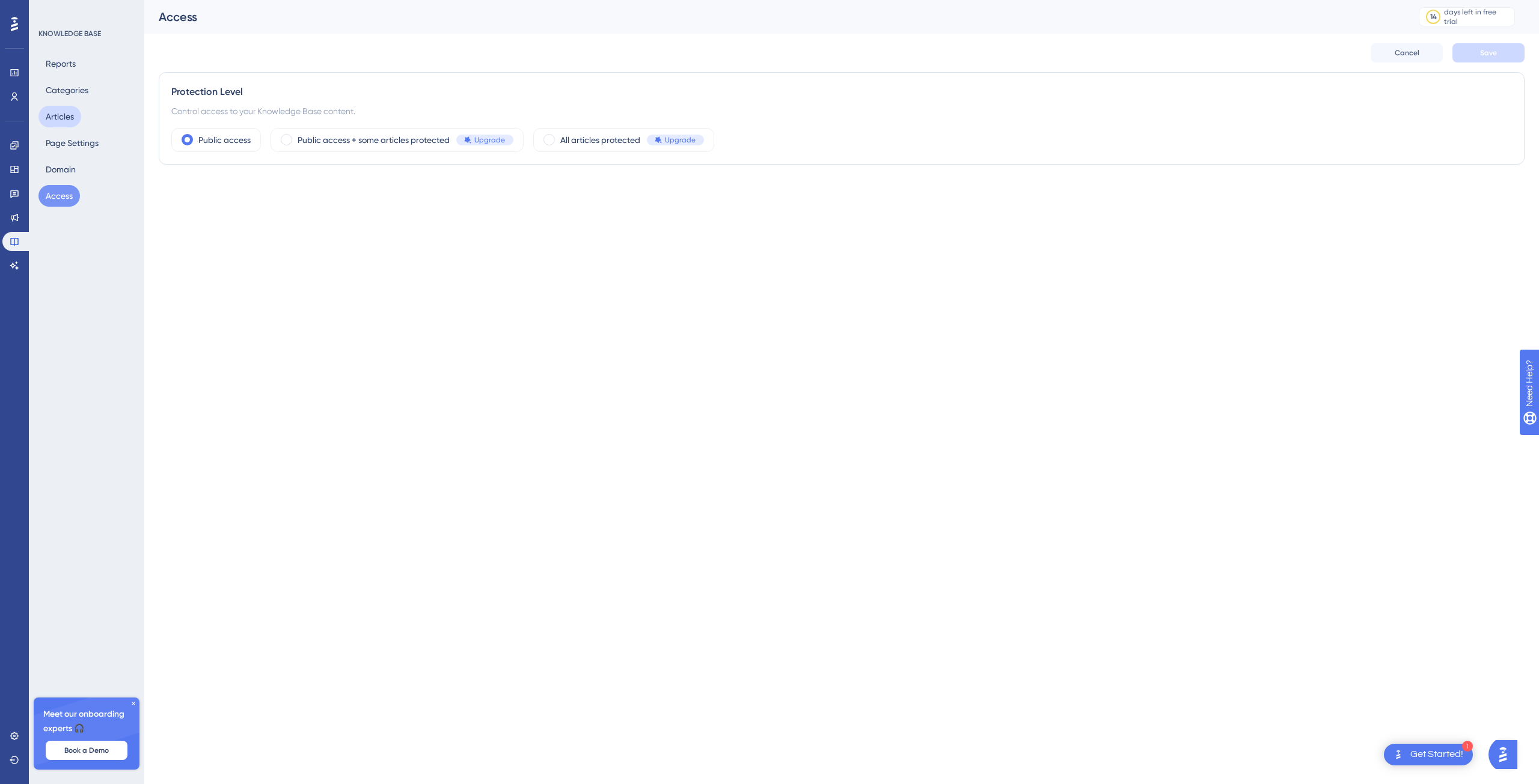
click at [64, 112] on button "Articles" at bounding box center [60, 116] width 42 height 22
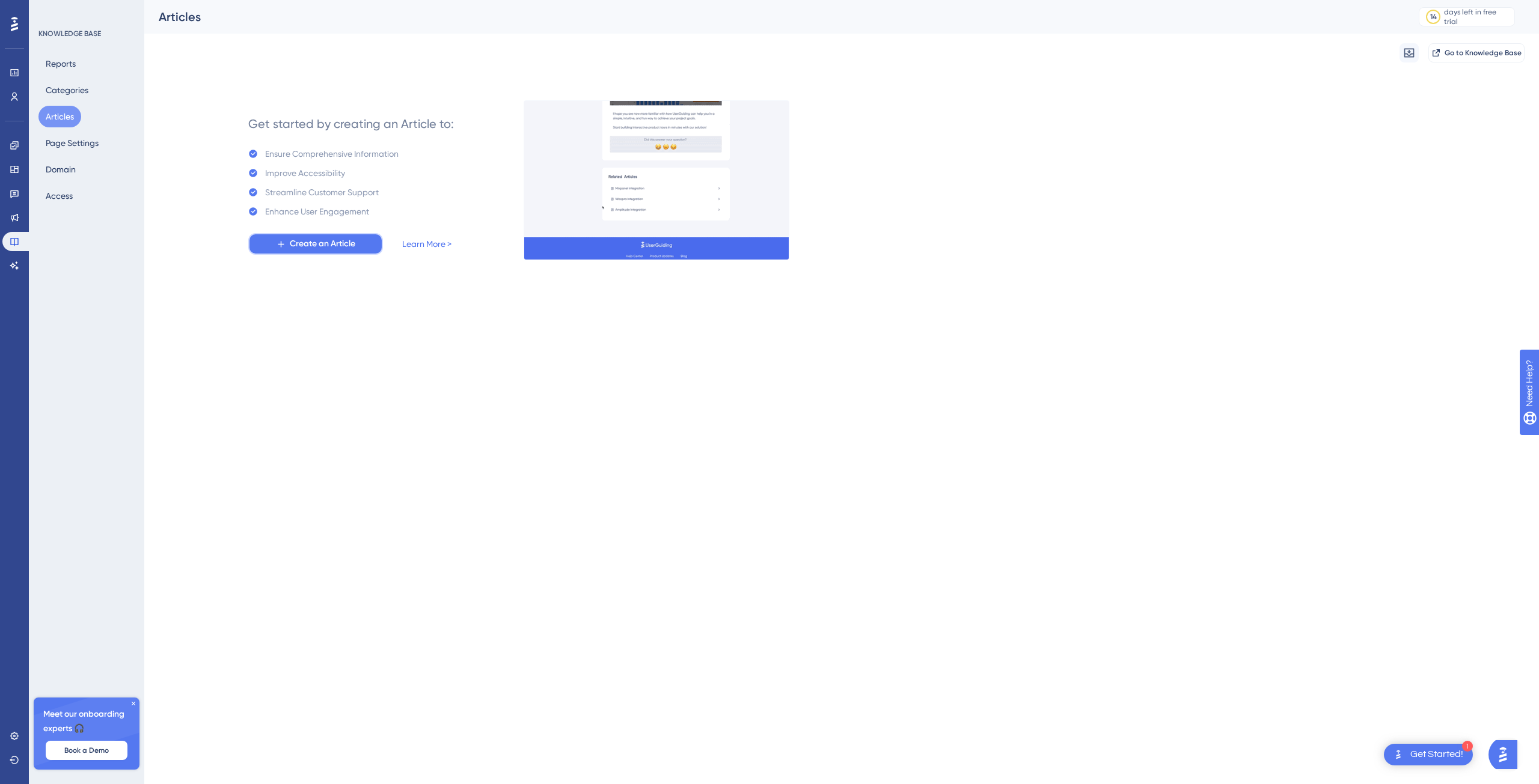
click at [331, 244] on span "Create an Article" at bounding box center [323, 243] width 66 height 14
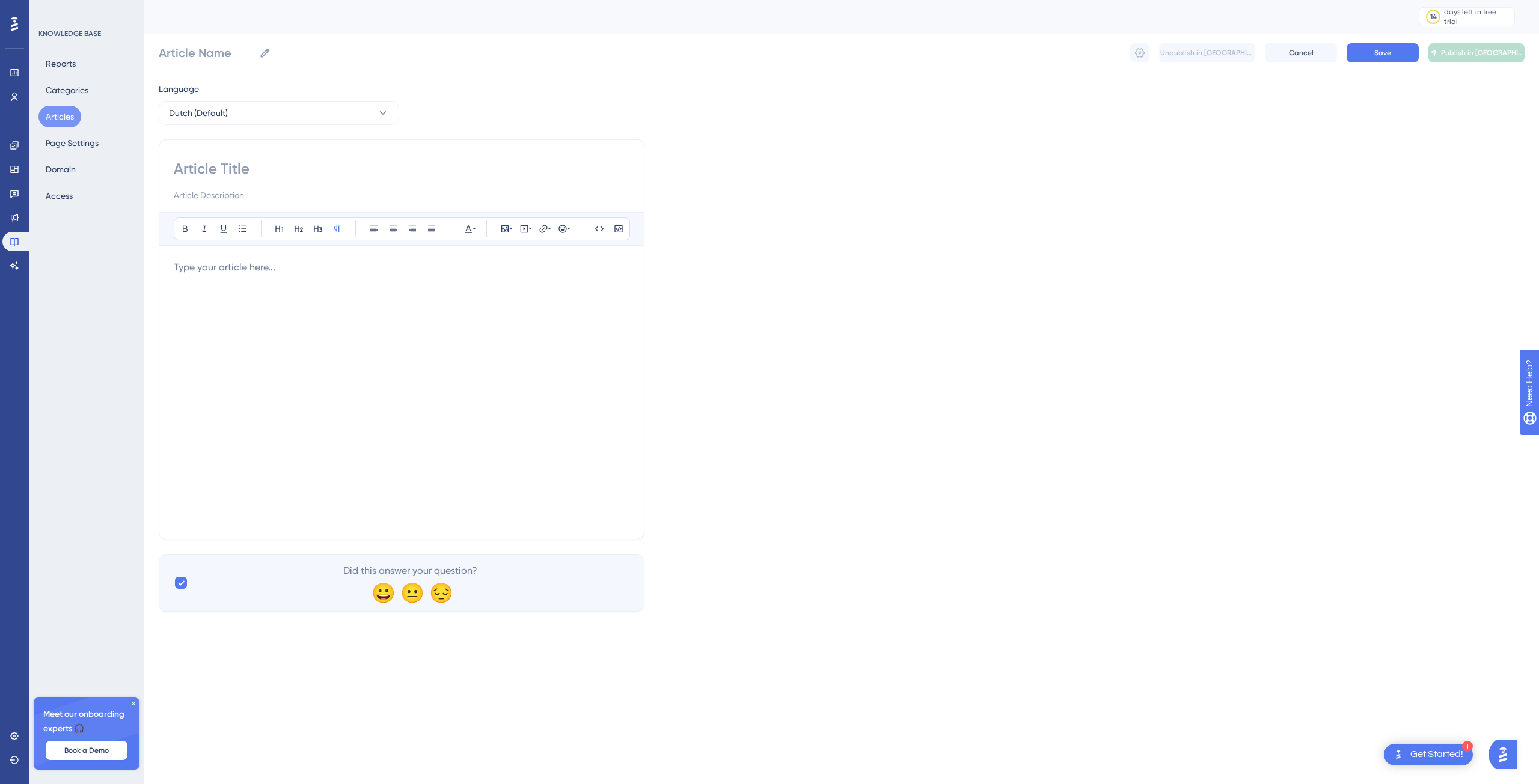
click at [208, 167] on input at bounding box center [402, 169] width 456 height 19
type input "Test"
click at [378, 324] on div at bounding box center [402, 392] width 456 height 264
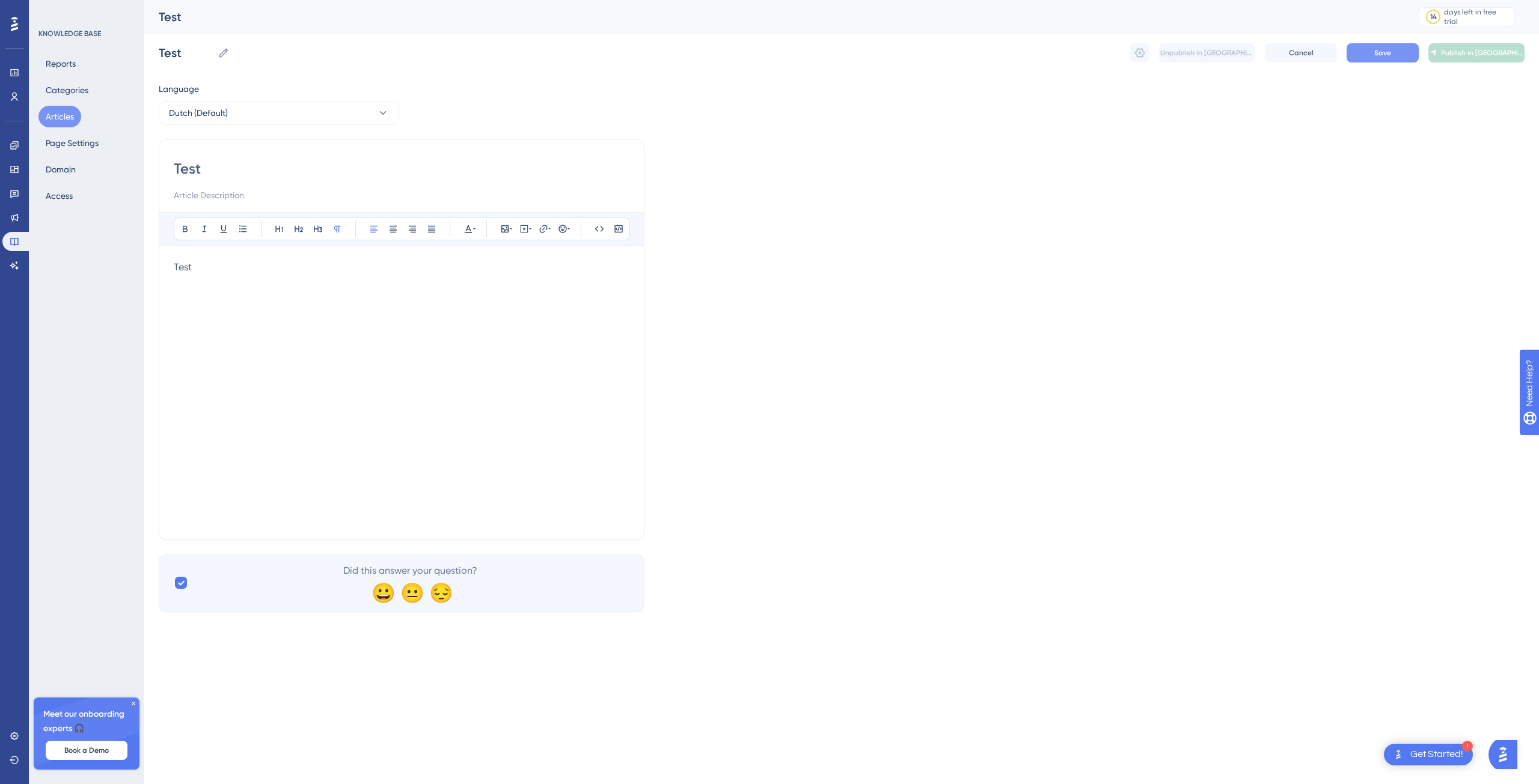
click at [1390, 57] on button "Save" at bounding box center [1383, 53] width 72 height 19
click at [1392, 53] on button "Save" at bounding box center [1383, 53] width 72 height 19
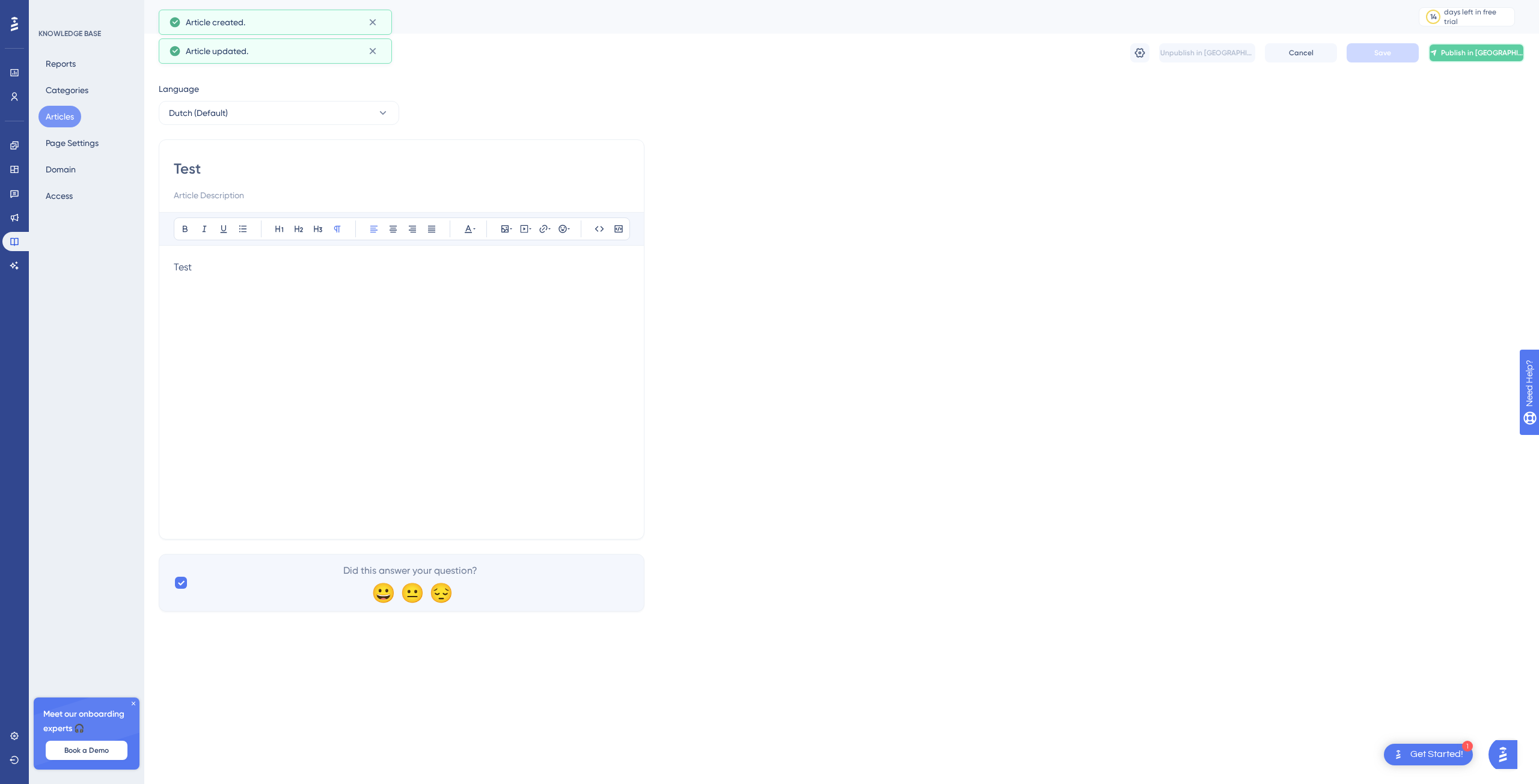
click at [1479, 54] on span "Publish in [GEOGRAPHIC_DATA]" at bounding box center [1482, 53] width 83 height 10
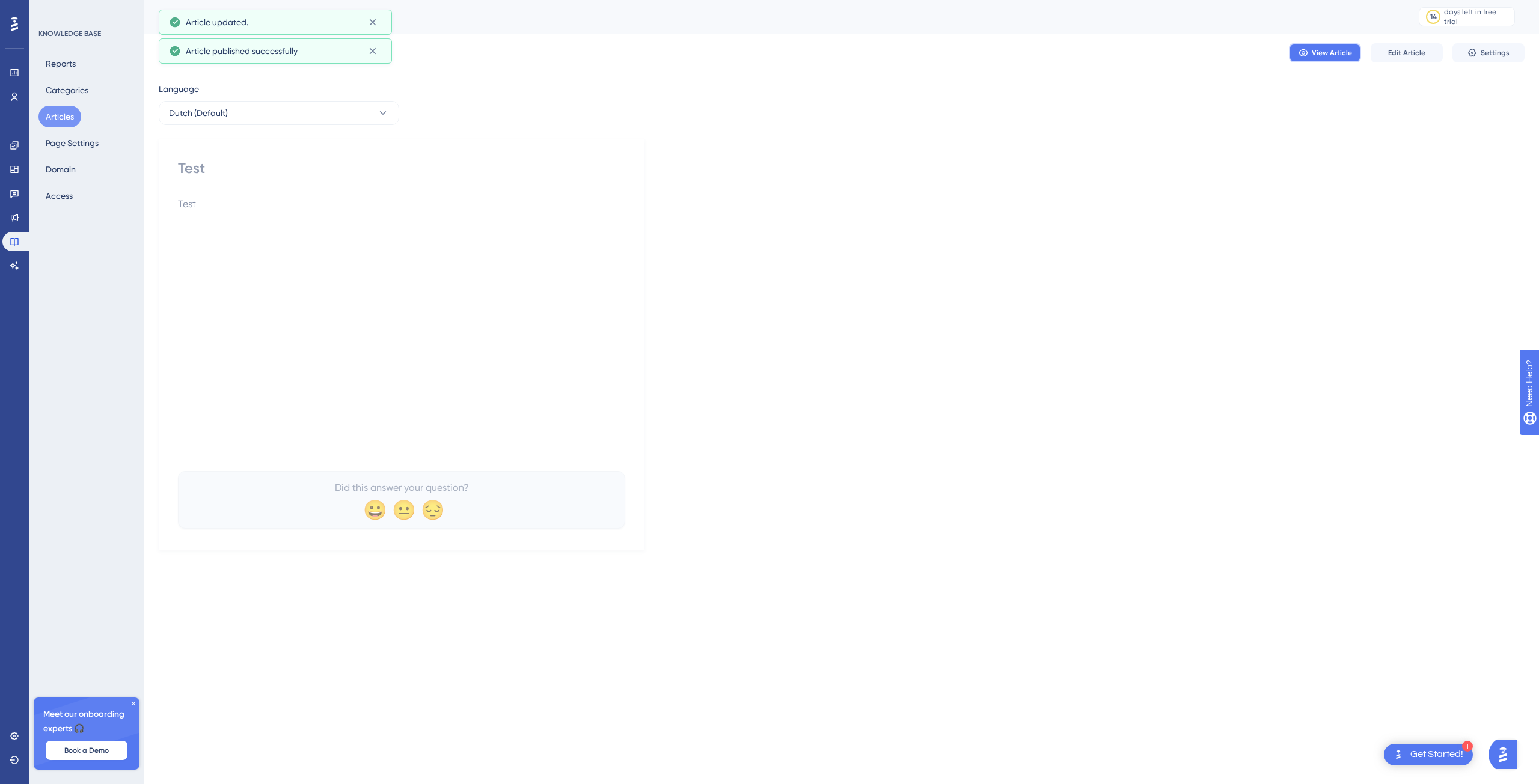
click at [1318, 56] on span "View Article" at bounding box center [1332, 53] width 40 height 10
click at [1485, 56] on span "Settings" at bounding box center [1495, 53] width 29 height 10
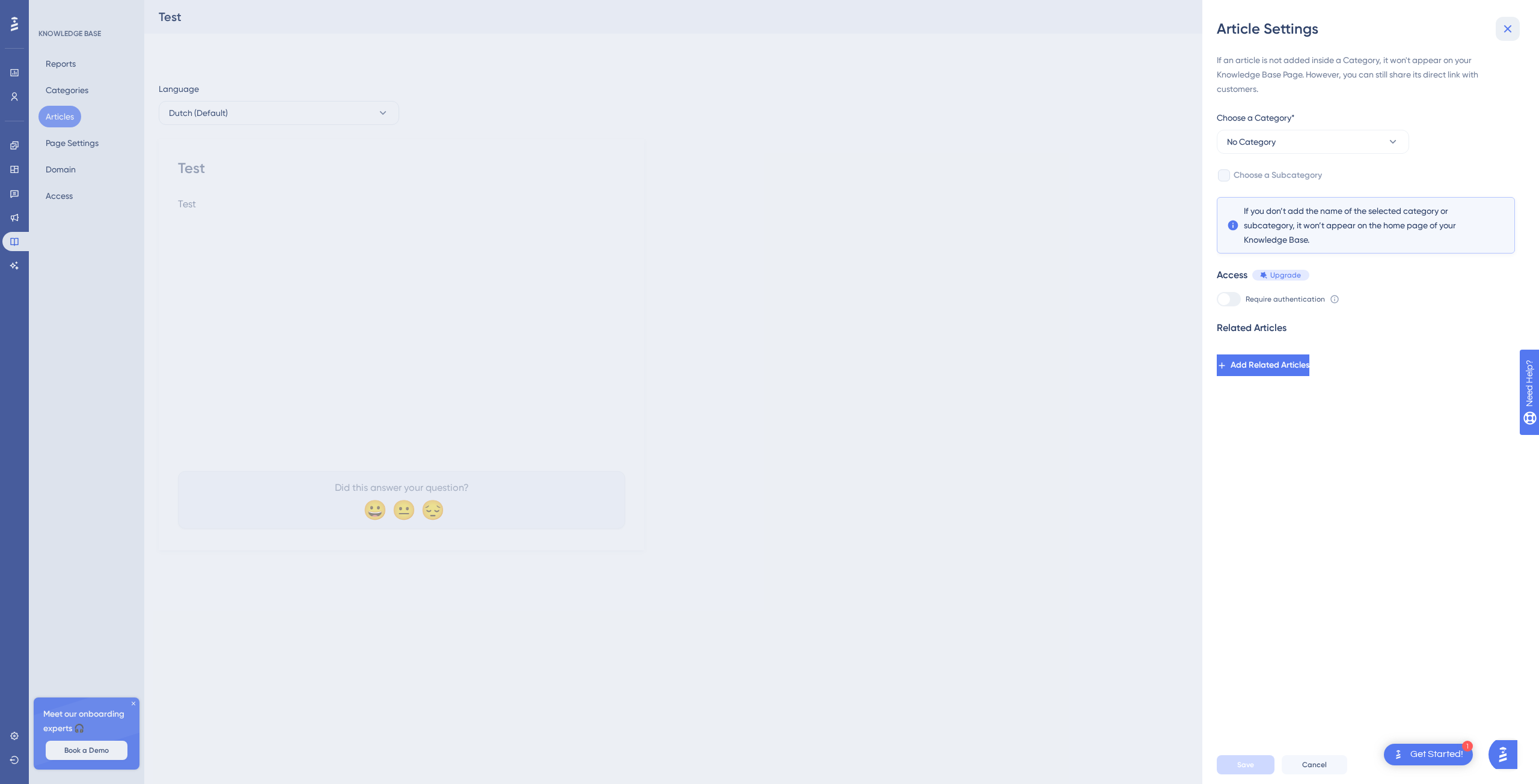
click at [1519, 33] on button at bounding box center [1508, 29] width 24 height 24
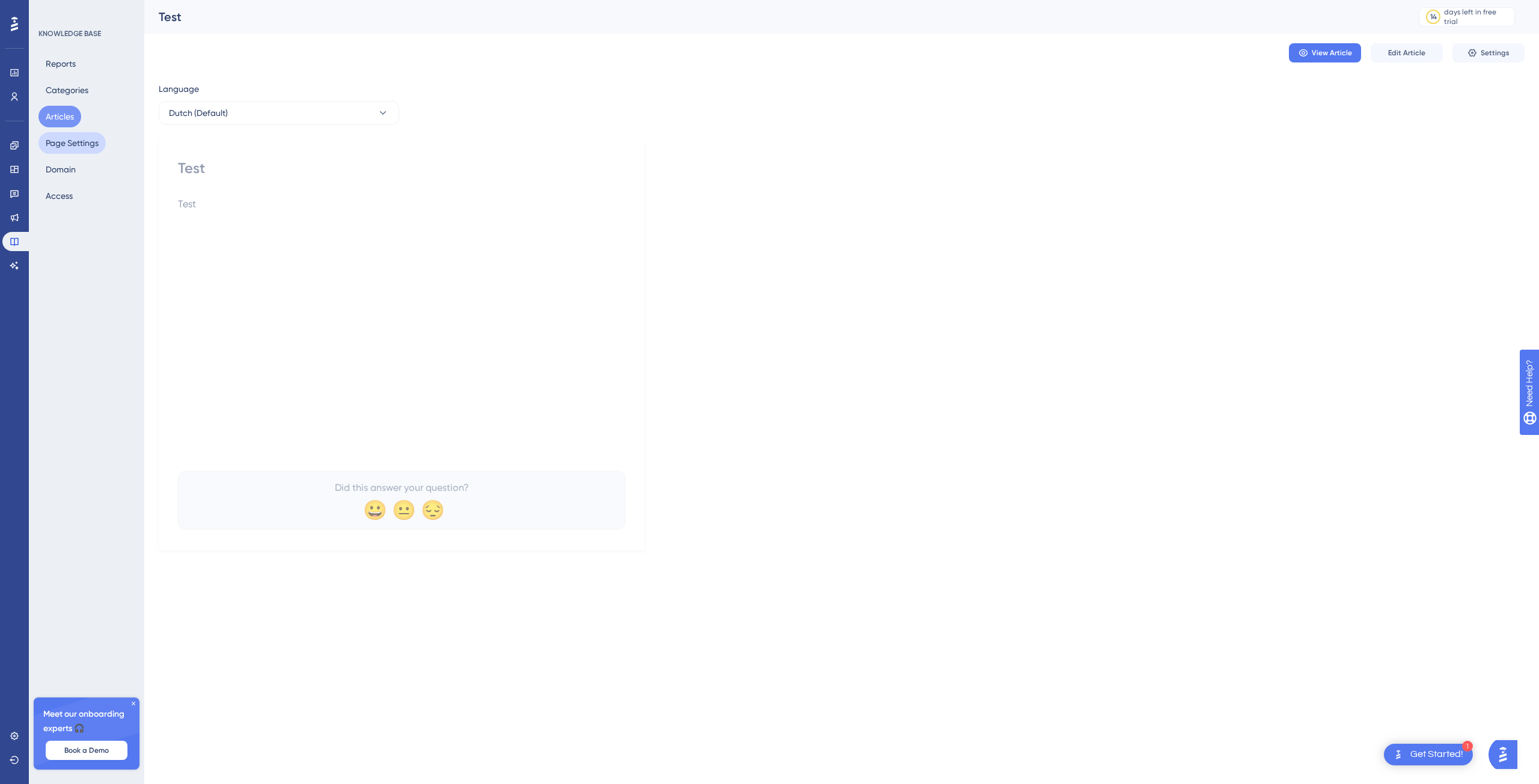
click at [69, 138] on button "Page Settings" at bounding box center [72, 143] width 67 height 22
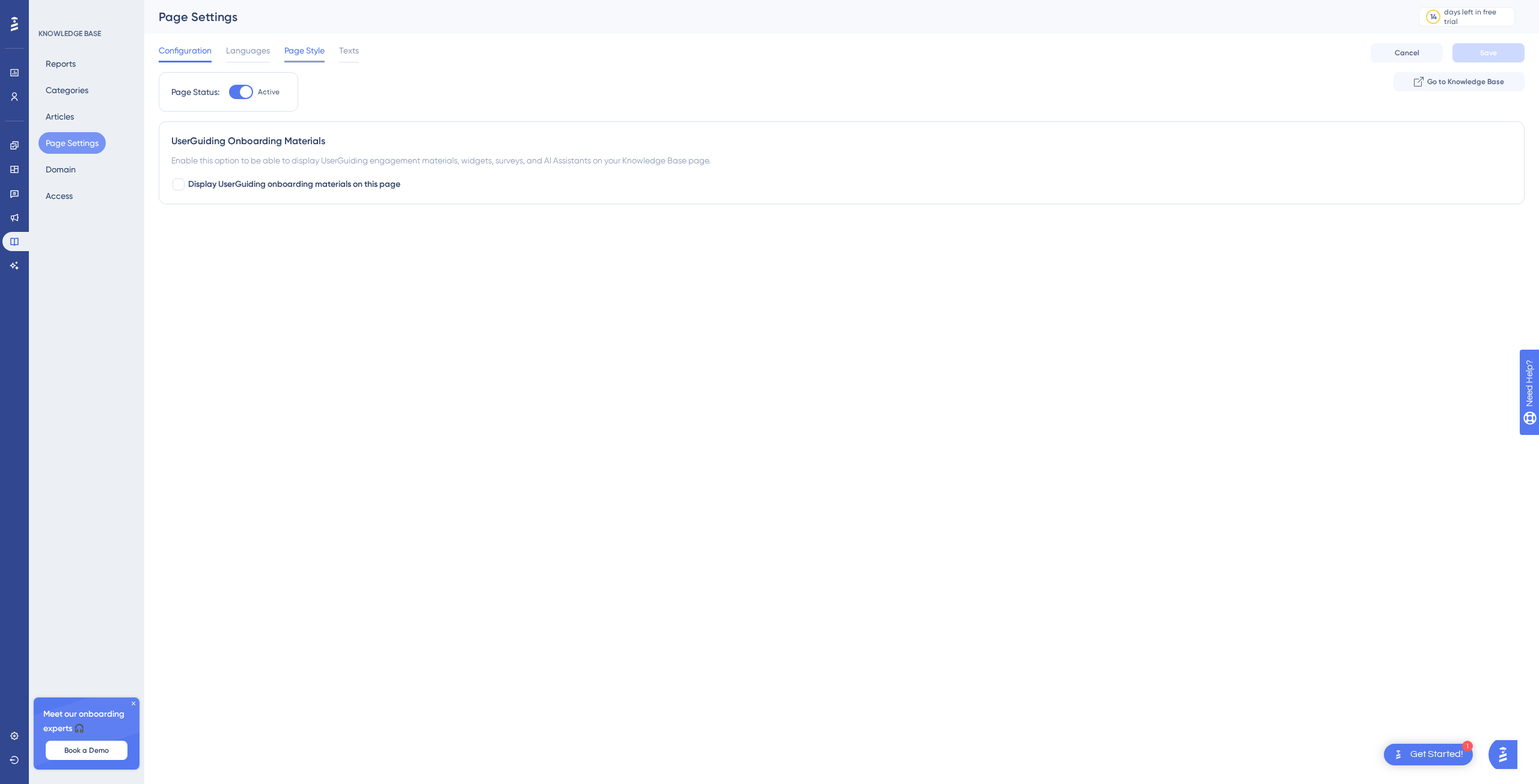
click at [305, 54] on span "Page Style" at bounding box center [305, 50] width 40 height 14
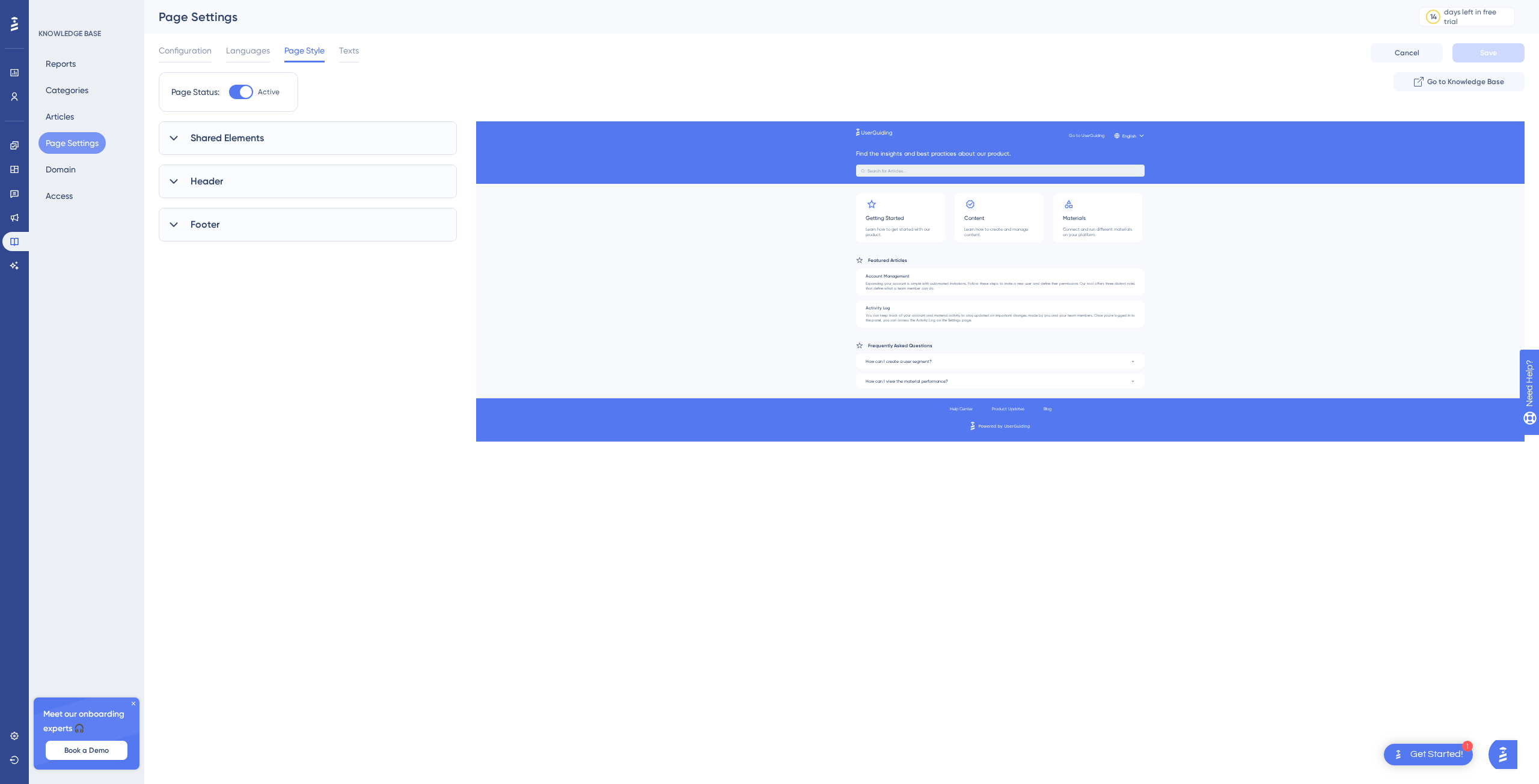
click at [237, 130] on div "Shared Elements" at bounding box center [308, 138] width 298 height 34
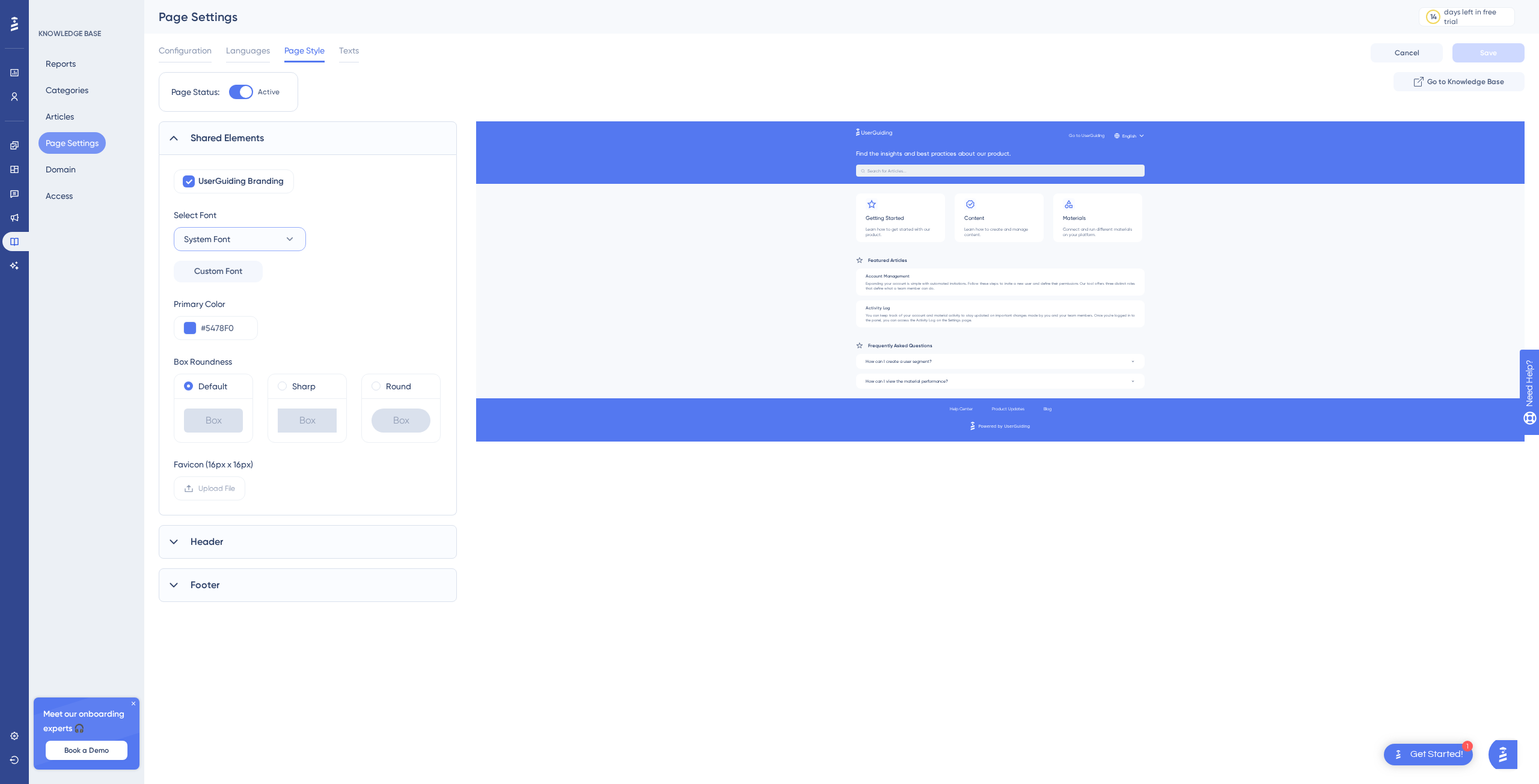
click at [268, 232] on button "System Font" at bounding box center [240, 239] width 133 height 24
click at [396, 242] on div "Select Font System Font System Font System Font [PERSON_NAME] [PERSON_NAME] San…" at bounding box center [308, 245] width 268 height 74
click at [357, 52] on span "Texts" at bounding box center [349, 50] width 20 height 14
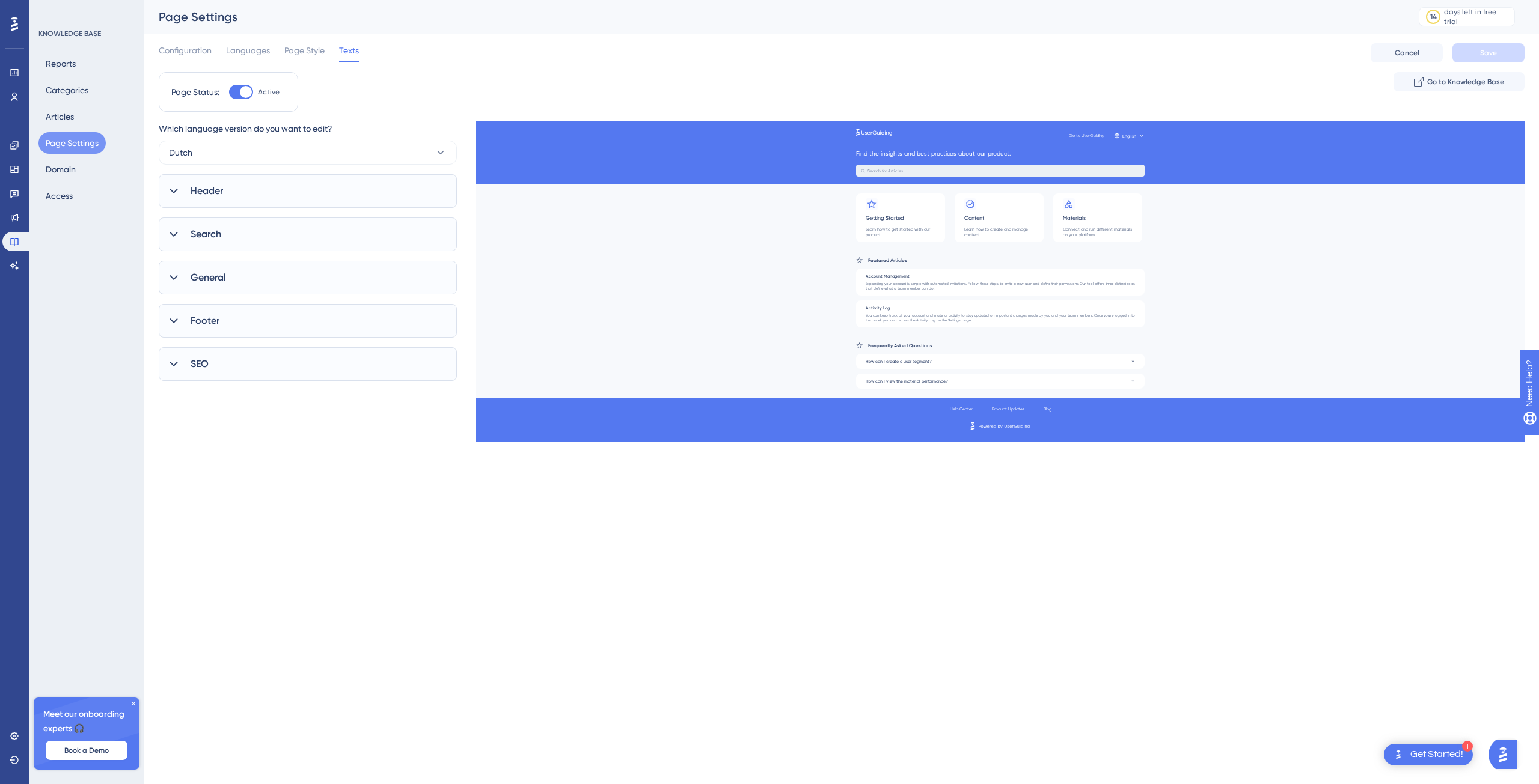
click at [214, 201] on div "Header" at bounding box center [308, 191] width 298 height 34
click at [226, 380] on div "Search" at bounding box center [308, 379] width 298 height 34
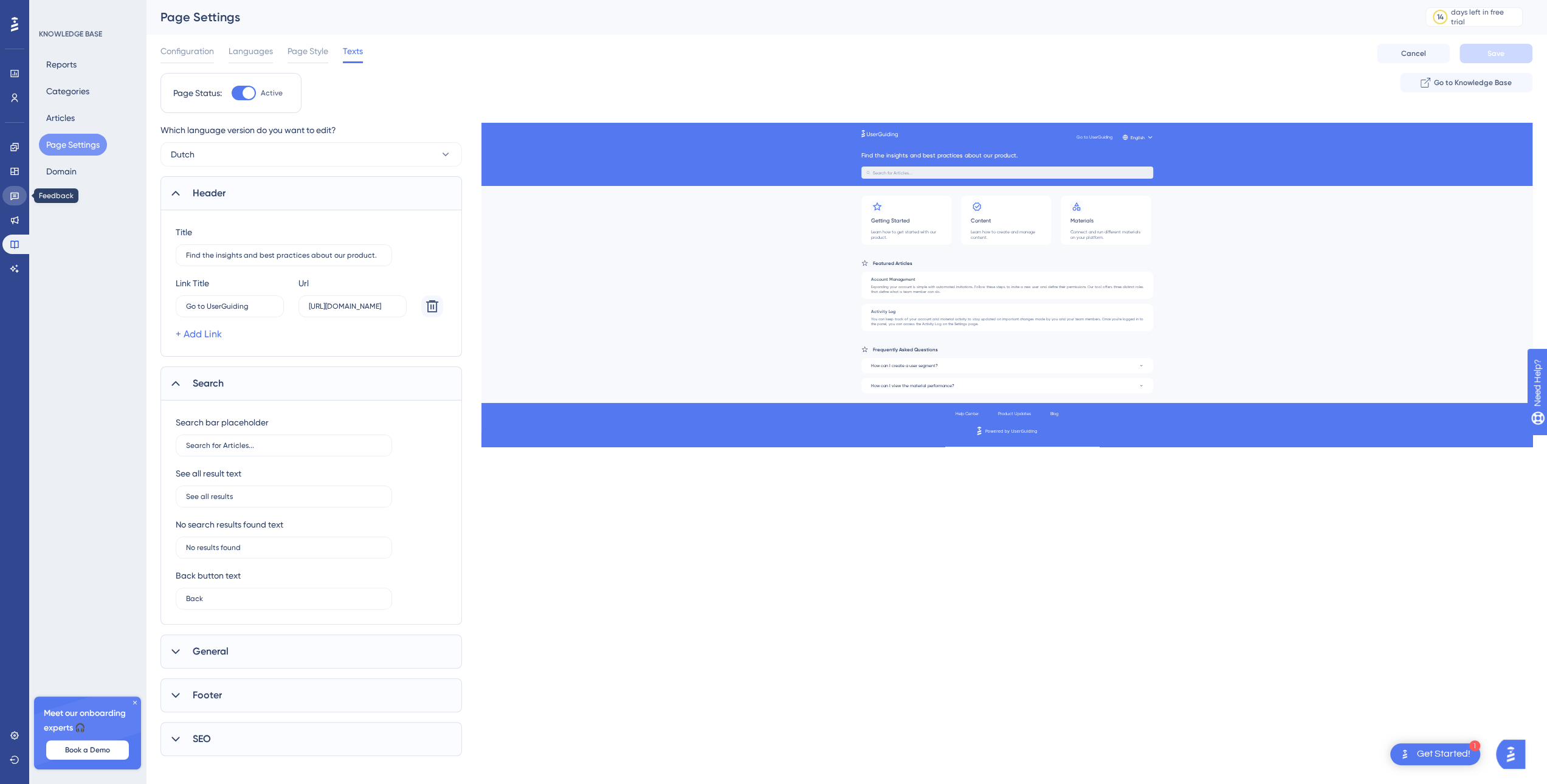
click at [7, 191] on link at bounding box center [14, 196] width 24 height 20
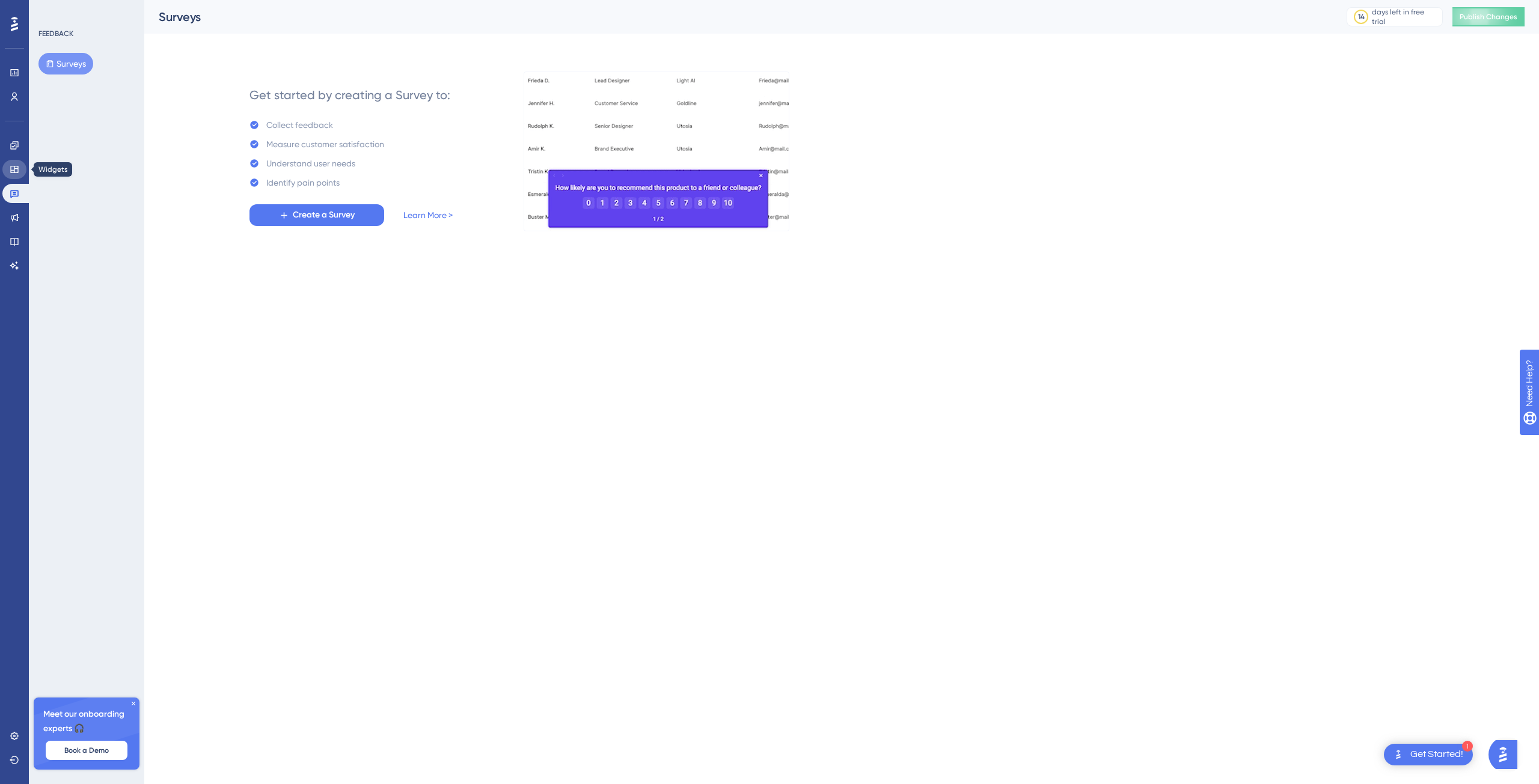
click at [7, 167] on link at bounding box center [14, 170] width 24 height 19
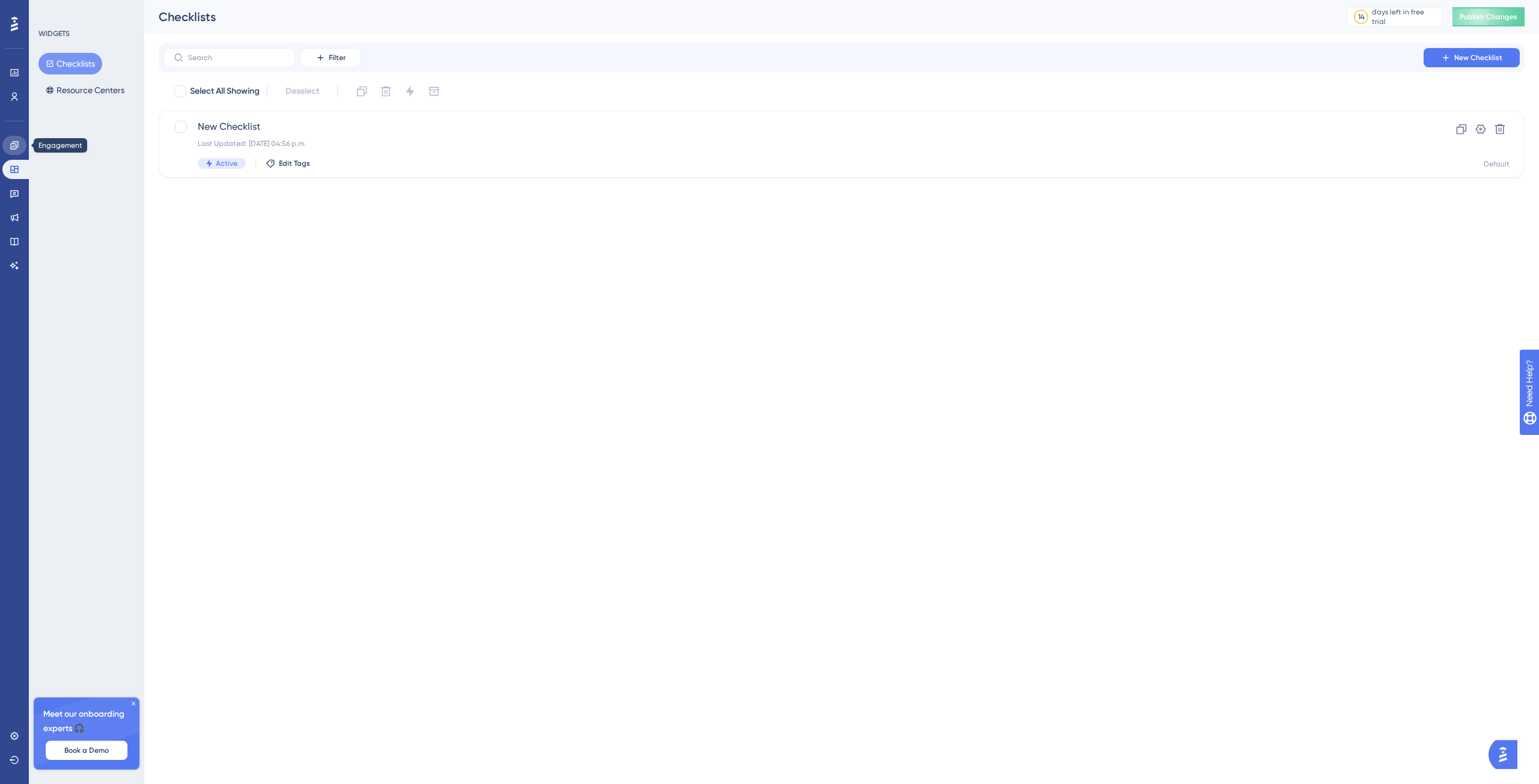
click at [12, 147] on icon at bounding box center [14, 145] width 10 height 10
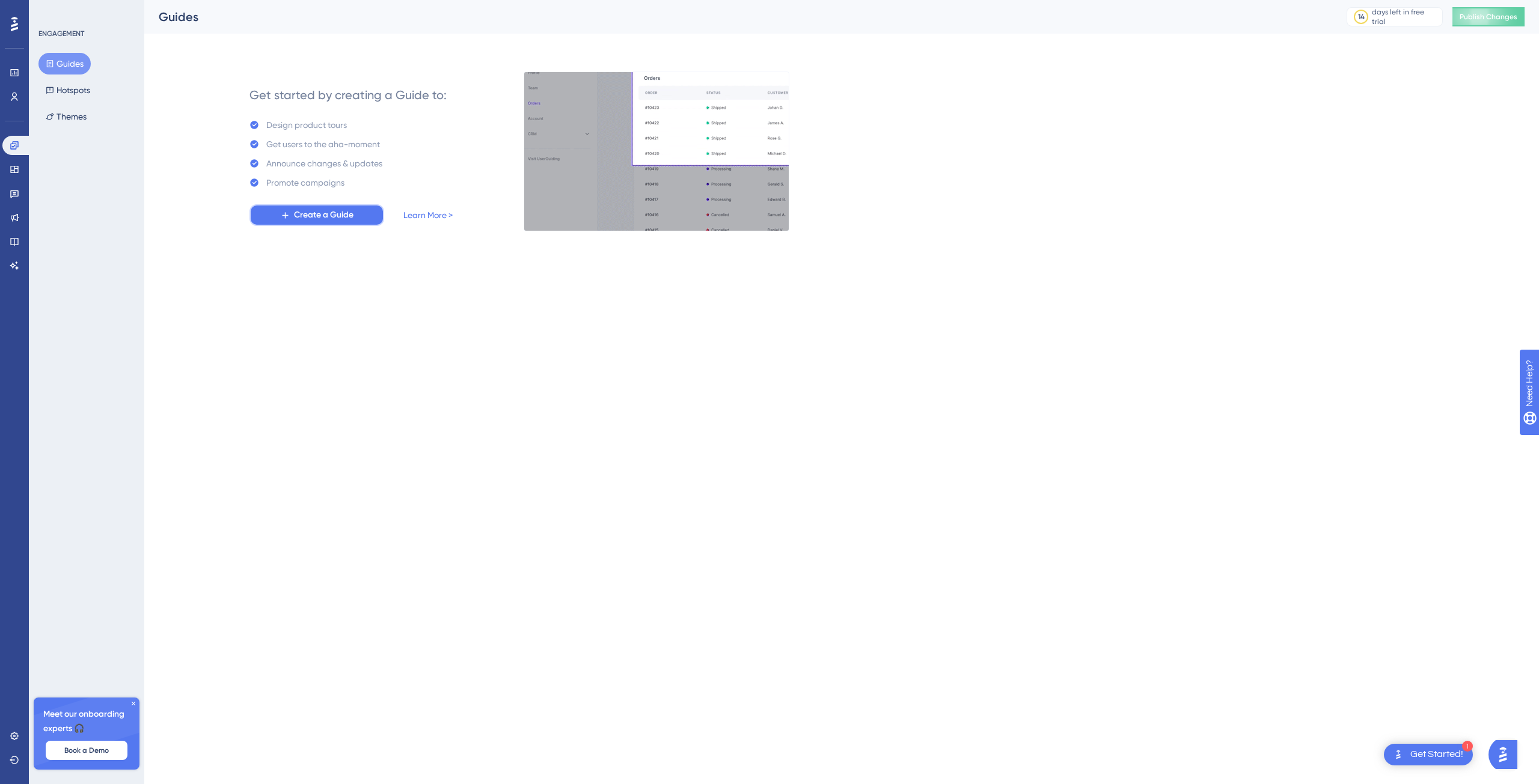
click at [349, 211] on span "Create a Guide" at bounding box center [324, 214] width 60 height 14
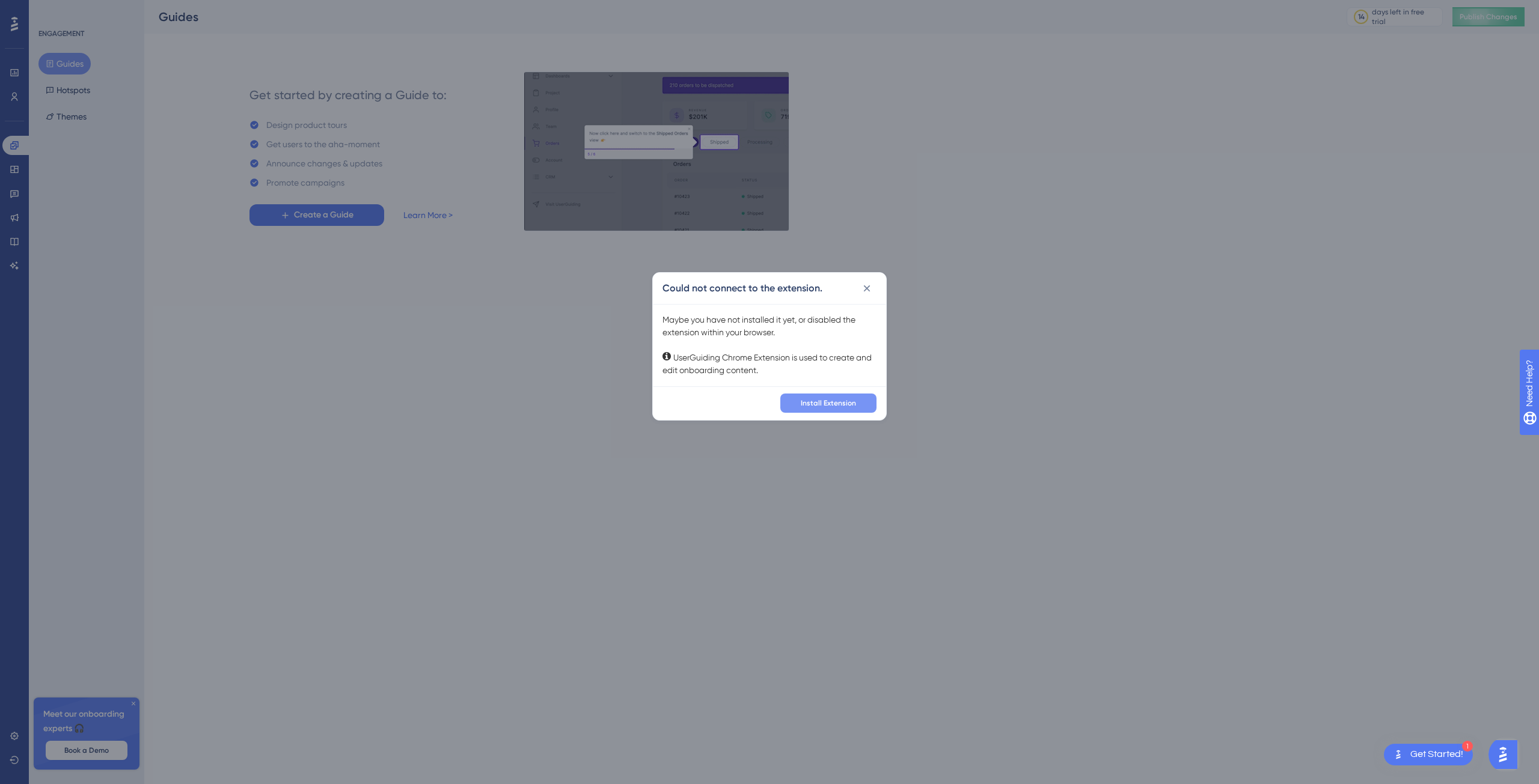
click at [843, 397] on button "Install Extension" at bounding box center [828, 404] width 96 height 19
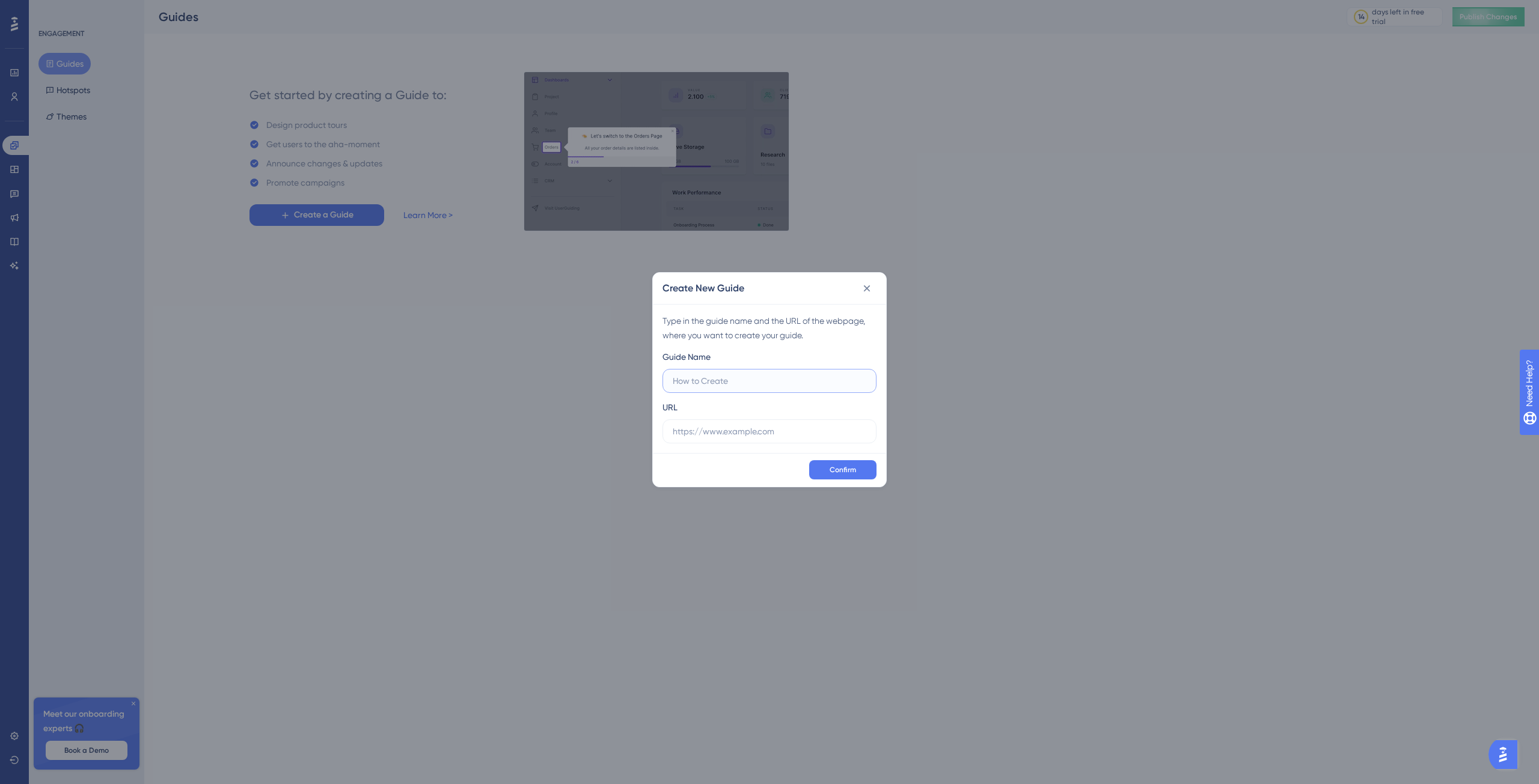
click at [759, 380] on input "text" at bounding box center [770, 381] width 194 height 13
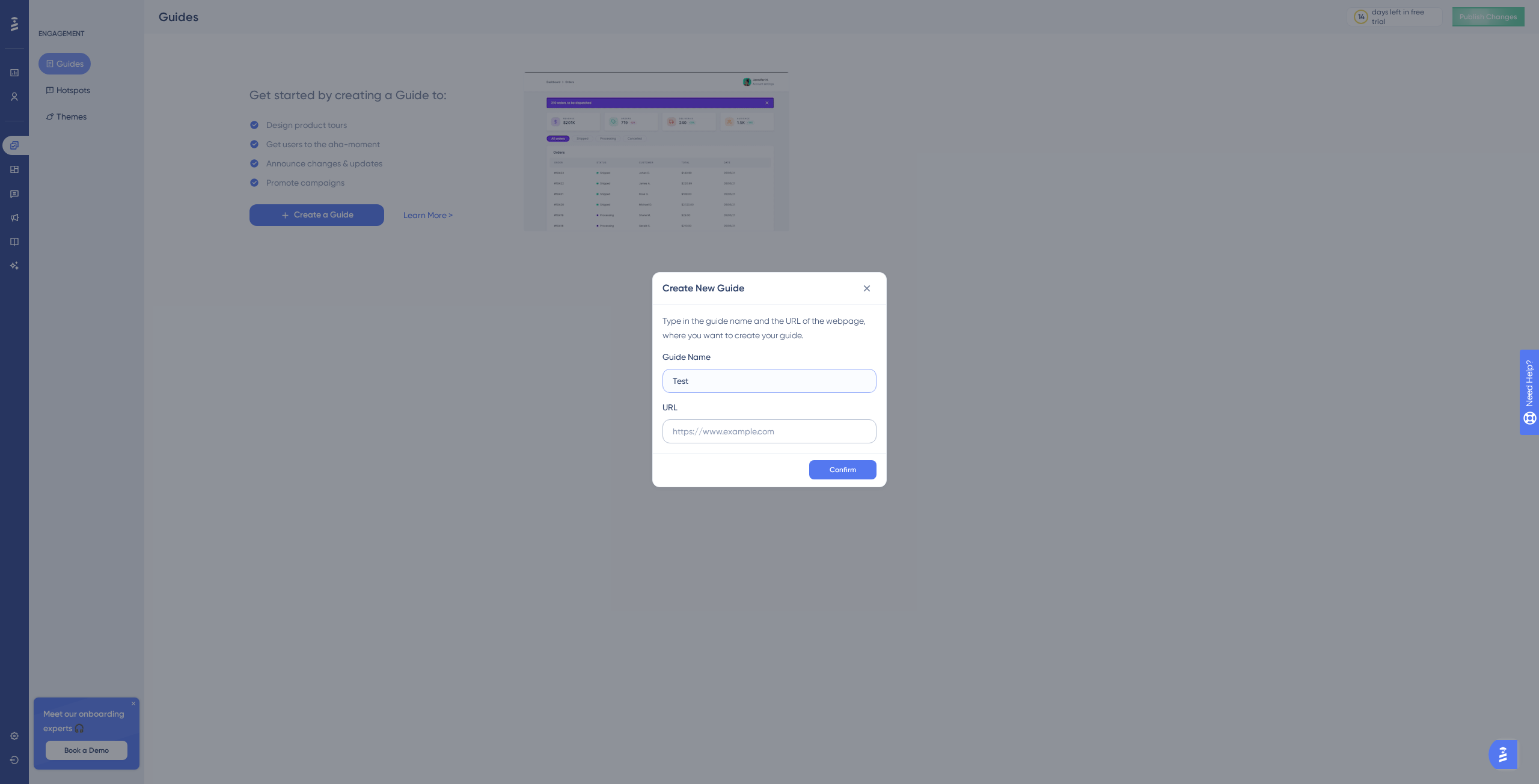
type input "Test"
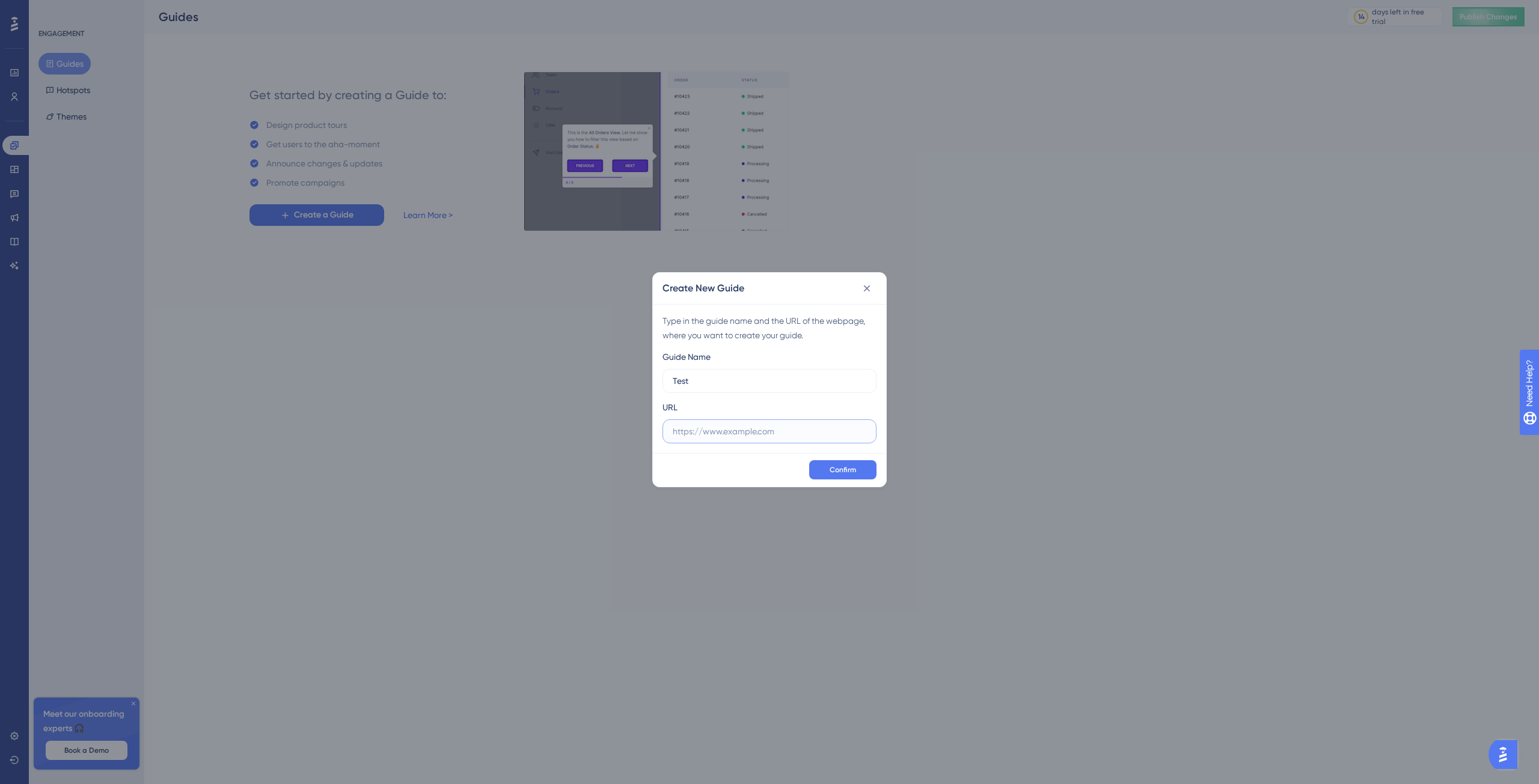
click at [810, 426] on input "text" at bounding box center [770, 432] width 194 height 13
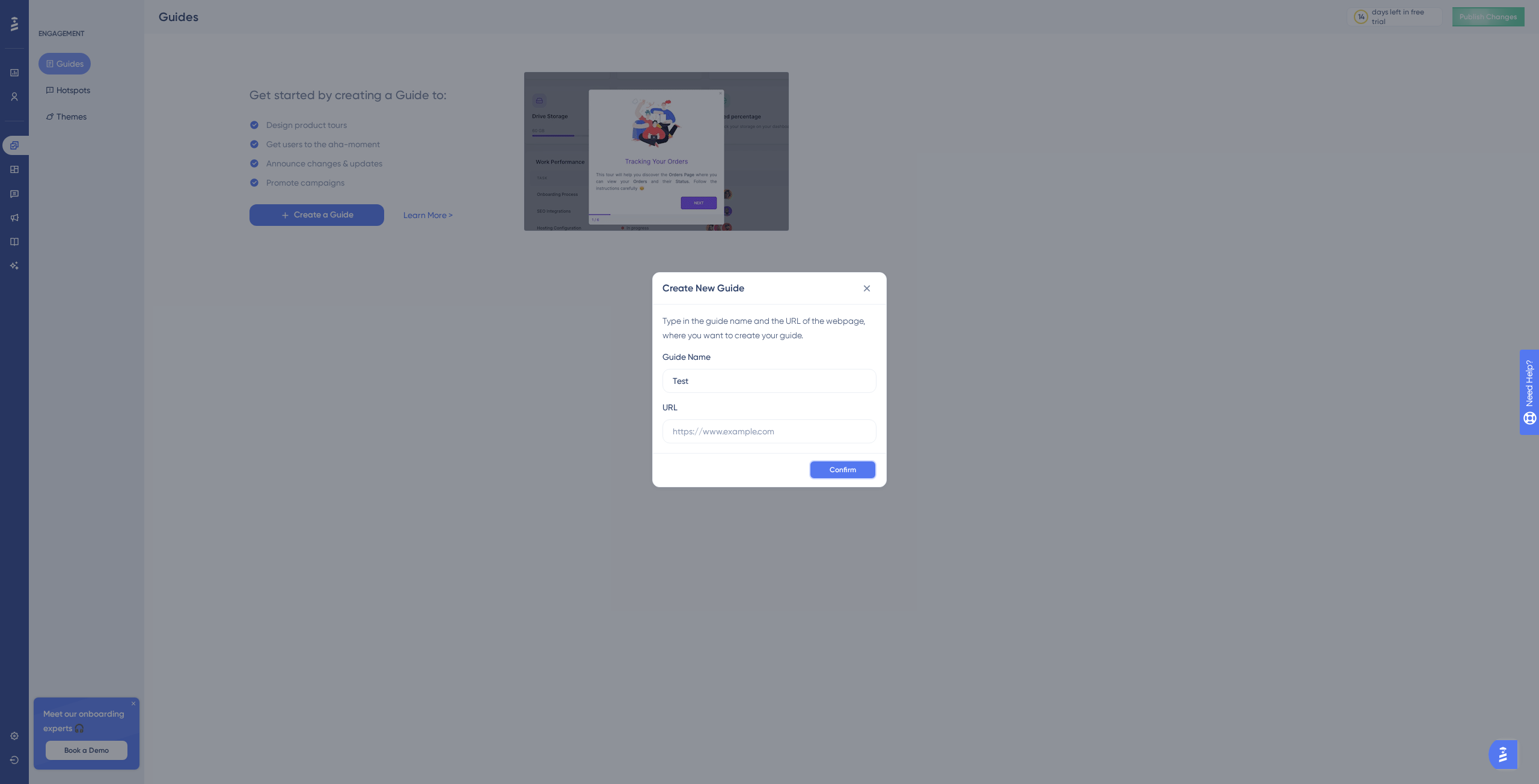
click at [862, 475] on button "Confirm" at bounding box center [843, 470] width 67 height 19
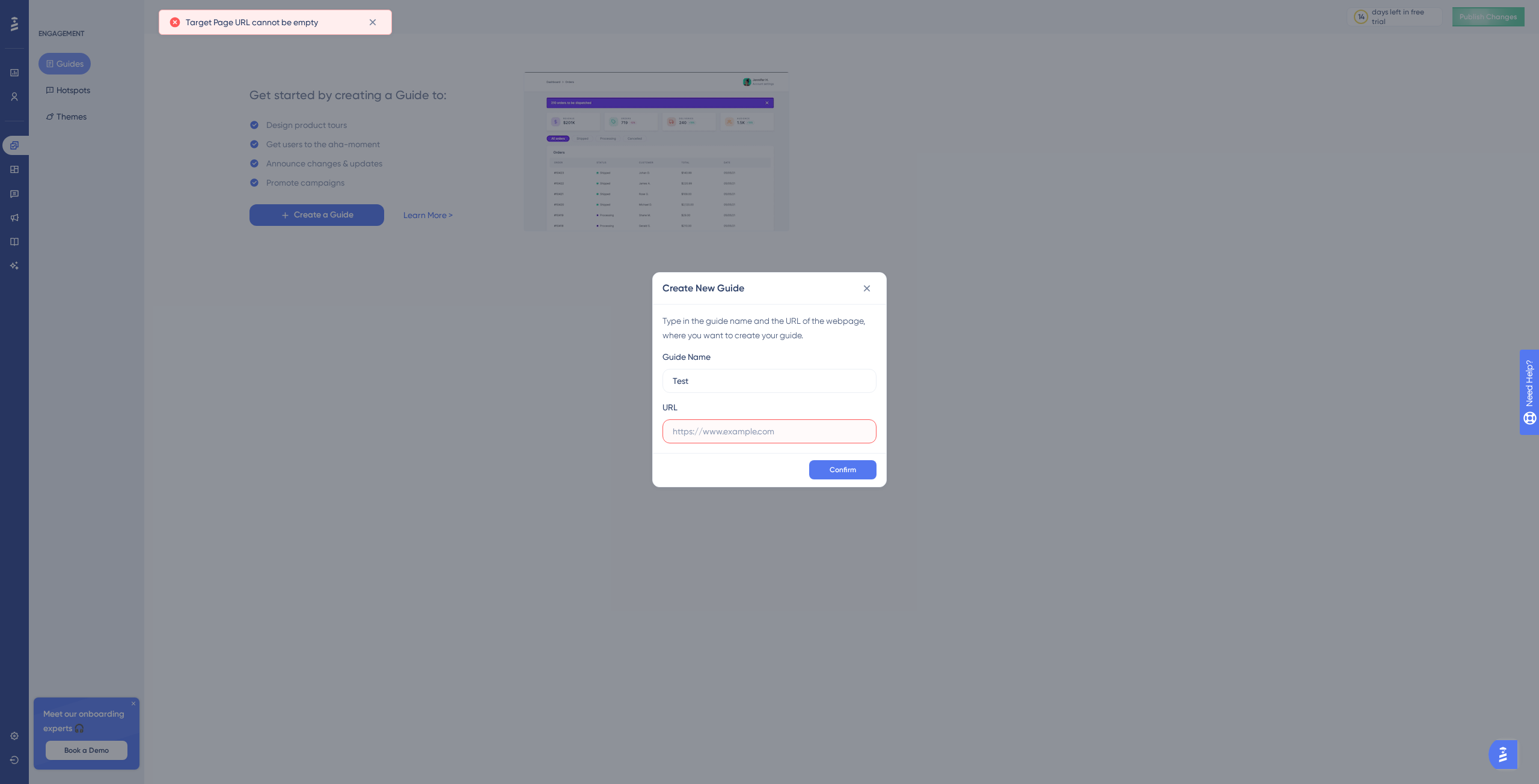
click at [759, 432] on input "text" at bounding box center [770, 432] width 194 height 13
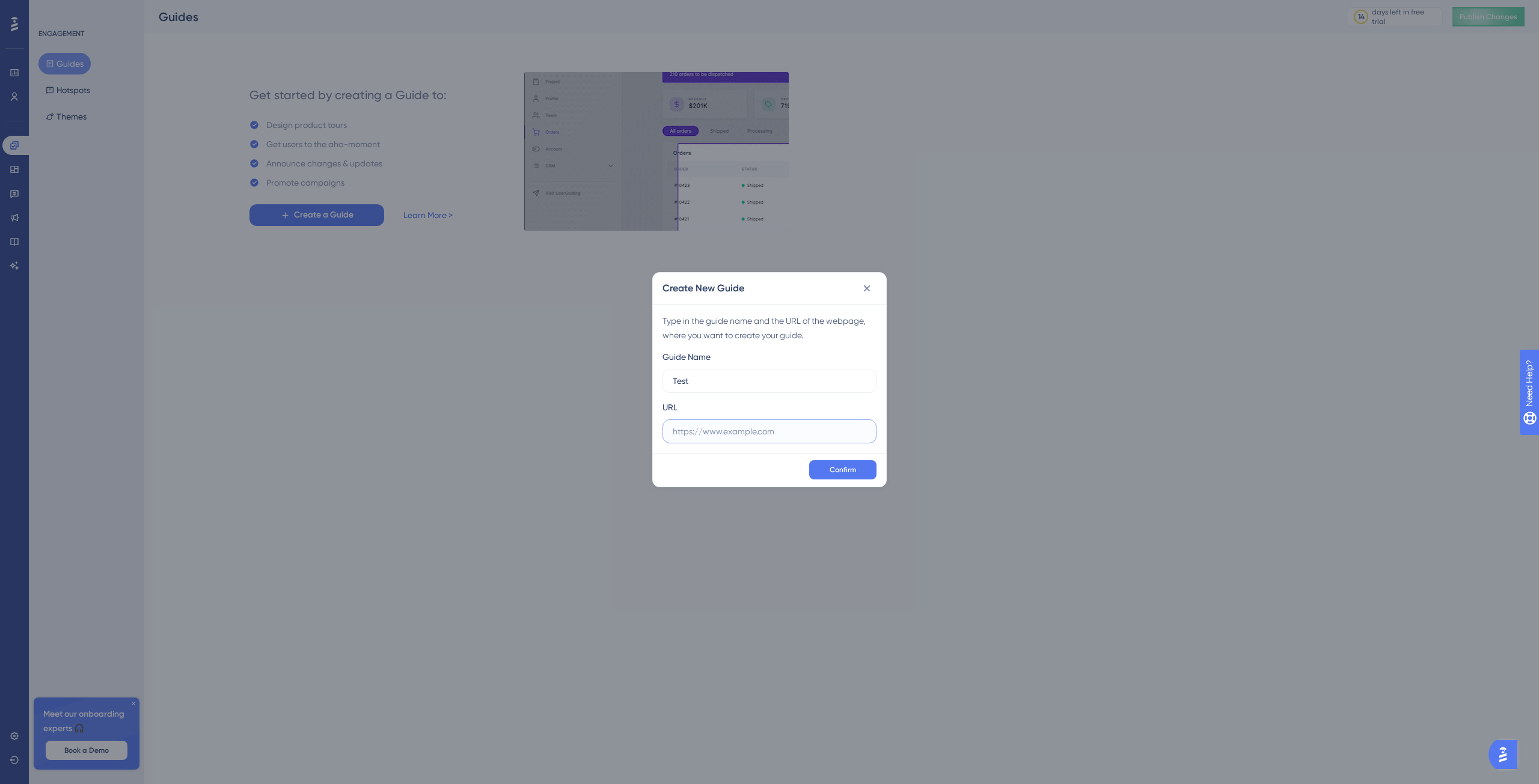
click at [772, 431] on input "text" at bounding box center [770, 432] width 194 height 13
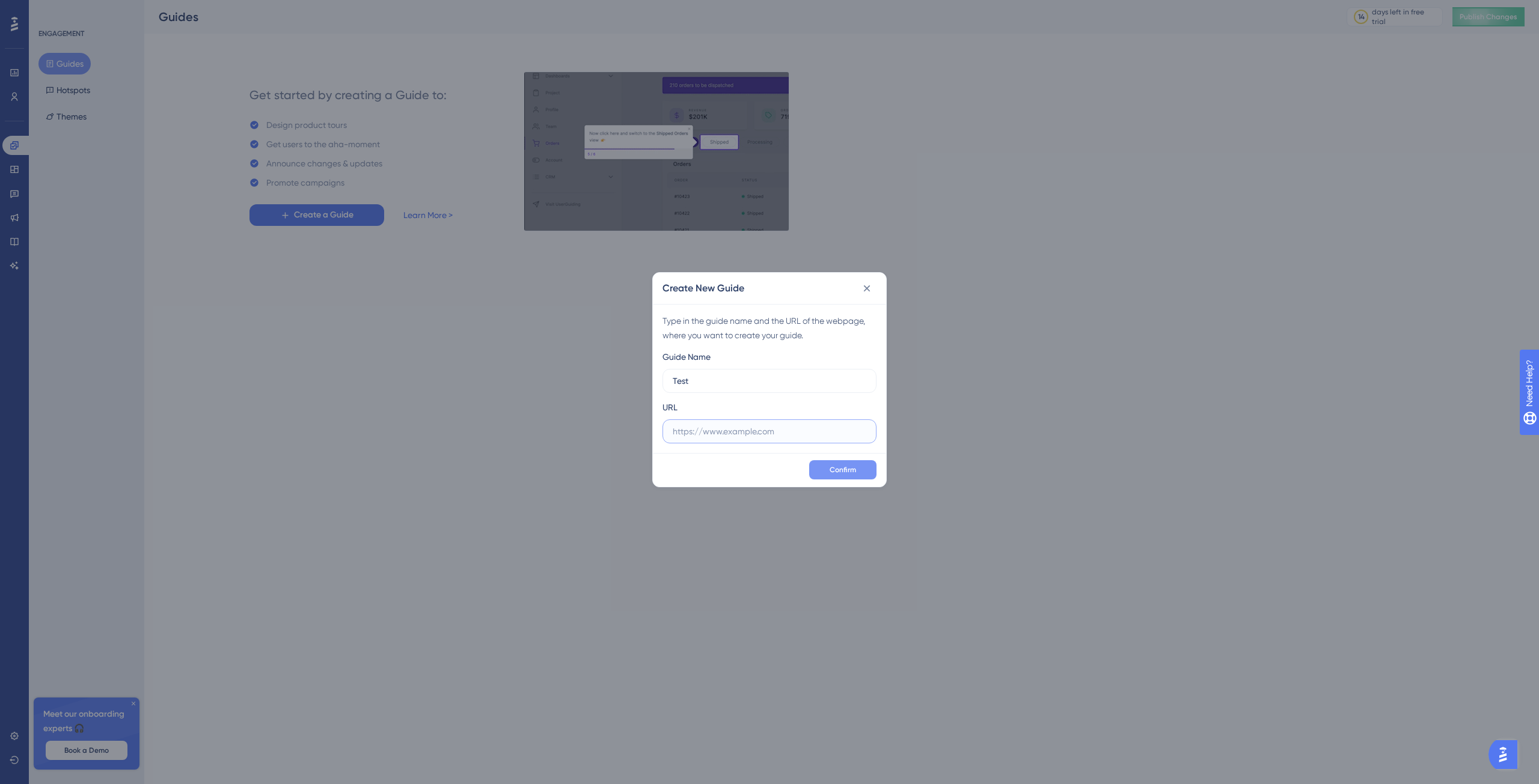
paste input "[URL][DOMAIN_NAME]"
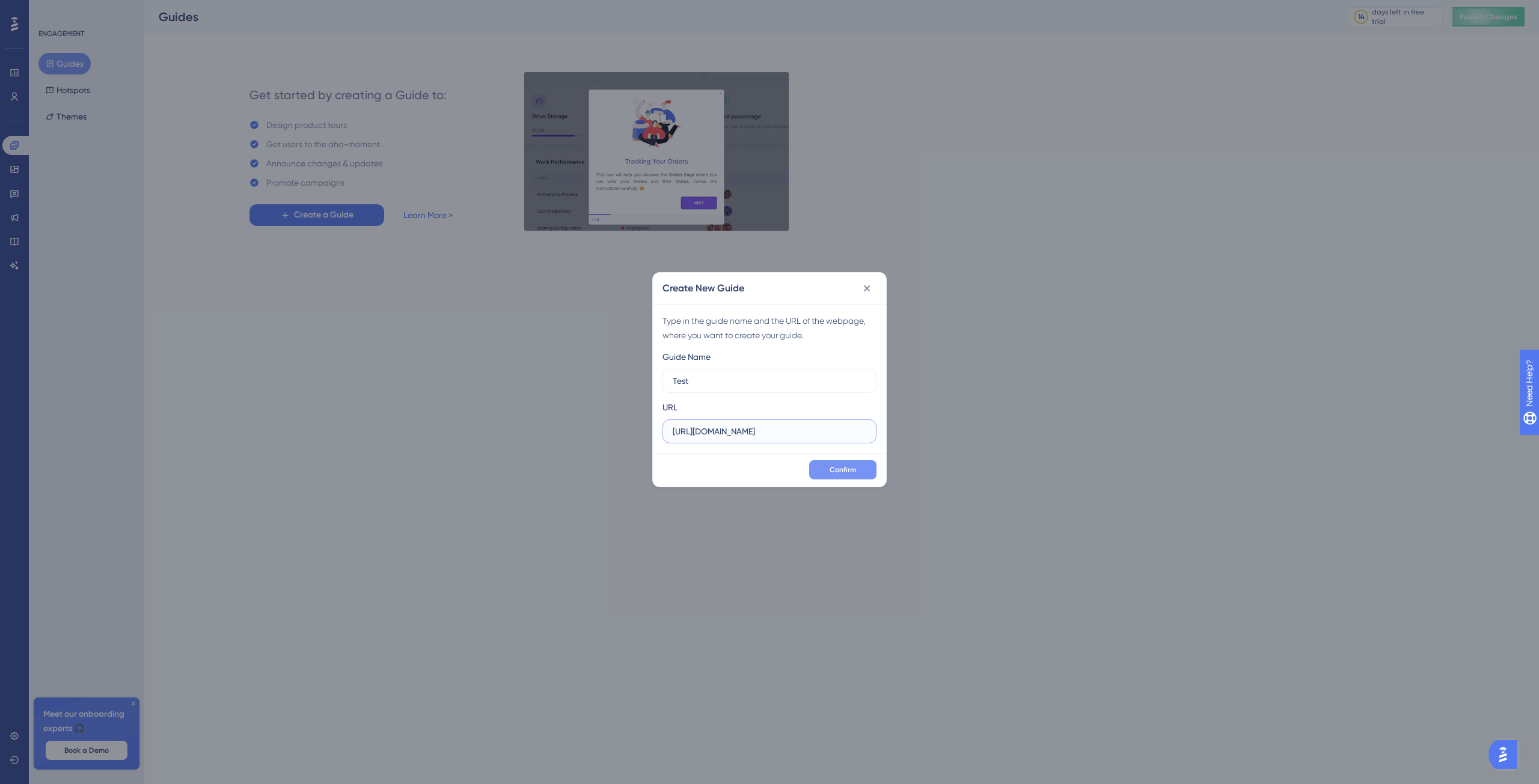
type input "[URL][DOMAIN_NAME]"
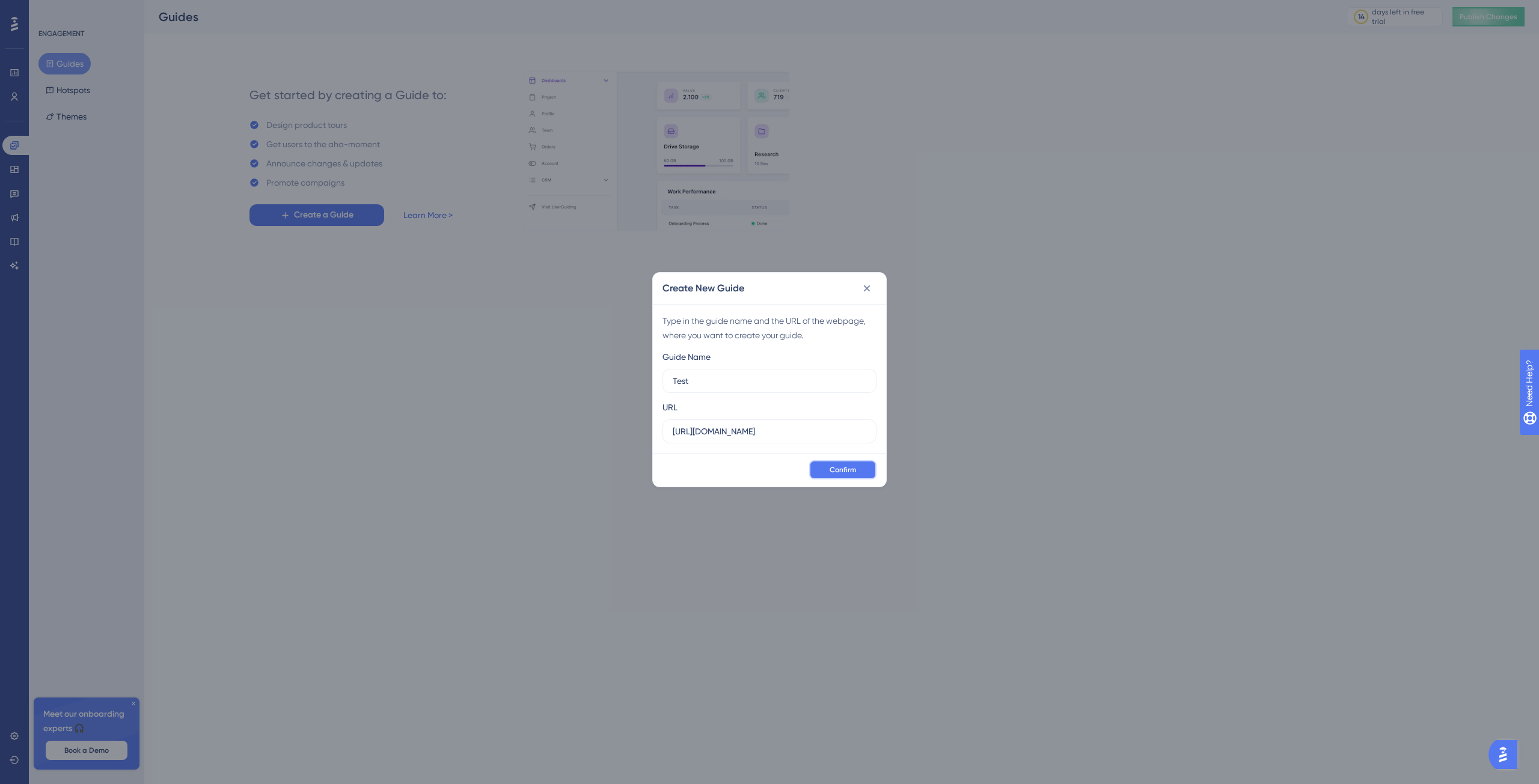
click at [825, 468] on button "Confirm" at bounding box center [843, 470] width 67 height 19
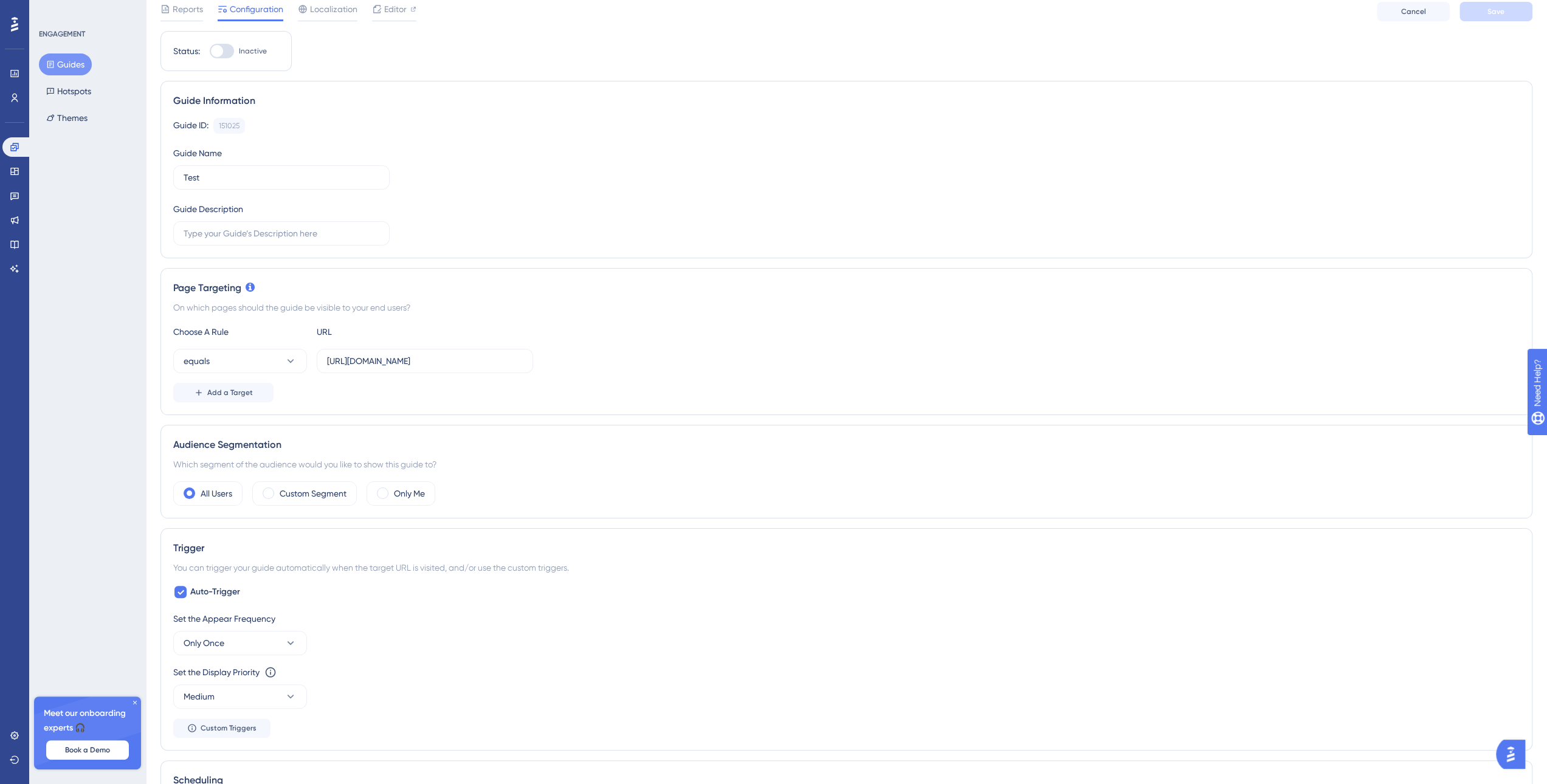
scroll to position [61, 0]
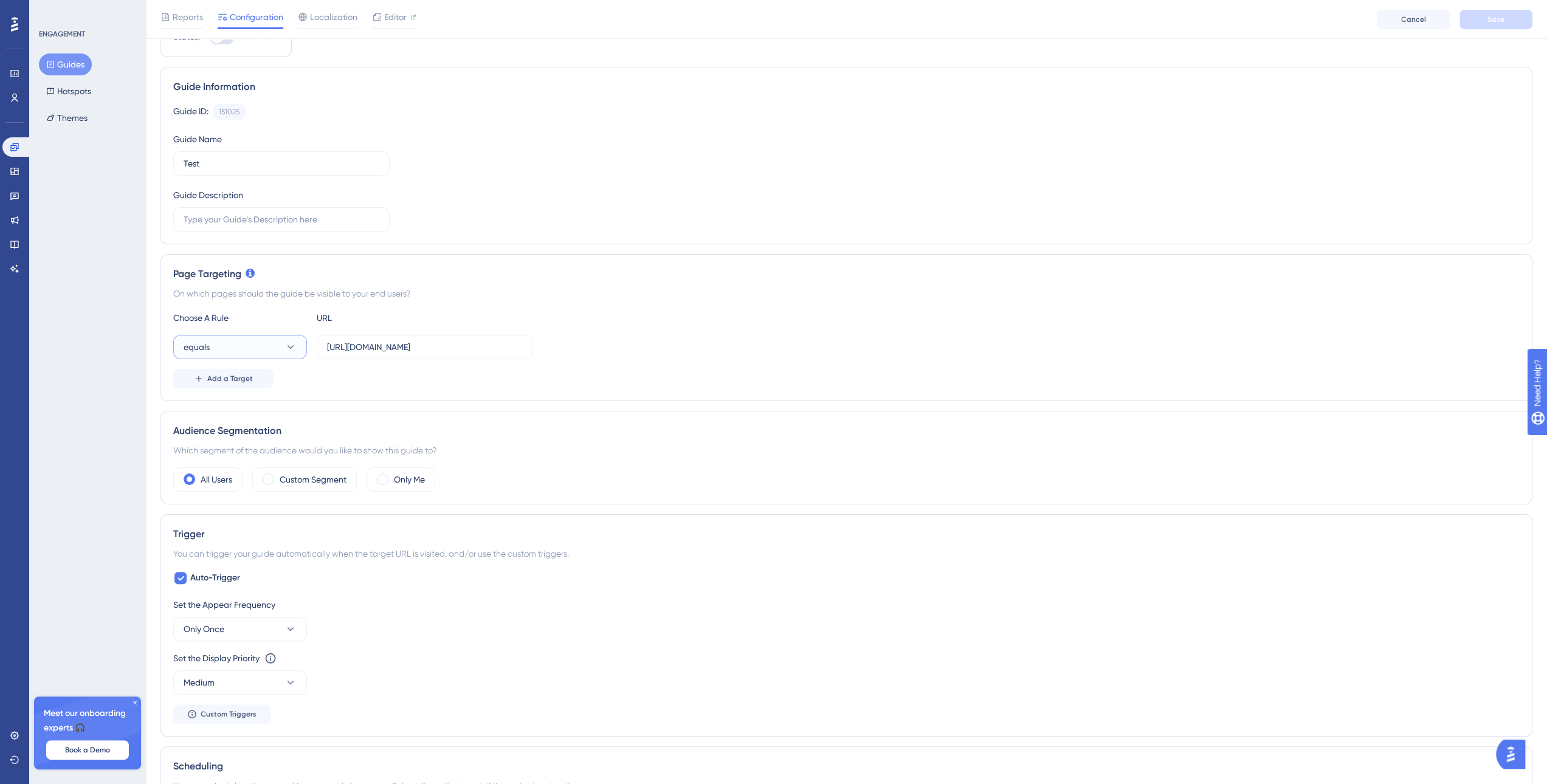
click at [289, 342] on icon at bounding box center [291, 347] width 12 height 12
click at [278, 409] on div "not equals not equals" at bounding box center [240, 408] width 99 height 24
click at [279, 350] on button "not equals" at bounding box center [240, 347] width 134 height 24
click at [374, 347] on input "[URL][DOMAIN_NAME]" at bounding box center [425, 347] width 196 height 14
drag, startPoint x: 461, startPoint y: 340, endPoint x: 243, endPoint y: 346, distance: 218.1
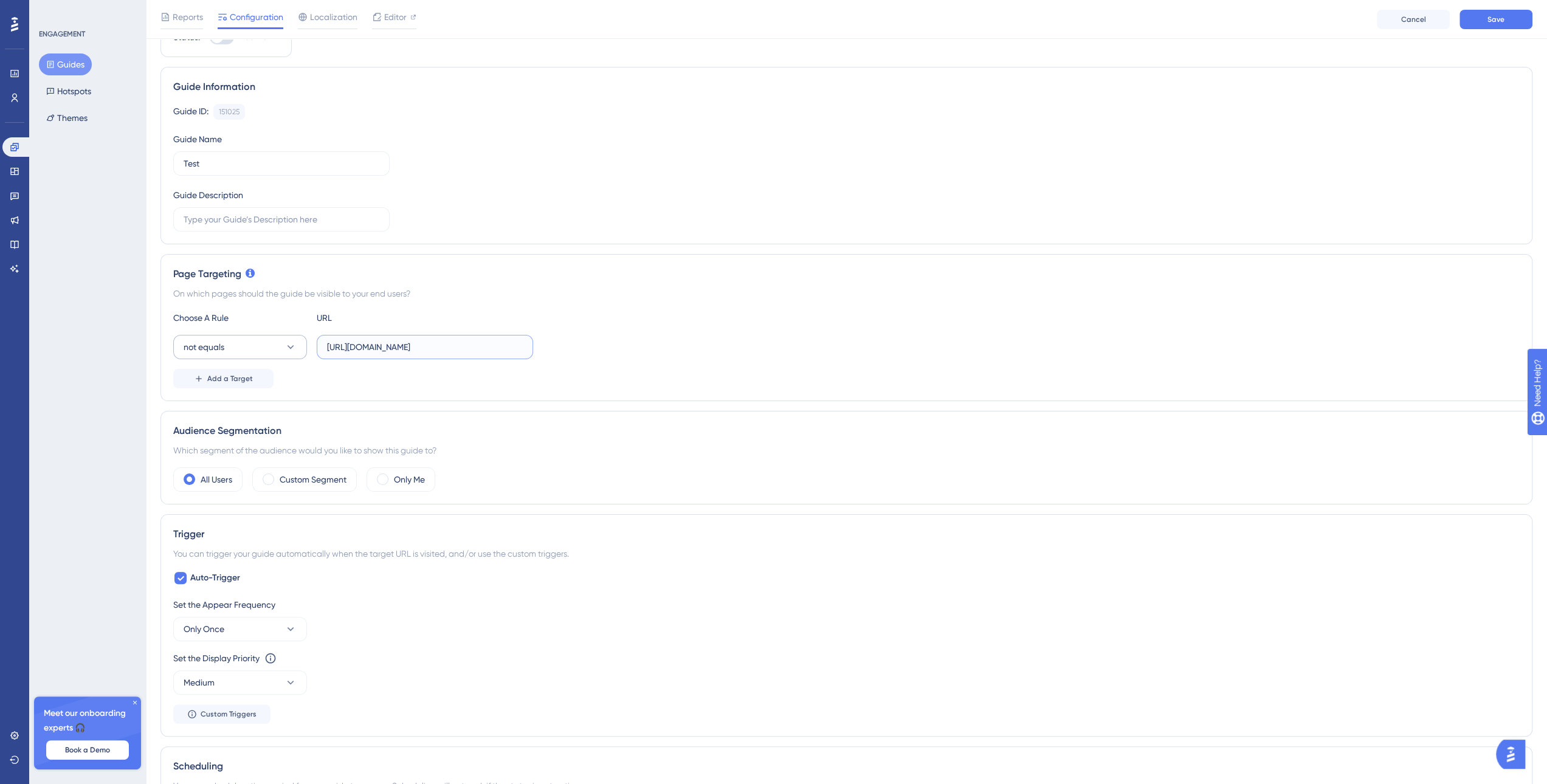
click at [243, 346] on div "not equals [URL][DOMAIN_NAME]" at bounding box center [353, 347] width 360 height 24
type input "`"
click at [1196, 173] on div "Guide ID: 151025 Copy Guide Name Test Guide Description" at bounding box center [847, 167] width 1347 height 127
click at [1506, 24] on button "Save" at bounding box center [1496, 20] width 73 height 20
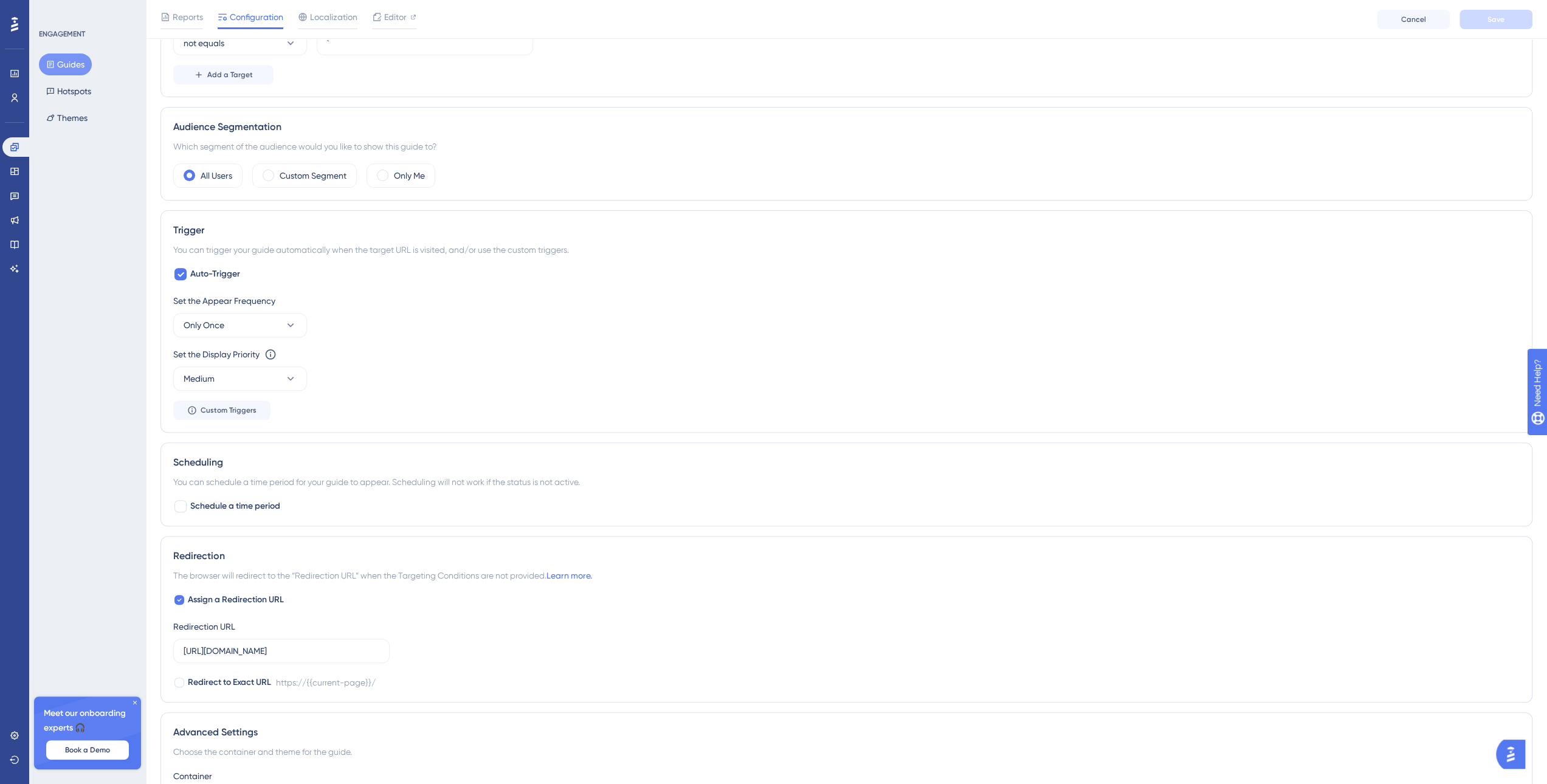
scroll to position [426, 0]
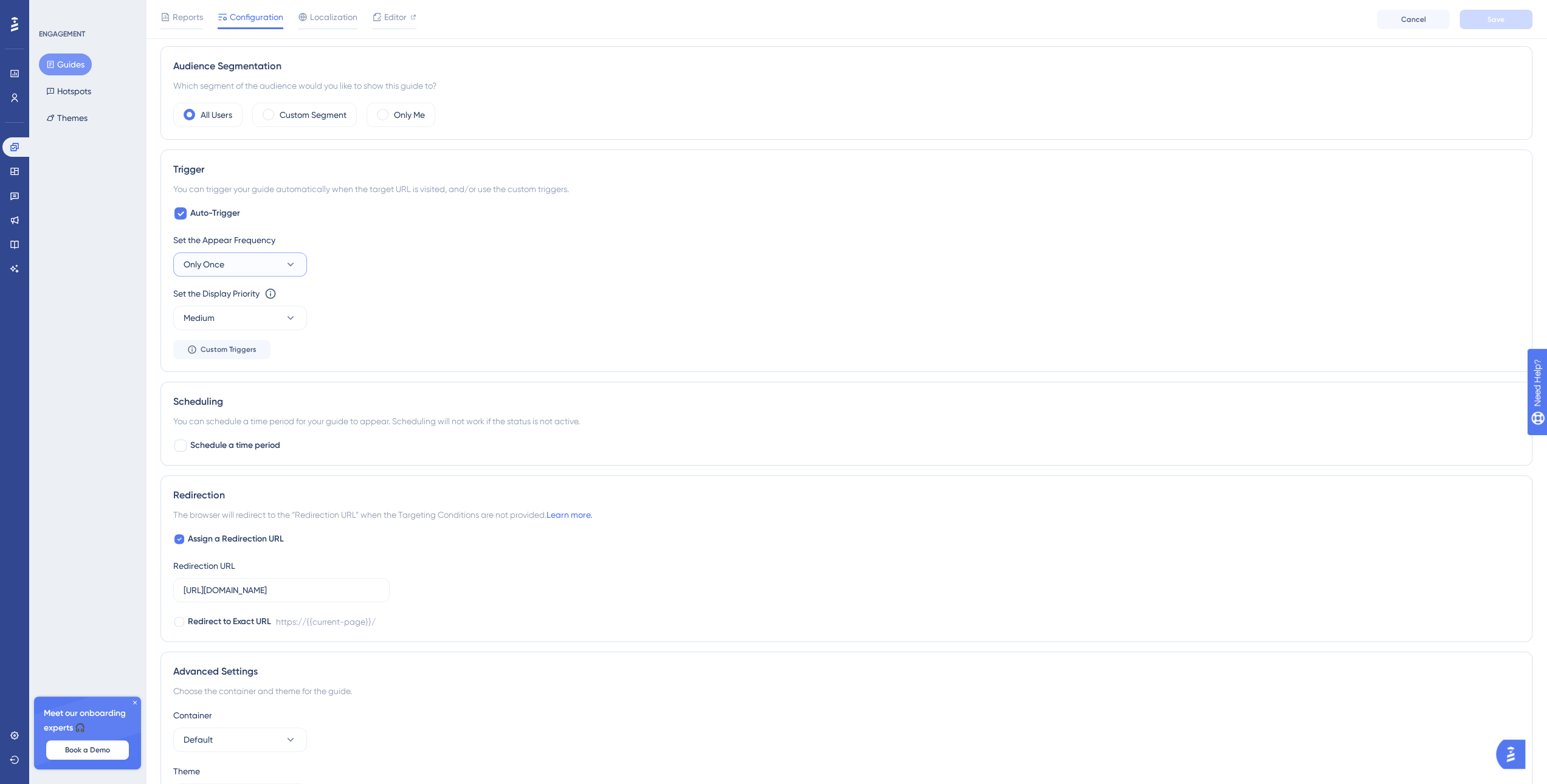
click at [280, 262] on button "Only Once" at bounding box center [240, 264] width 134 height 24
click at [295, 261] on icon at bounding box center [291, 264] width 12 height 12
click at [523, 300] on div "Set the Display Priority This option will set the display priority between auto…" at bounding box center [847, 308] width 1347 height 44
click at [276, 261] on button "Only Once" at bounding box center [240, 264] width 134 height 24
click at [566, 301] on div "Set the Display Priority This option will set the display priority between auto…" at bounding box center [847, 308] width 1347 height 44
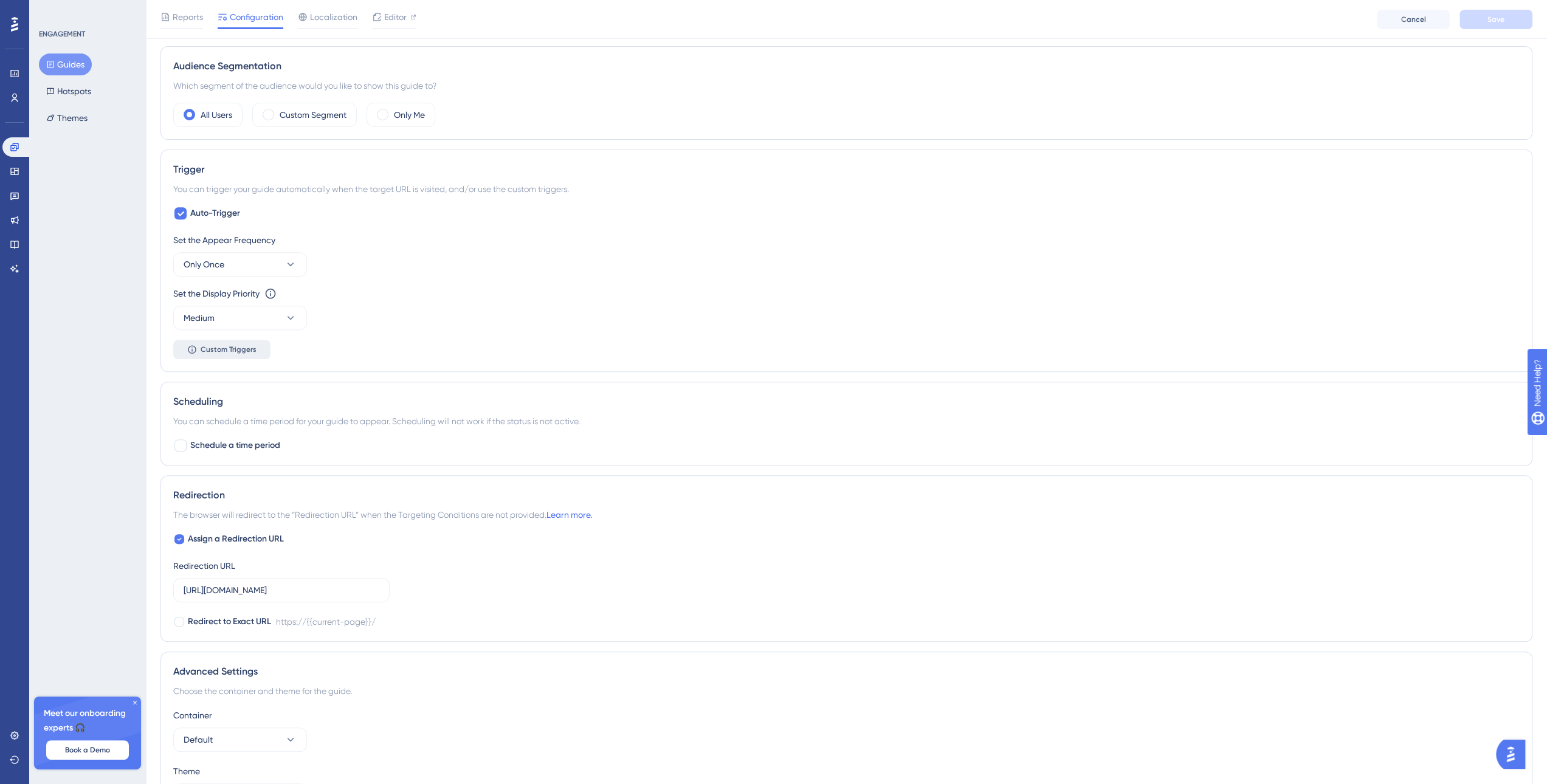
click at [255, 340] on button "Custom Triggers" at bounding box center [221, 349] width 97 height 20
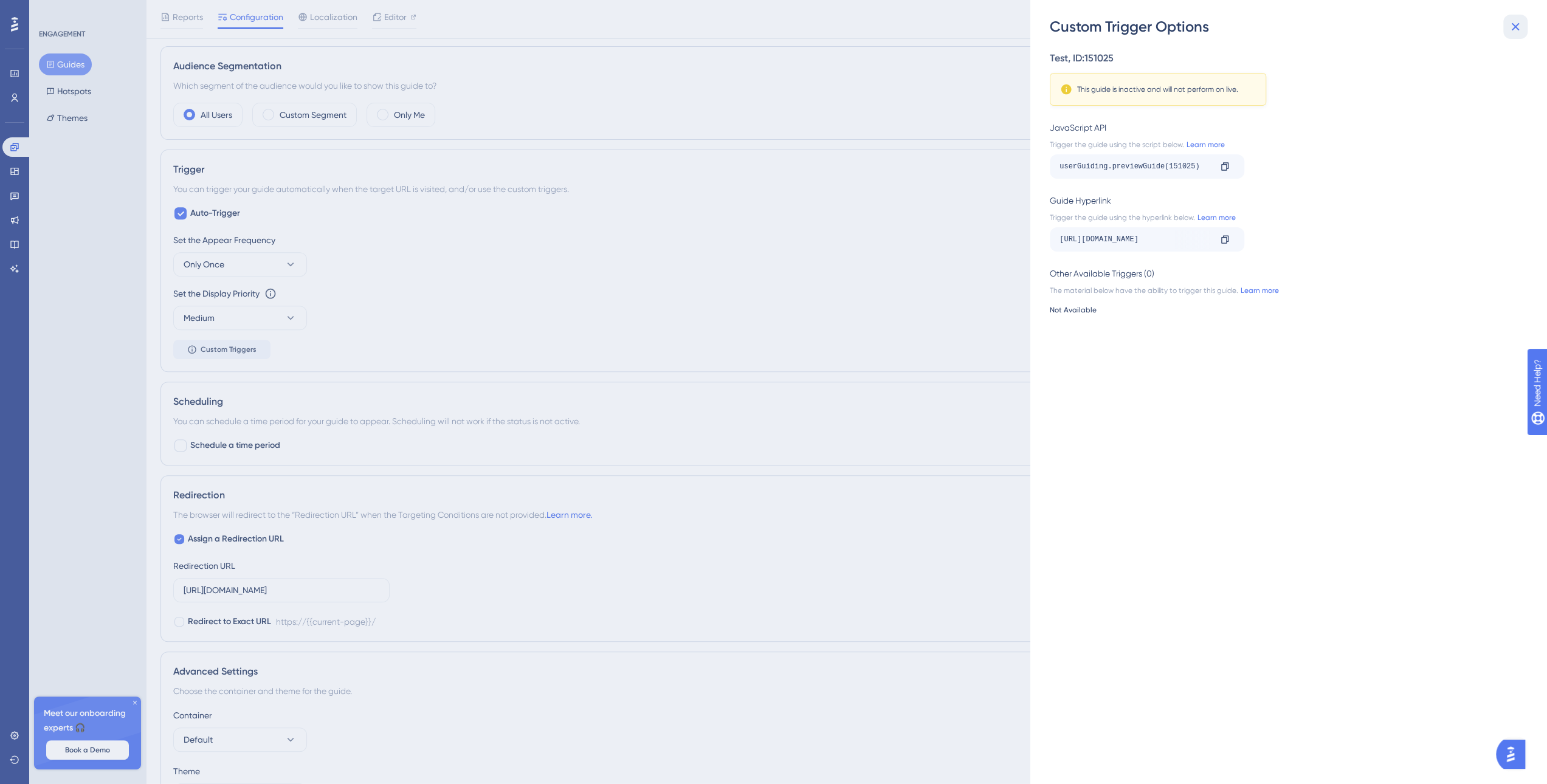
click at [1516, 30] on icon at bounding box center [1515, 26] width 14 height 14
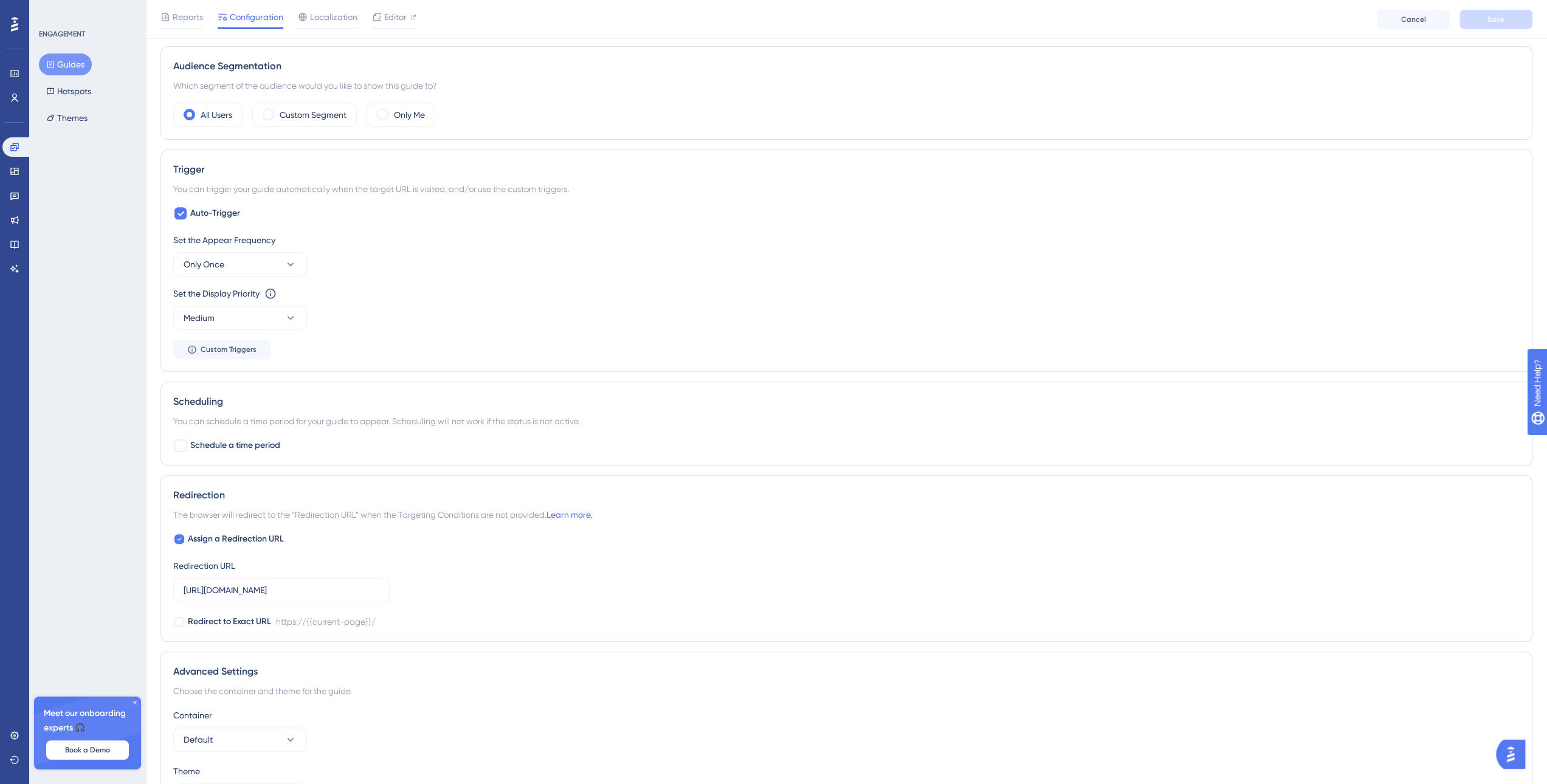
click at [755, 209] on div "Auto-Trigger Set the Appear Frequency Only Once Set the Display Priority This o…" at bounding box center [847, 282] width 1347 height 153
click at [384, 19] on span "Editor" at bounding box center [395, 17] width 23 height 14
